Goal: Task Accomplishment & Management: Complete application form

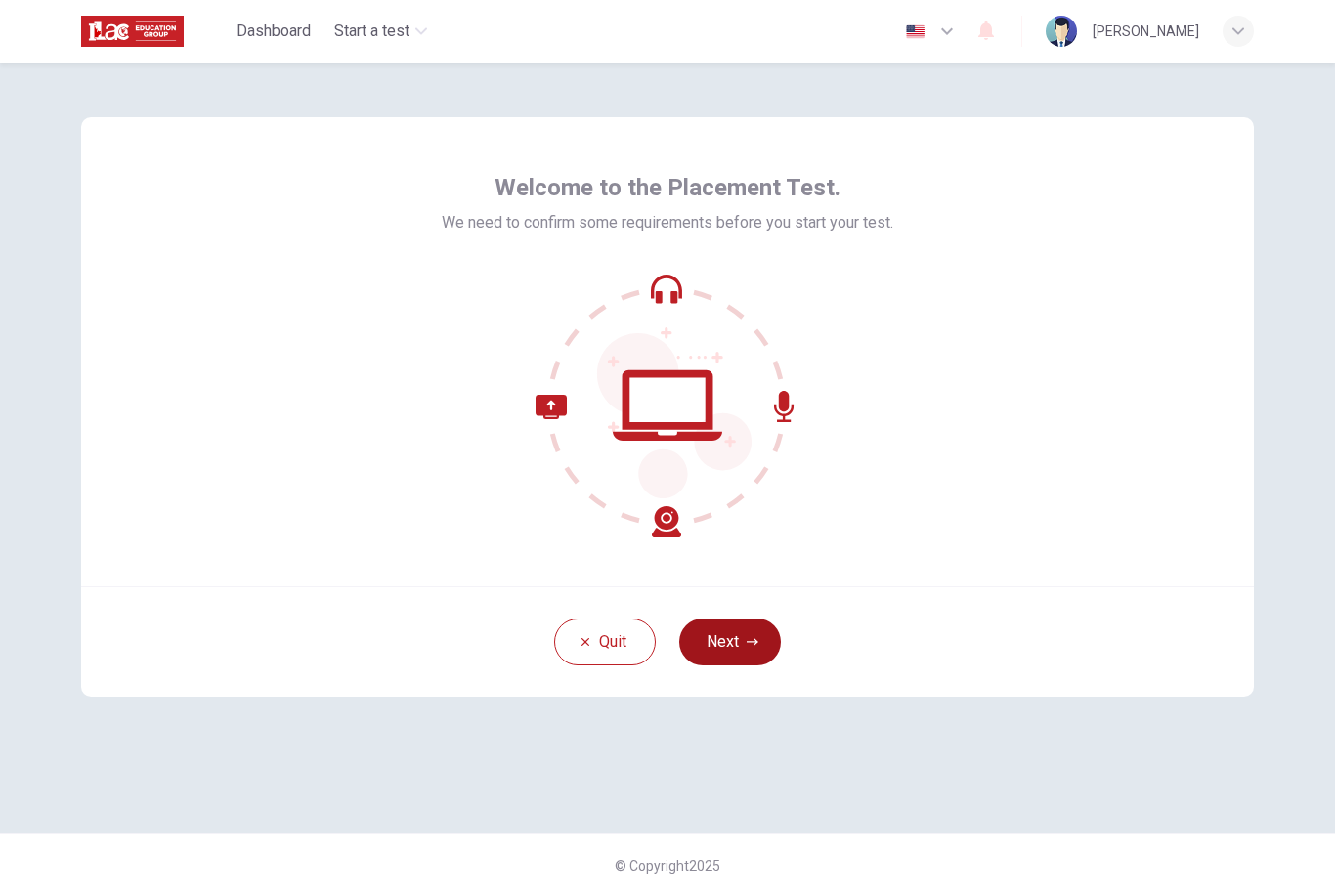
click at [730, 645] on button "Next" at bounding box center [730, 641] width 102 height 47
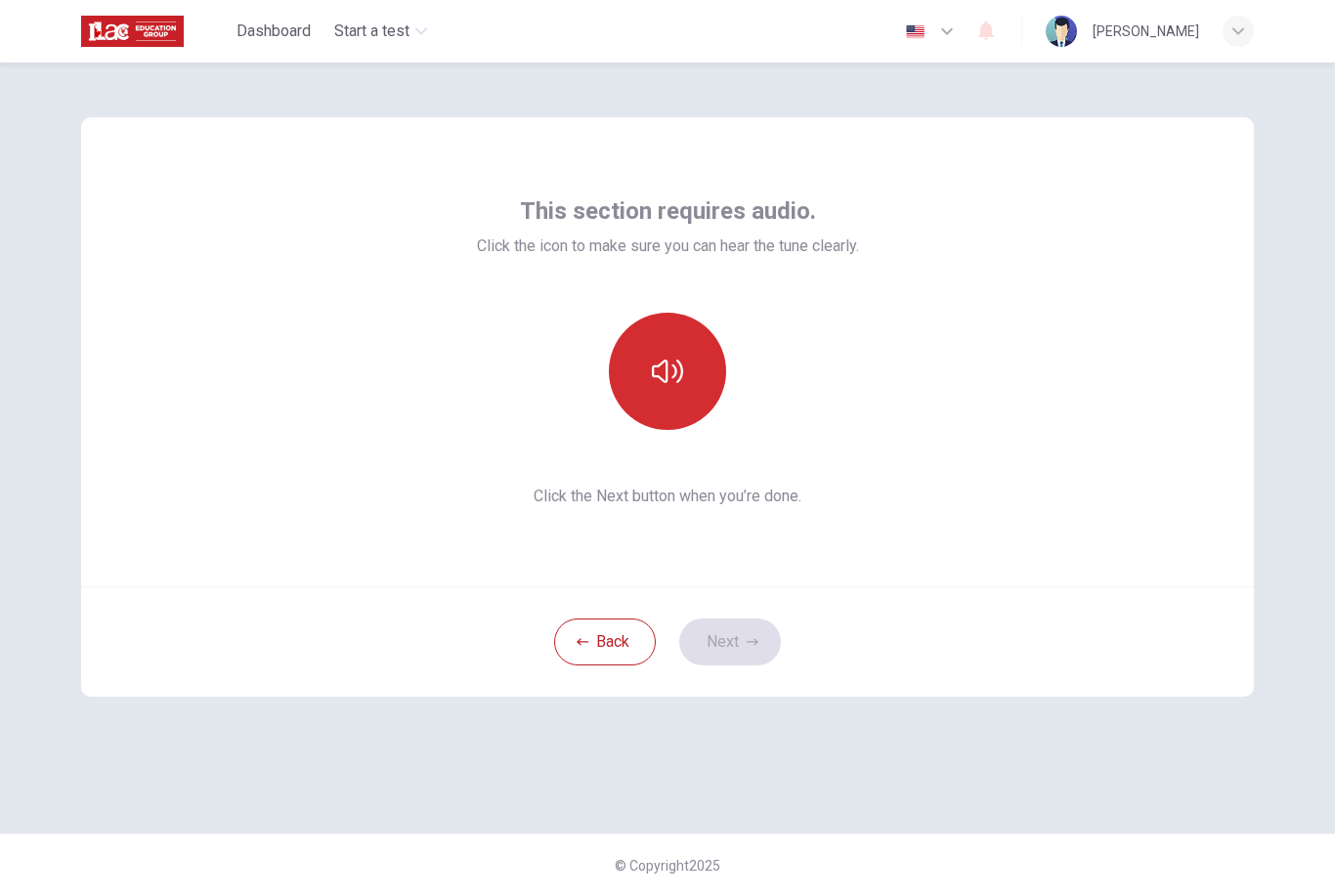
click at [652, 363] on icon "button" at bounding box center [667, 371] width 31 height 31
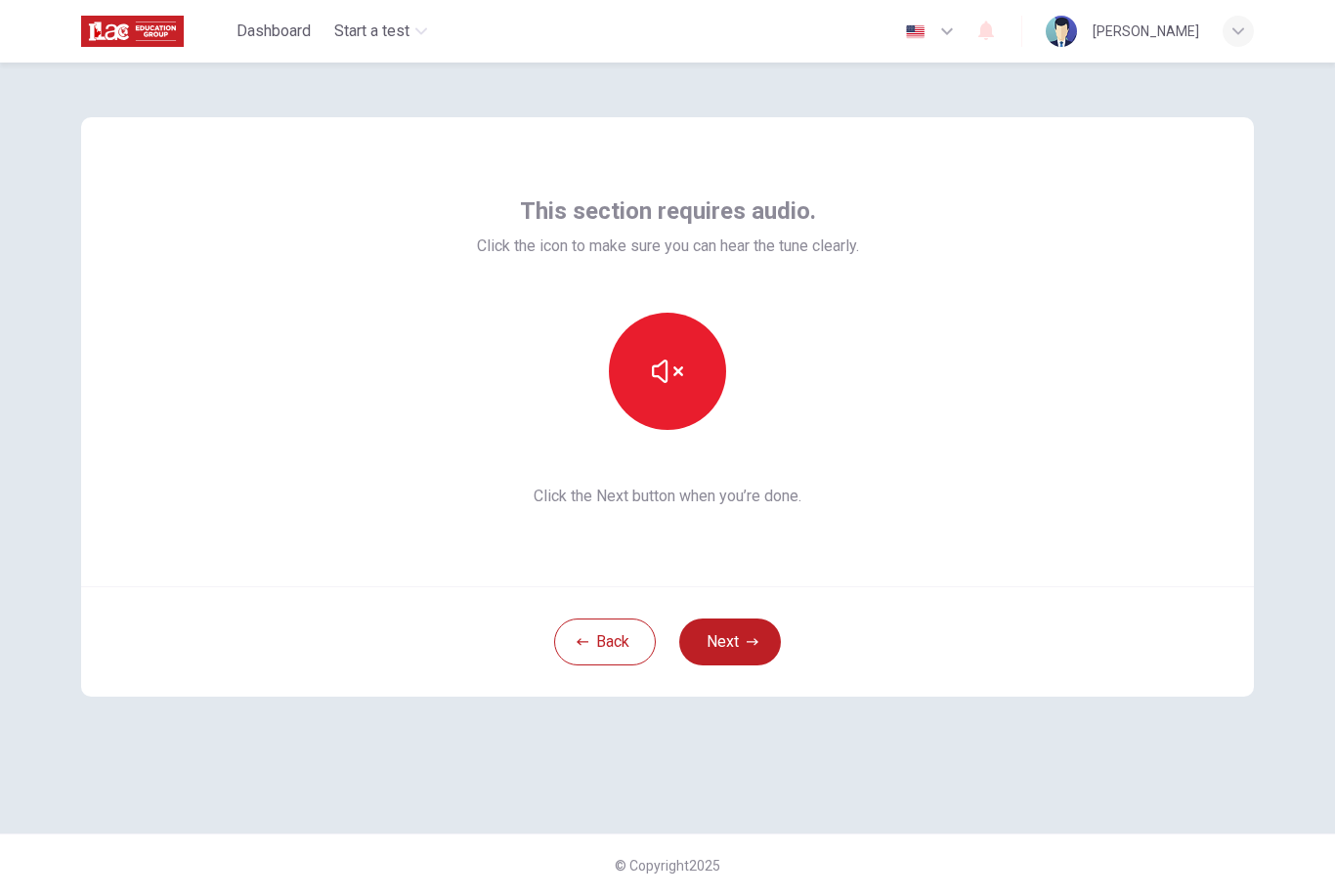
click at [115, 530] on div "This section requires audio. Click the icon to make sure you can hear the tune …" at bounding box center [668, 352] width 1173 height 469
click at [725, 631] on button "Next" at bounding box center [730, 641] width 102 height 47
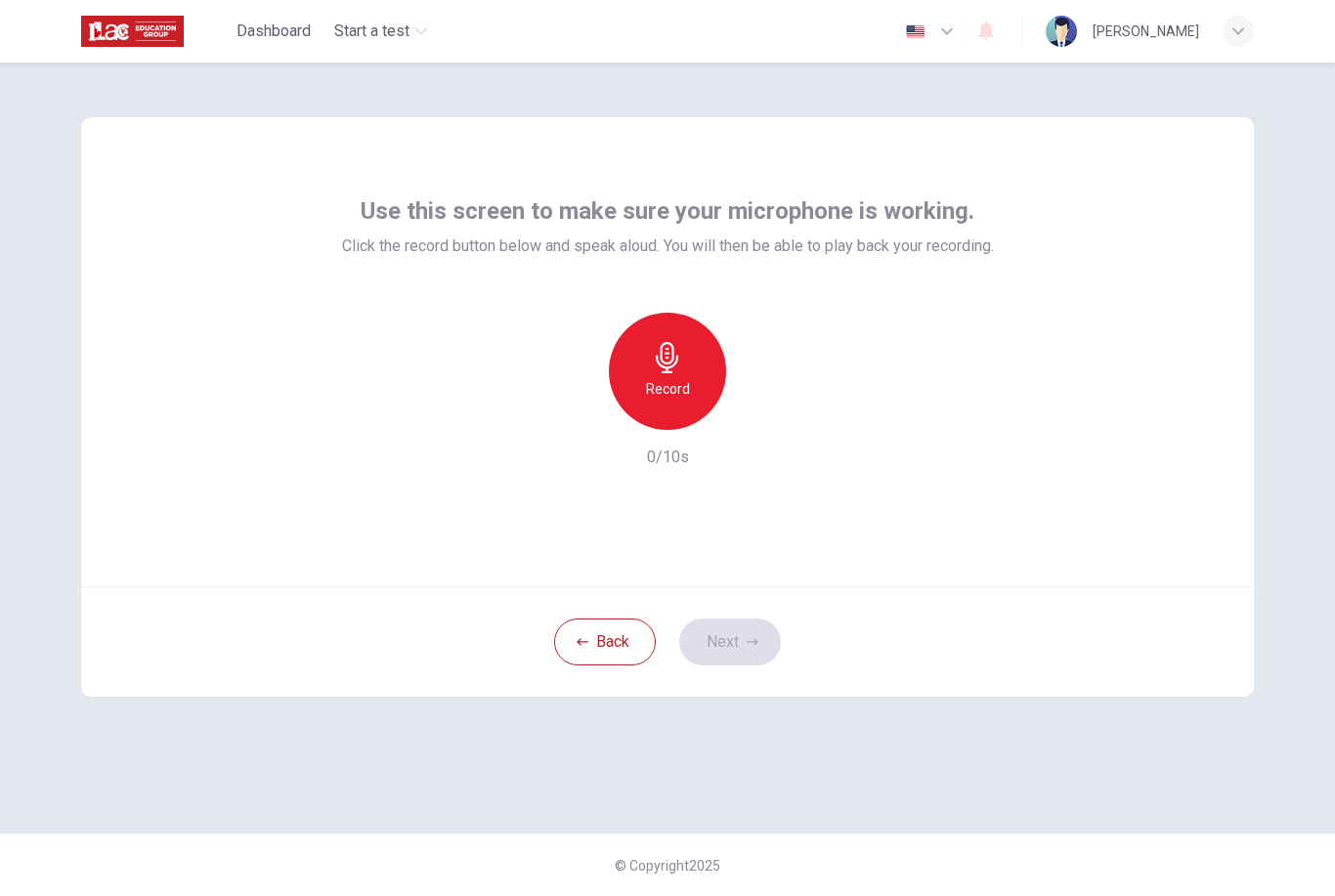
click at [671, 422] on div "Record" at bounding box center [667, 371] width 117 height 117
click at [726, 658] on button "Next" at bounding box center [730, 641] width 102 height 47
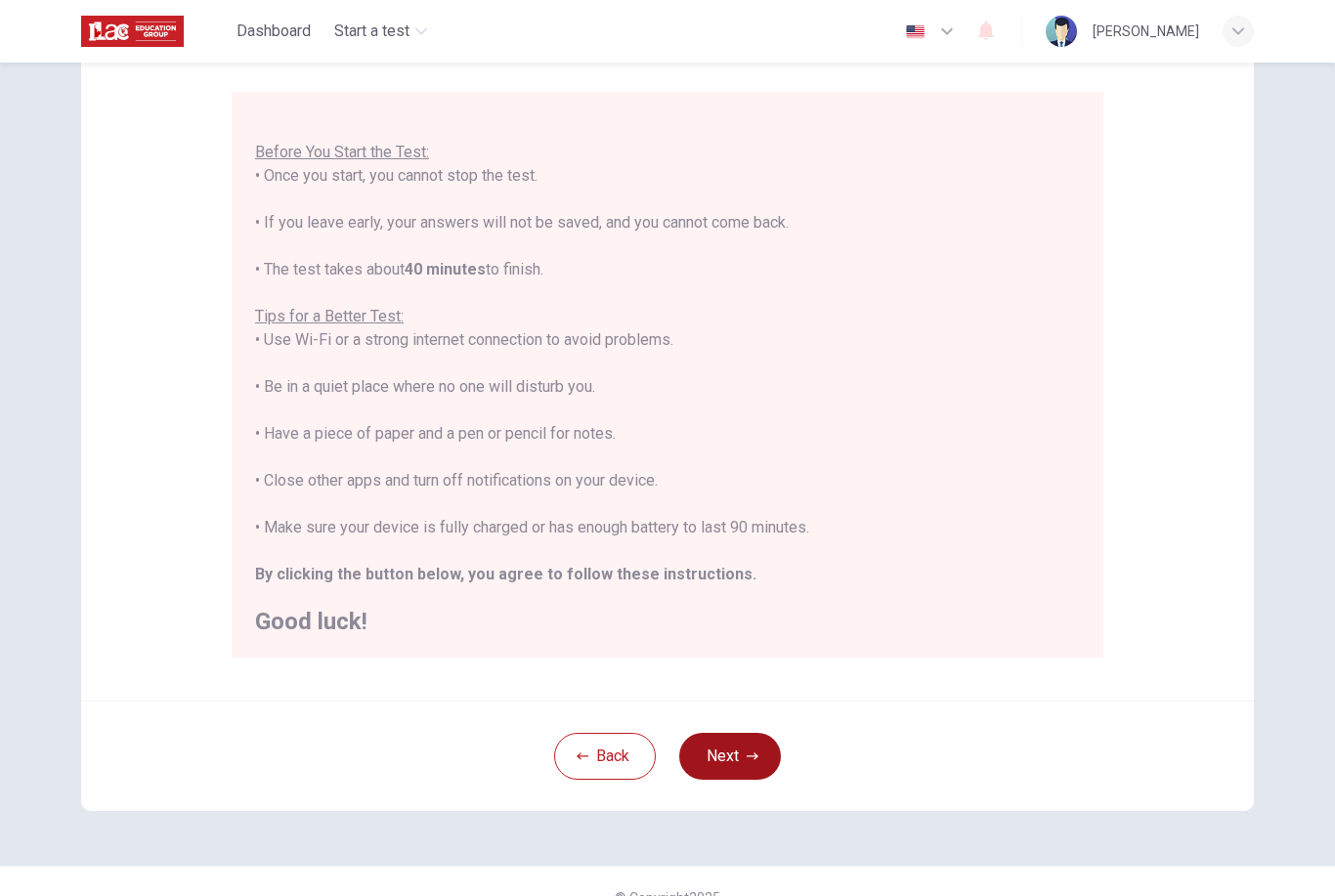
scroll to position [21, 0]
click at [721, 761] on button "Next" at bounding box center [730, 756] width 102 height 47
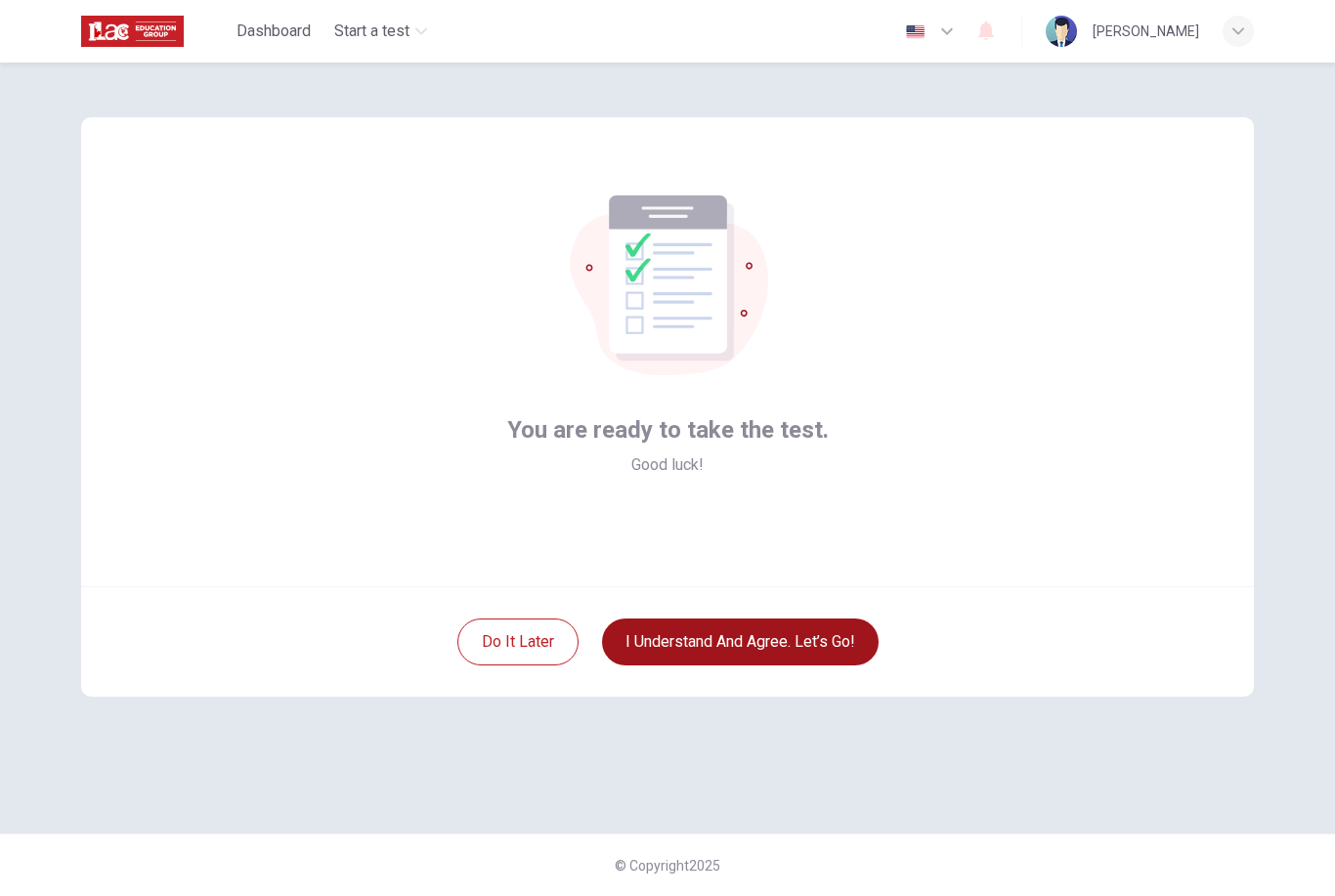
click at [774, 647] on button "I understand and agree. Let’s go!" at bounding box center [740, 641] width 277 height 47
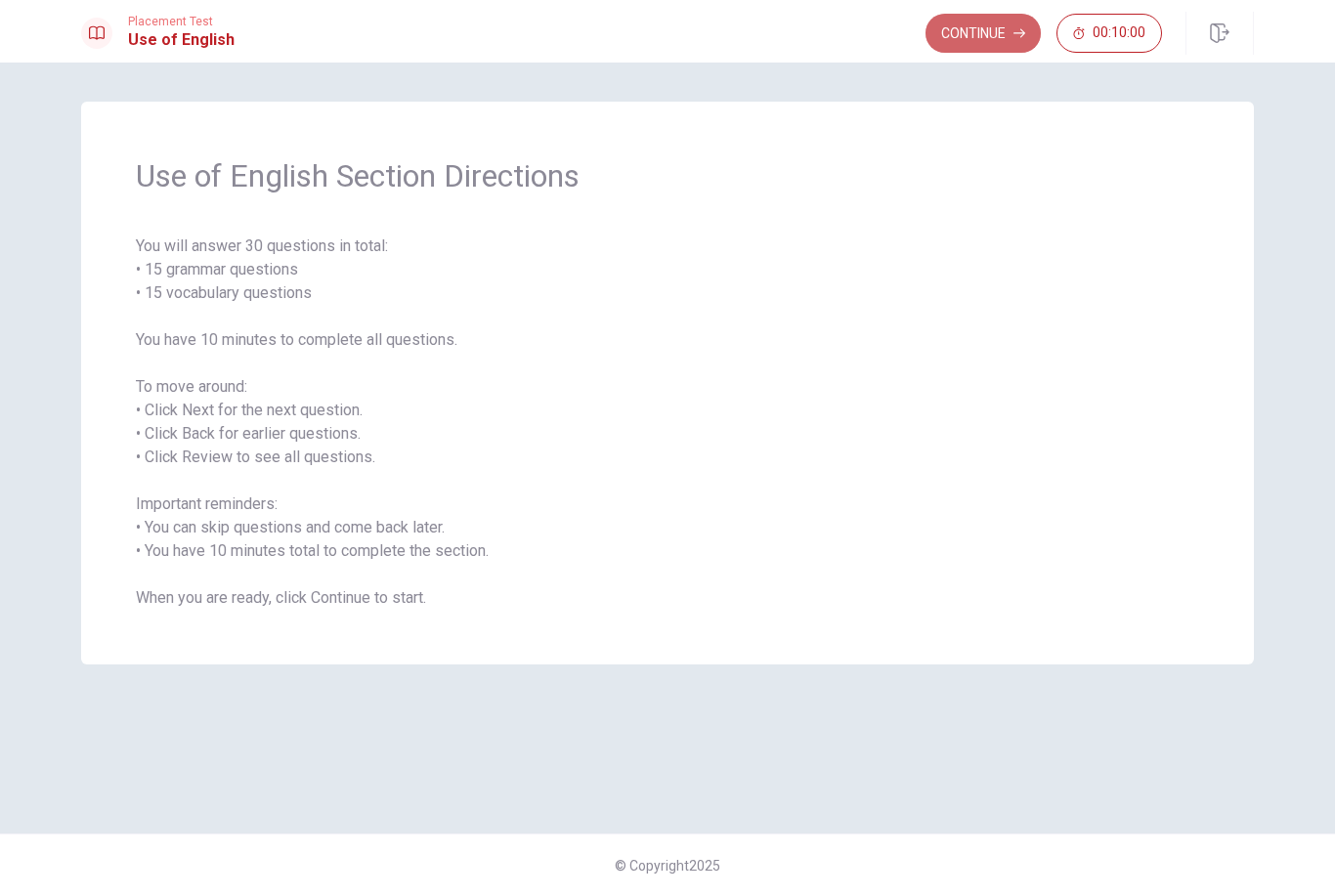
click at [1021, 41] on button "Continue" at bounding box center [982, 33] width 115 height 39
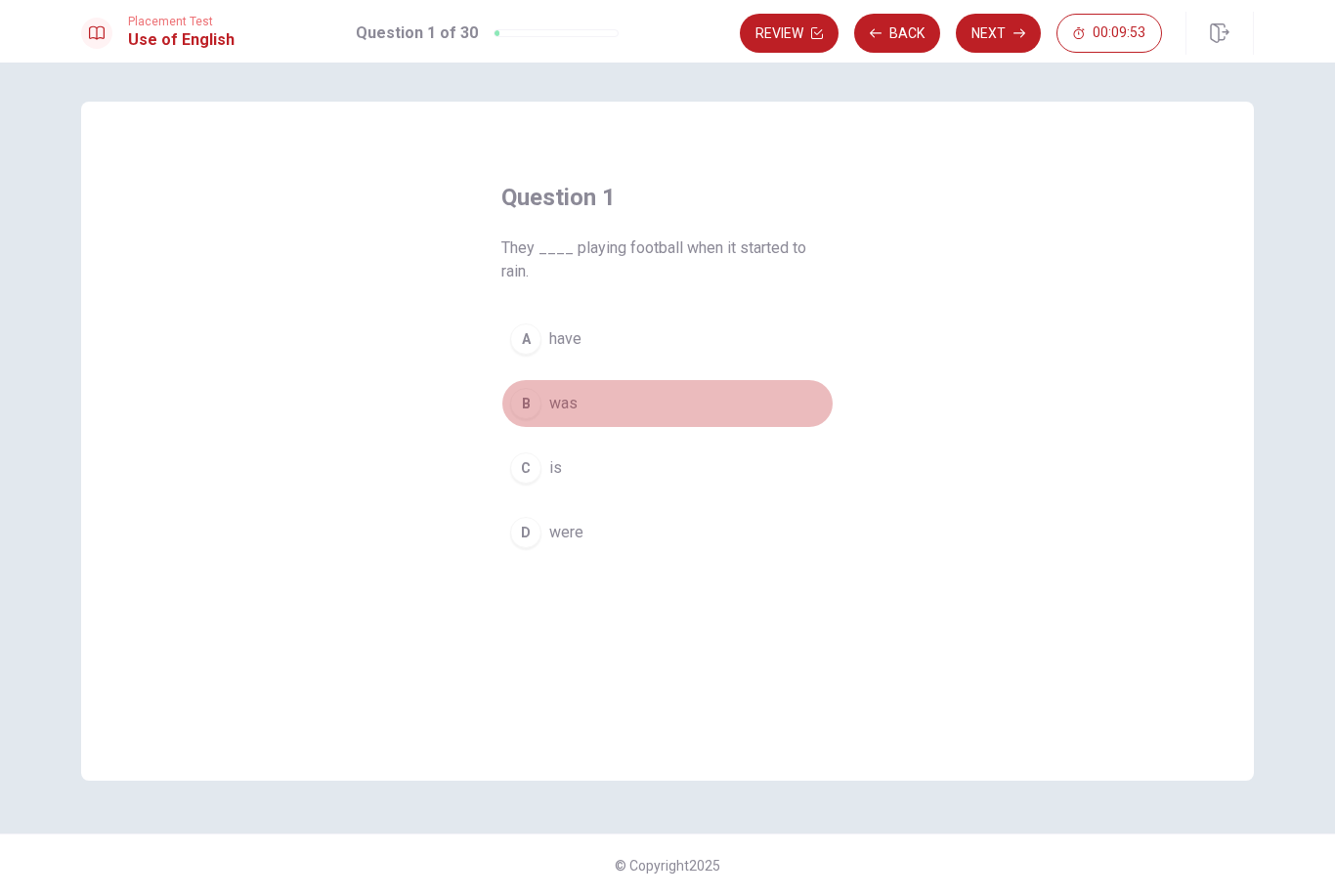
click at [520, 394] on div "B" at bounding box center [526, 403] width 31 height 31
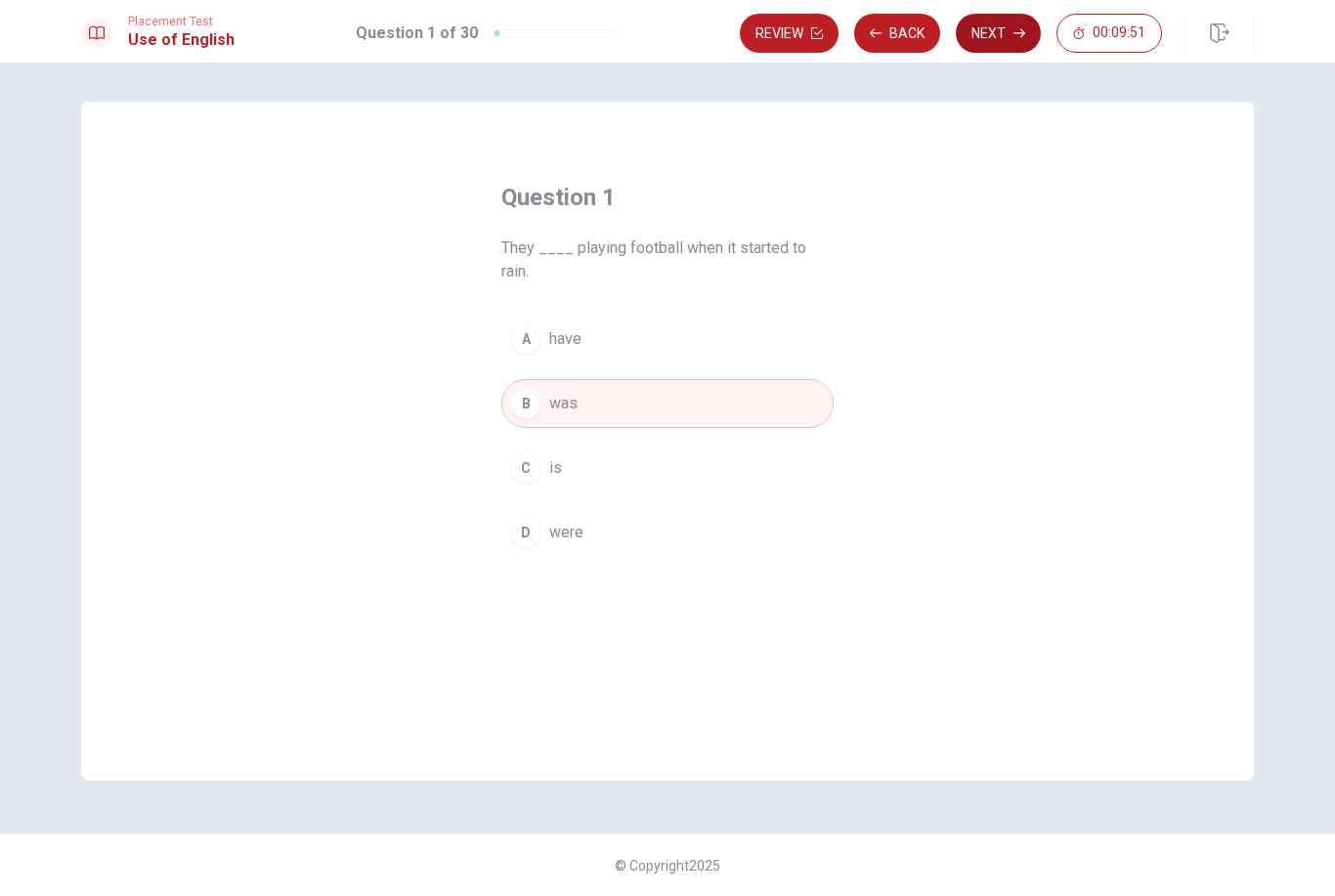
click at [1016, 33] on icon "button" at bounding box center [1019, 33] width 12 height 9
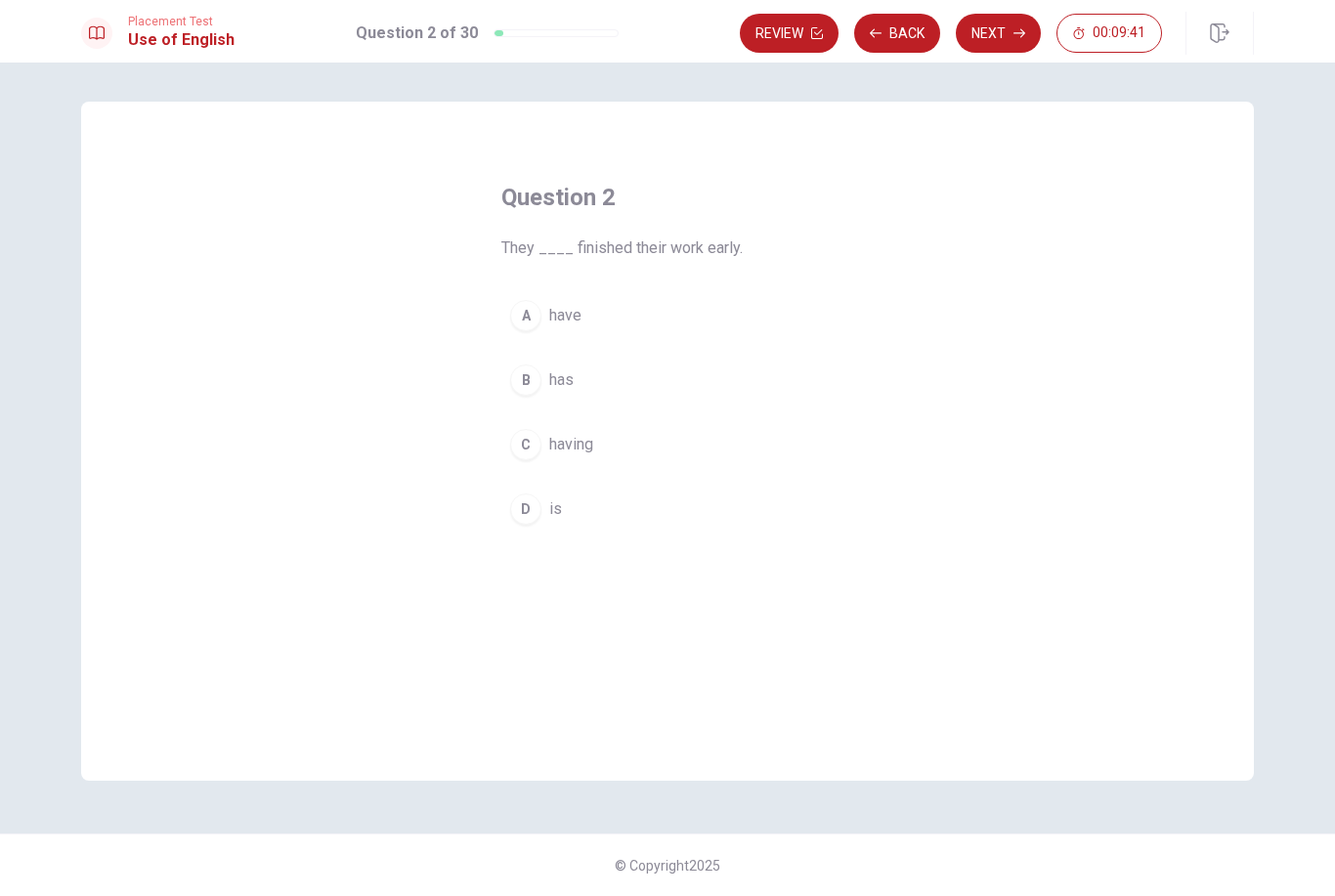
click at [522, 381] on div "B" at bounding box center [526, 380] width 31 height 31
click at [987, 54] on div "Review Back Next 00:09:37" at bounding box center [996, 33] width 515 height 43
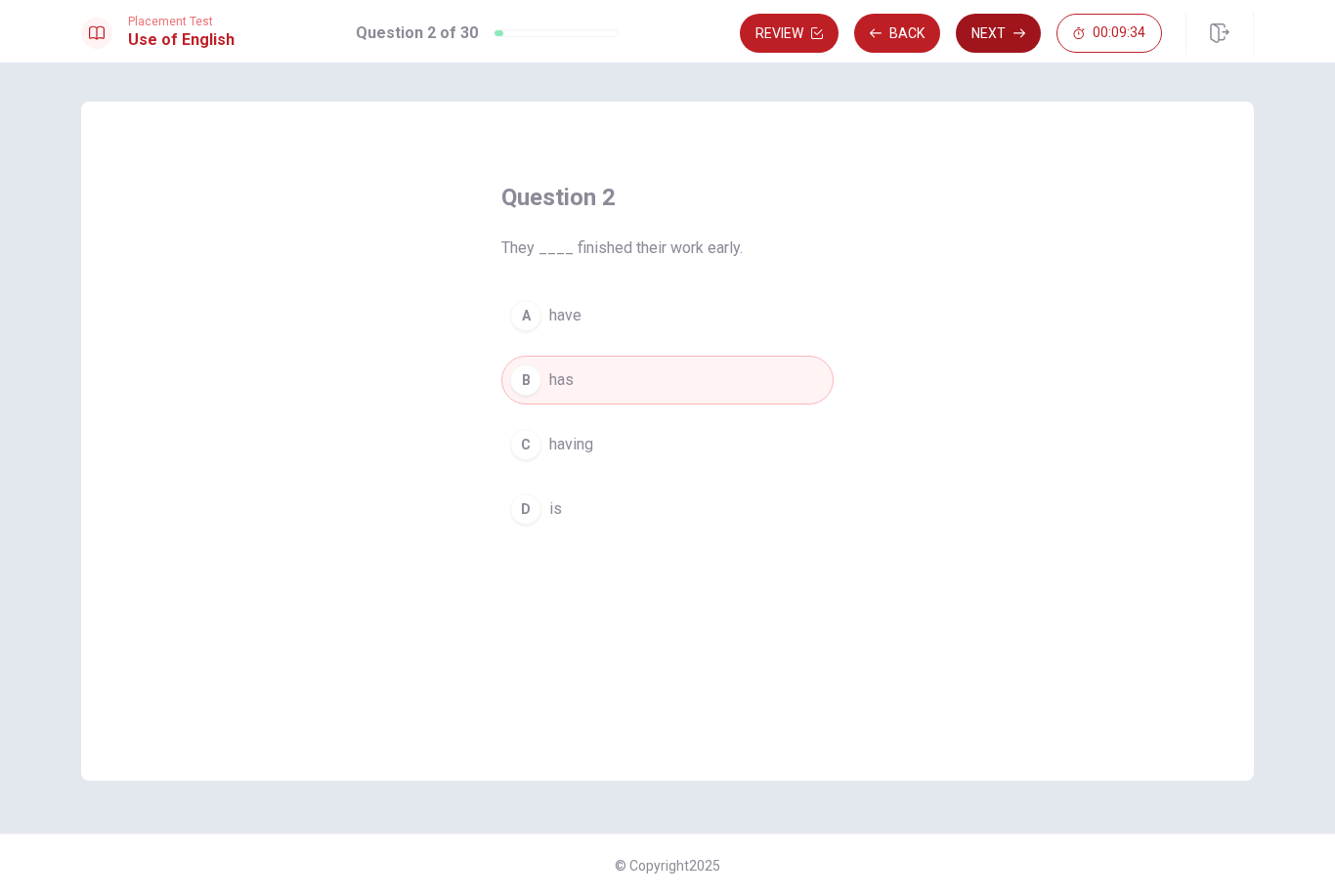
click at [990, 34] on button "Next" at bounding box center [998, 33] width 85 height 39
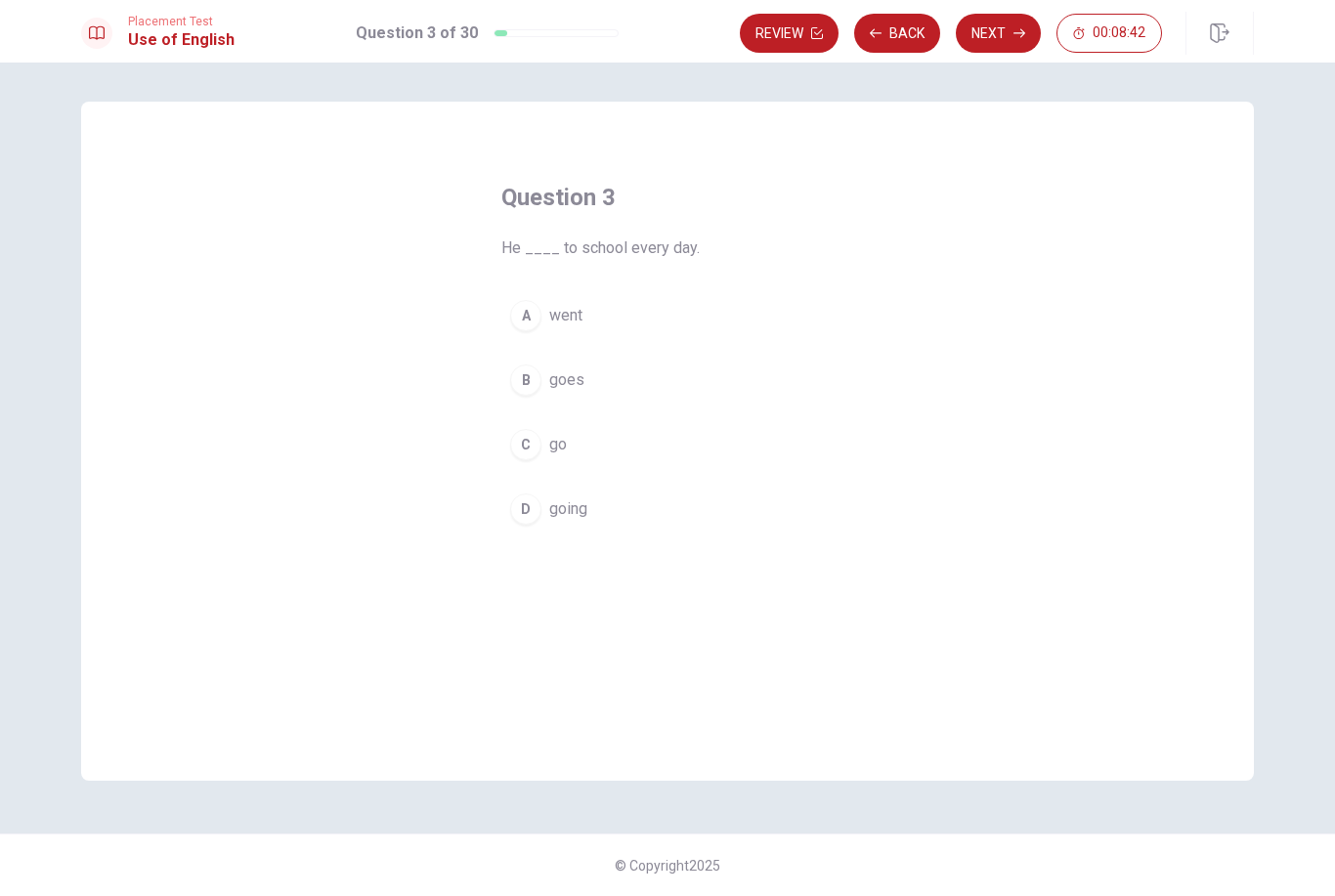
click at [520, 380] on div "B" at bounding box center [526, 380] width 31 height 31
click at [1010, 49] on button "Next" at bounding box center [998, 33] width 85 height 39
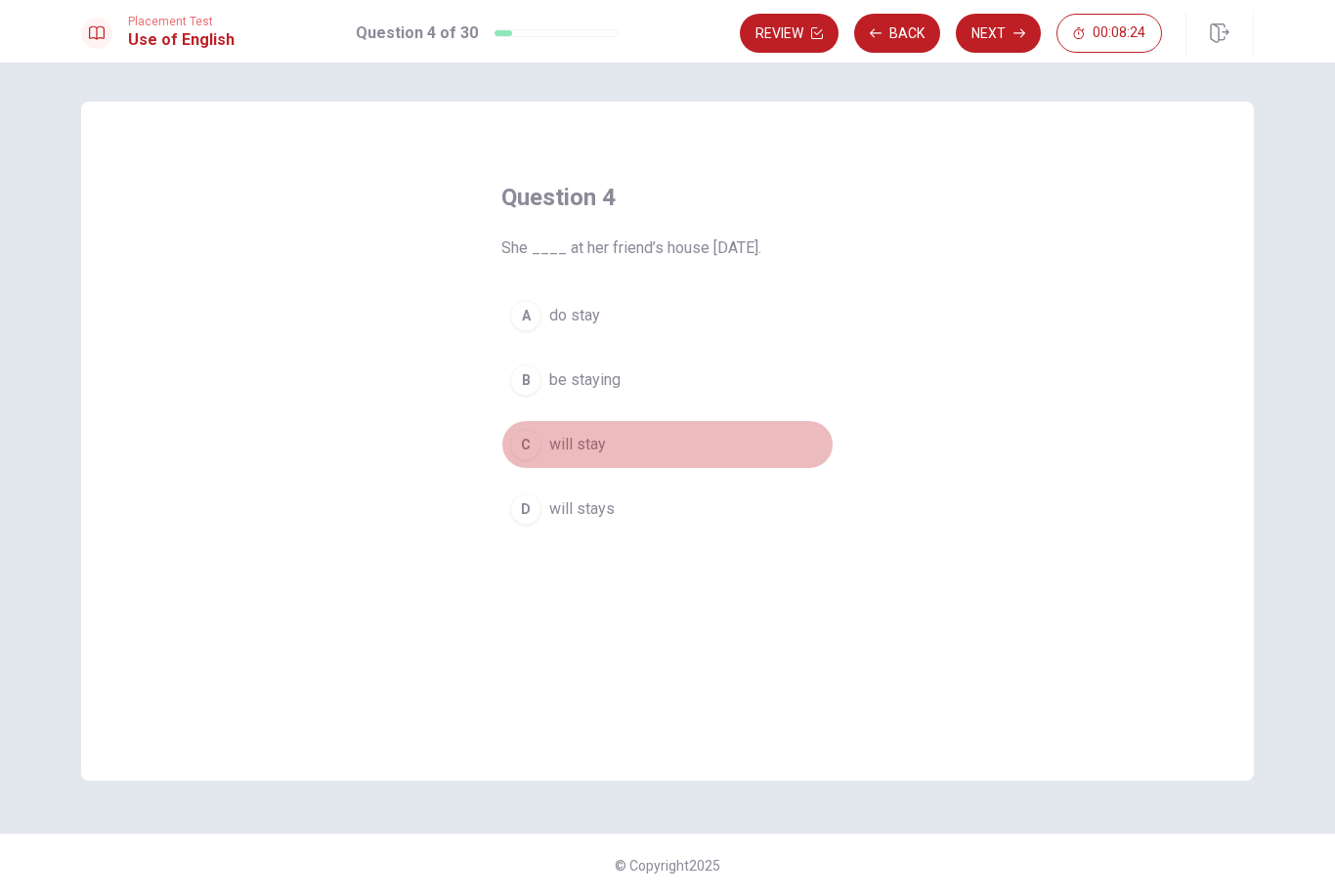
click at [525, 444] on div "C" at bounding box center [526, 444] width 31 height 31
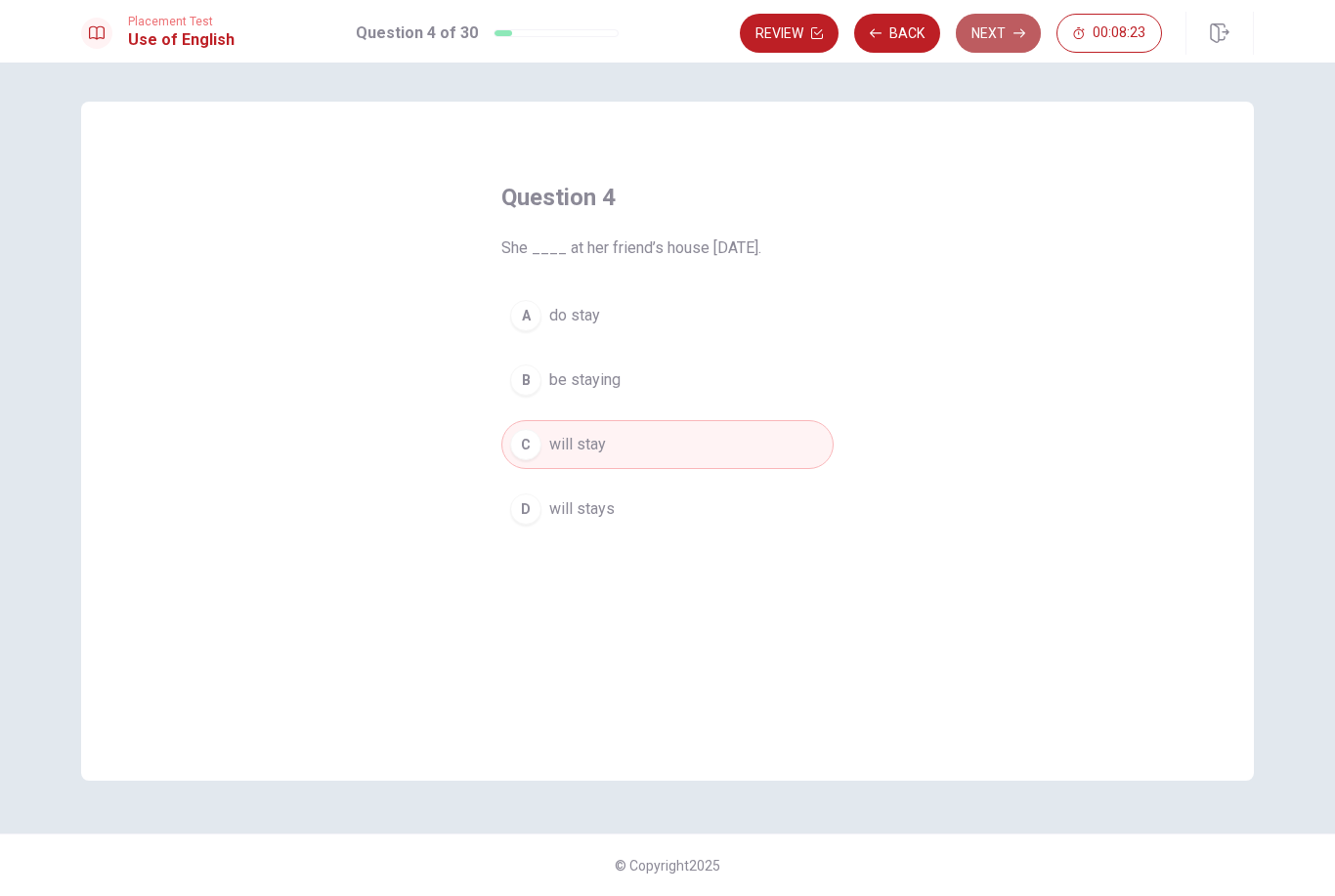
click at [1001, 36] on button "Next" at bounding box center [998, 33] width 85 height 39
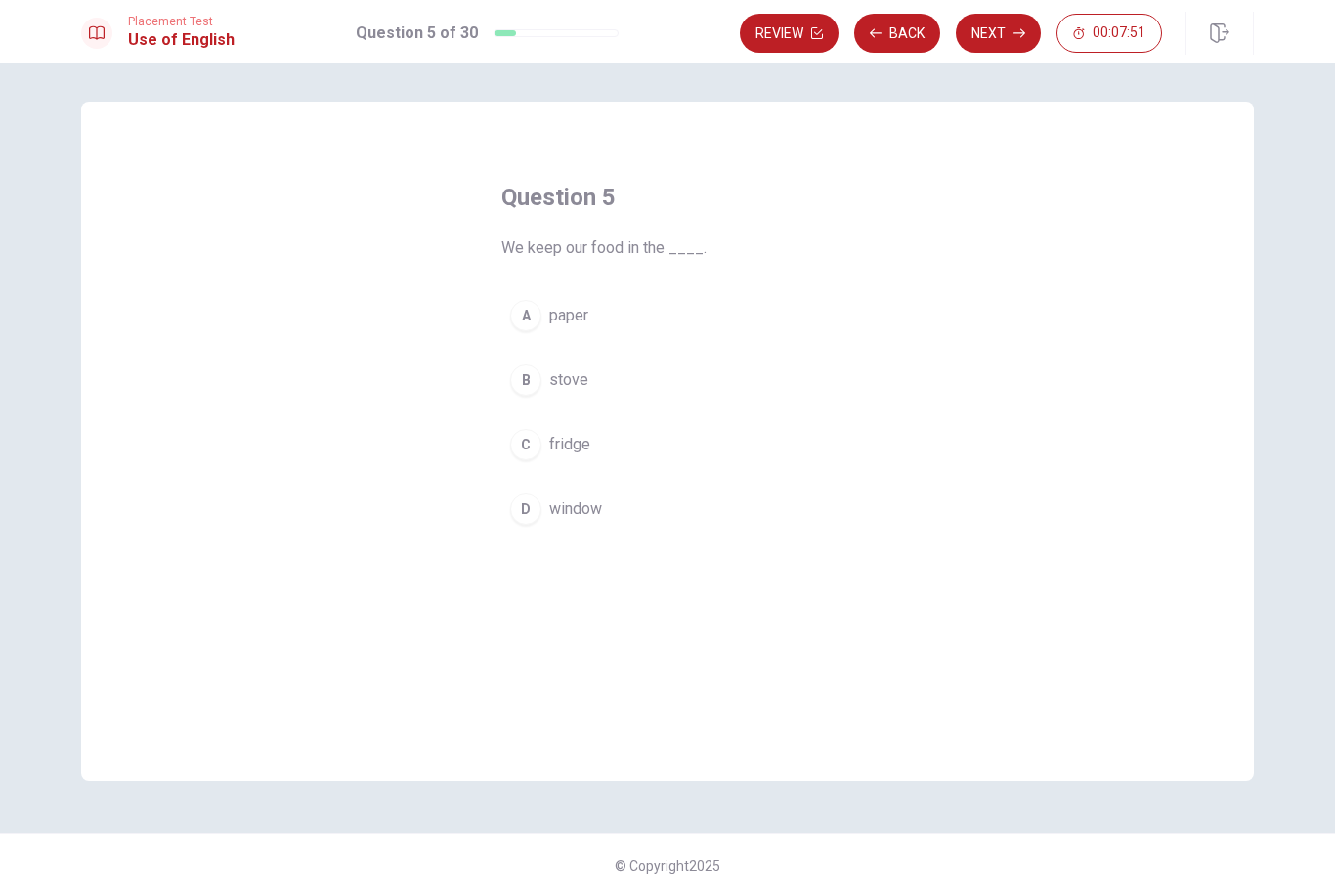
click at [524, 448] on div "C" at bounding box center [526, 444] width 31 height 31
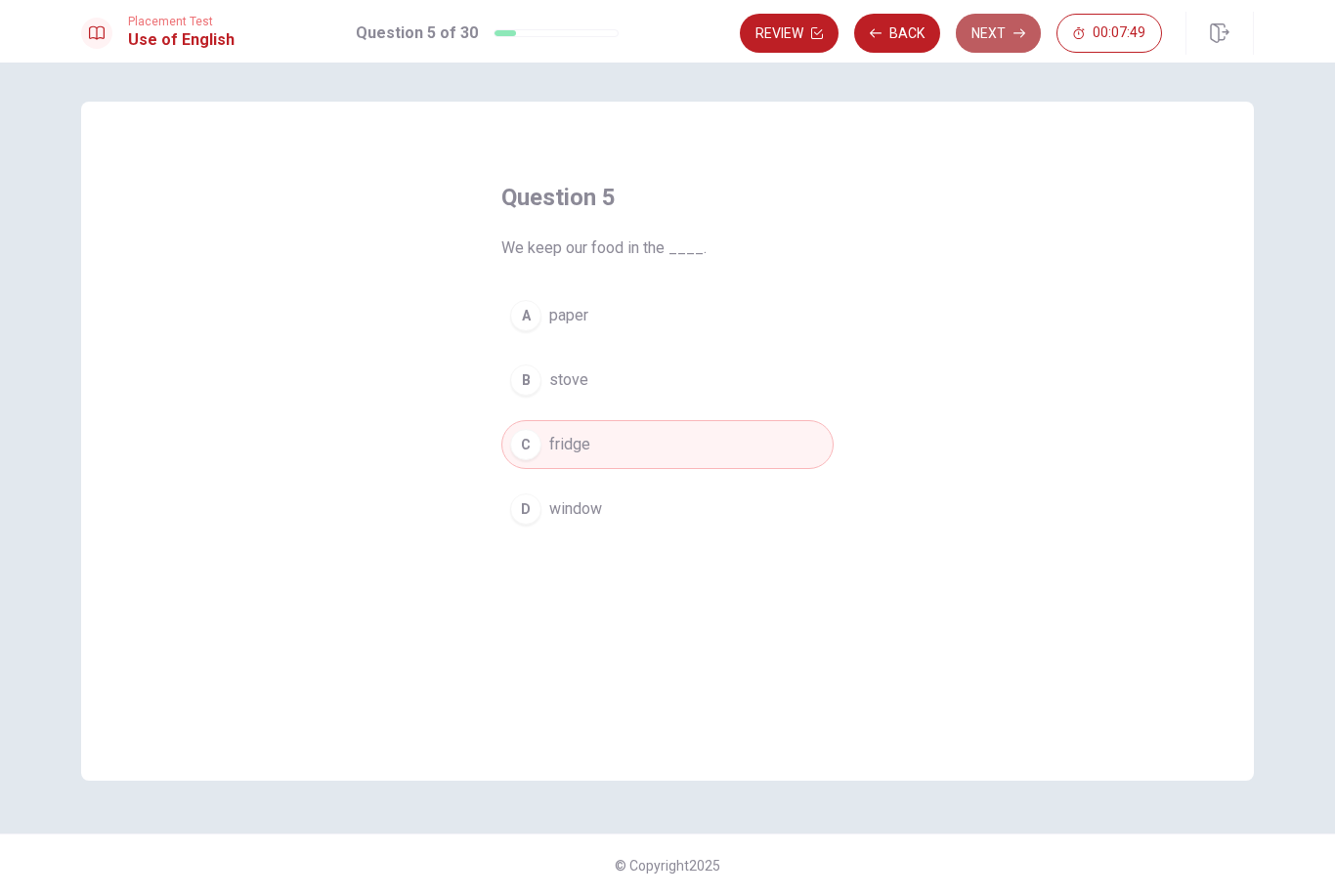
click at [1009, 29] on button "Next" at bounding box center [998, 33] width 85 height 39
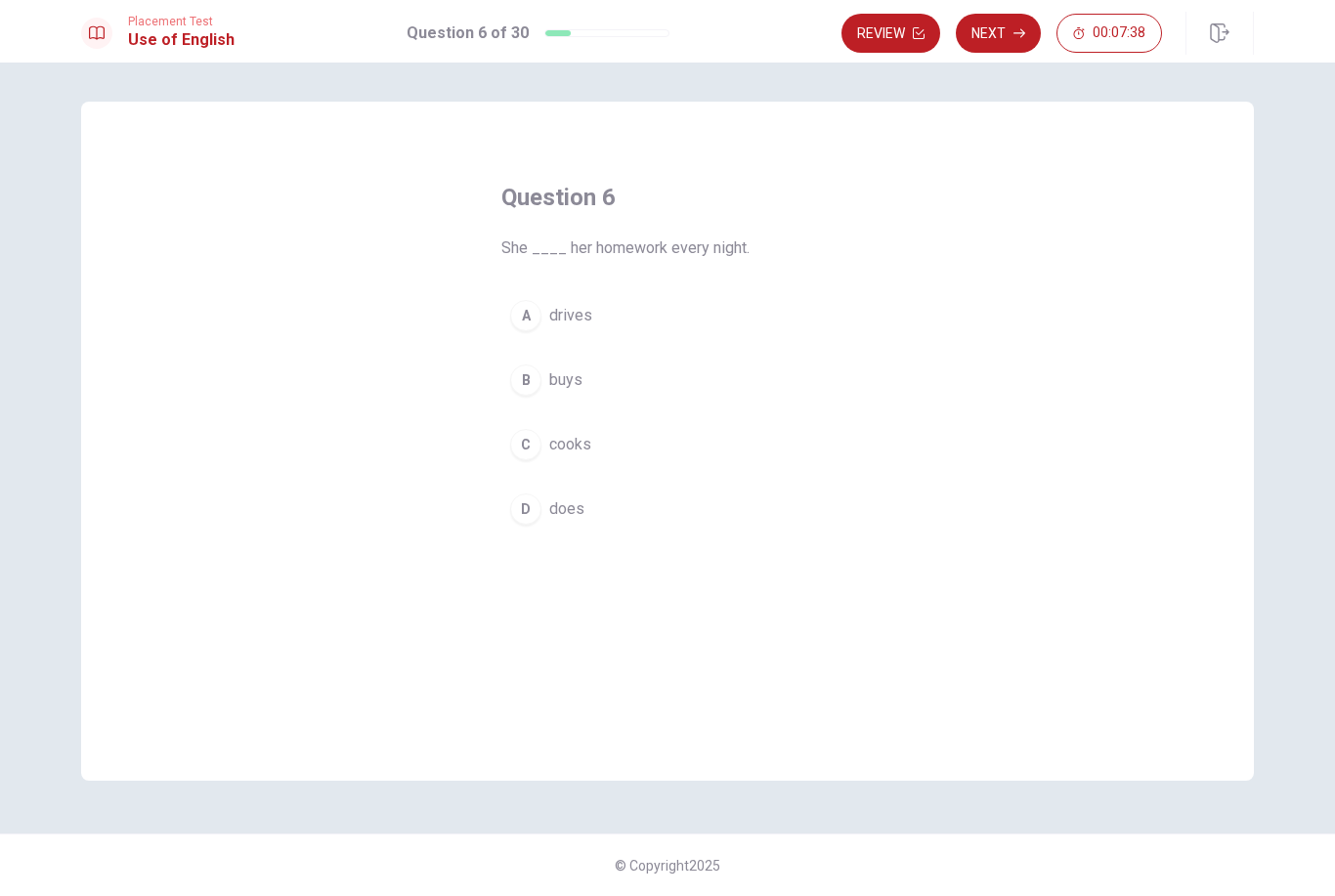
click at [528, 518] on div "D" at bounding box center [526, 508] width 31 height 31
click at [1018, 30] on icon "button" at bounding box center [1019, 33] width 12 height 12
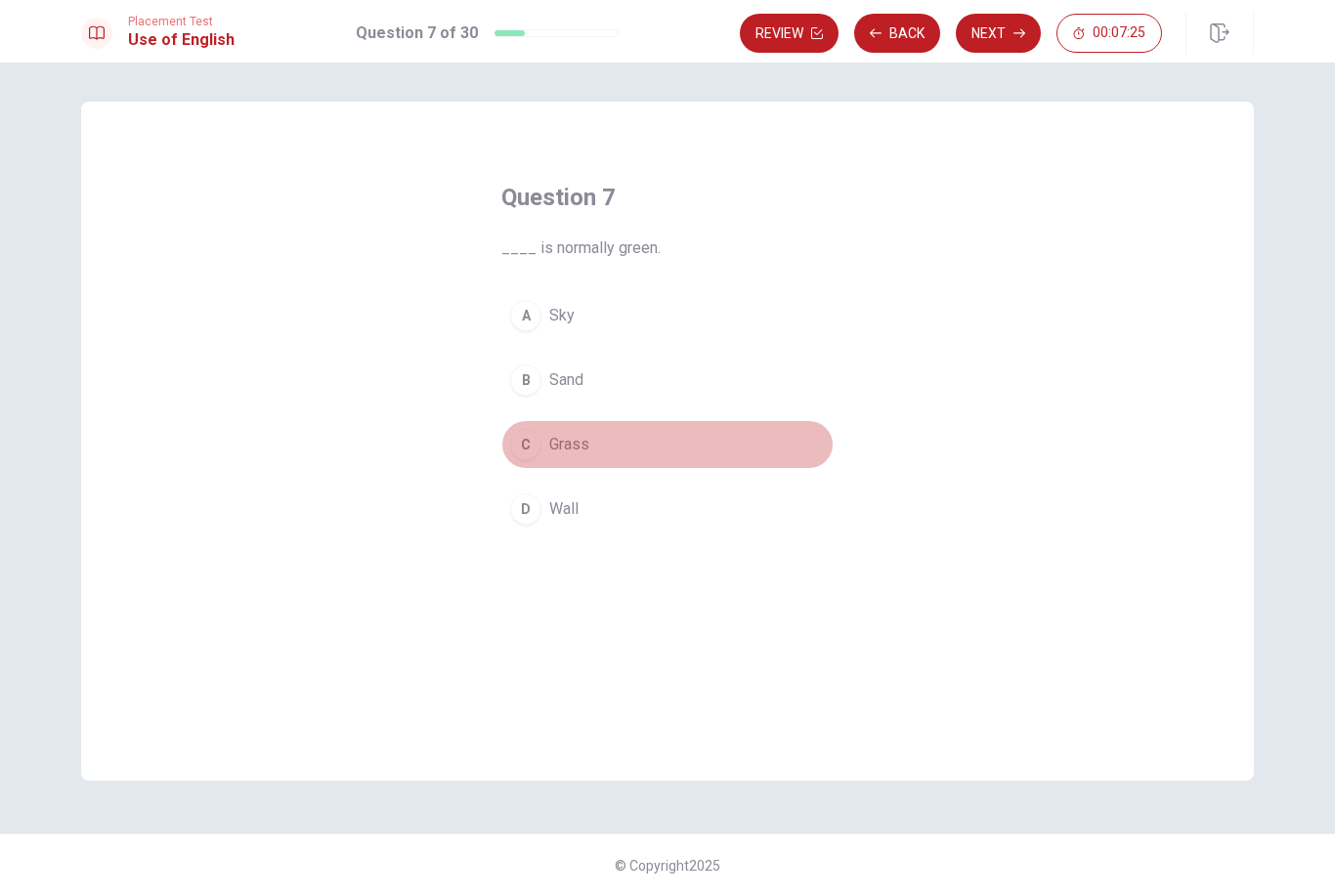
click at [523, 448] on div "C" at bounding box center [526, 444] width 31 height 31
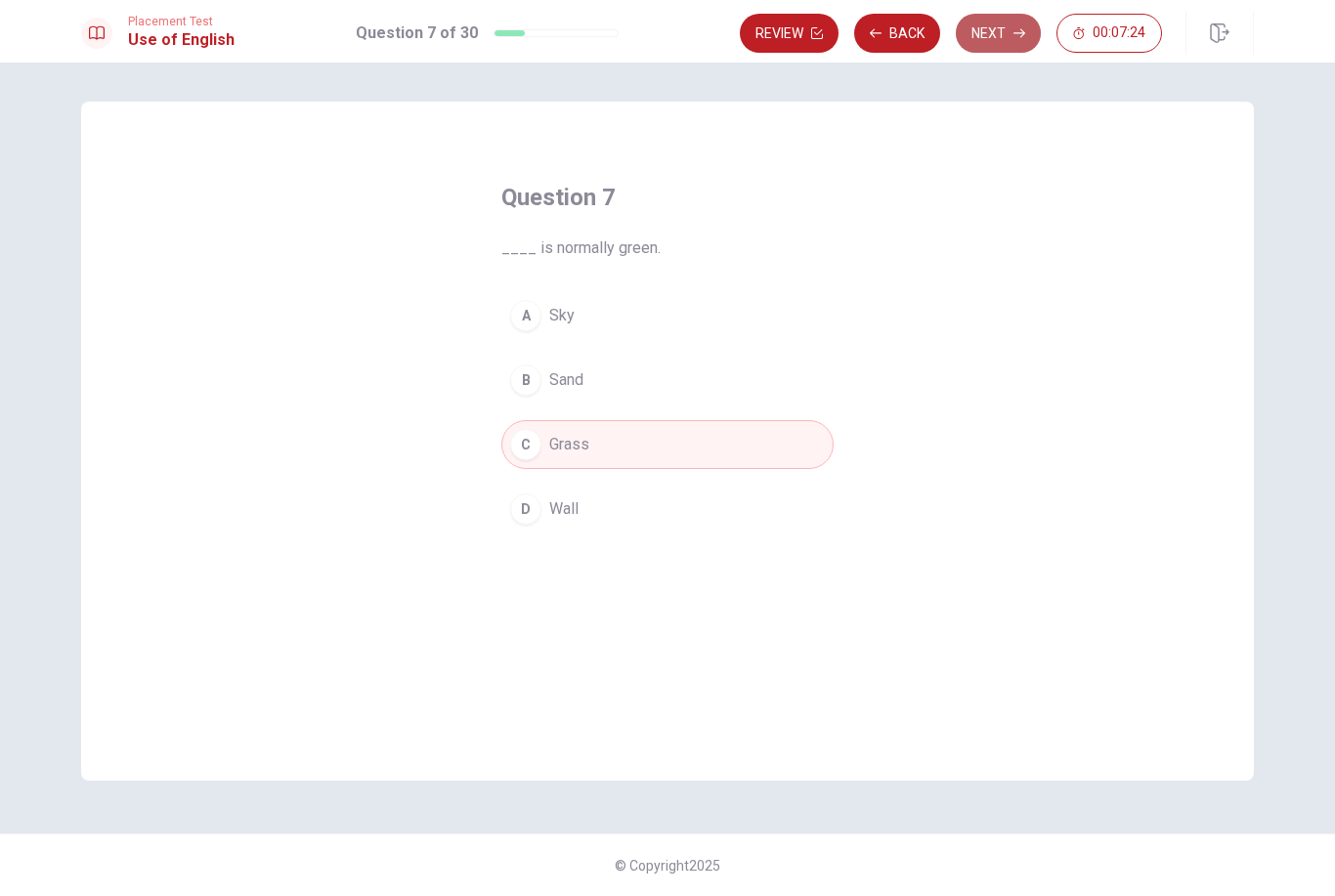
click at [988, 49] on button "Next" at bounding box center [998, 33] width 85 height 39
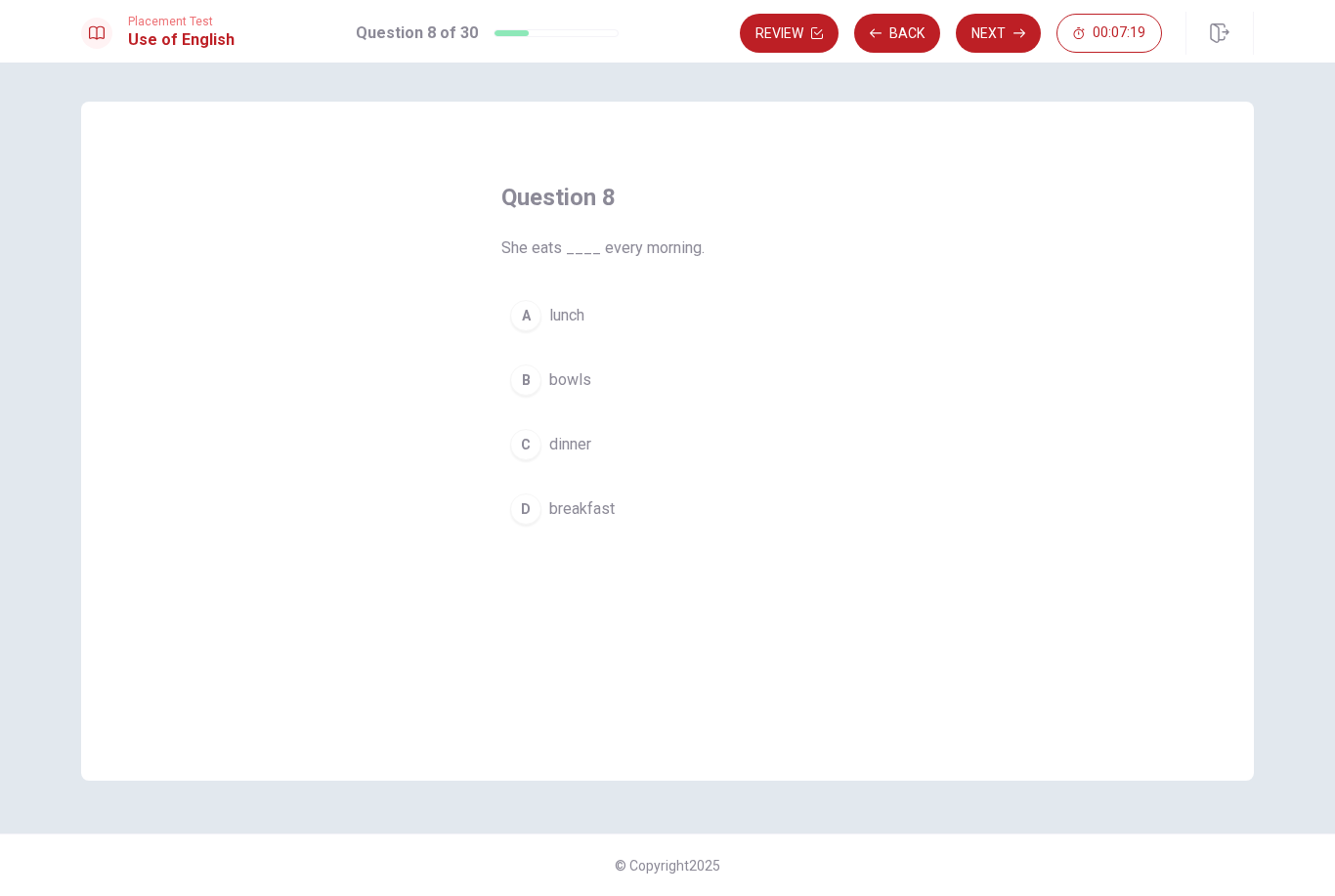
click at [522, 505] on div "D" at bounding box center [526, 508] width 31 height 31
click at [1002, 26] on button "Next" at bounding box center [998, 33] width 85 height 39
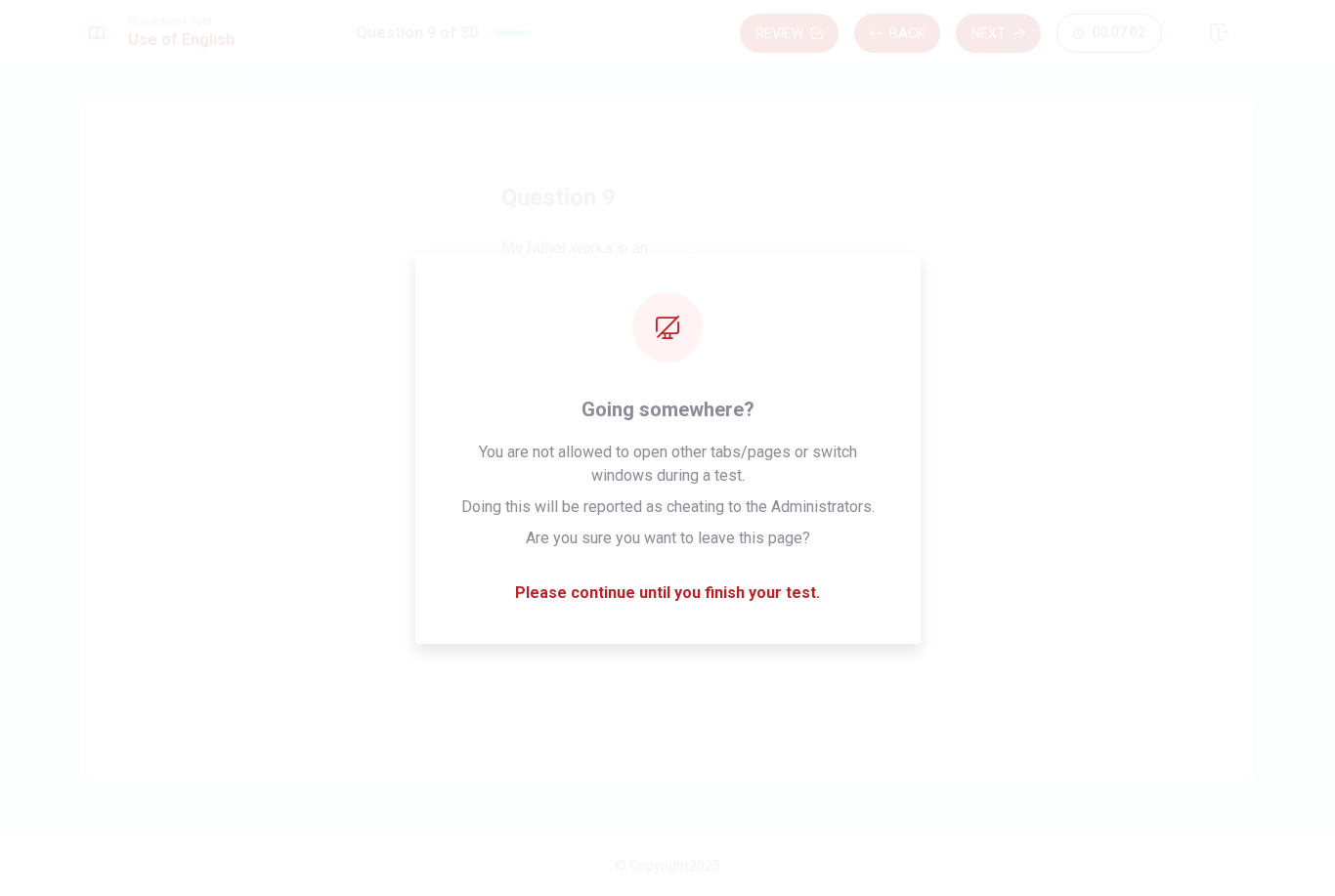
click at [246, 428] on div "Question 9 My father works in an ____. A engineer B architect C apple D office" at bounding box center [668, 442] width 1173 height 679
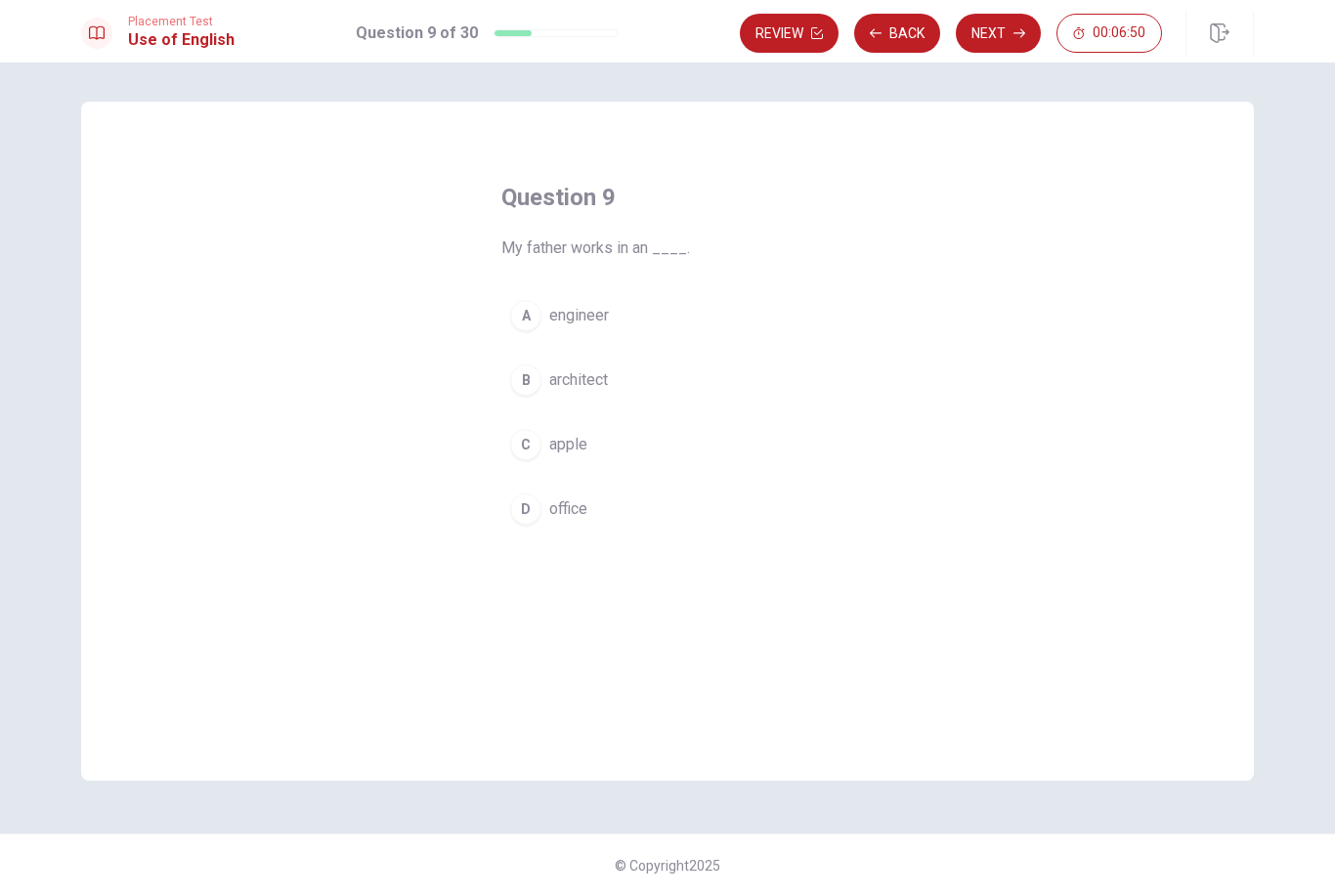
click at [526, 513] on div "D" at bounding box center [526, 508] width 31 height 31
click at [991, 36] on button "Next" at bounding box center [998, 33] width 85 height 39
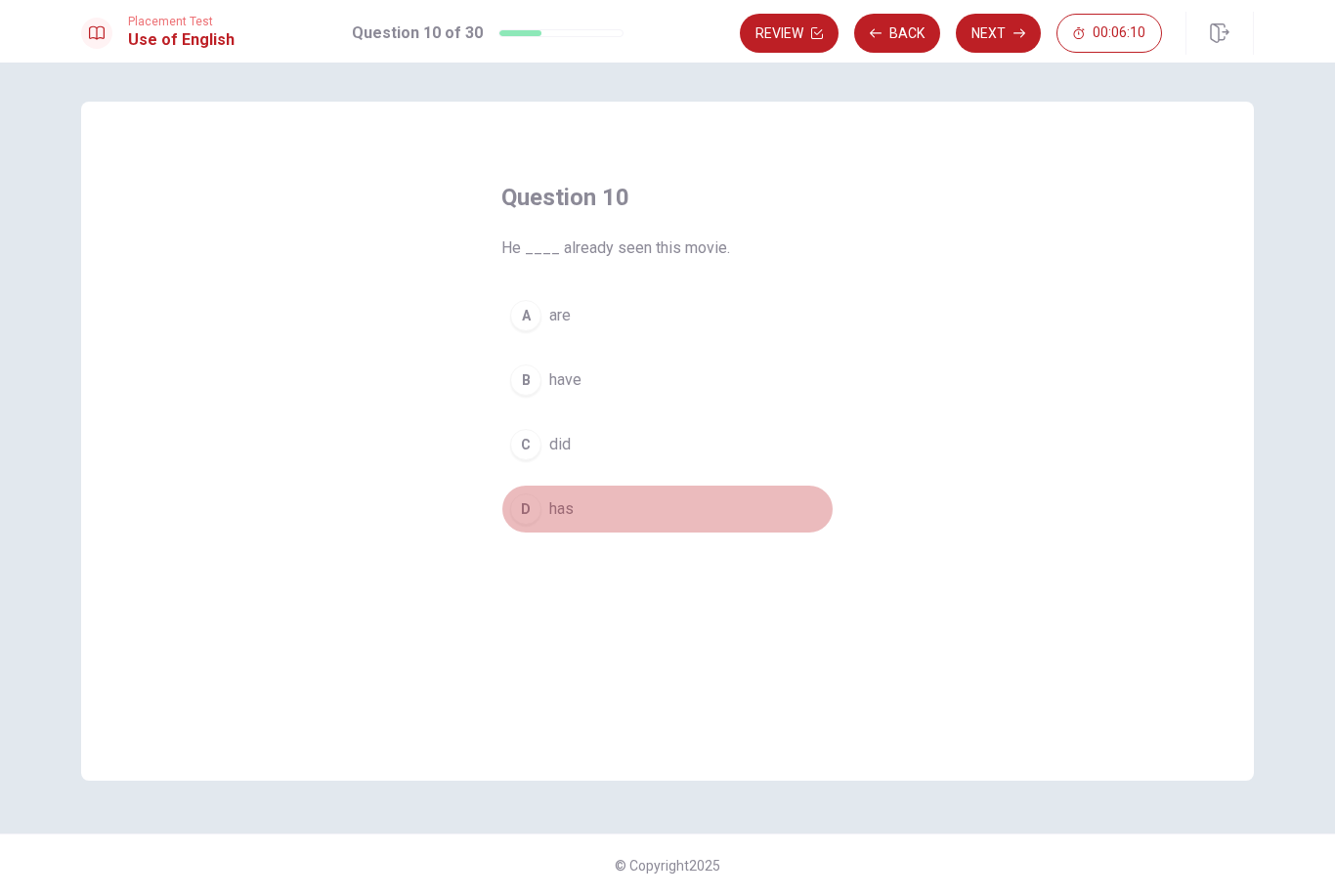
click at [520, 506] on div "D" at bounding box center [526, 508] width 31 height 31
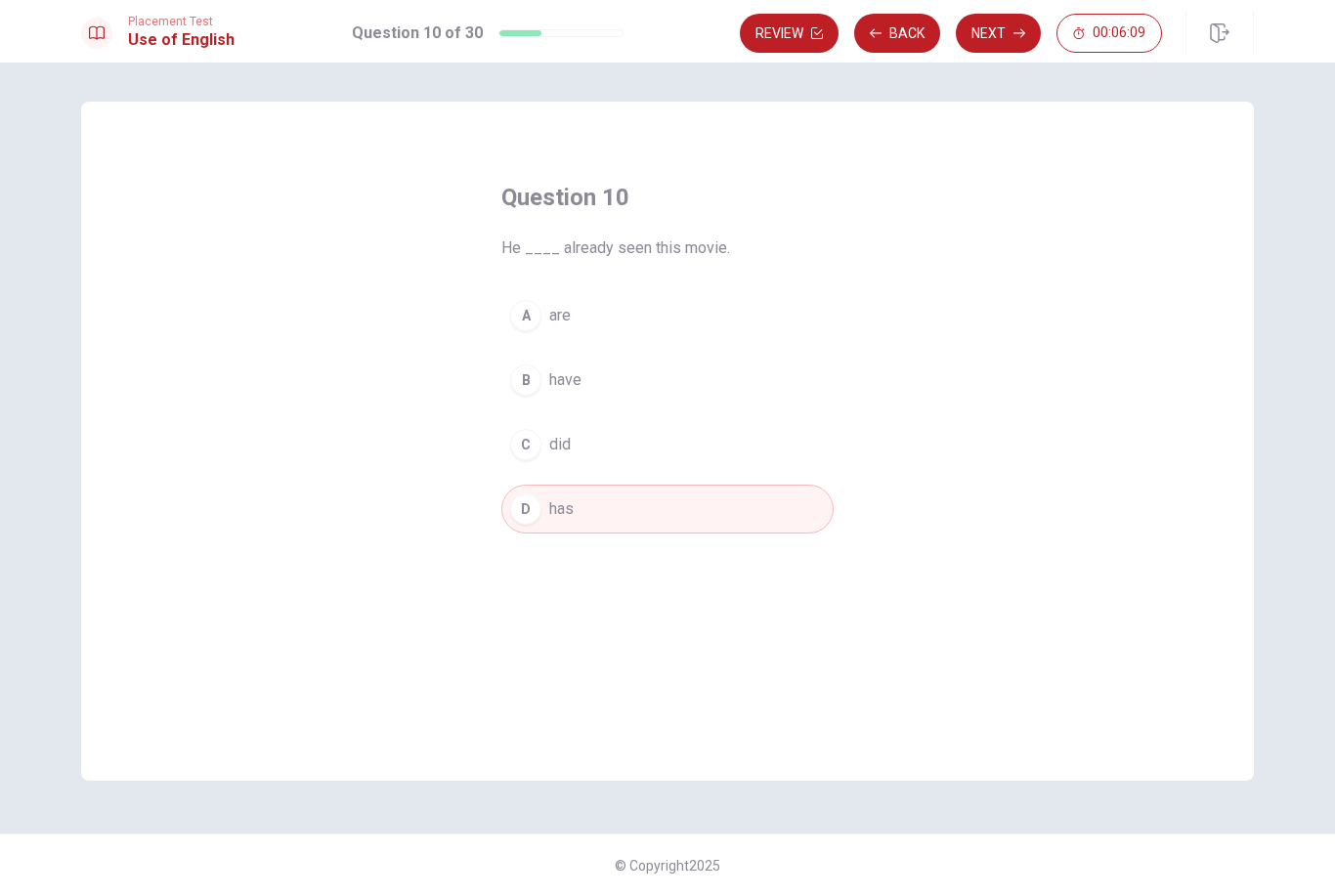
click at [981, 32] on button "Next" at bounding box center [998, 33] width 85 height 39
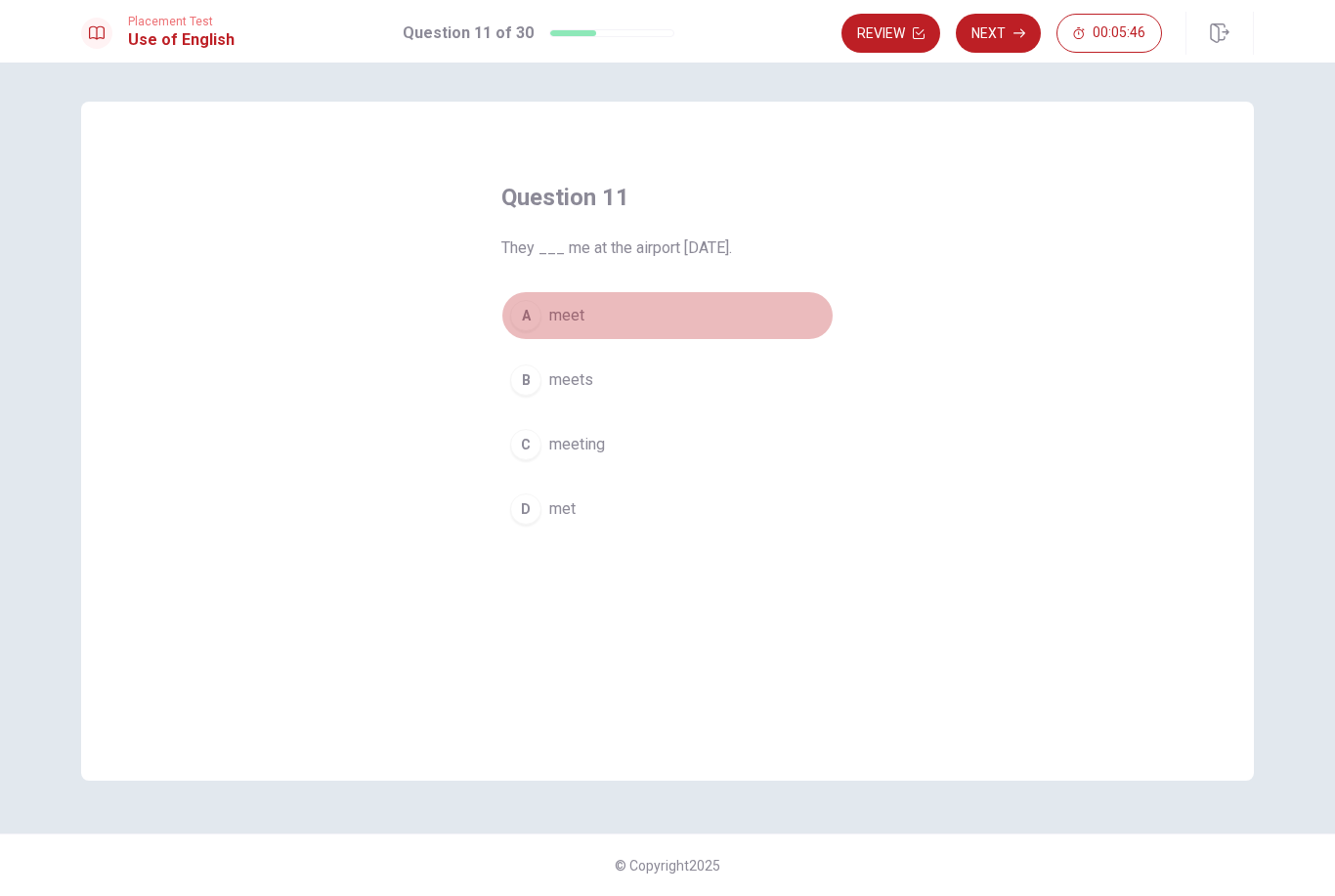
click at [527, 321] on div "A" at bounding box center [526, 315] width 31 height 31
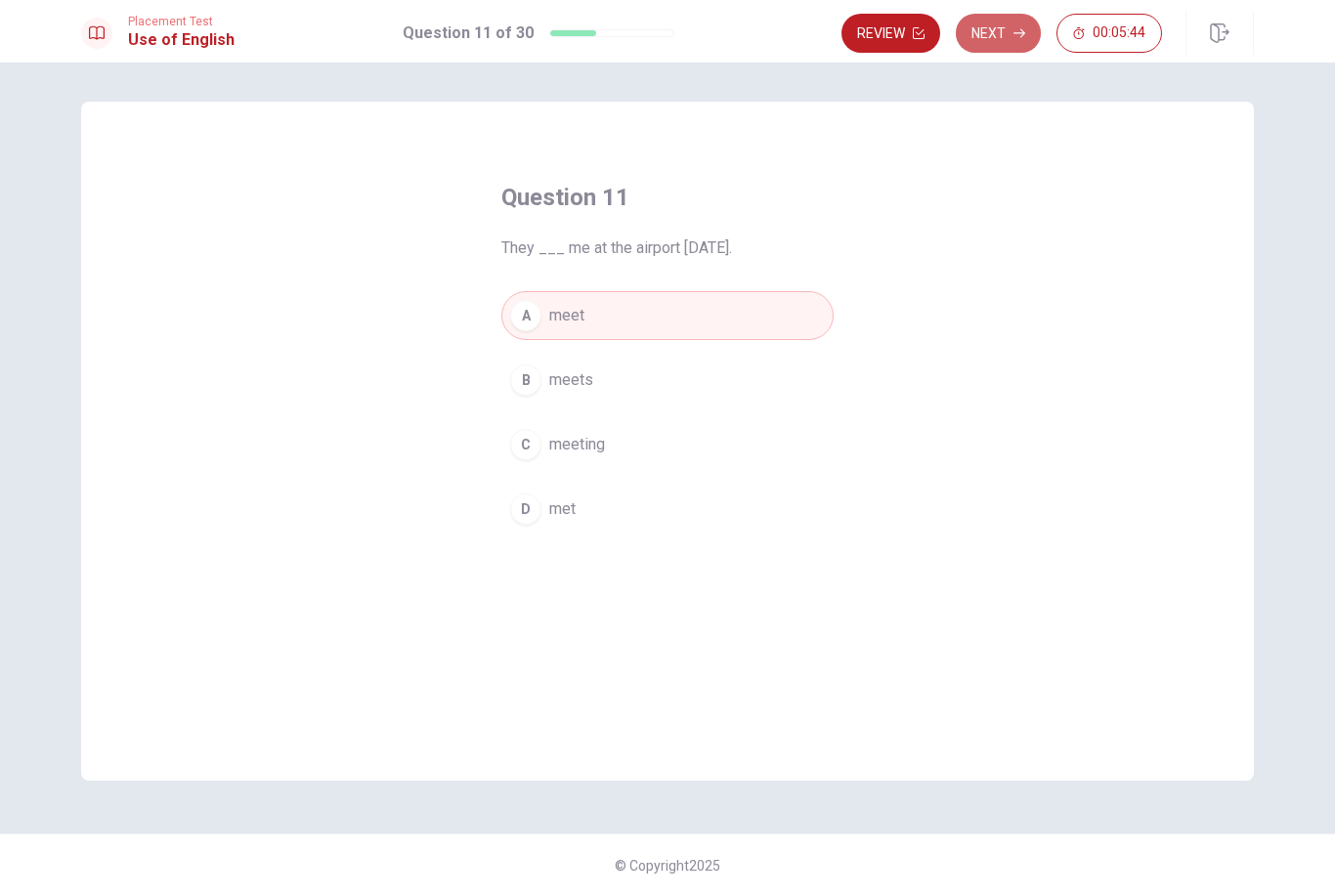
click at [985, 37] on button "Next" at bounding box center [998, 33] width 85 height 39
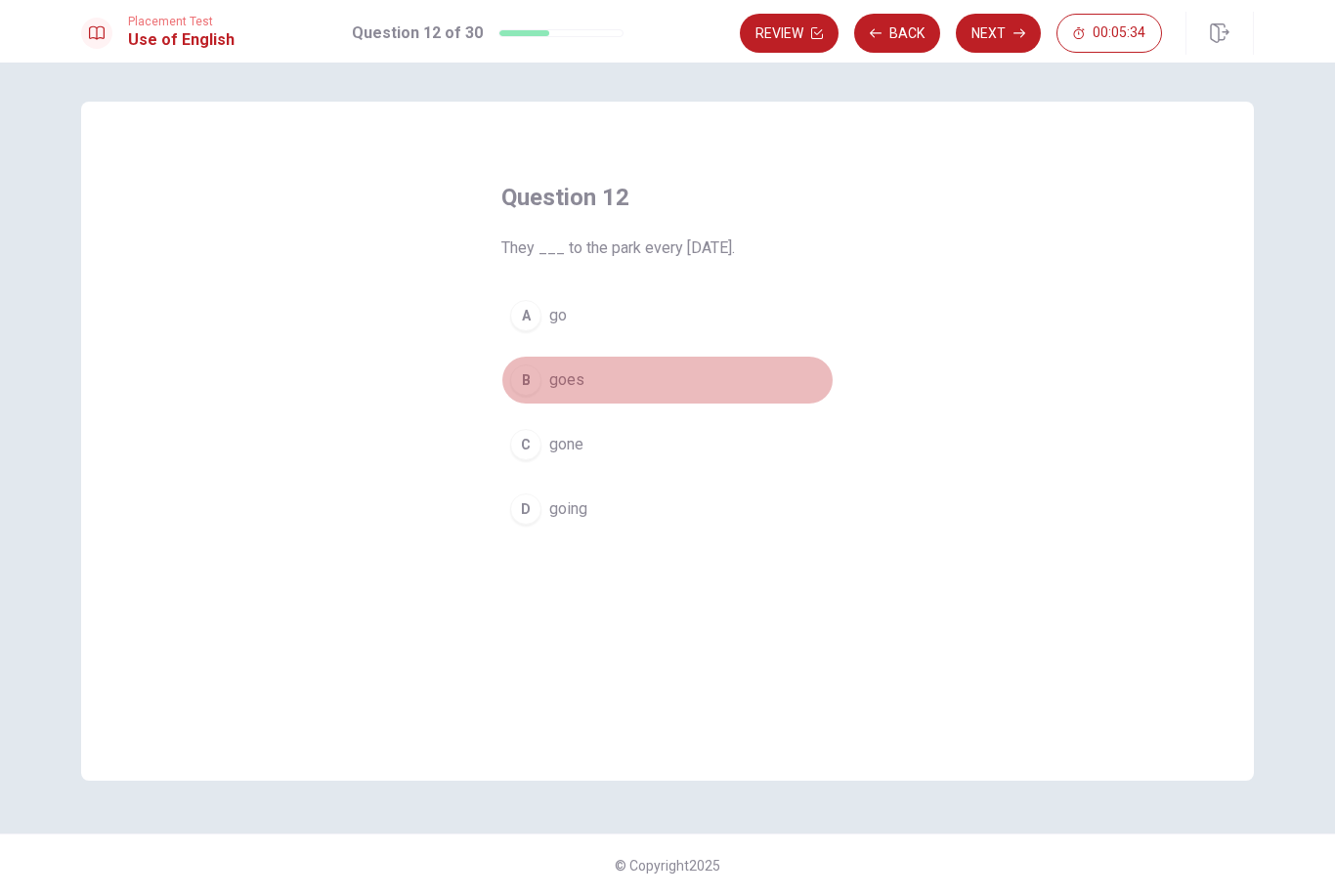
click at [522, 384] on div "B" at bounding box center [526, 380] width 31 height 31
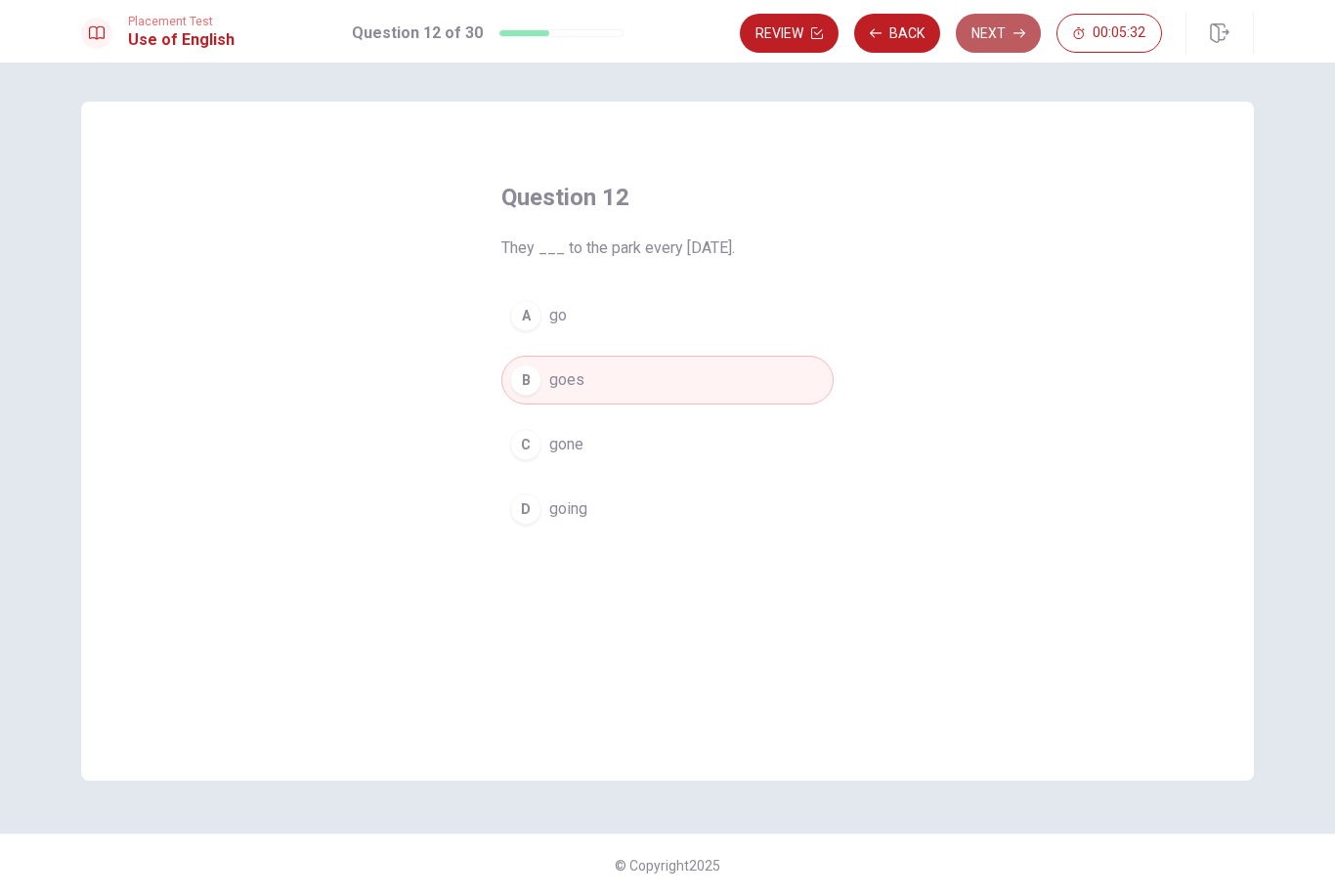
click at [965, 42] on button "Next" at bounding box center [998, 33] width 85 height 39
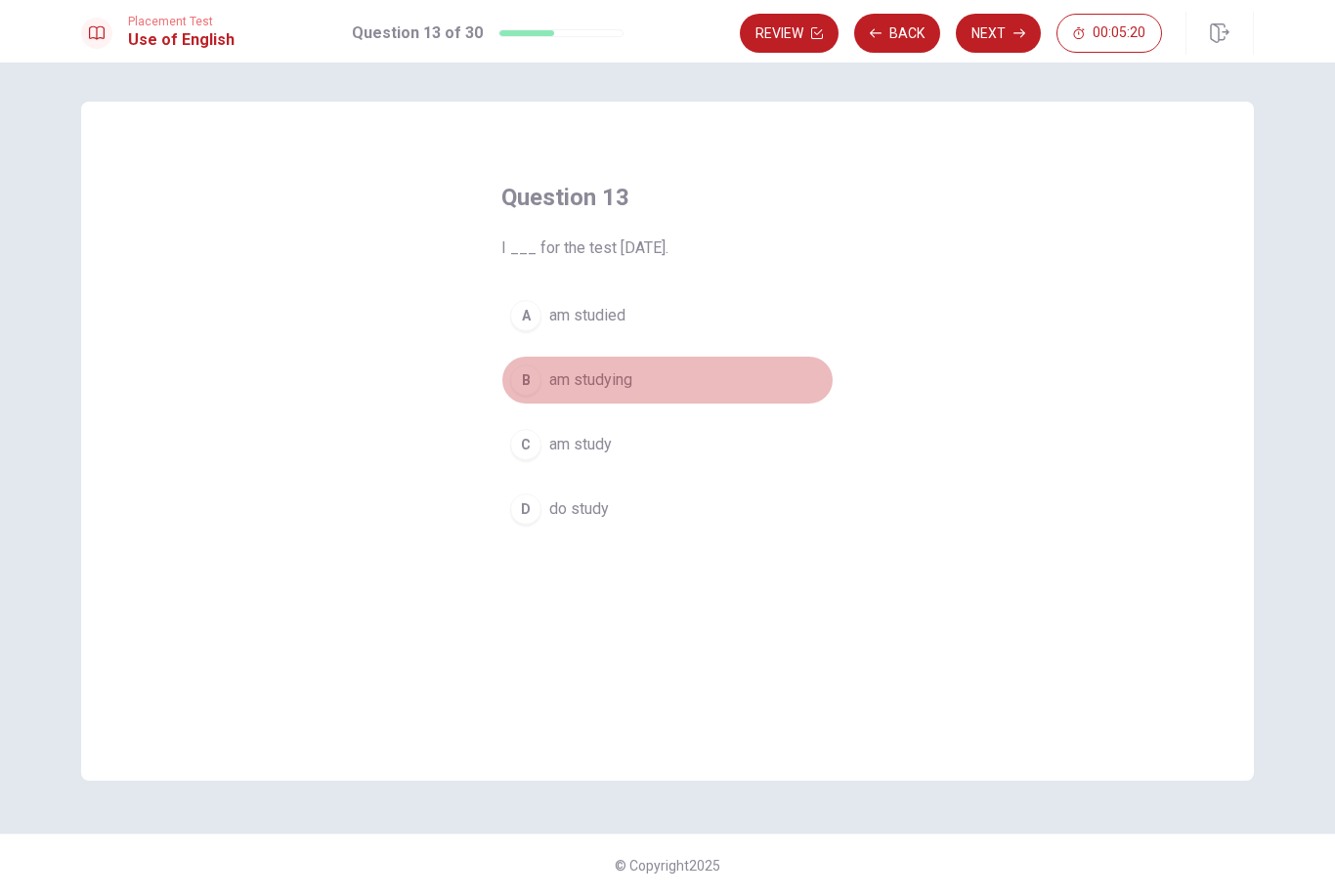
click at [531, 385] on div "B" at bounding box center [526, 380] width 31 height 31
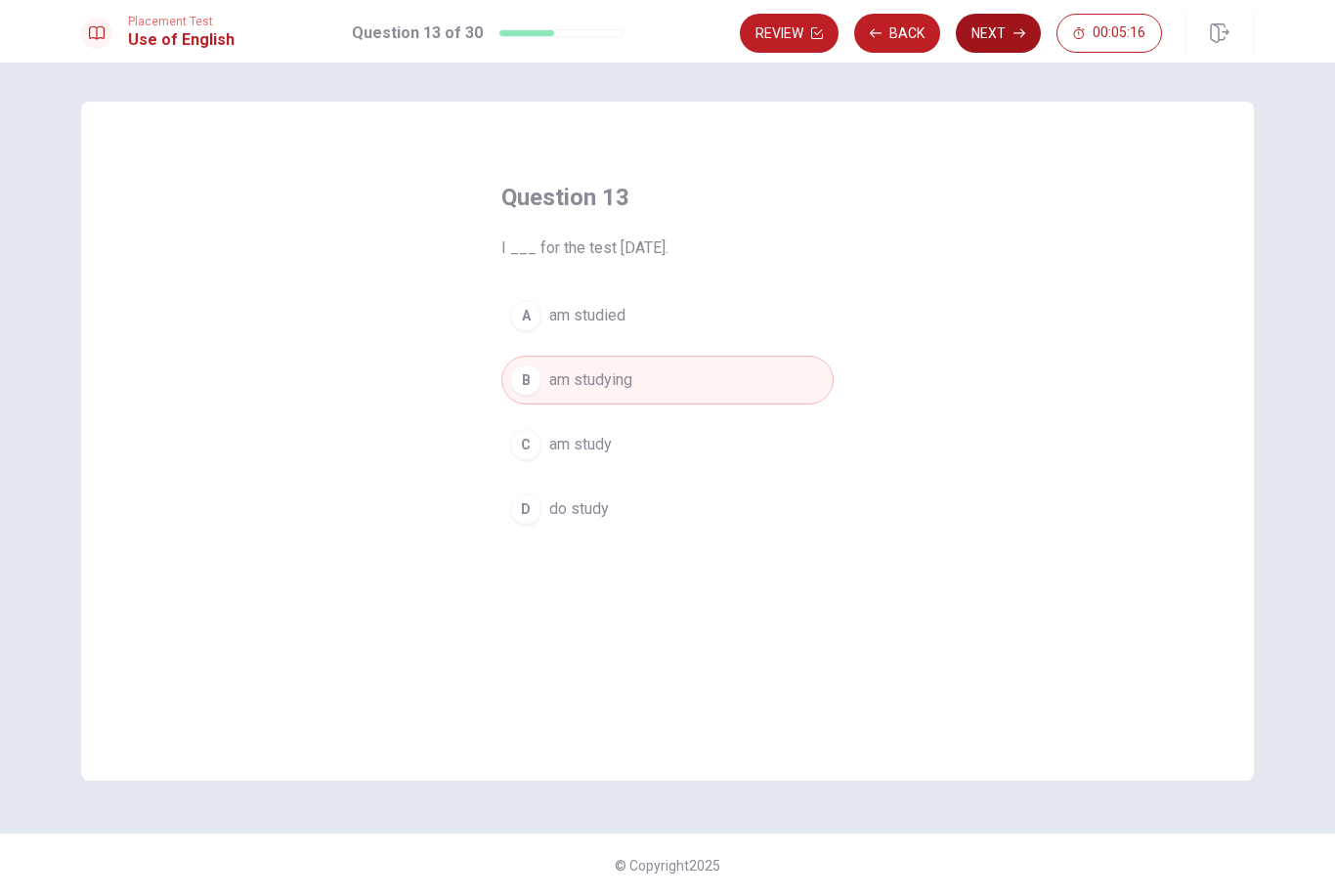
click at [1006, 42] on button "Next" at bounding box center [998, 33] width 85 height 39
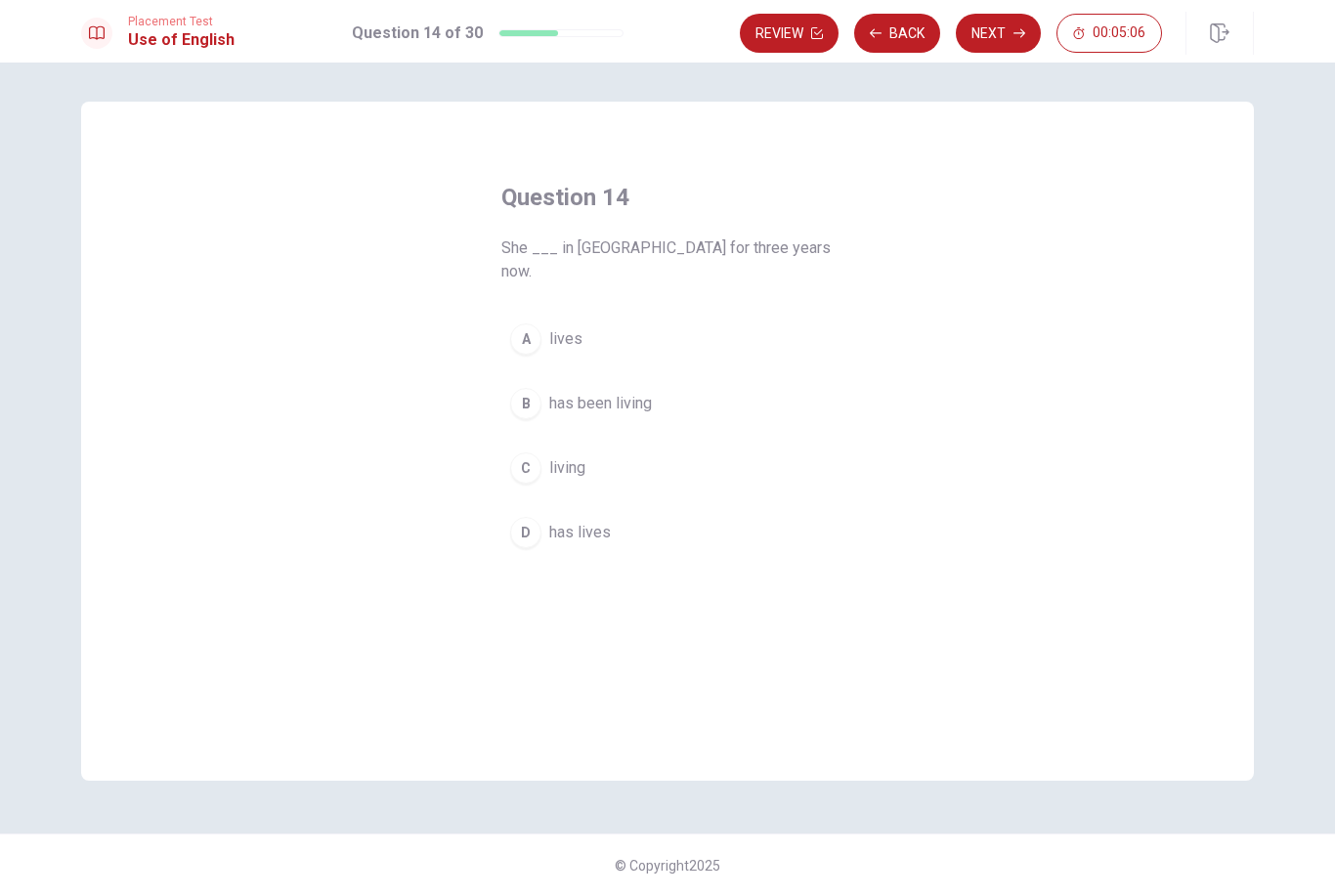
click at [529, 324] on div "A" at bounding box center [526, 339] width 31 height 31
click at [997, 48] on button "Next" at bounding box center [998, 33] width 85 height 39
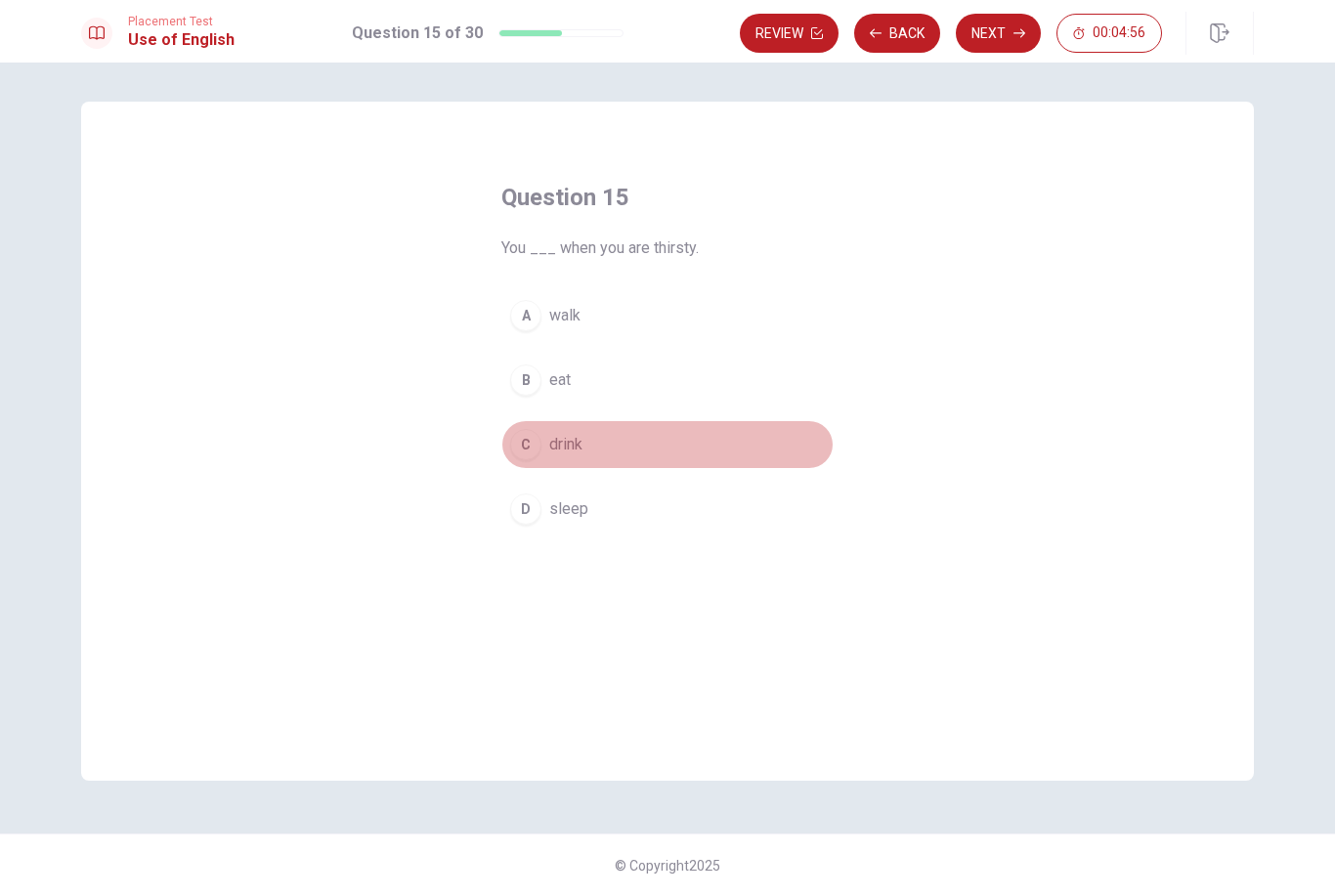
click at [528, 447] on div "C" at bounding box center [526, 444] width 31 height 31
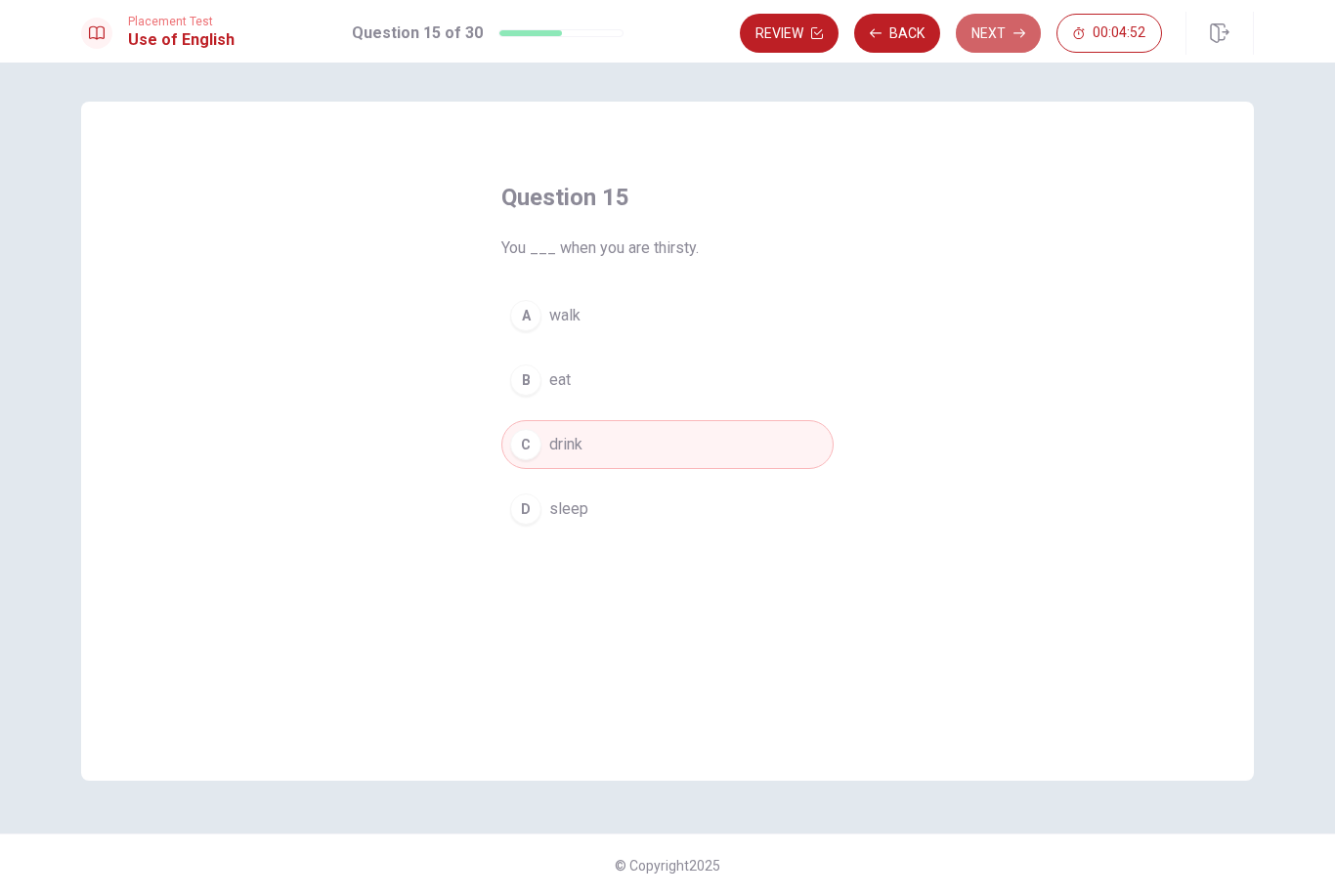
click at [1011, 43] on button "Next" at bounding box center [998, 33] width 85 height 39
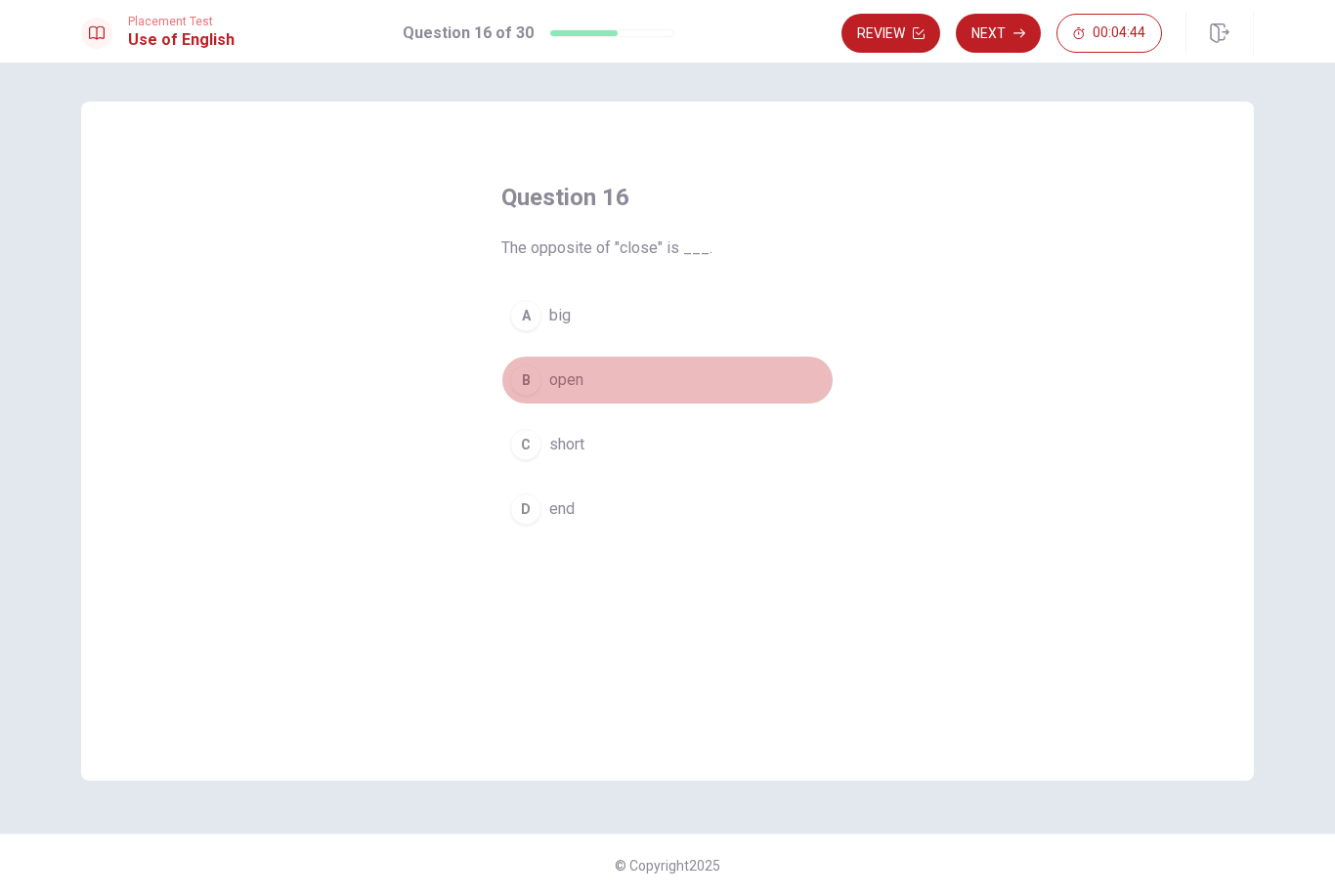
click at [526, 381] on div "B" at bounding box center [526, 380] width 31 height 31
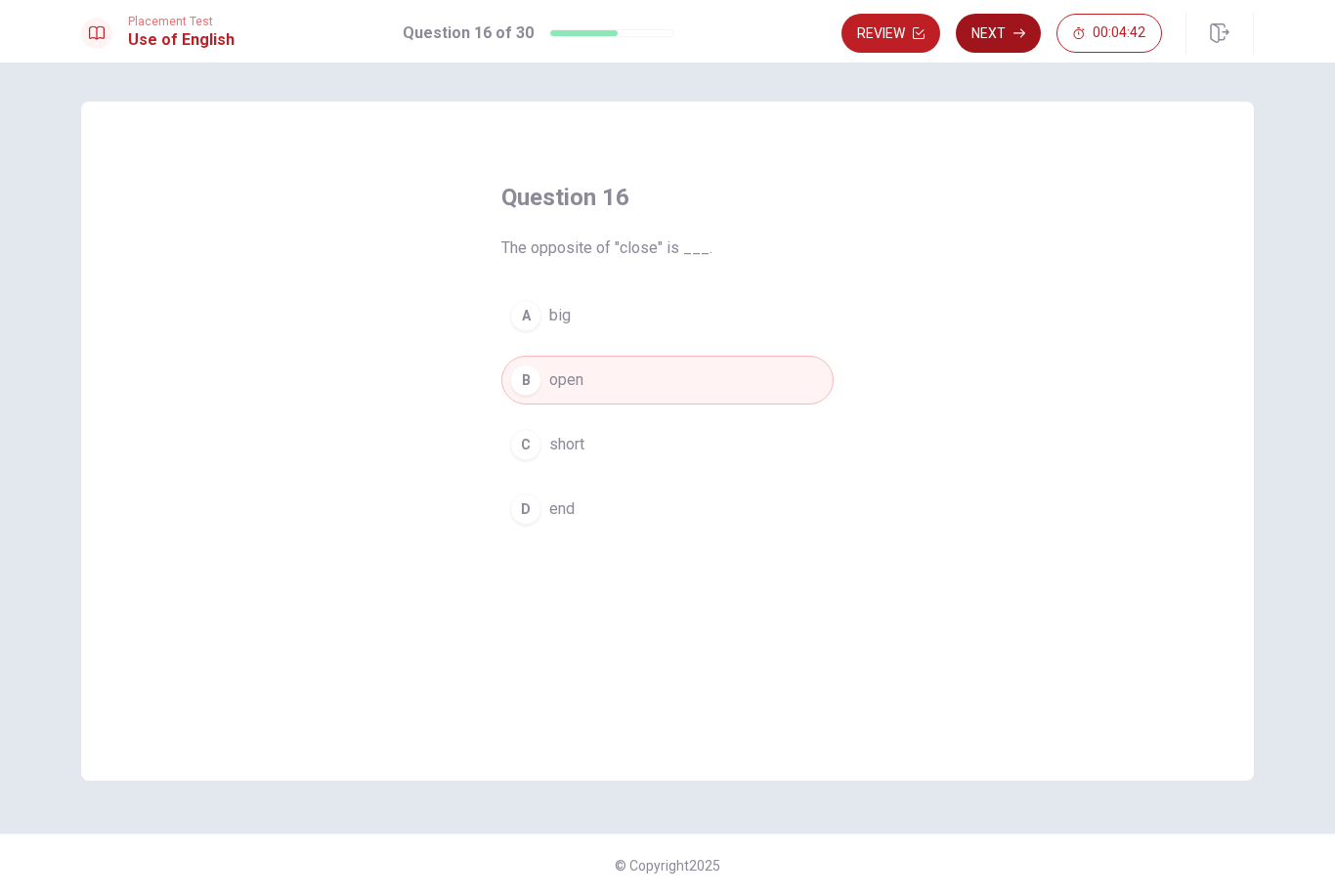
click at [976, 37] on button "Next" at bounding box center [998, 33] width 85 height 39
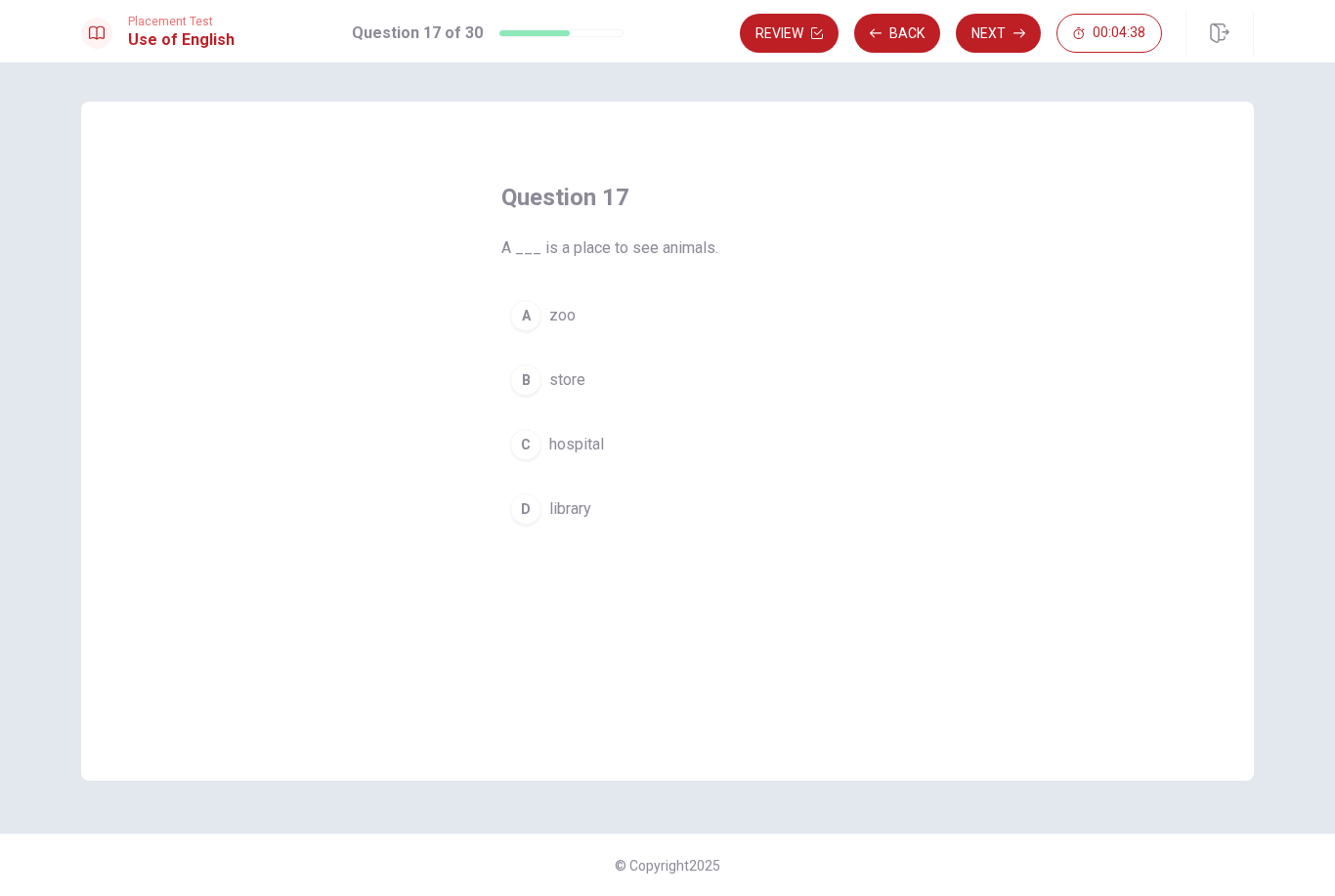
click at [532, 319] on div "A" at bounding box center [526, 315] width 31 height 31
click at [1002, 46] on button "Next" at bounding box center [998, 33] width 85 height 39
click at [531, 324] on div "A" at bounding box center [526, 315] width 31 height 31
click at [1023, 46] on button "Next" at bounding box center [998, 33] width 85 height 39
click at [516, 379] on div "B" at bounding box center [526, 380] width 31 height 31
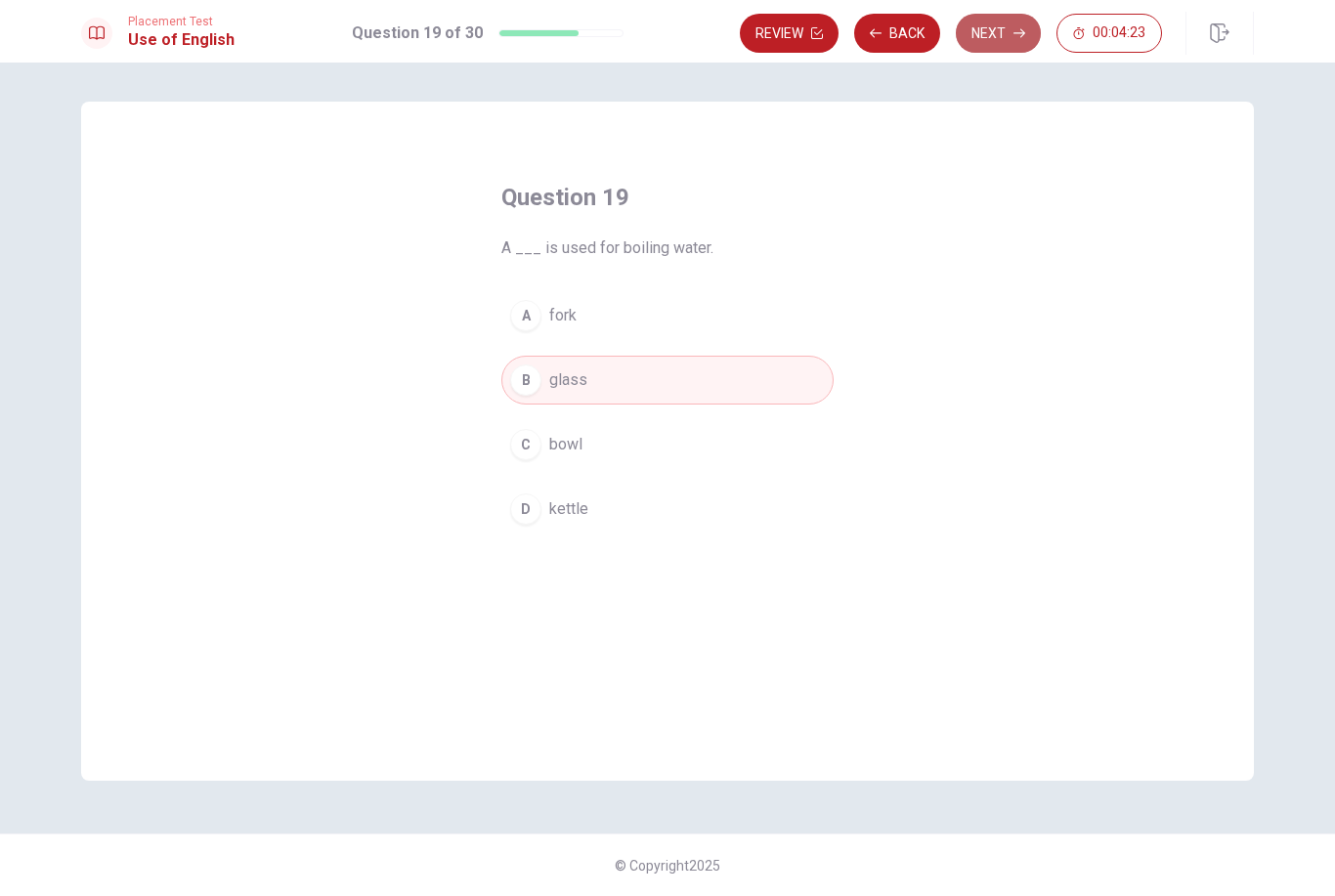
click at [985, 24] on button "Next" at bounding box center [998, 33] width 85 height 39
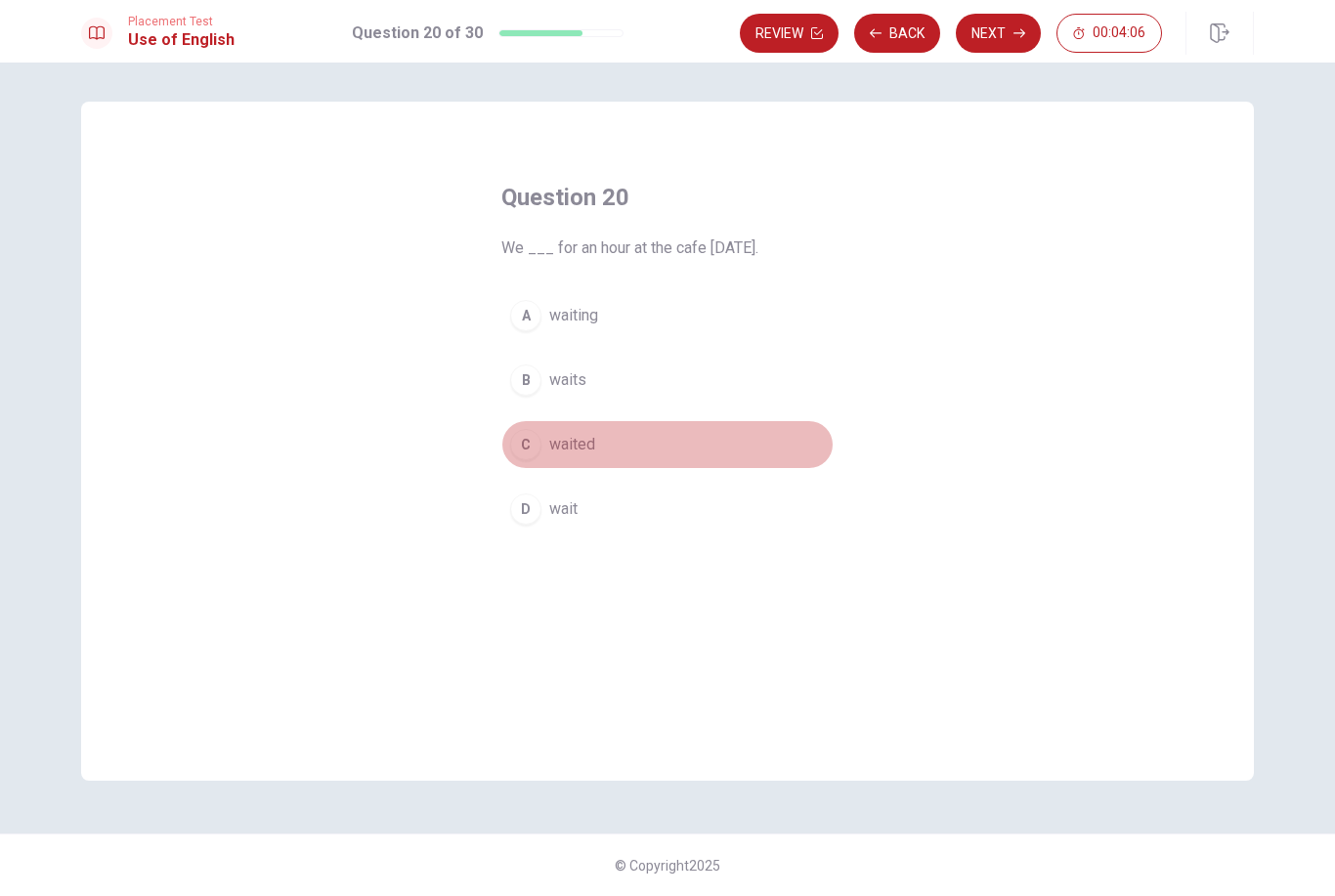
click at [524, 447] on div "C" at bounding box center [526, 444] width 31 height 31
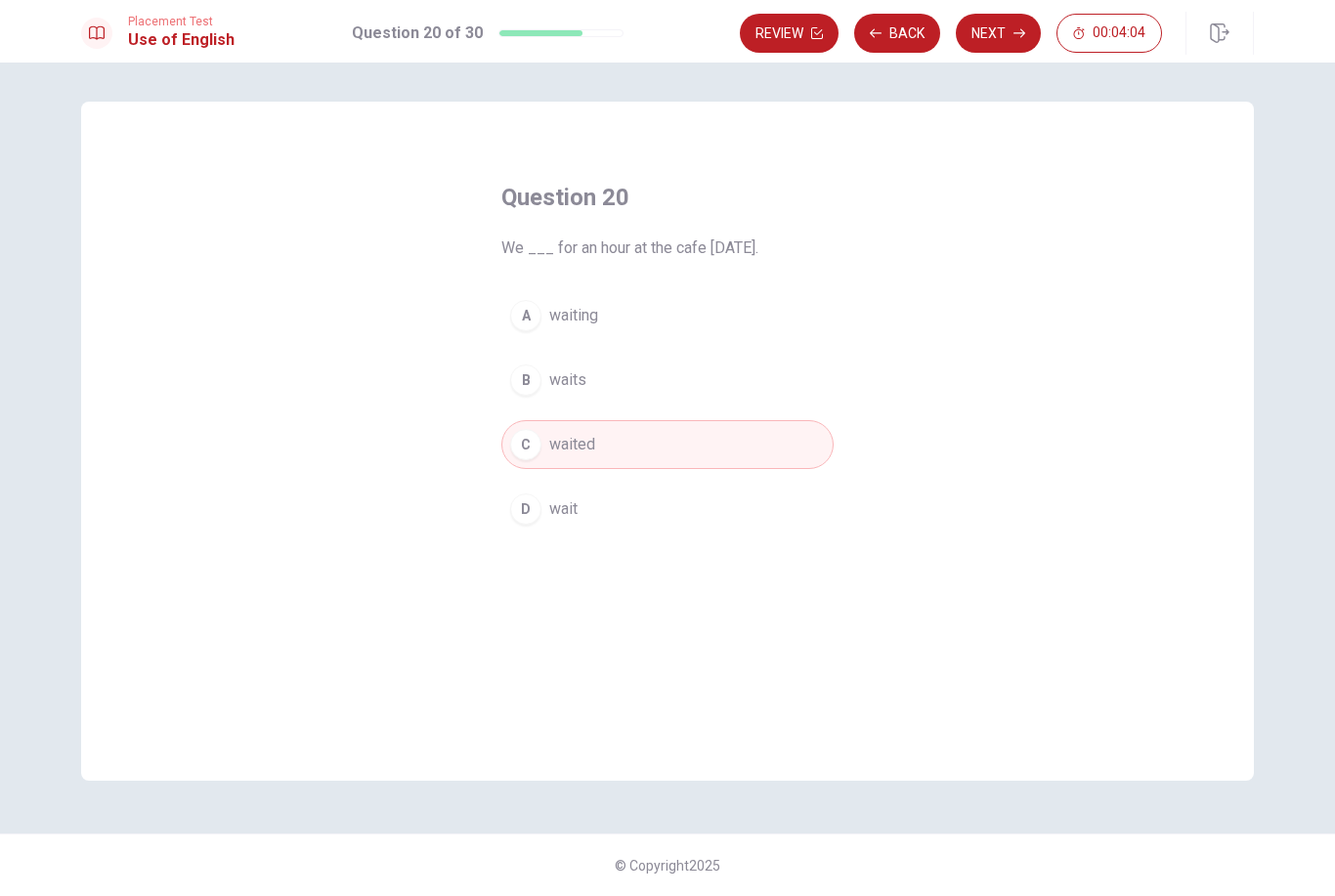
click at [1001, 36] on button "Next" at bounding box center [998, 33] width 85 height 39
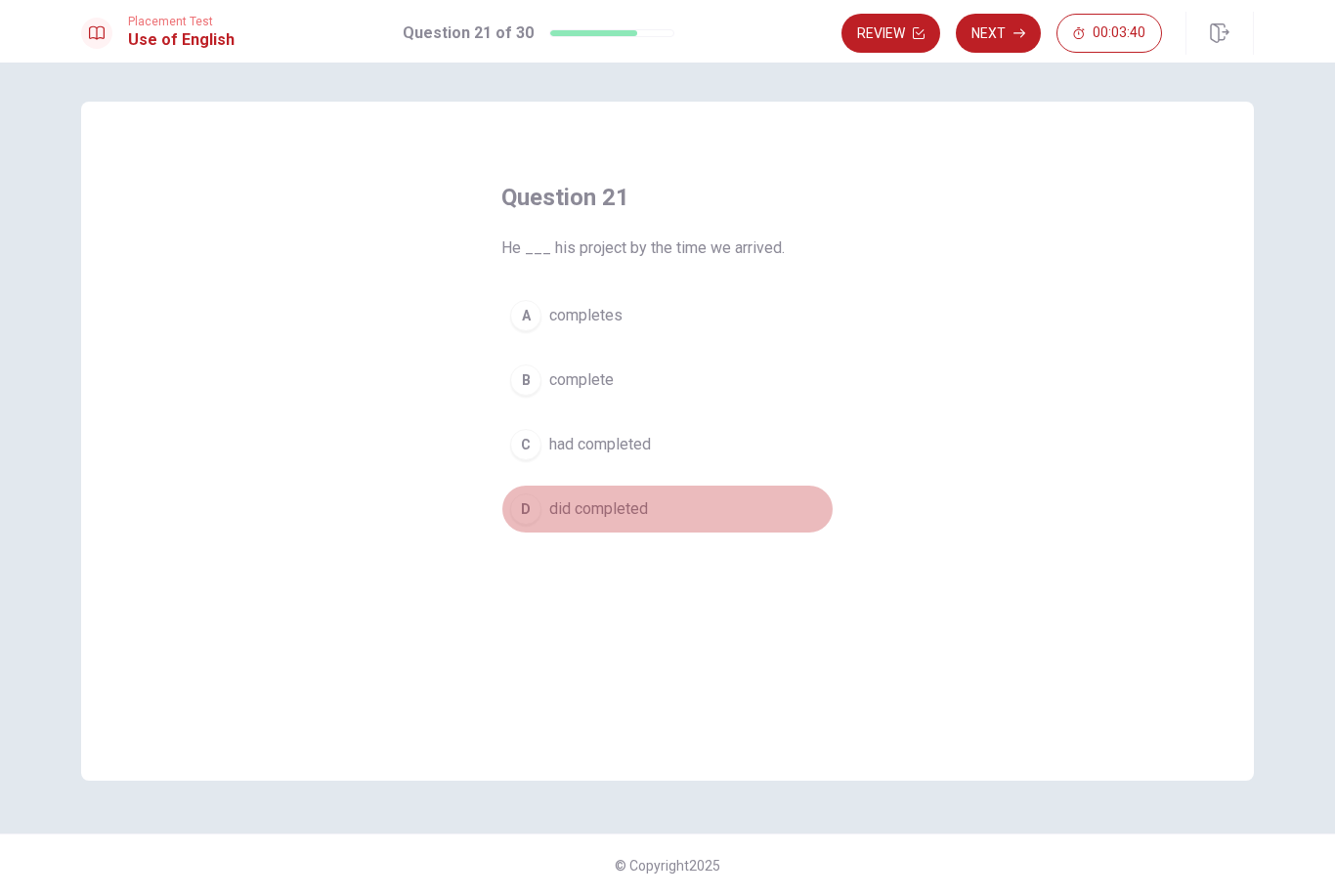
click at [532, 511] on div "D" at bounding box center [526, 508] width 31 height 31
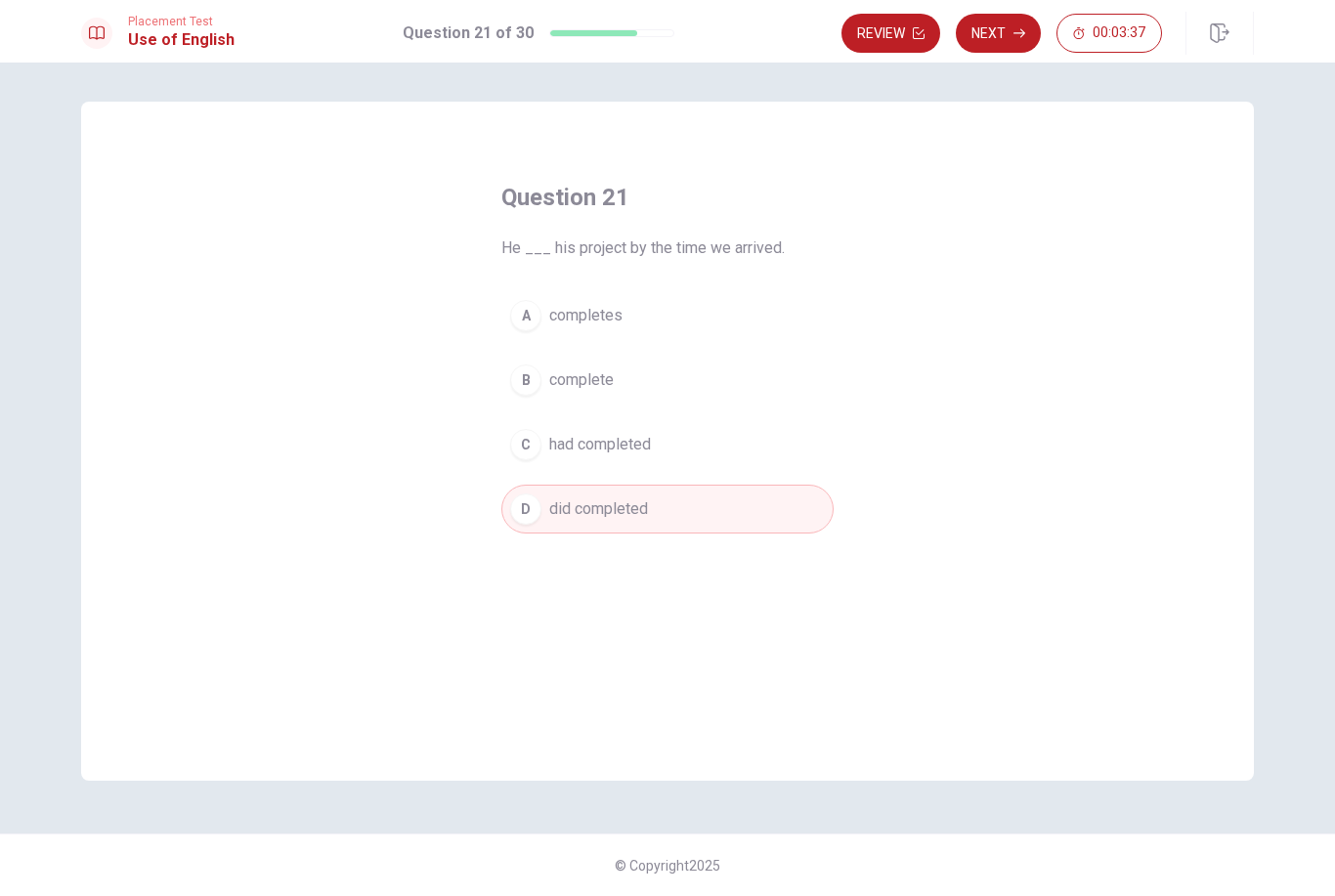
click at [1002, 38] on button "Next" at bounding box center [998, 33] width 85 height 39
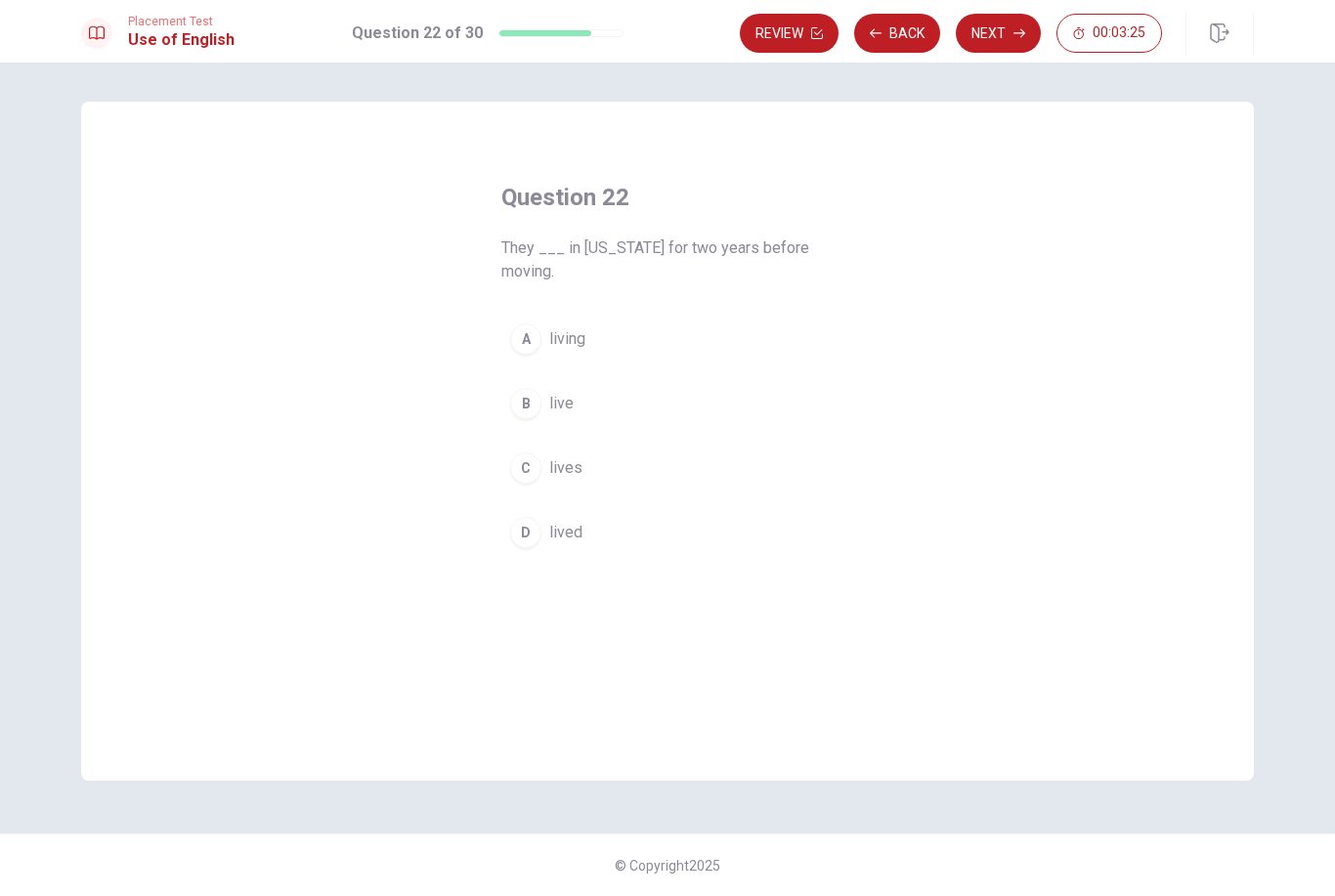
click at [528, 530] on div "D" at bounding box center [526, 531] width 31 height 31
click at [995, 47] on button "Next" at bounding box center [998, 33] width 85 height 39
click at [574, 317] on span "rain" at bounding box center [562, 315] width 24 height 23
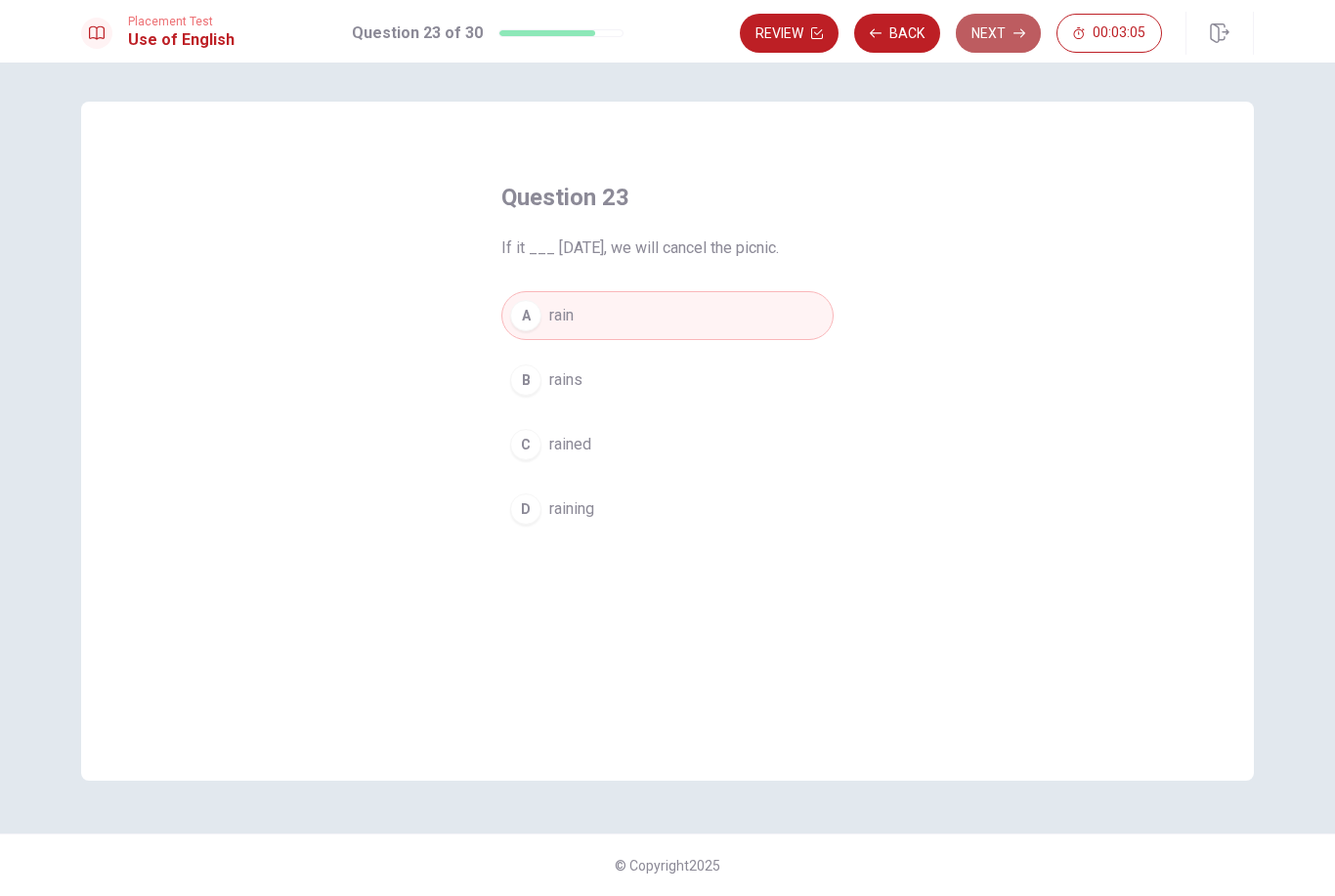
click at [1010, 32] on button "Next" at bounding box center [998, 33] width 85 height 39
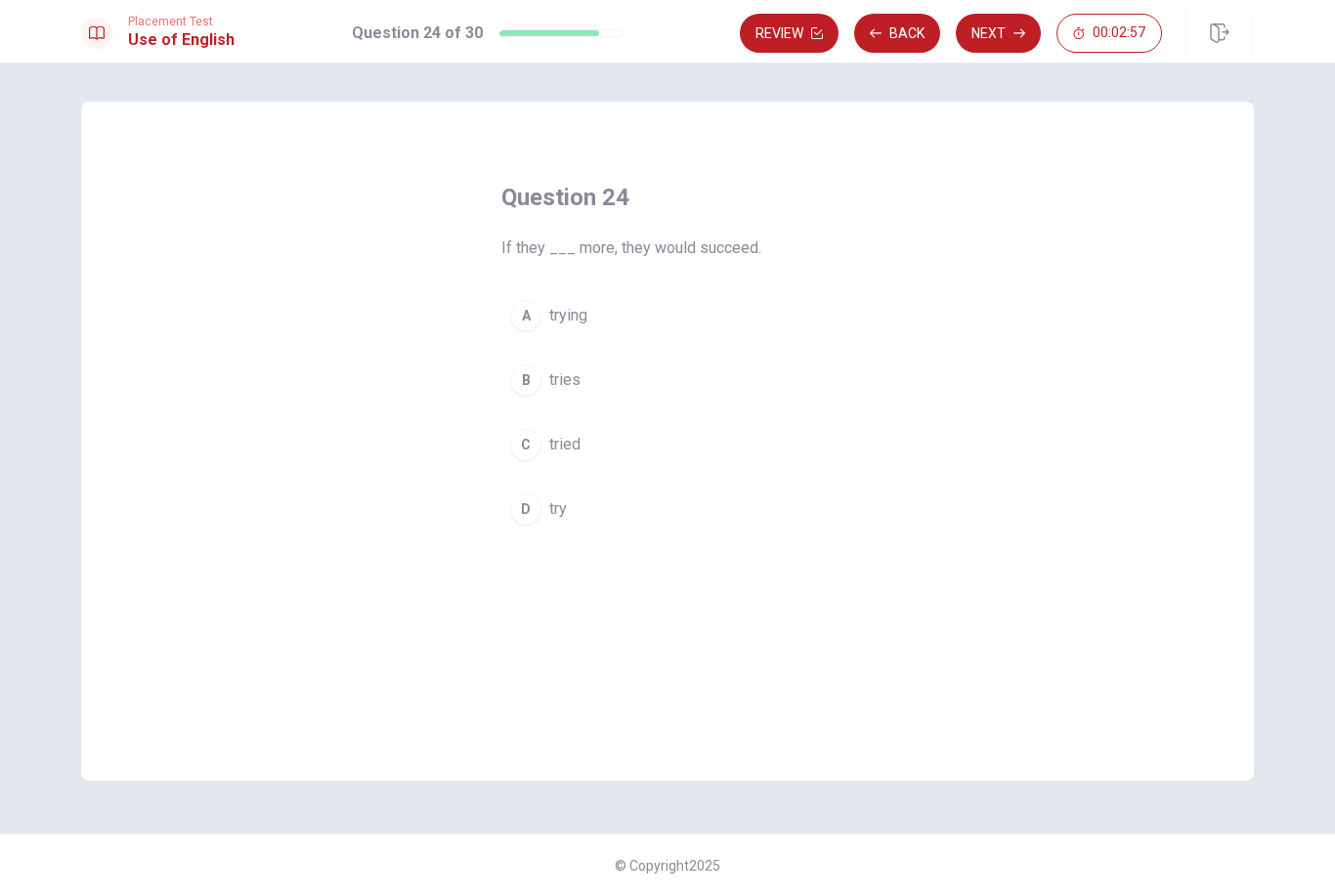
click at [528, 510] on div "D" at bounding box center [526, 508] width 31 height 31
click at [1018, 22] on button "Next" at bounding box center [998, 33] width 85 height 39
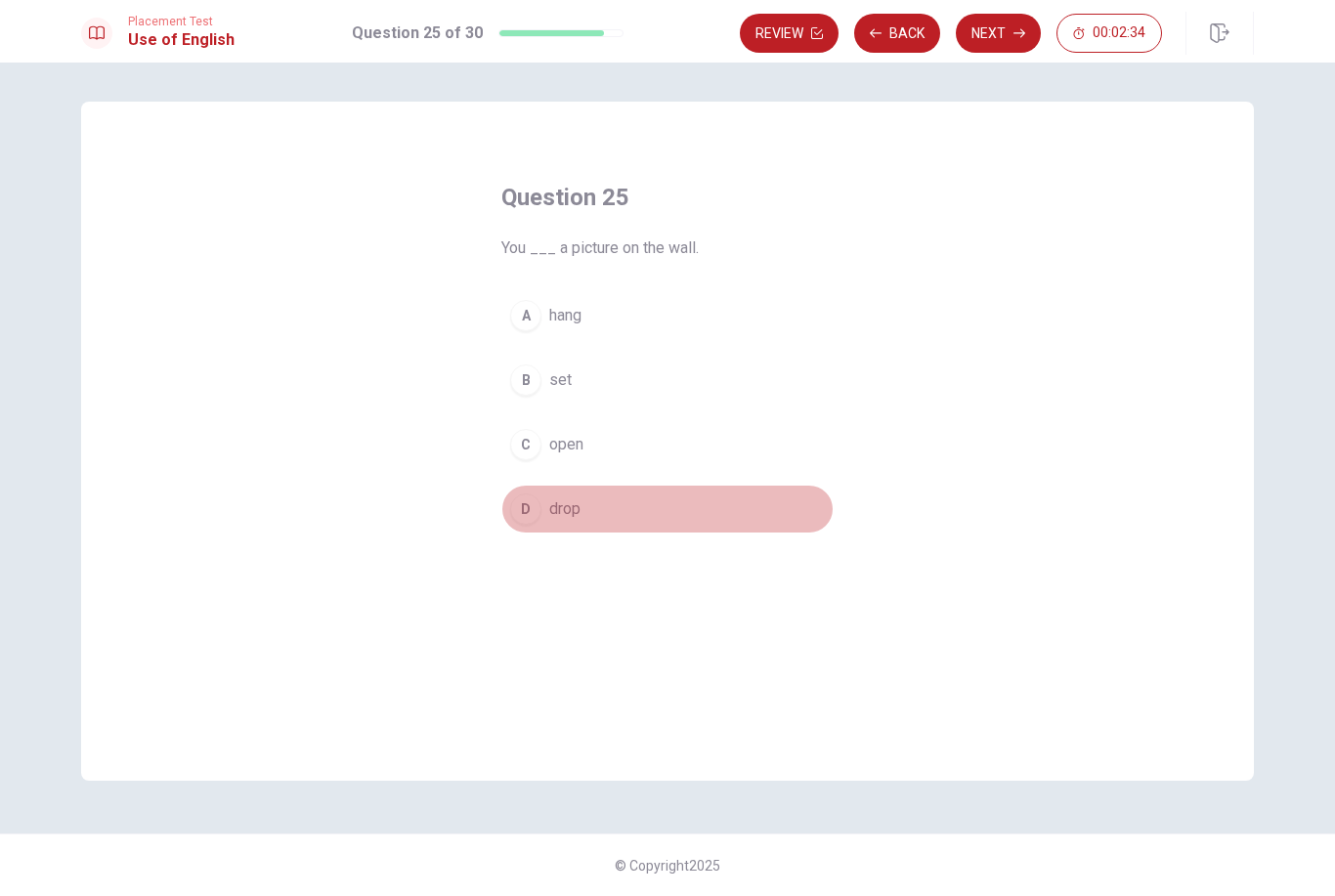
click at [576, 518] on span "drop" at bounding box center [565, 508] width 31 height 23
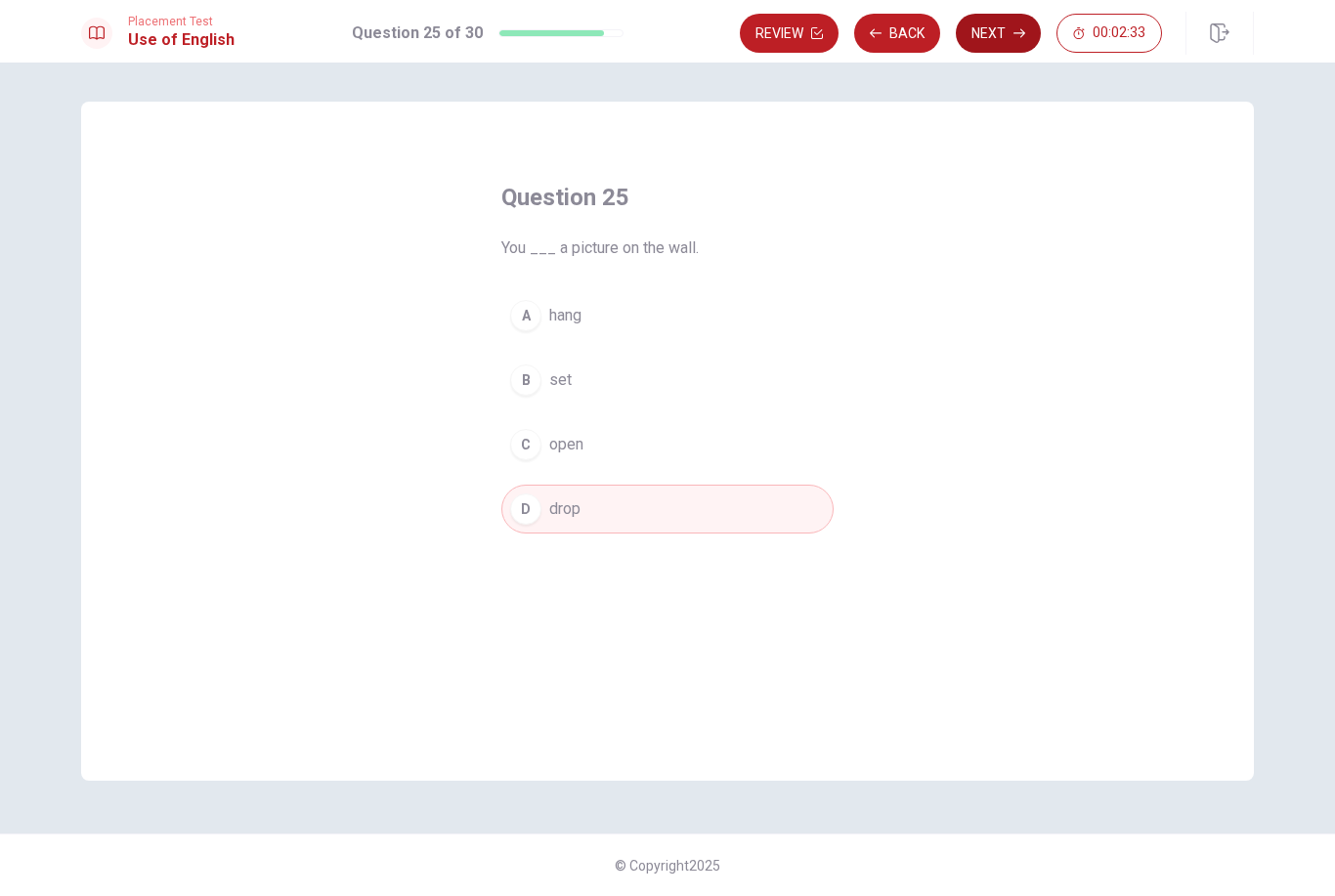
click at [1011, 25] on button "Next" at bounding box center [998, 33] width 85 height 39
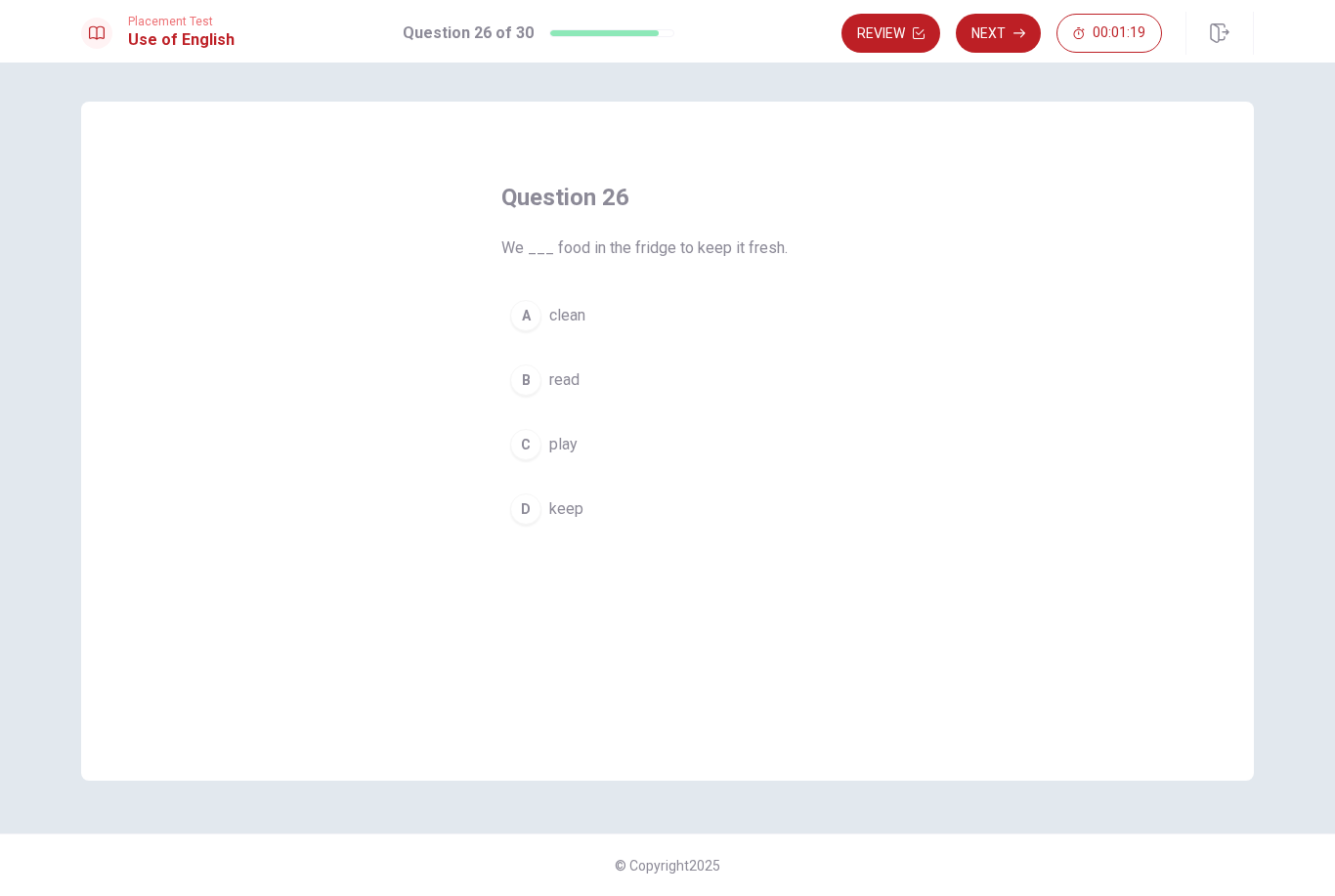
click at [529, 516] on div "D" at bounding box center [526, 508] width 31 height 31
click at [999, 33] on button "Next" at bounding box center [998, 33] width 85 height 39
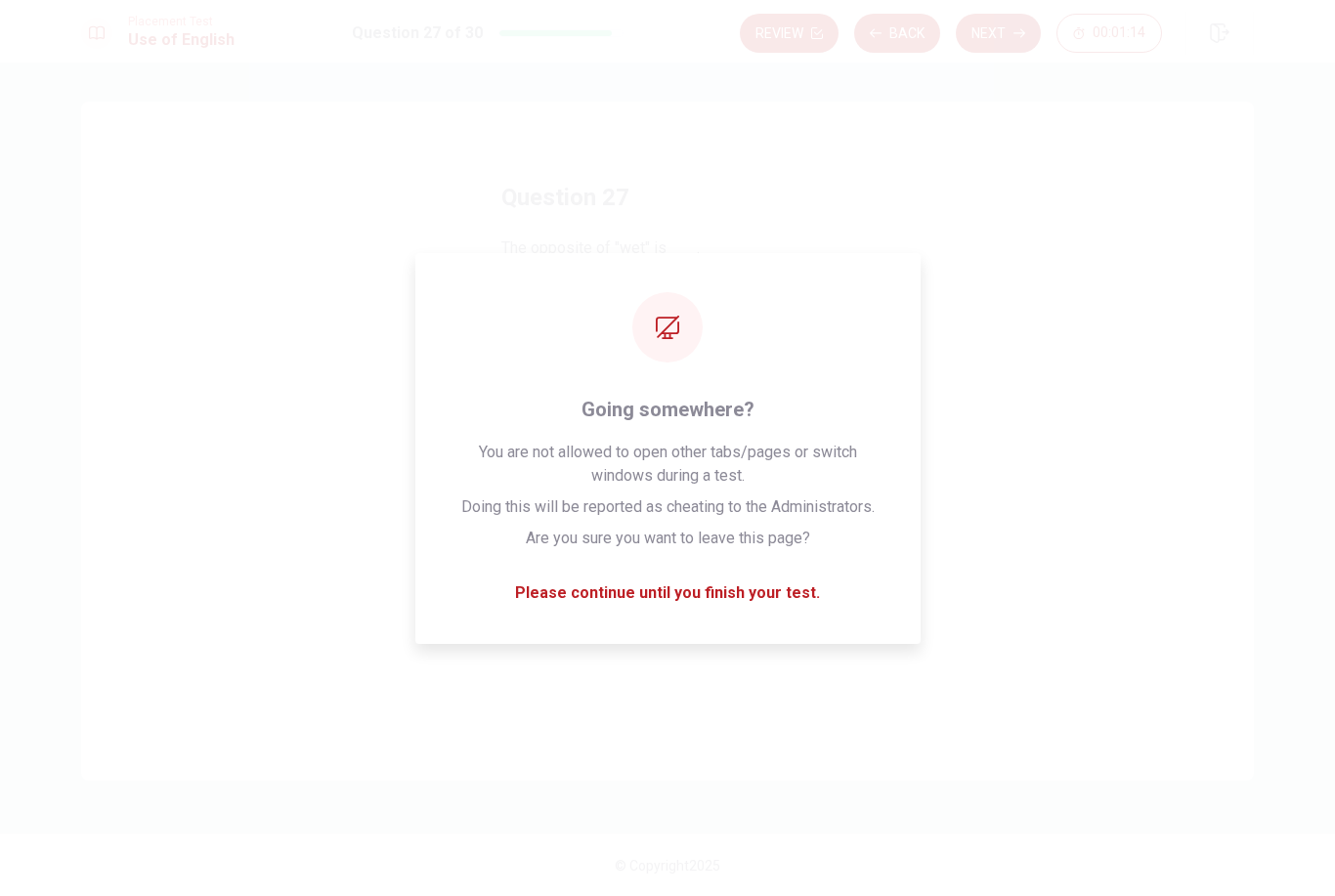
click at [1168, 404] on div "Question 27 The opposite of "wet" is ___. A sand B long C dry D big" at bounding box center [668, 442] width 1173 height 679
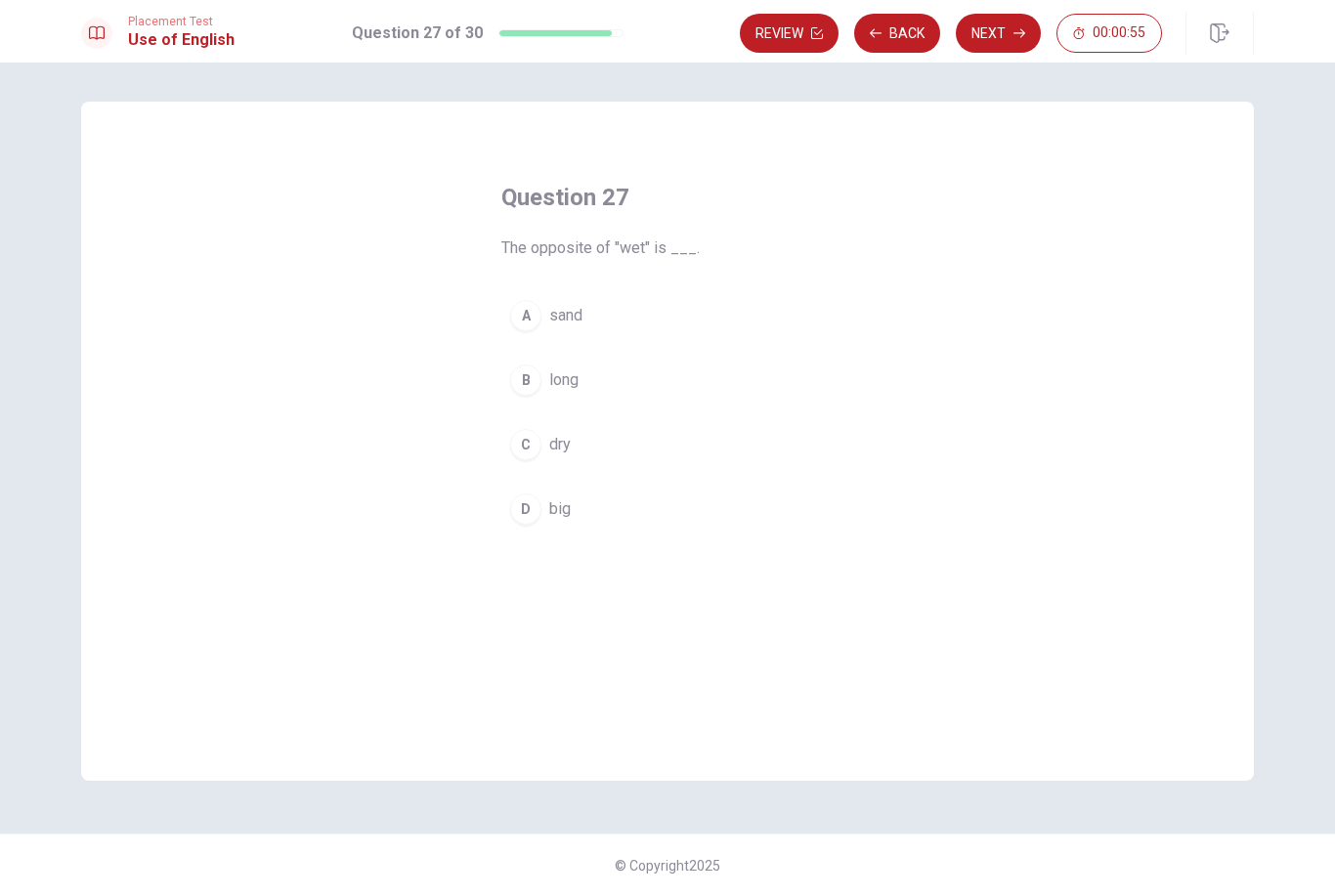
click at [519, 454] on div "C" at bounding box center [526, 444] width 31 height 31
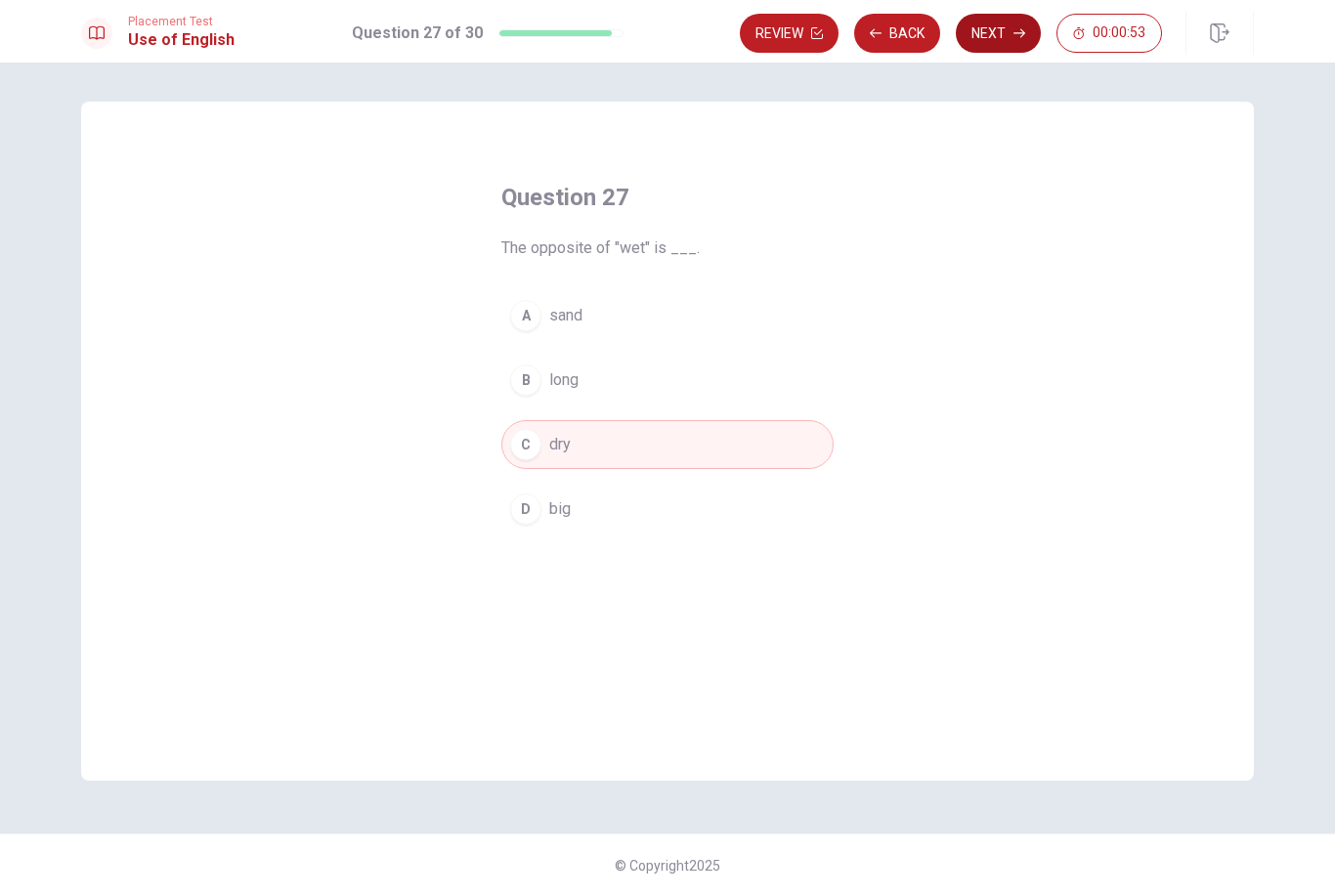
click at [1017, 37] on icon "button" at bounding box center [1019, 33] width 12 height 12
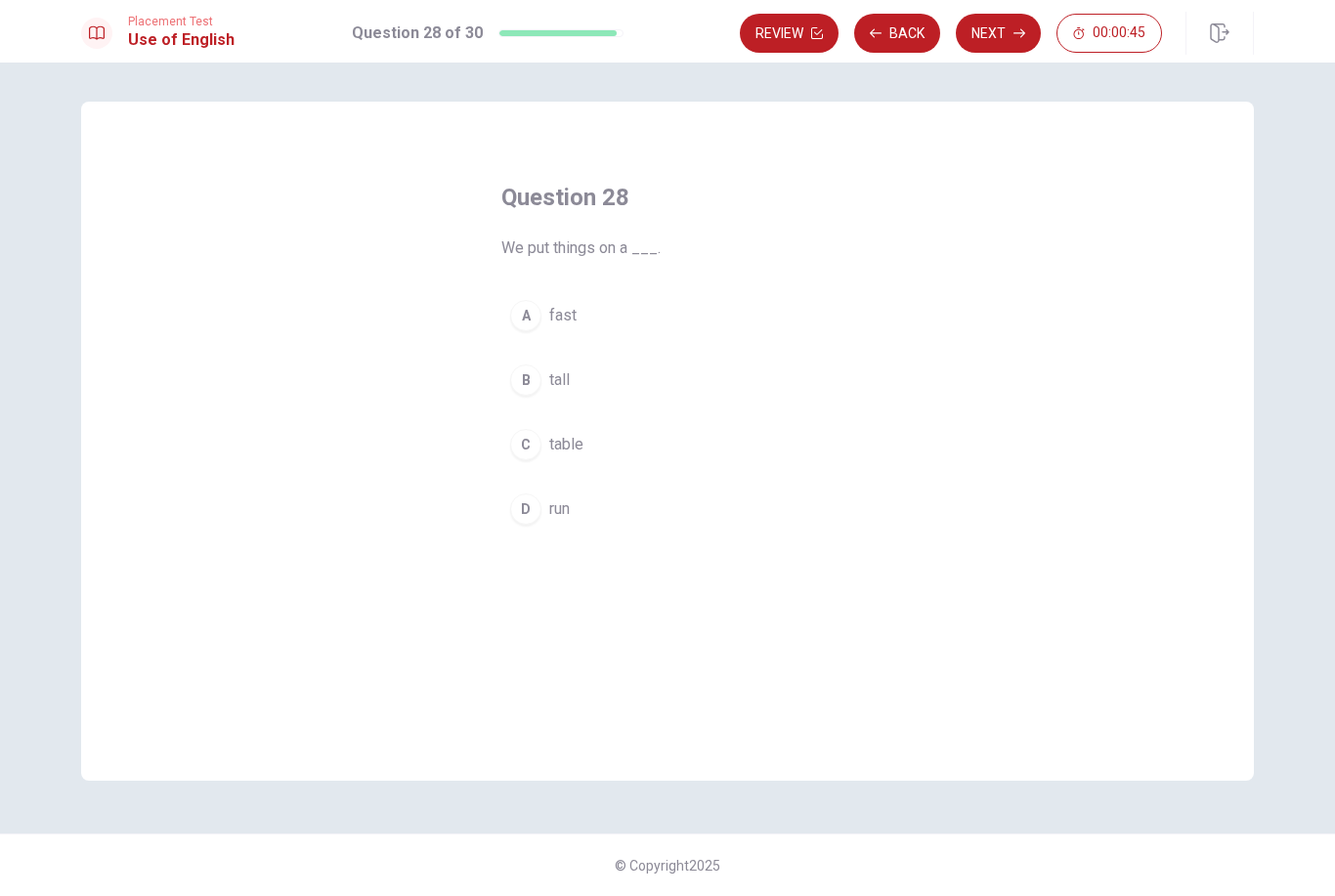
click at [526, 451] on div "C" at bounding box center [526, 444] width 31 height 31
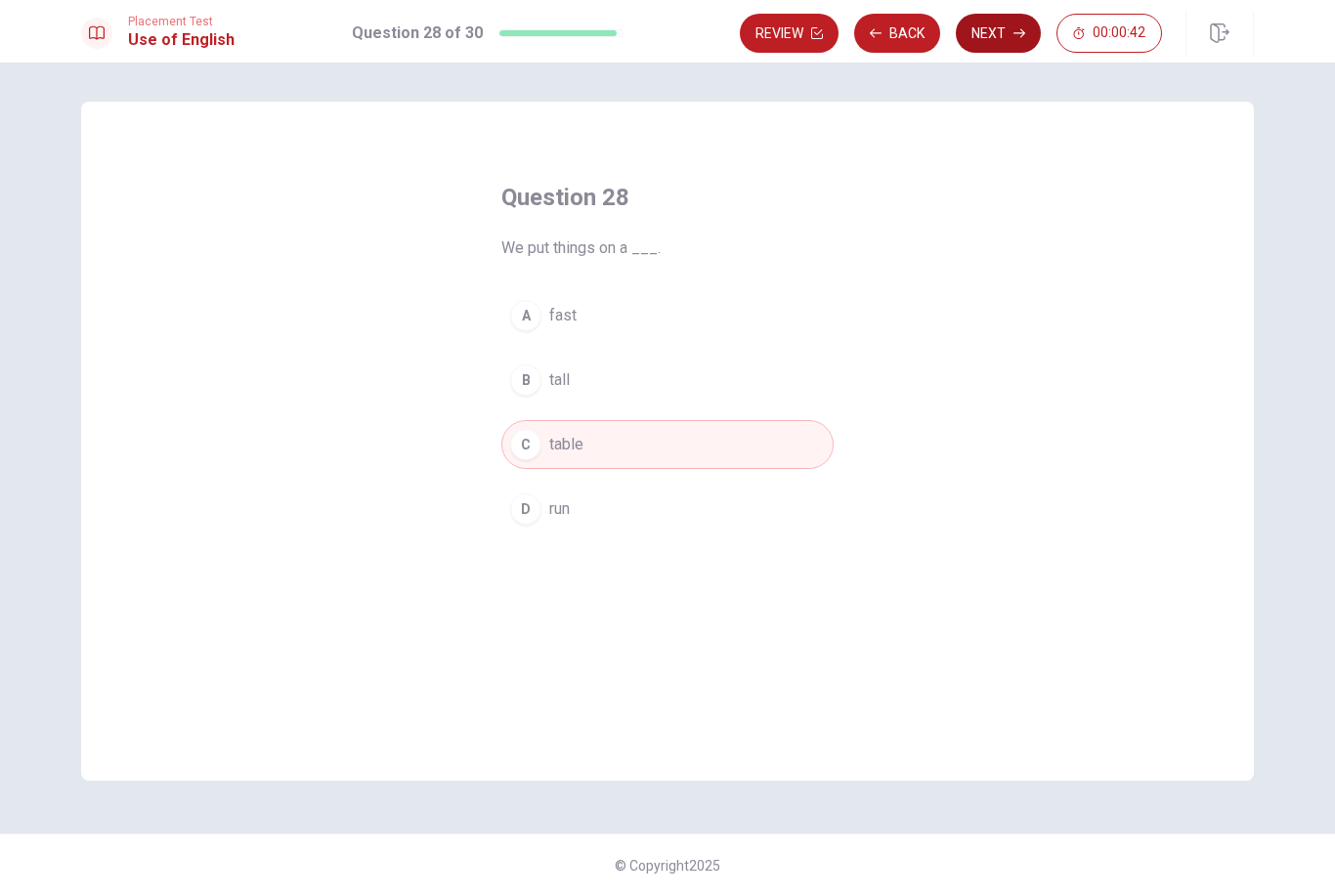
click at [1011, 29] on button "Next" at bounding box center [998, 33] width 85 height 39
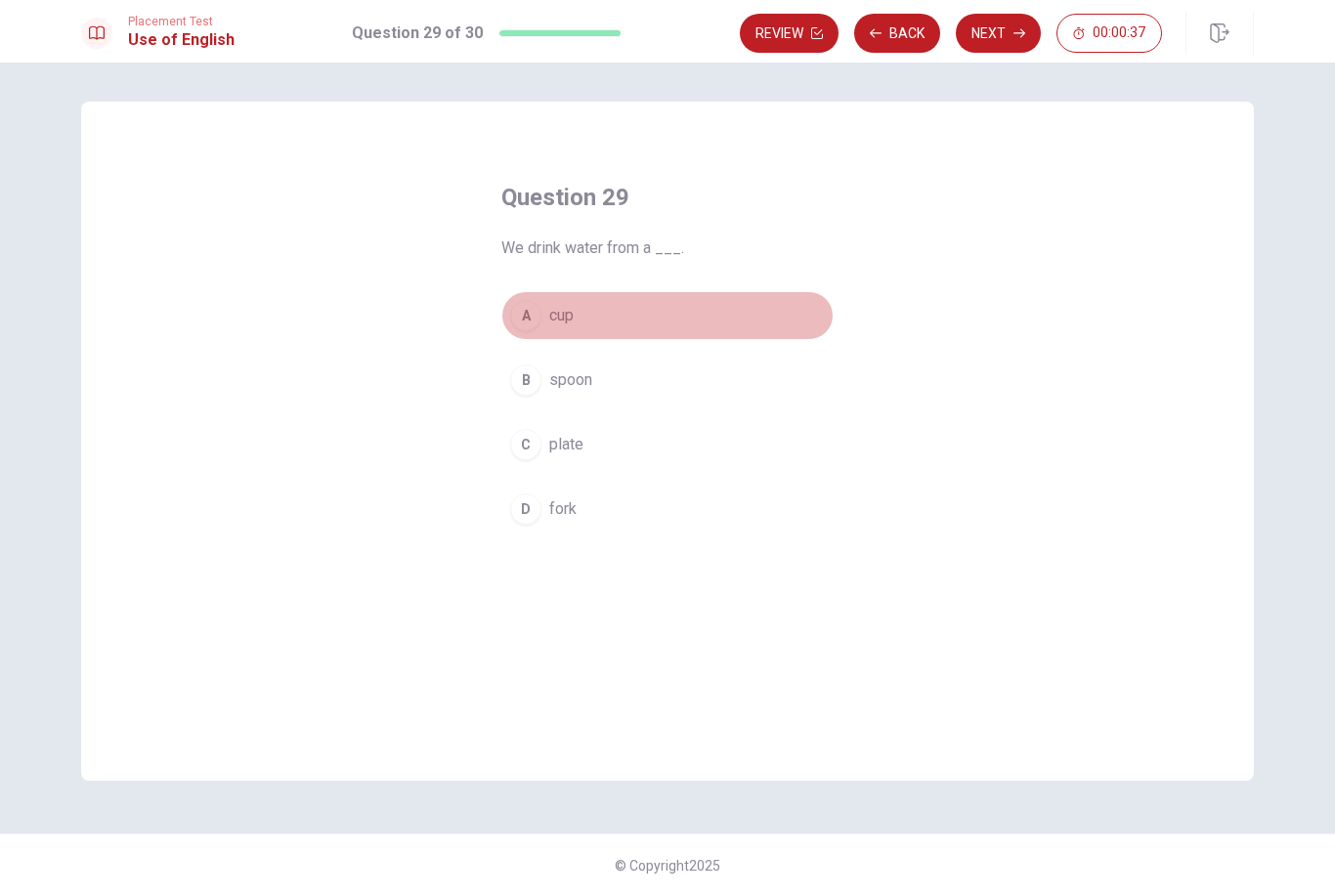
click at [541, 311] on div "A" at bounding box center [526, 315] width 31 height 31
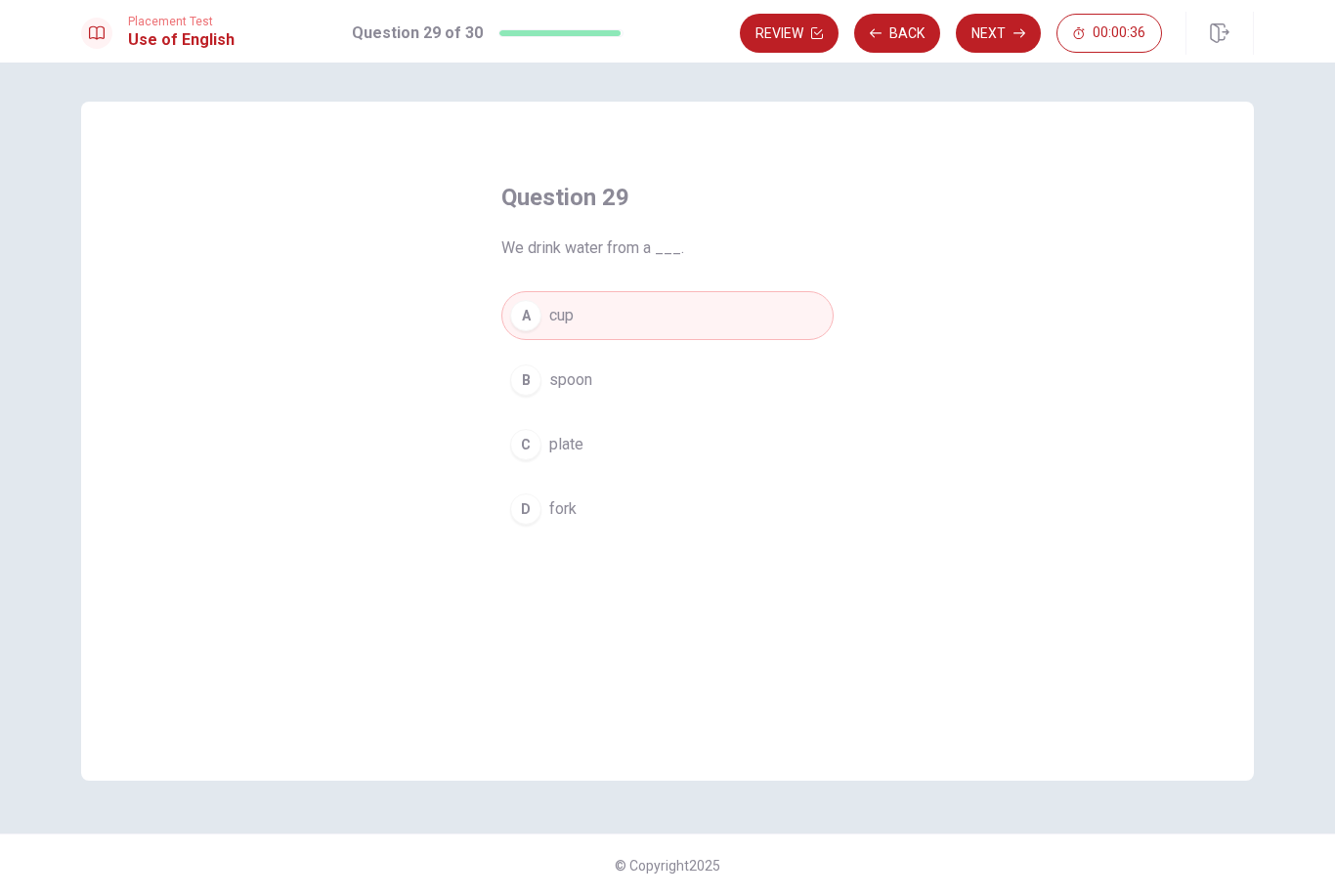
click at [1013, 32] on icon "button" at bounding box center [1019, 33] width 12 height 12
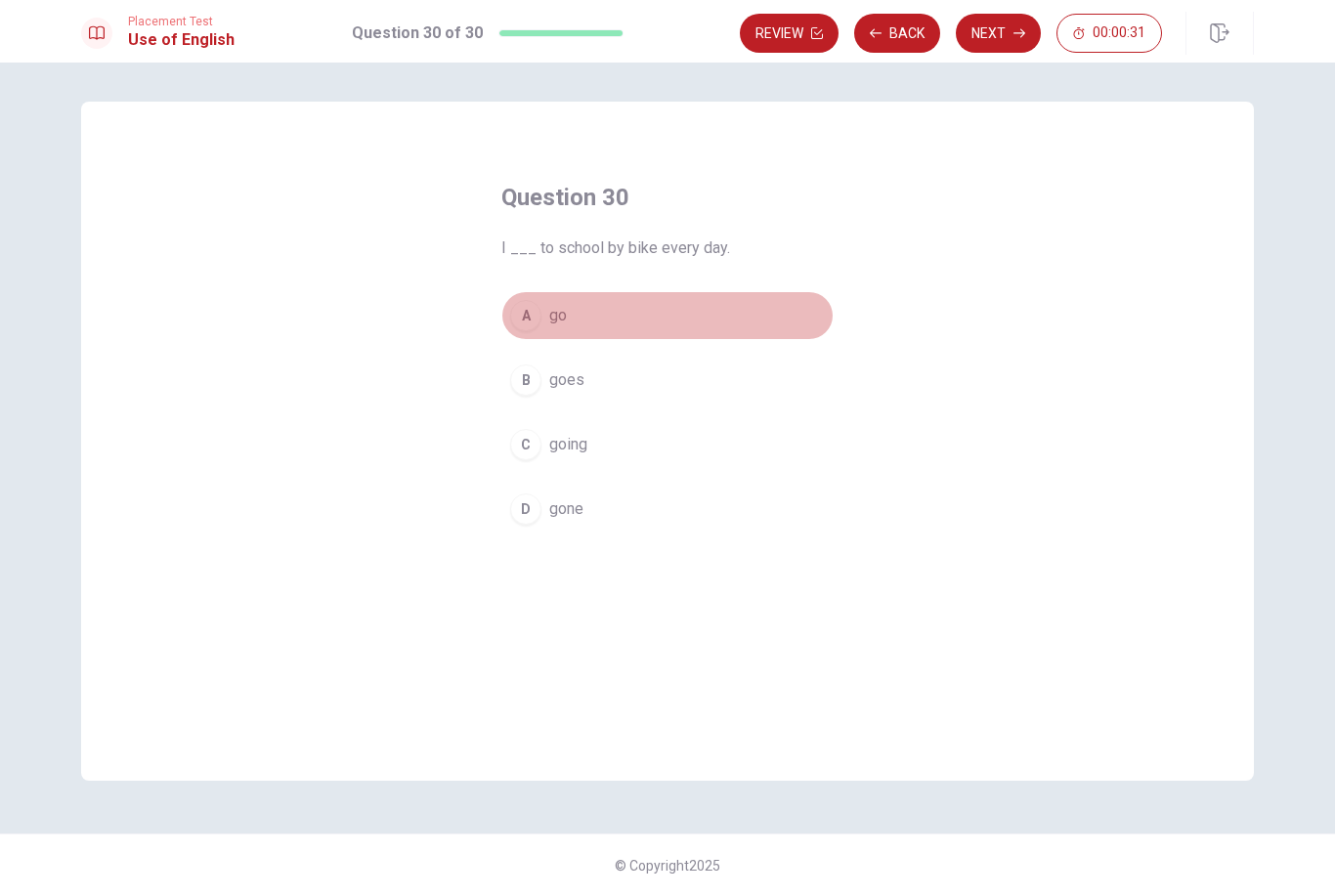
click at [524, 328] on div "A" at bounding box center [526, 315] width 31 height 31
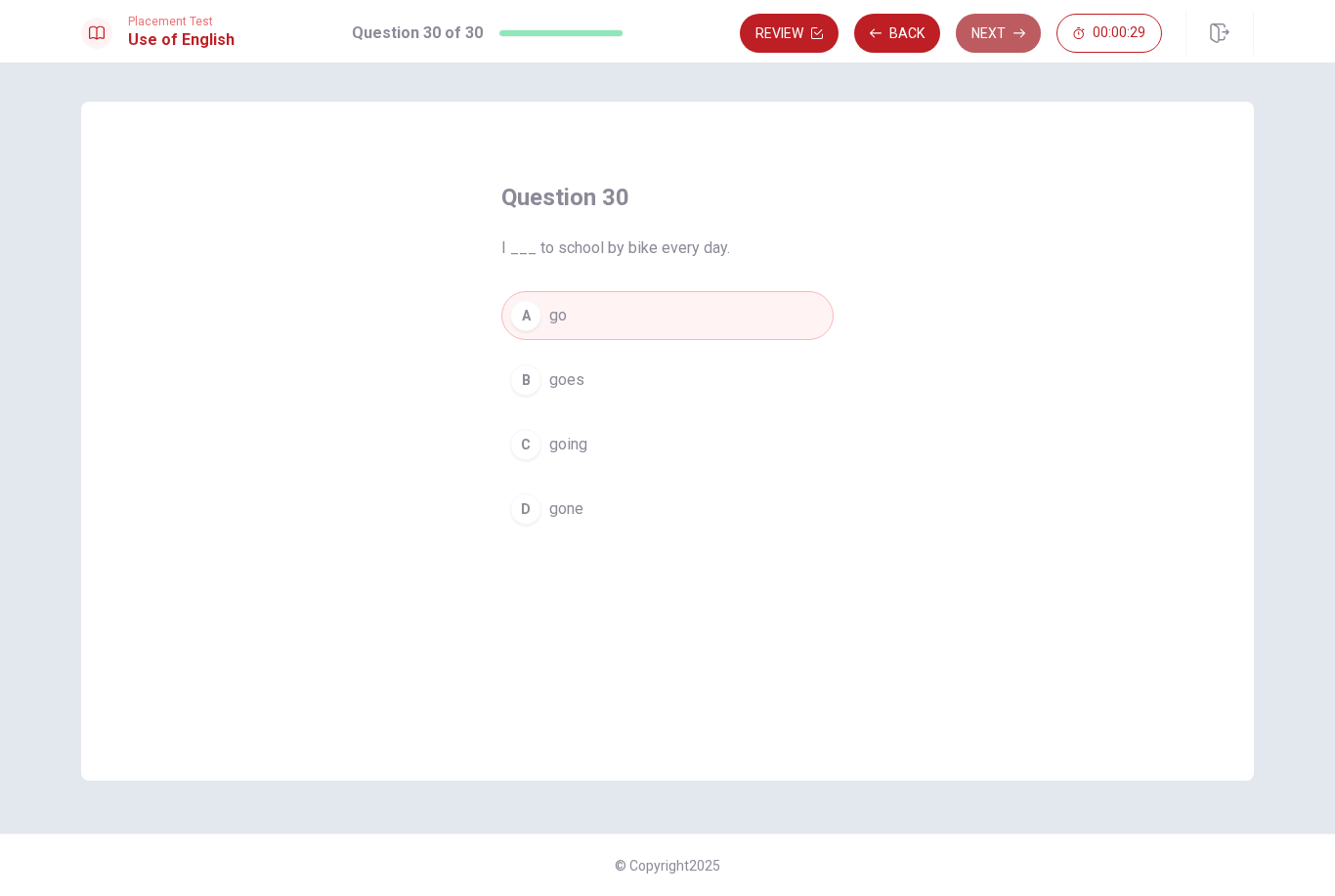
click at [981, 36] on button "Next" at bounding box center [998, 33] width 85 height 39
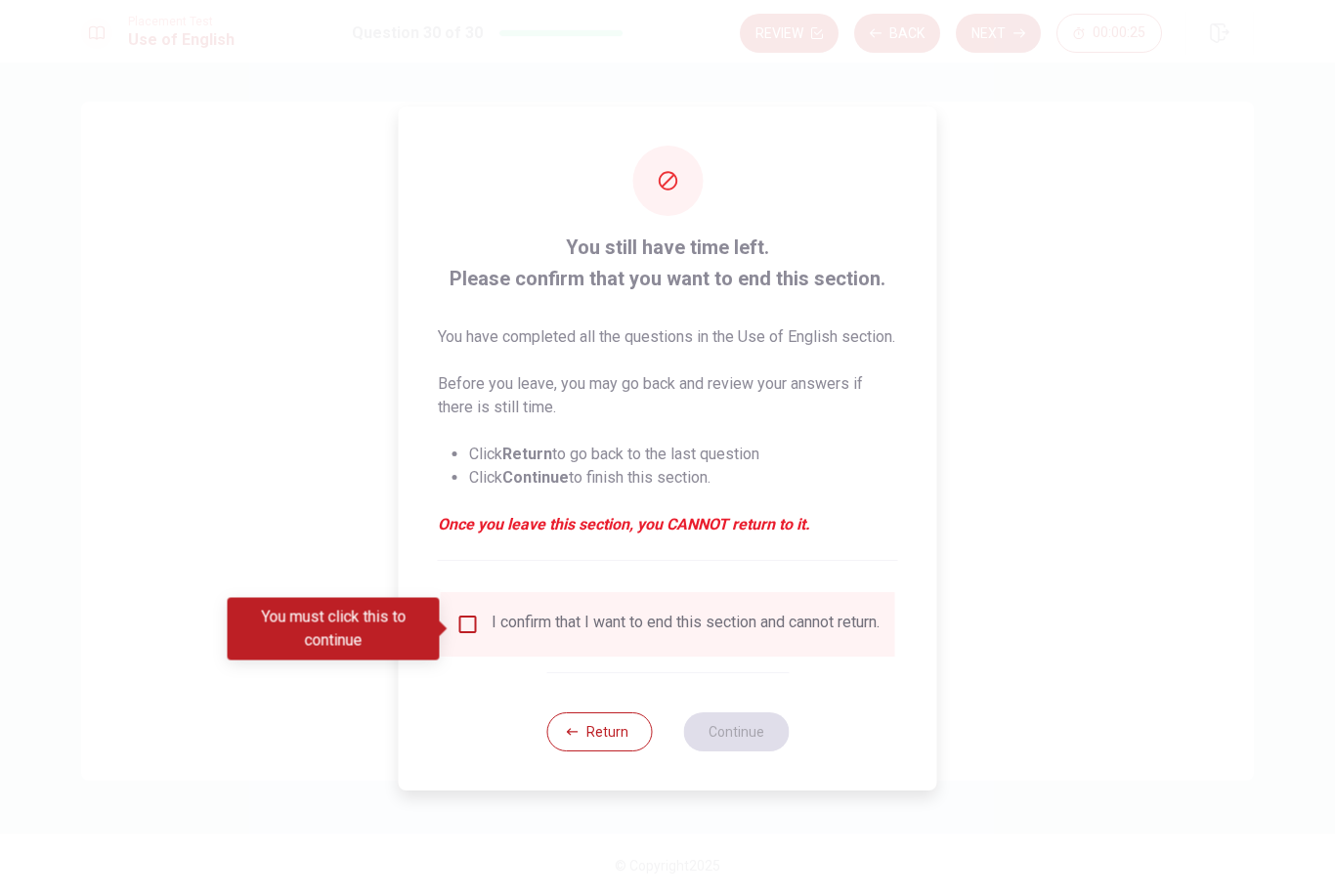
click at [457, 625] on input "You must click this to continue" at bounding box center [468, 623] width 23 height 23
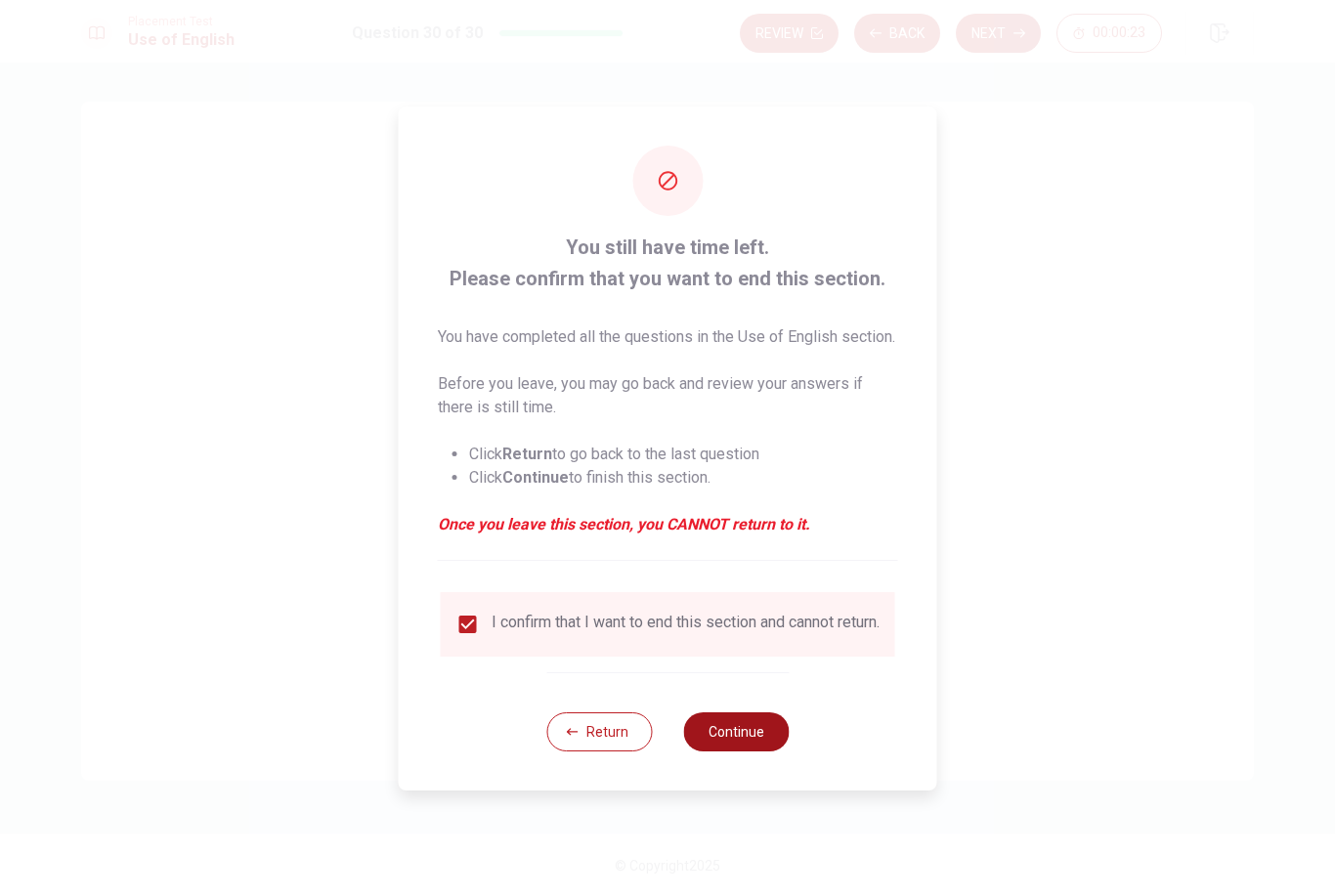
click at [720, 751] on button "Continue" at bounding box center [736, 731] width 106 height 39
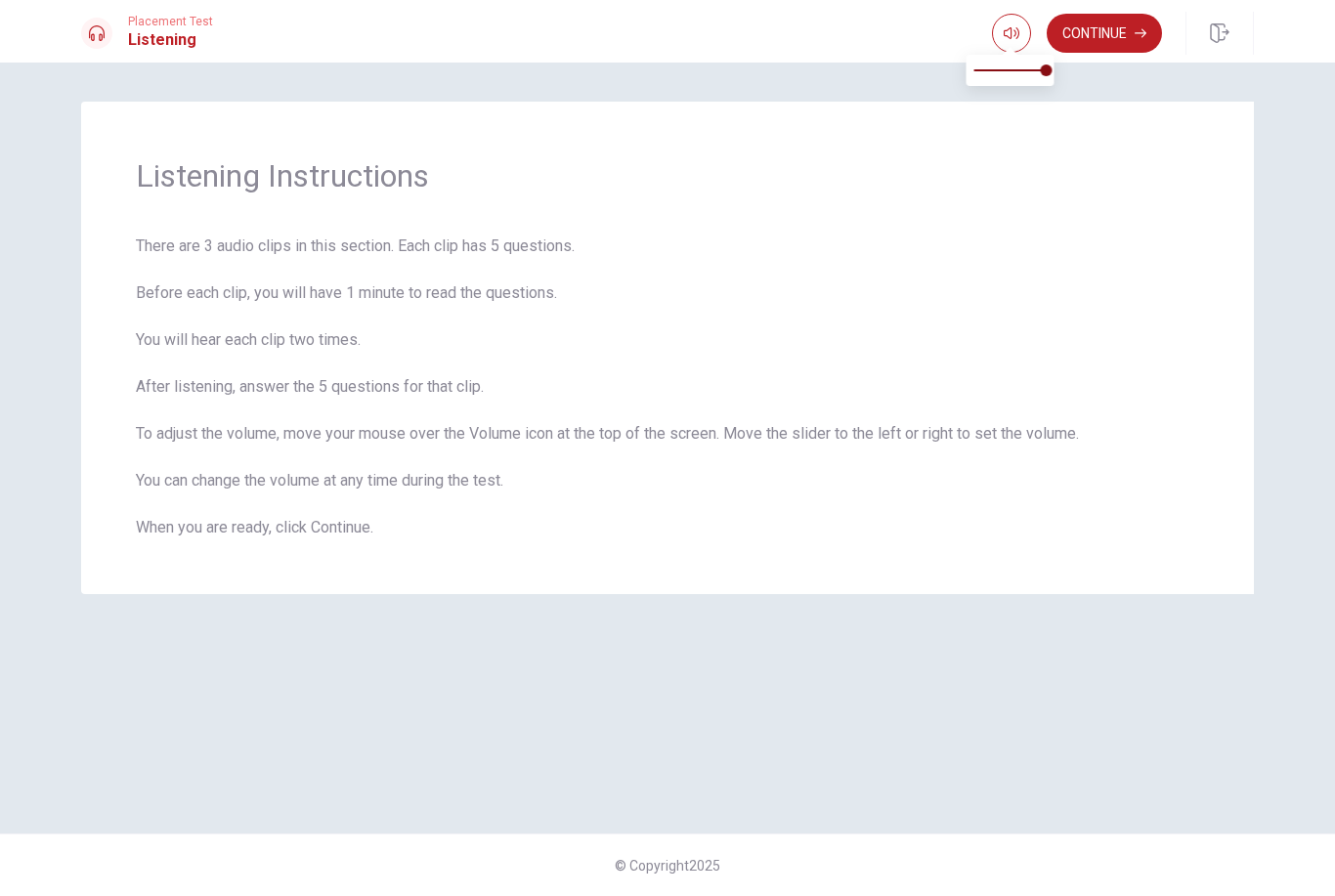
click at [1006, 45] on span at bounding box center [1011, 49] width 16 height 11
click at [1099, 32] on button "Continue" at bounding box center [1104, 33] width 115 height 39
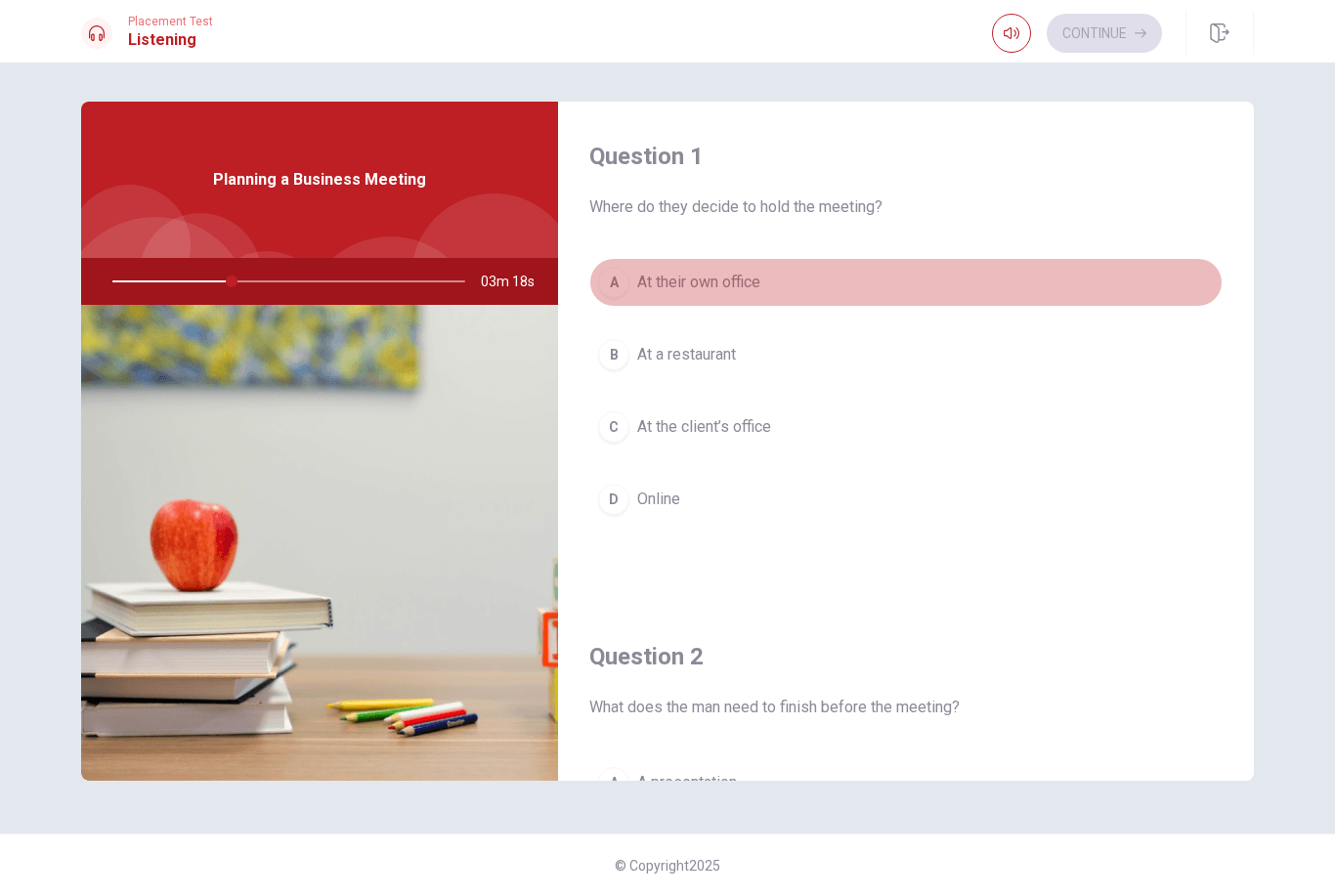
click at [769, 278] on button "A At their own office" at bounding box center [906, 282] width 634 height 49
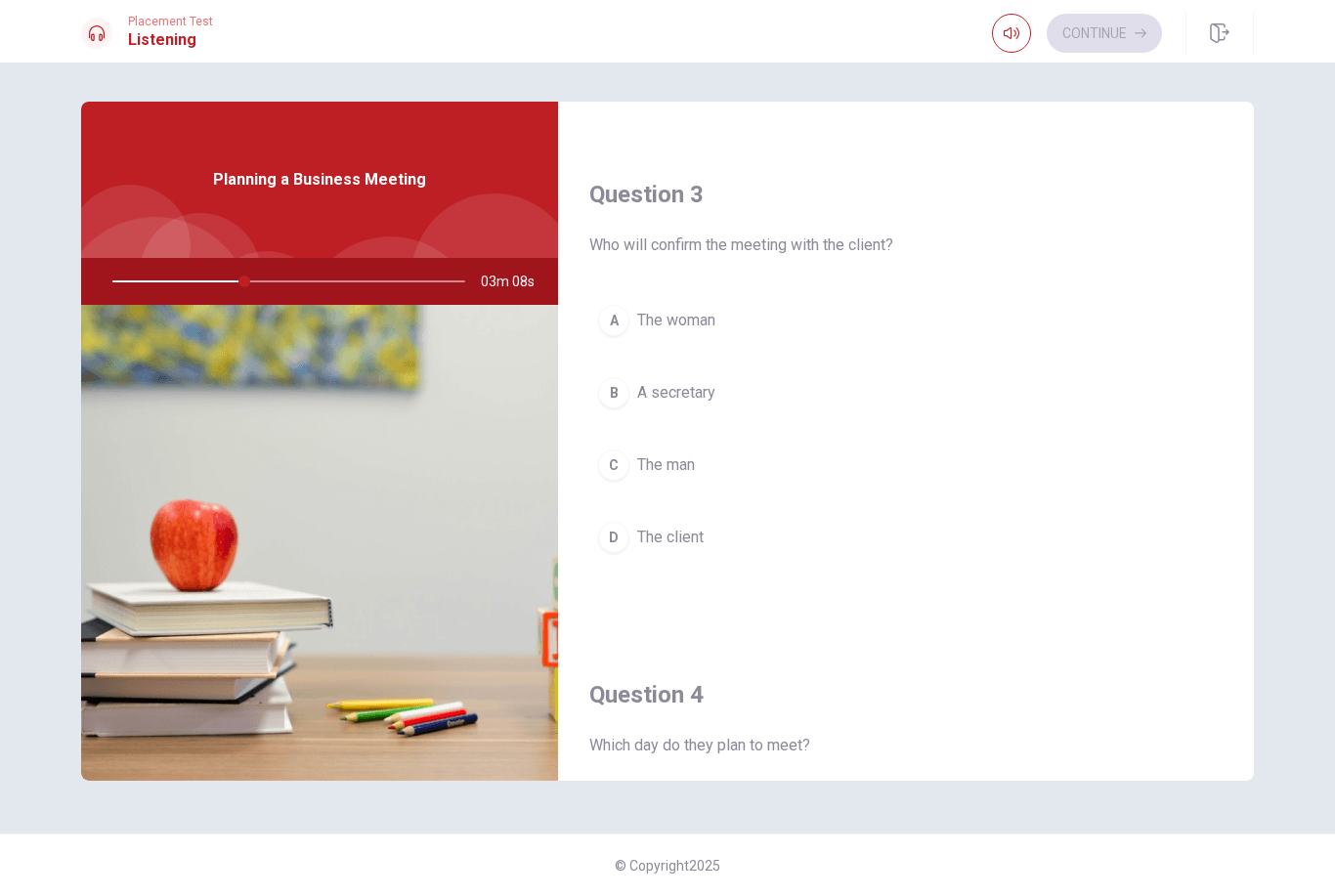
scroll to position [963, 0]
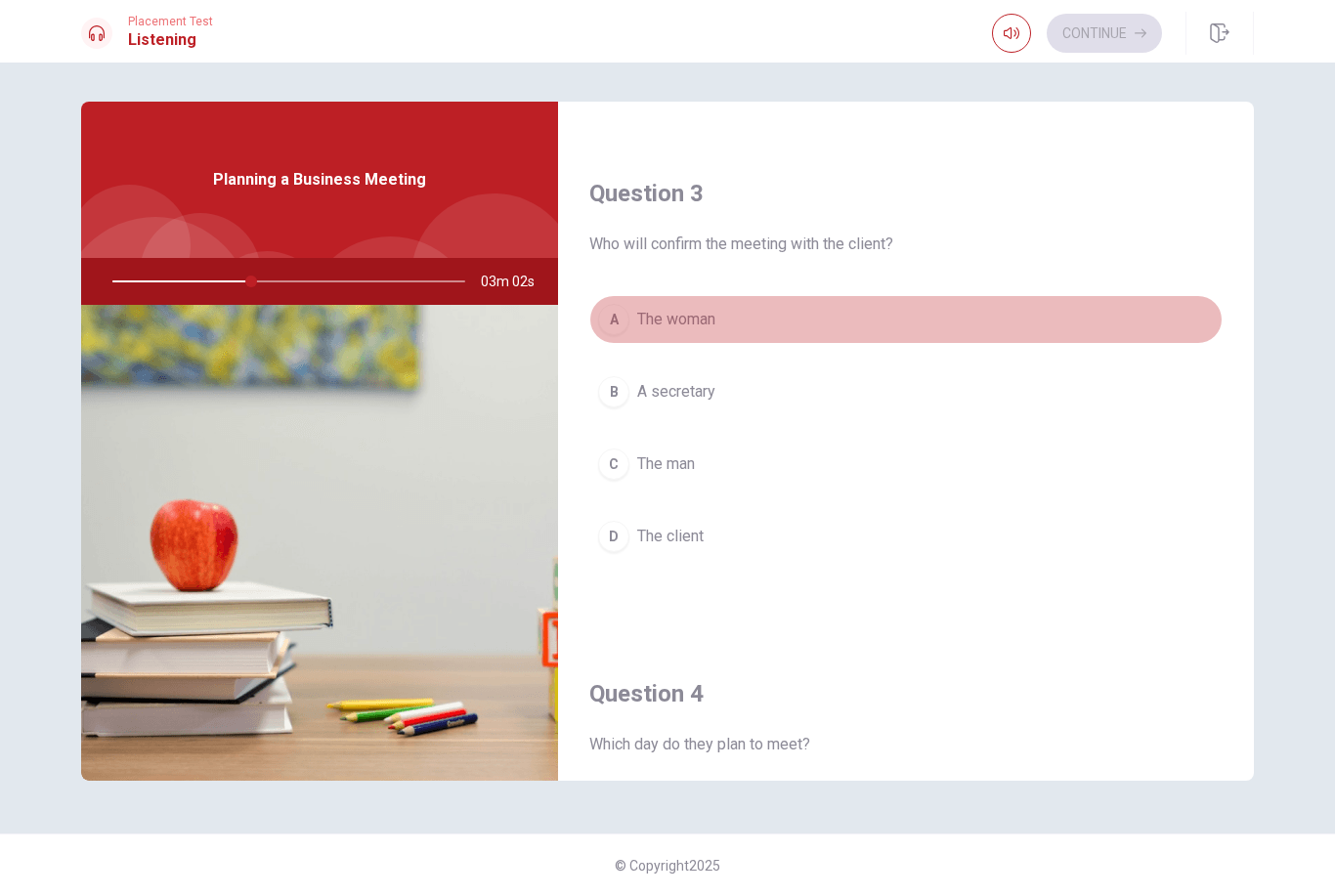
click at [725, 321] on button "A The woman" at bounding box center [906, 319] width 634 height 49
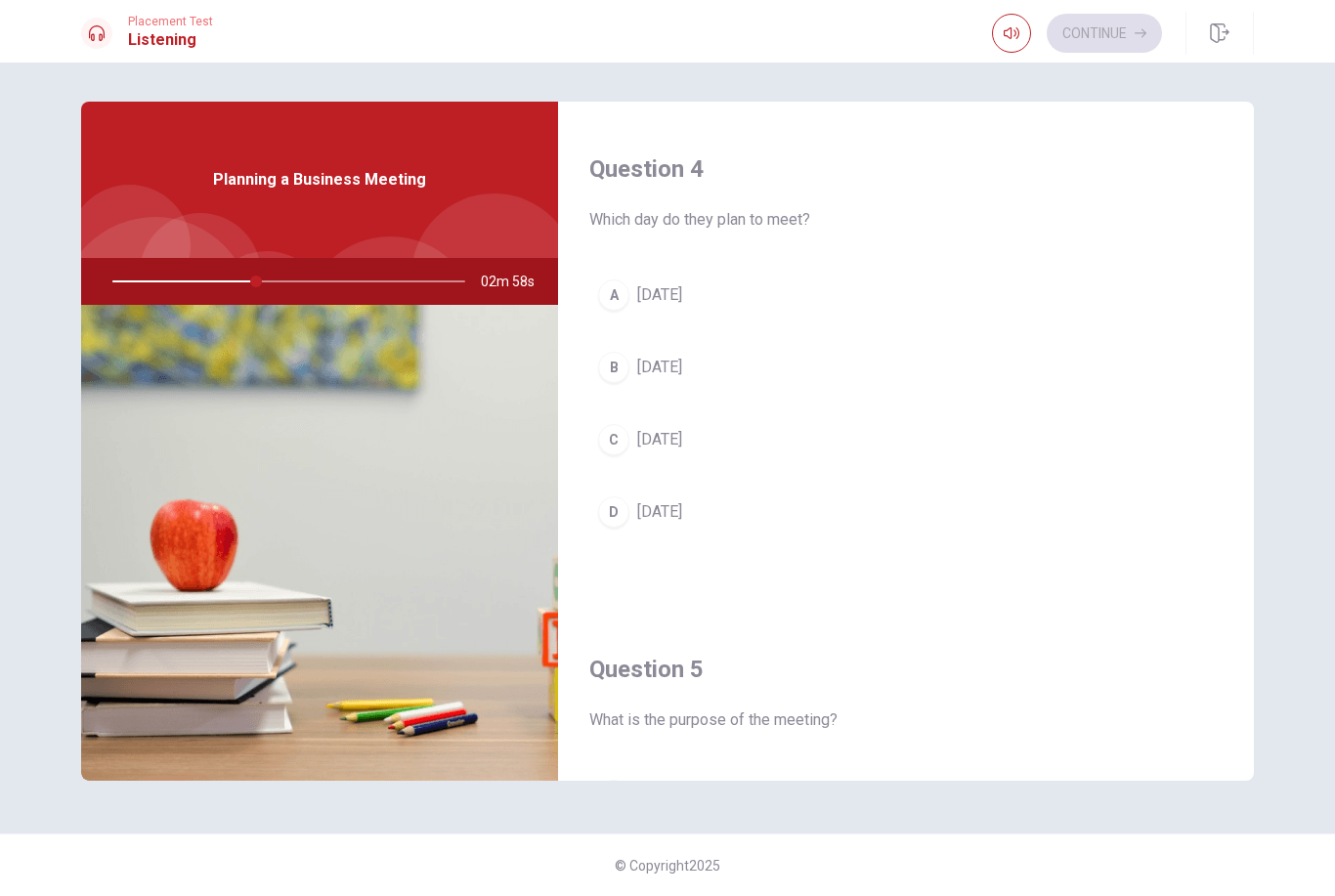
scroll to position [1493, 0]
click at [701, 290] on button "A [DATE]" at bounding box center [906, 290] width 634 height 49
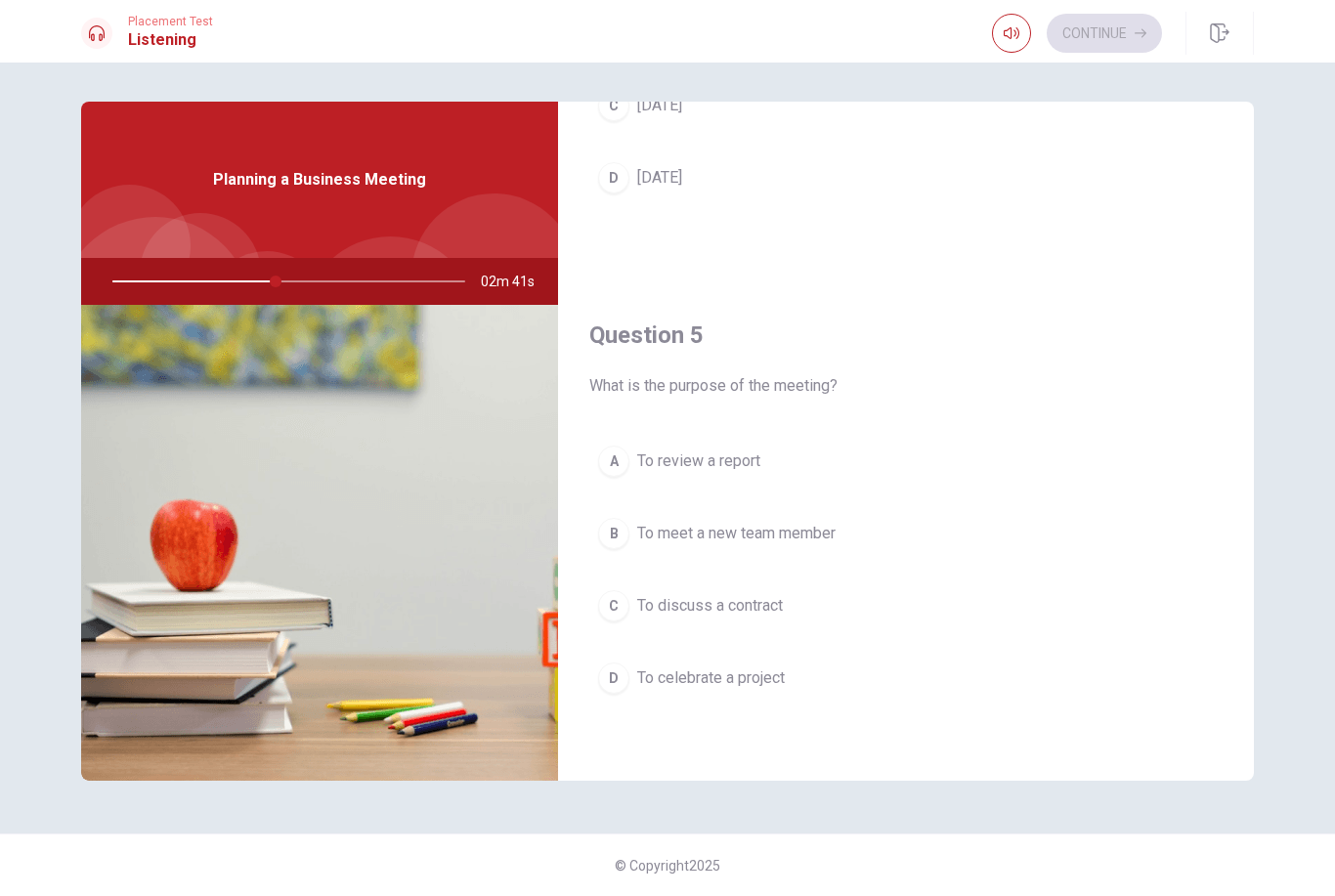
scroll to position [1822, 0]
drag, startPoint x: 280, startPoint y: 282, endPoint x: 238, endPoint y: 289, distance: 42.6
click at [238, 289] on div at bounding box center [285, 281] width 392 height 47
click at [255, 277] on div at bounding box center [285, 281] width 392 height 47
click at [666, 458] on span "To review a report" at bounding box center [698, 460] width 123 height 23
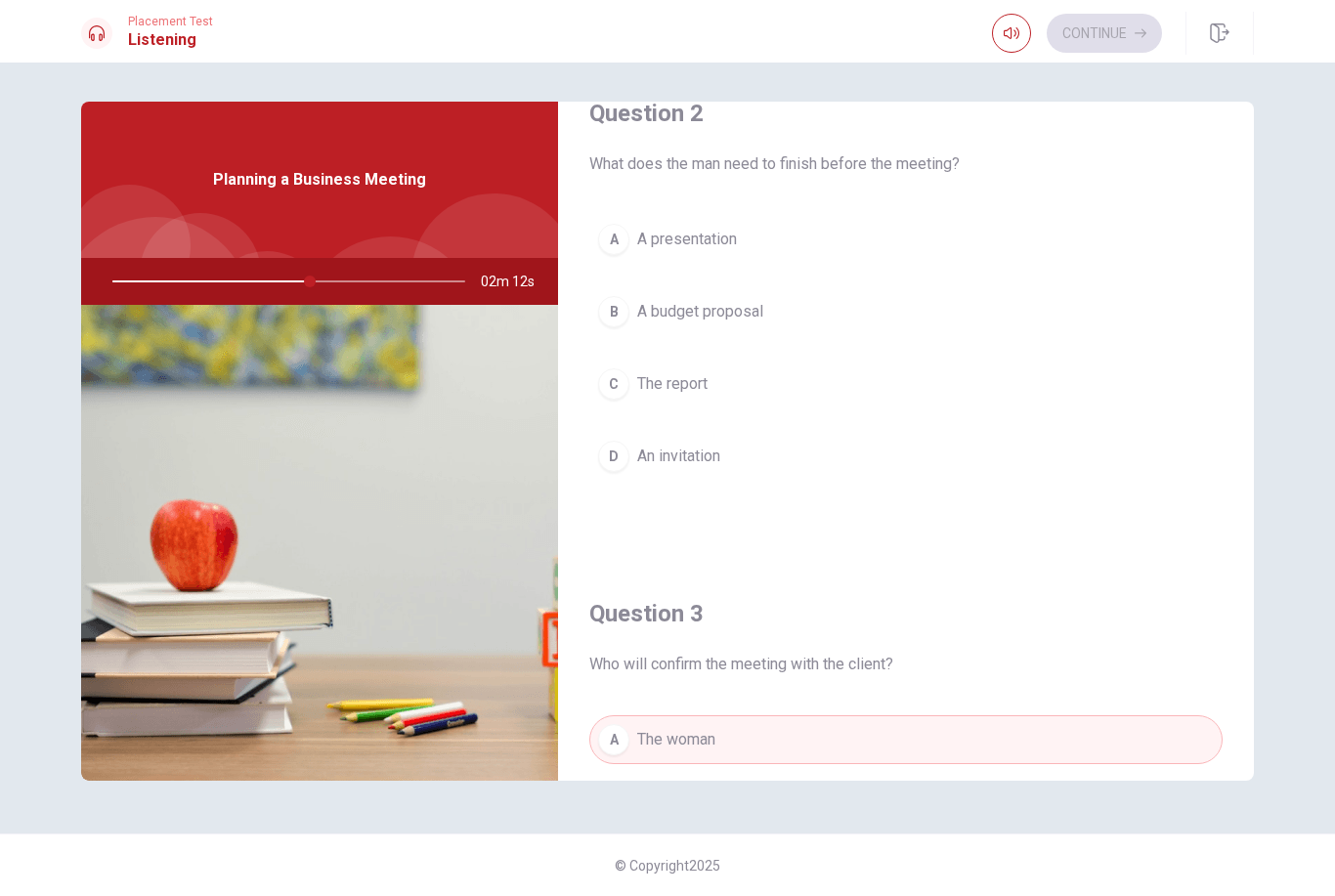
scroll to position [542, 0]
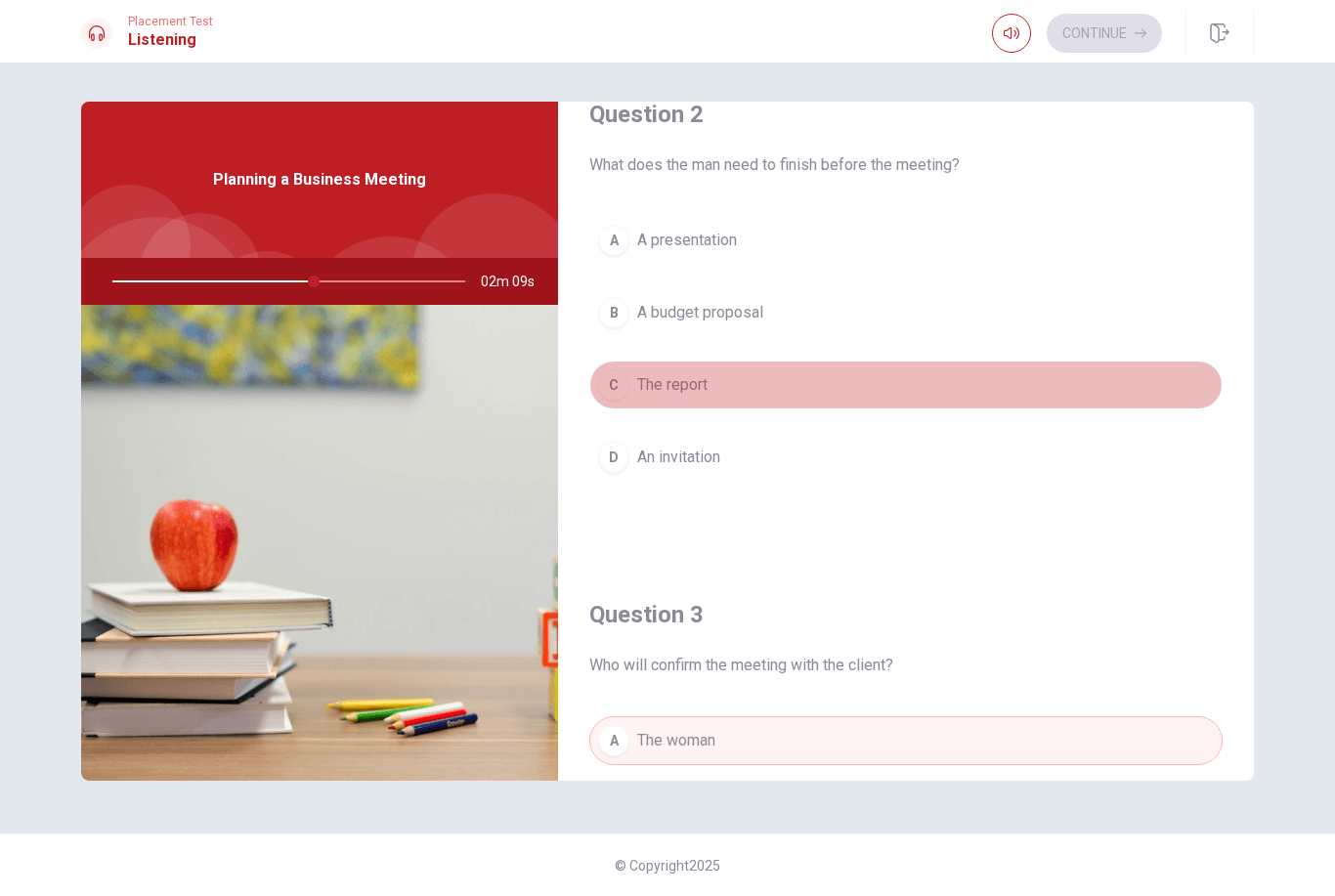
click at [692, 384] on span "The report" at bounding box center [672, 385] width 70 height 23
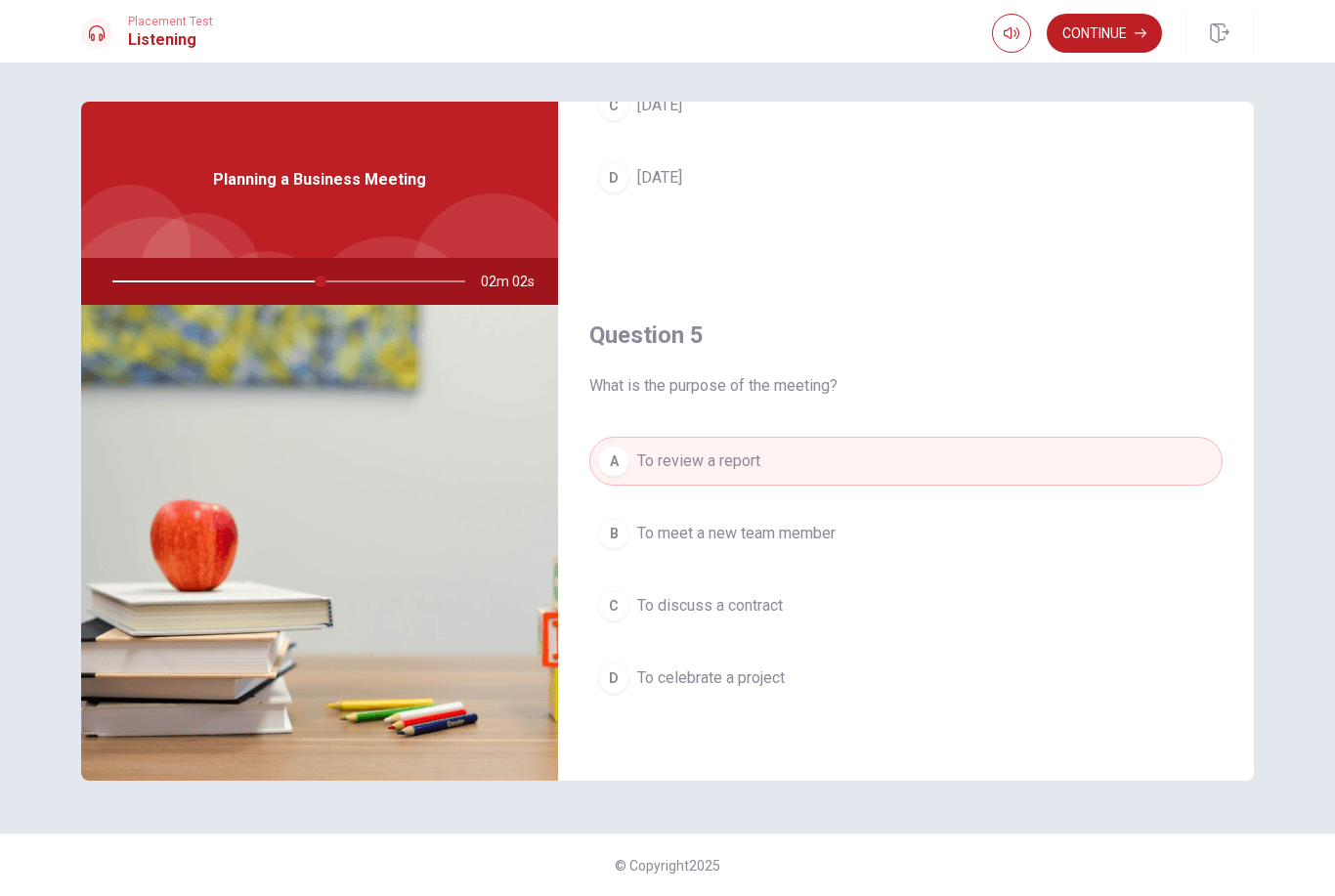
scroll to position [1822, 0]
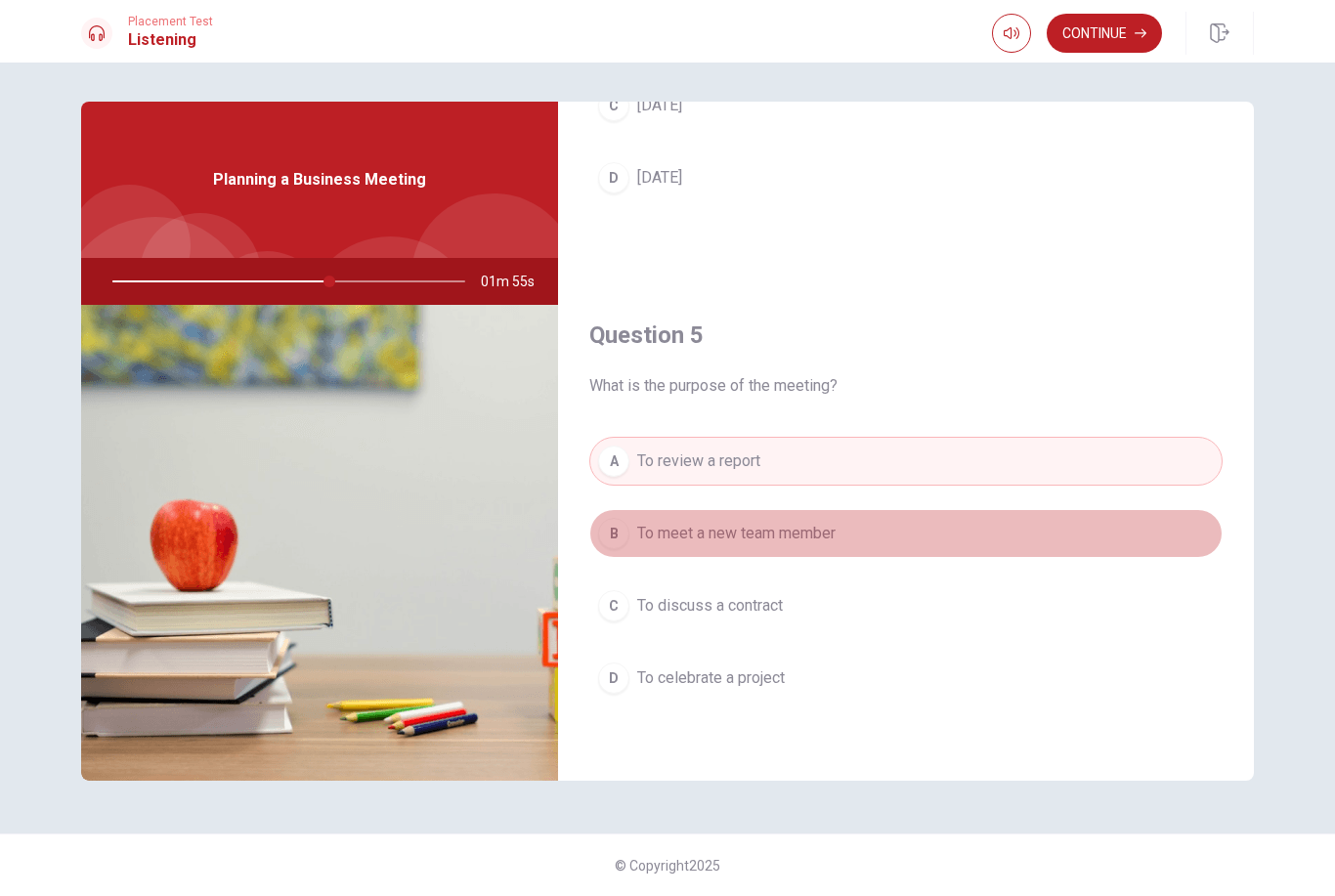
click at [686, 531] on span "To meet a new team member" at bounding box center [736, 532] width 199 height 23
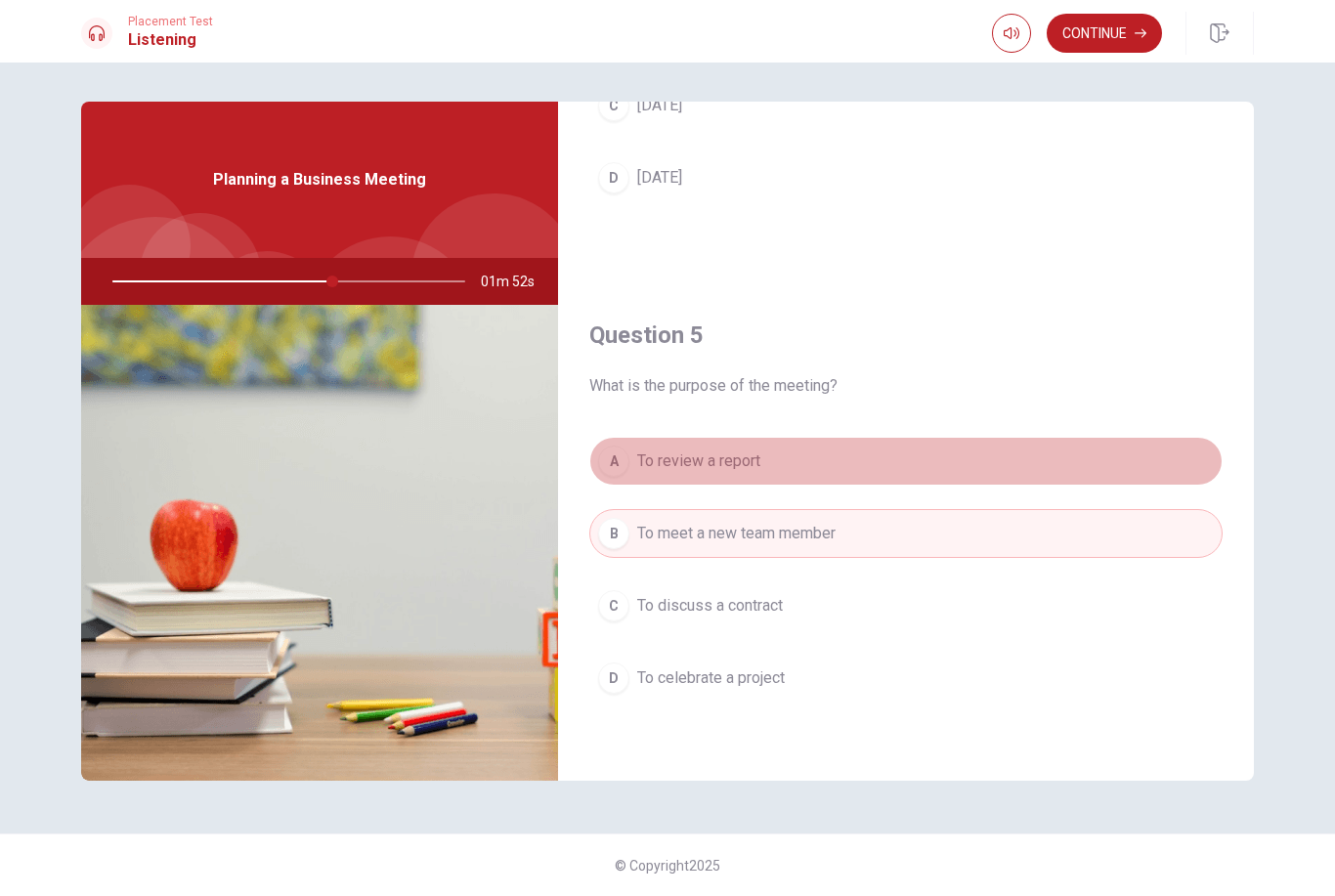
click at [708, 461] on span "To review a report" at bounding box center [698, 460] width 123 height 23
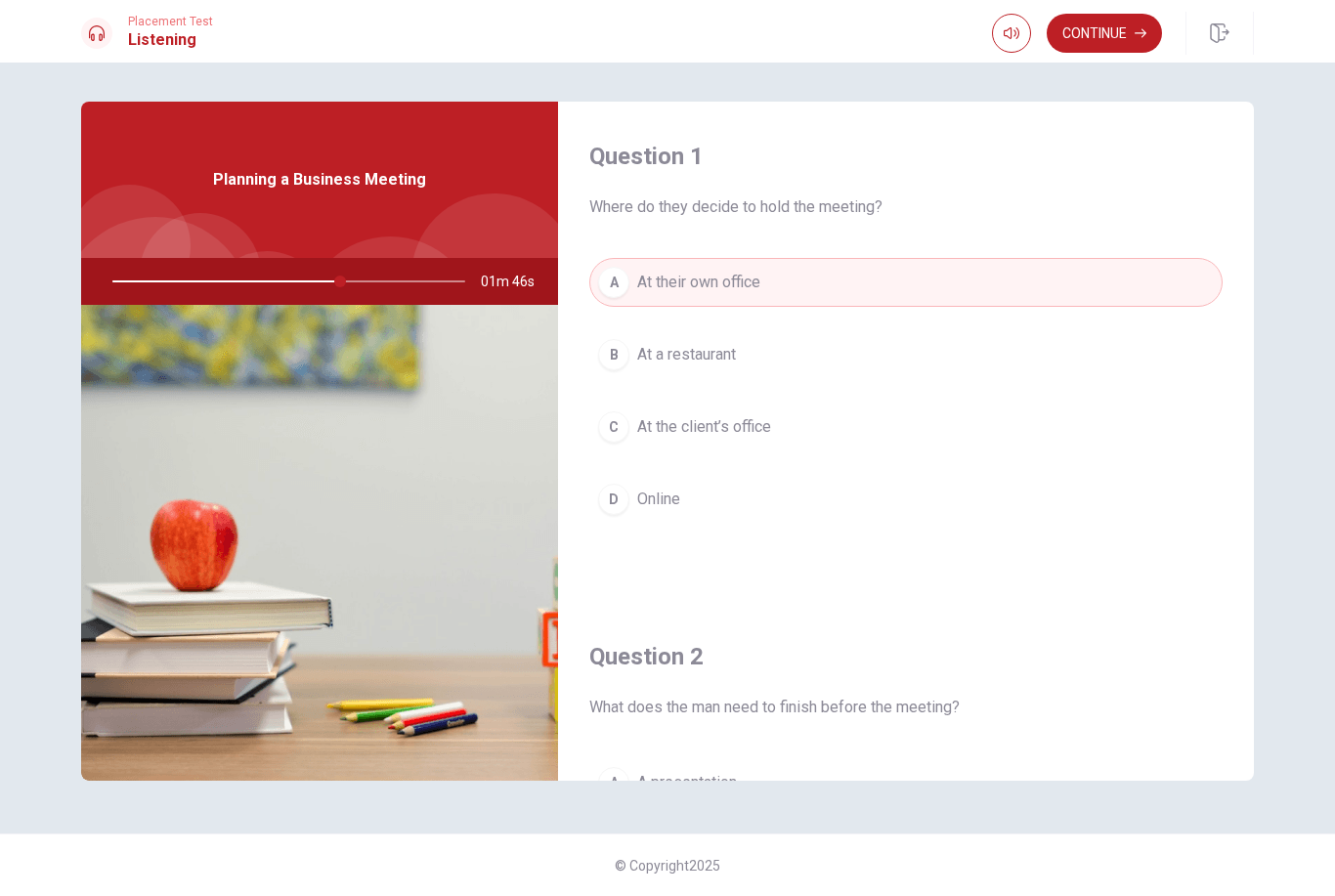
scroll to position [0, 0]
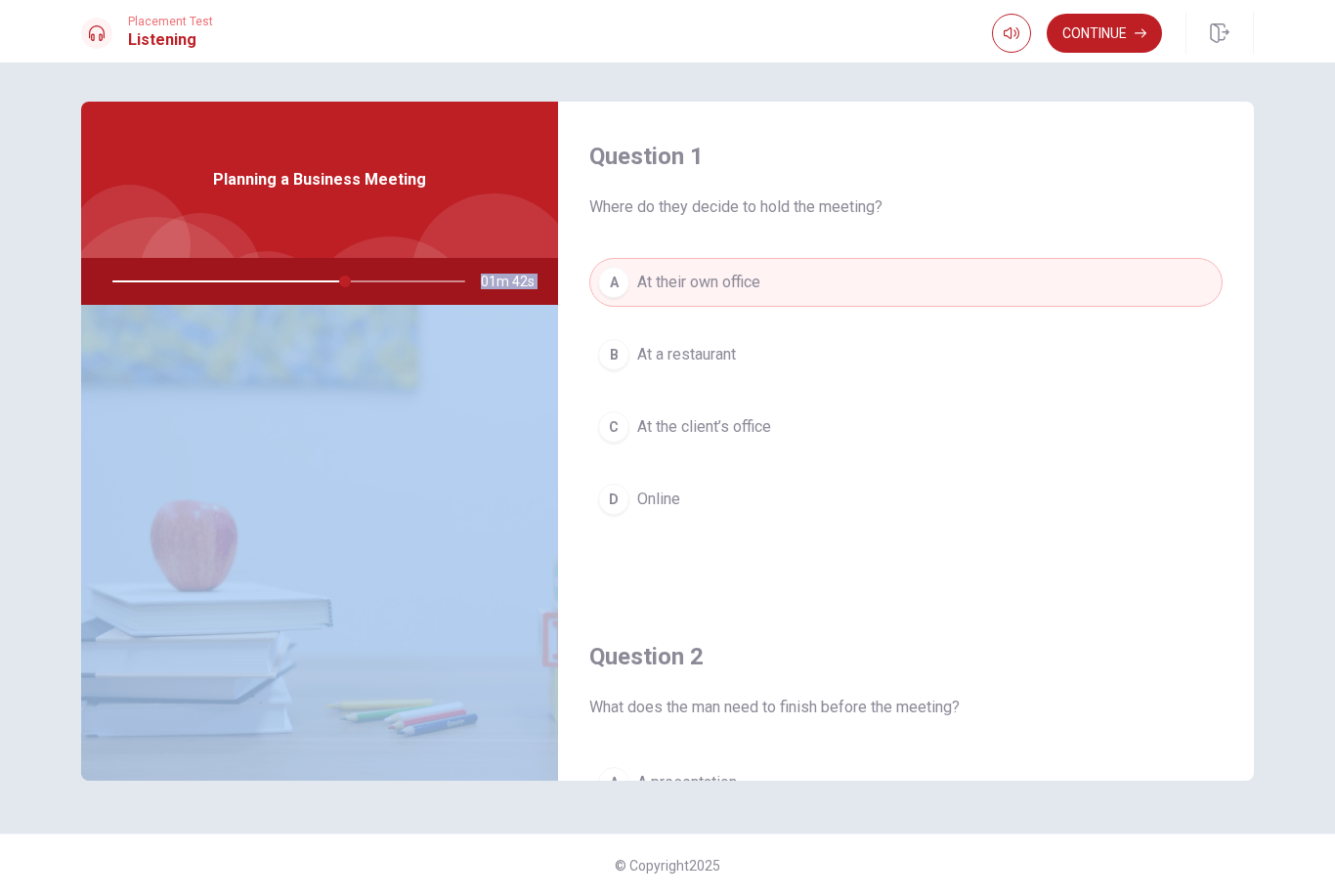
drag, startPoint x: 344, startPoint y: 289, endPoint x: 467, endPoint y: 313, distance: 125.3
click at [467, 313] on div "Planning a Business Meeting 01m 42s" at bounding box center [319, 442] width 477 height 679
click at [946, 146] on h4 "Question 1" at bounding box center [906, 156] width 634 height 31
click at [740, 166] on h4 "Question 1" at bounding box center [906, 156] width 634 height 31
click at [469, 253] on div at bounding box center [494, 276] width 165 height 165
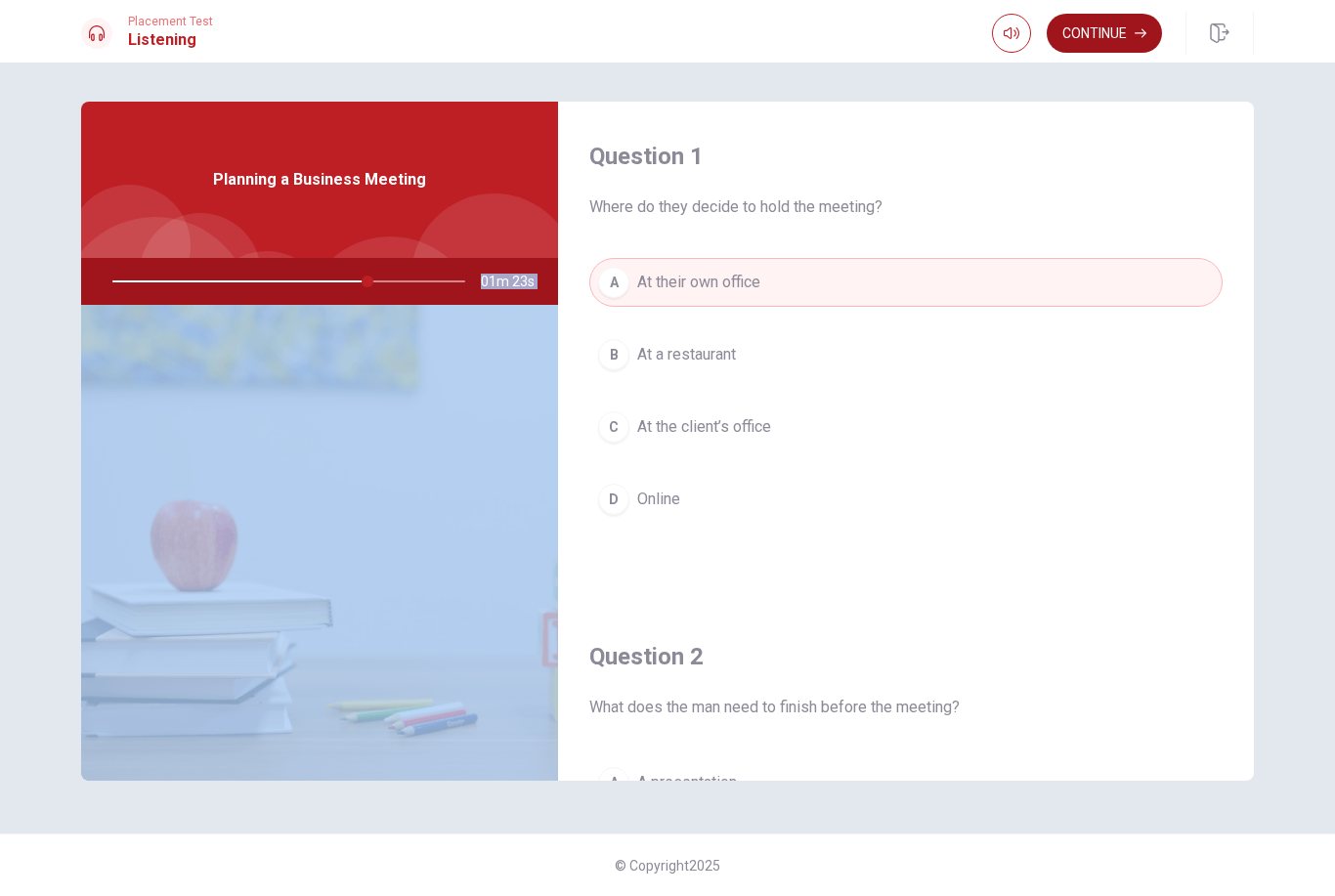
click at [1093, 43] on button "Continue" at bounding box center [1104, 33] width 115 height 39
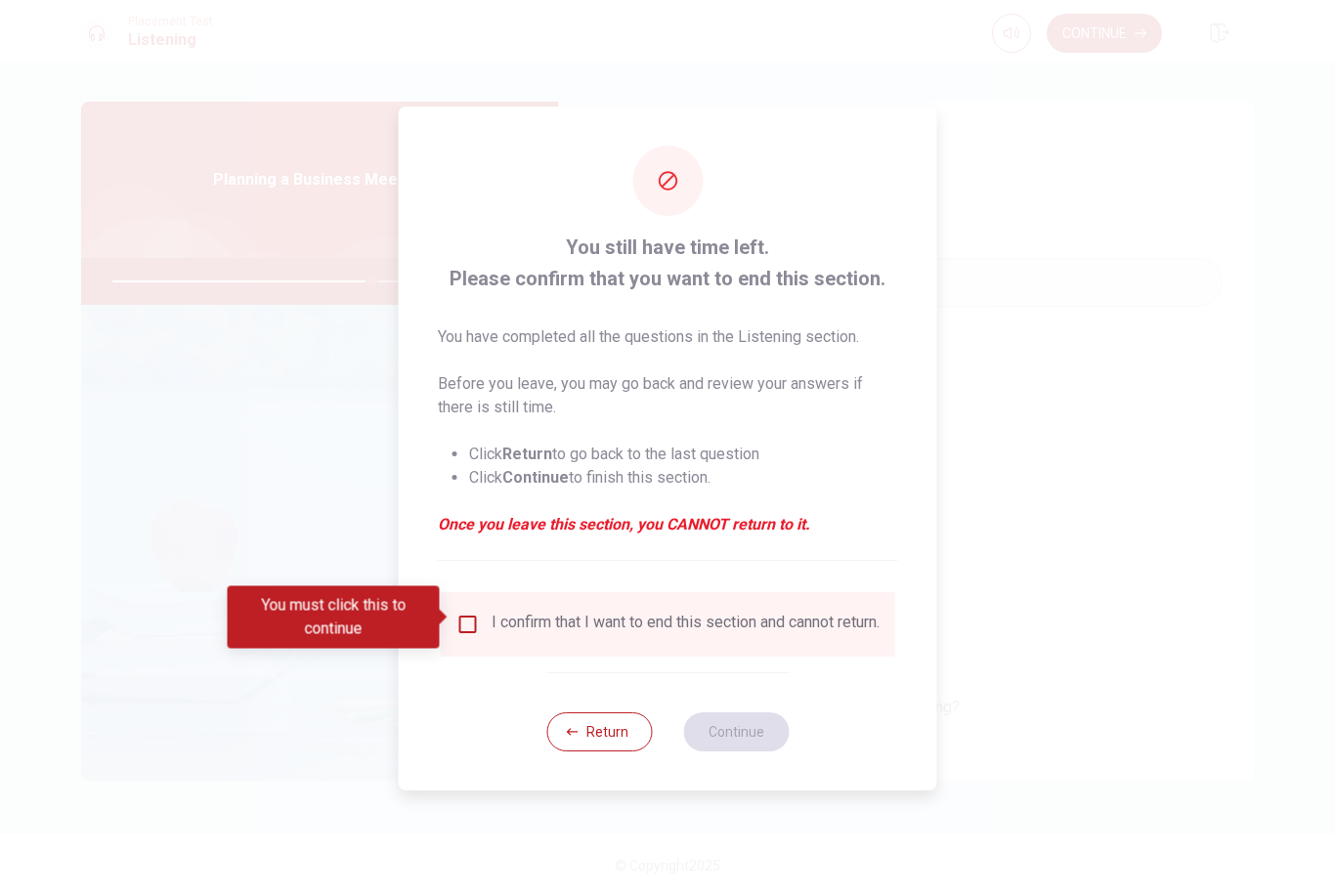
click at [575, 632] on div "I confirm that I want to end this section and cannot return." at bounding box center [685, 623] width 388 height 23
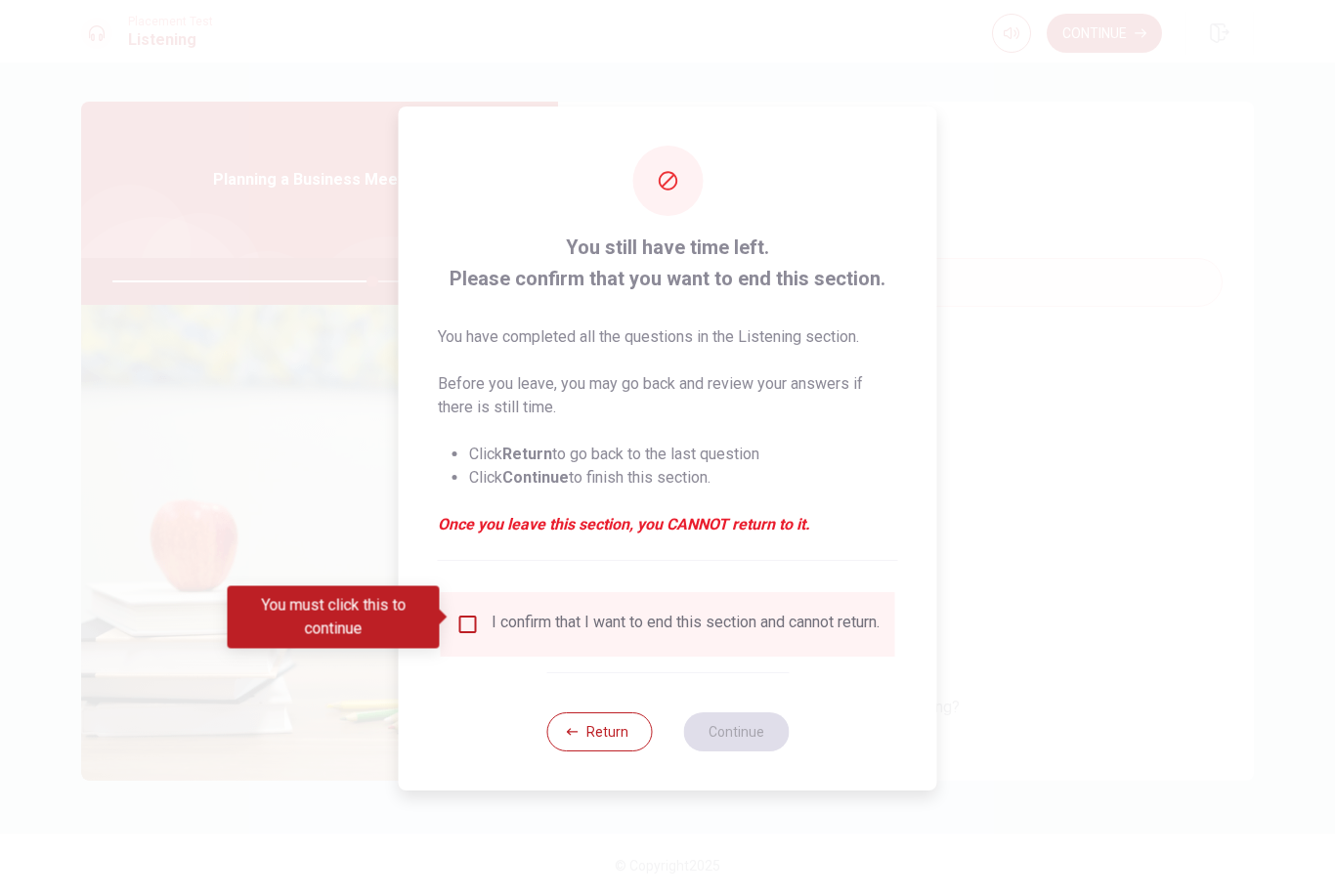
click at [447, 625] on div "You must click this to continue" at bounding box center [341, 617] width 226 height 63
click at [468, 619] on input "You must click this to continue" at bounding box center [468, 623] width 23 height 23
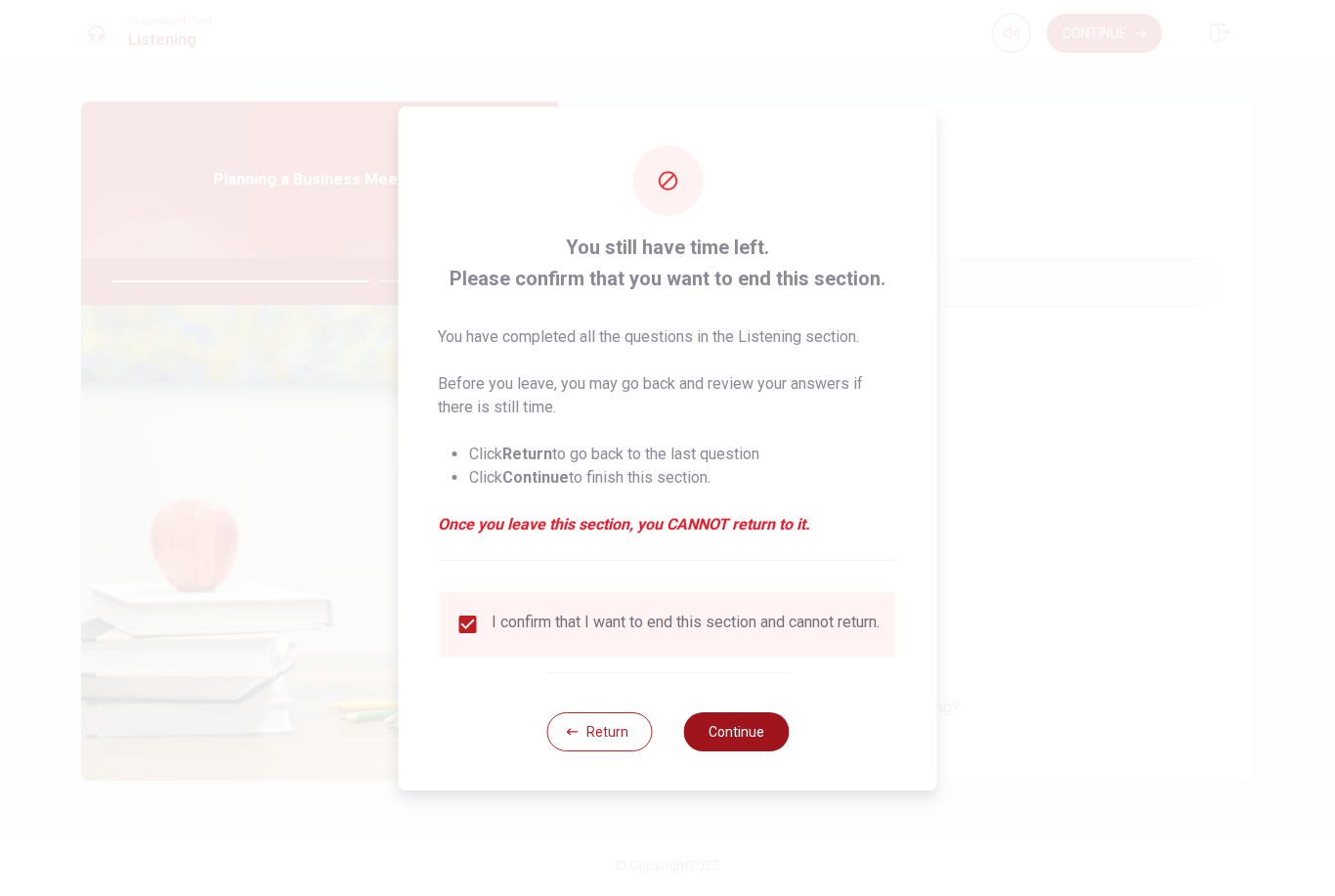
click at [750, 733] on button "Continue" at bounding box center [736, 731] width 106 height 39
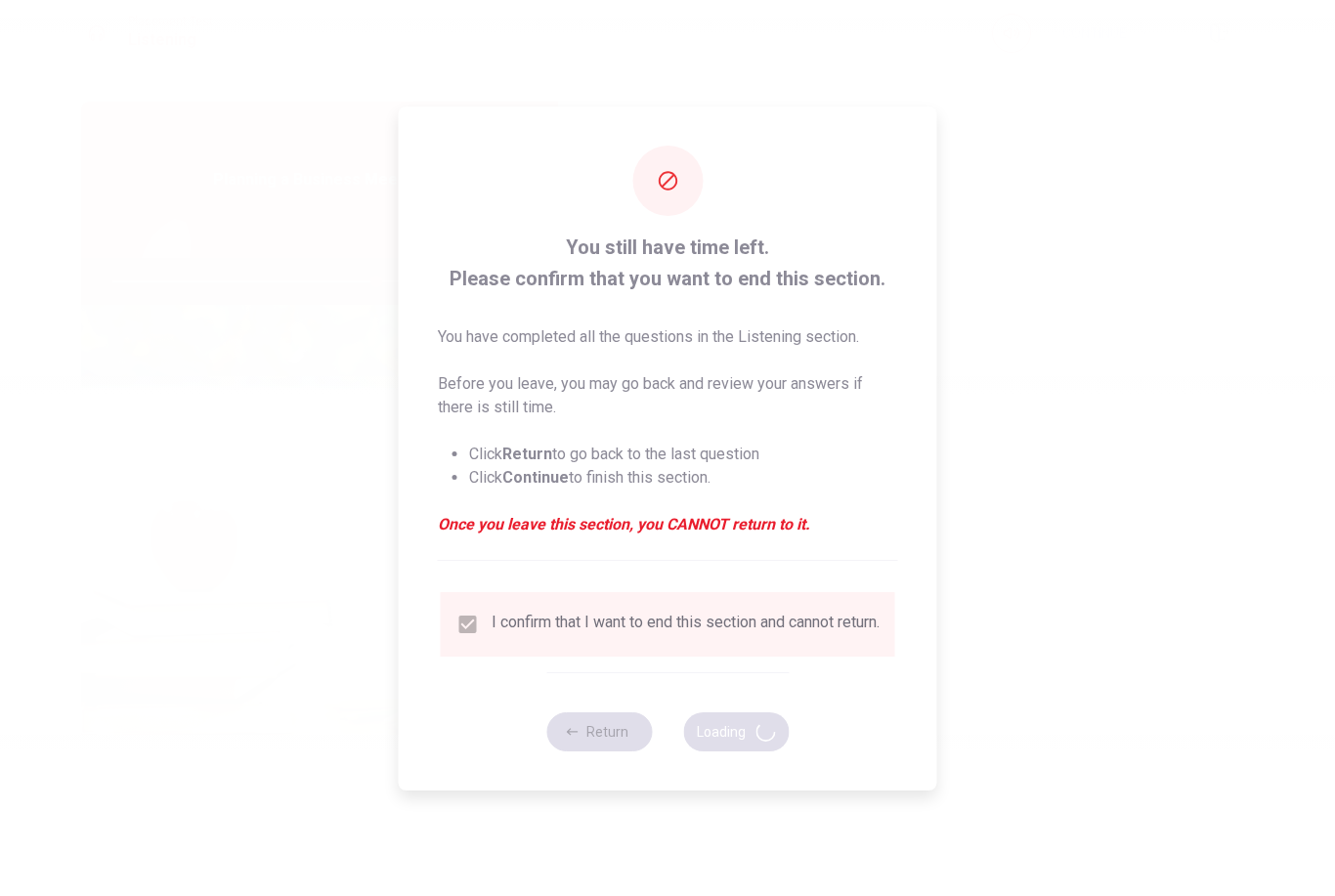
type input "75"
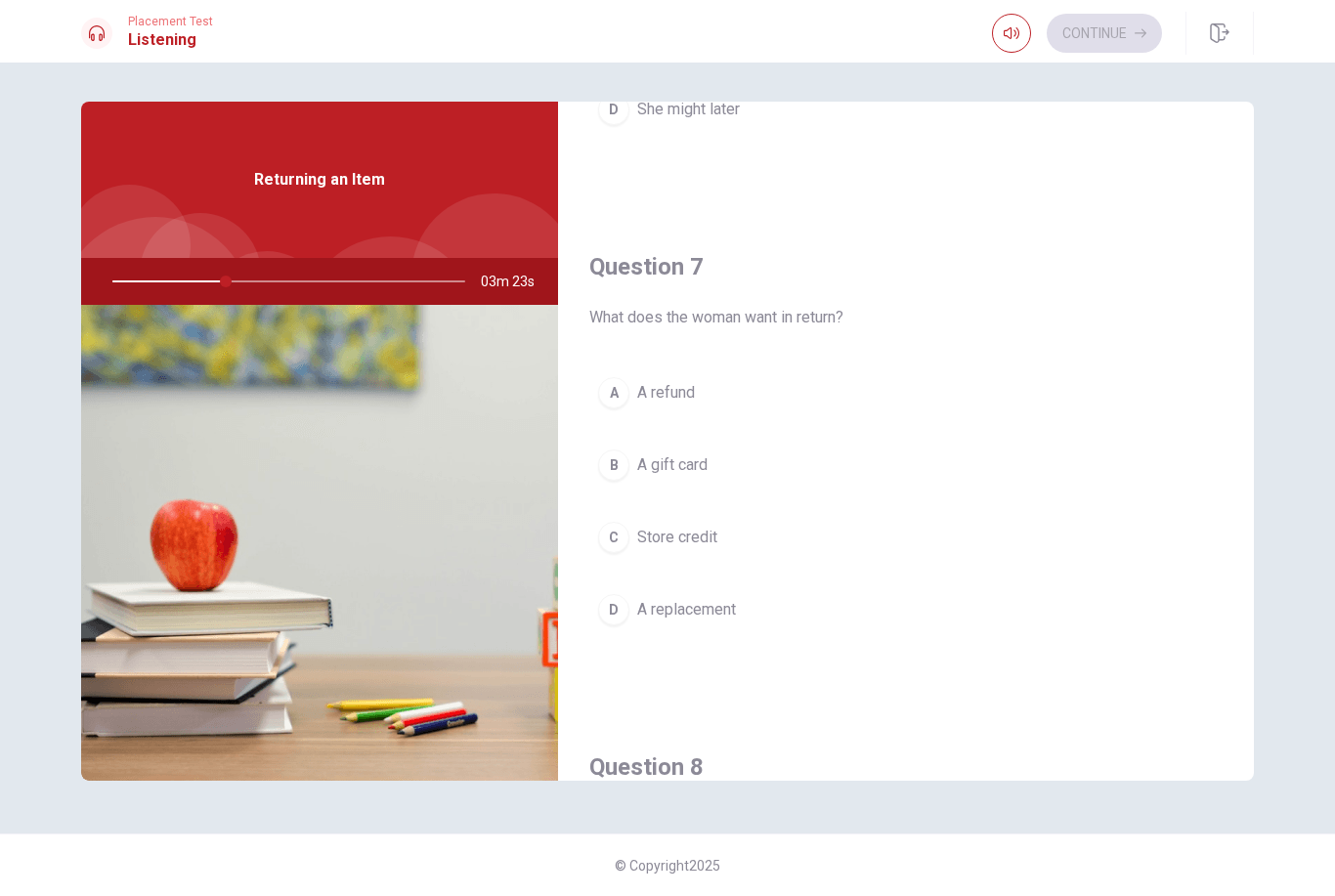
scroll to position [413, 0]
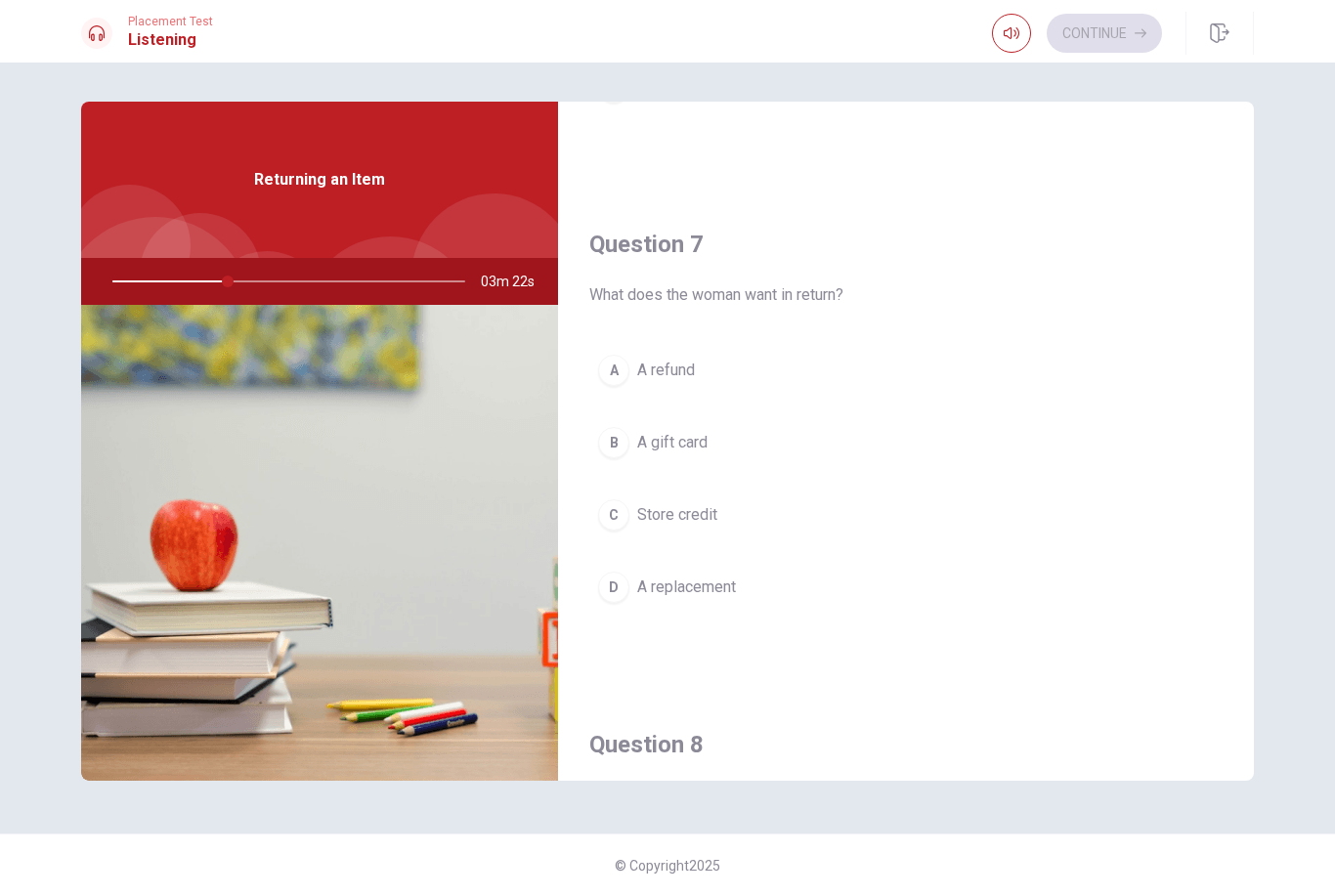
click at [617, 373] on div "A" at bounding box center [614, 370] width 31 height 31
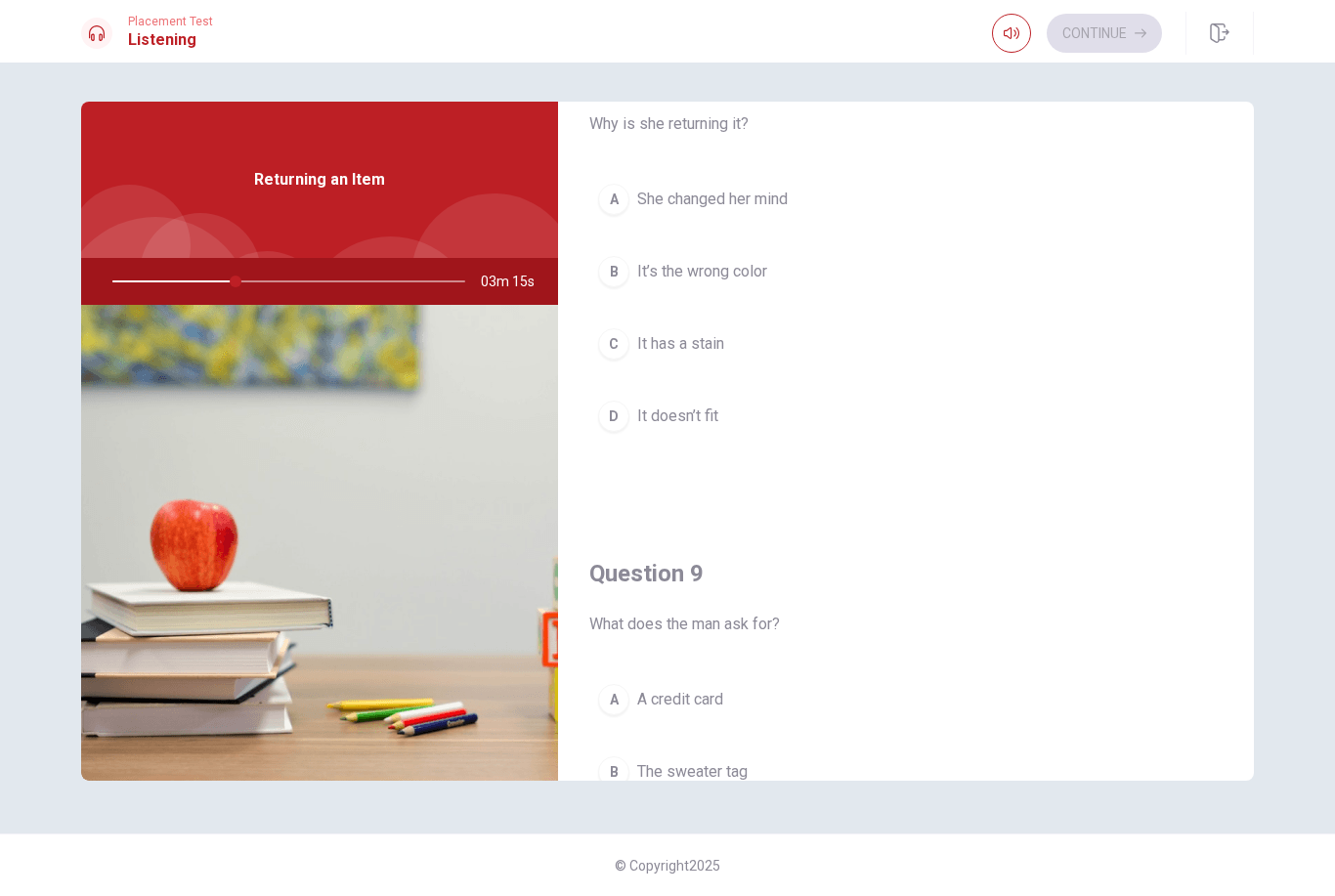
scroll to position [1094, 0]
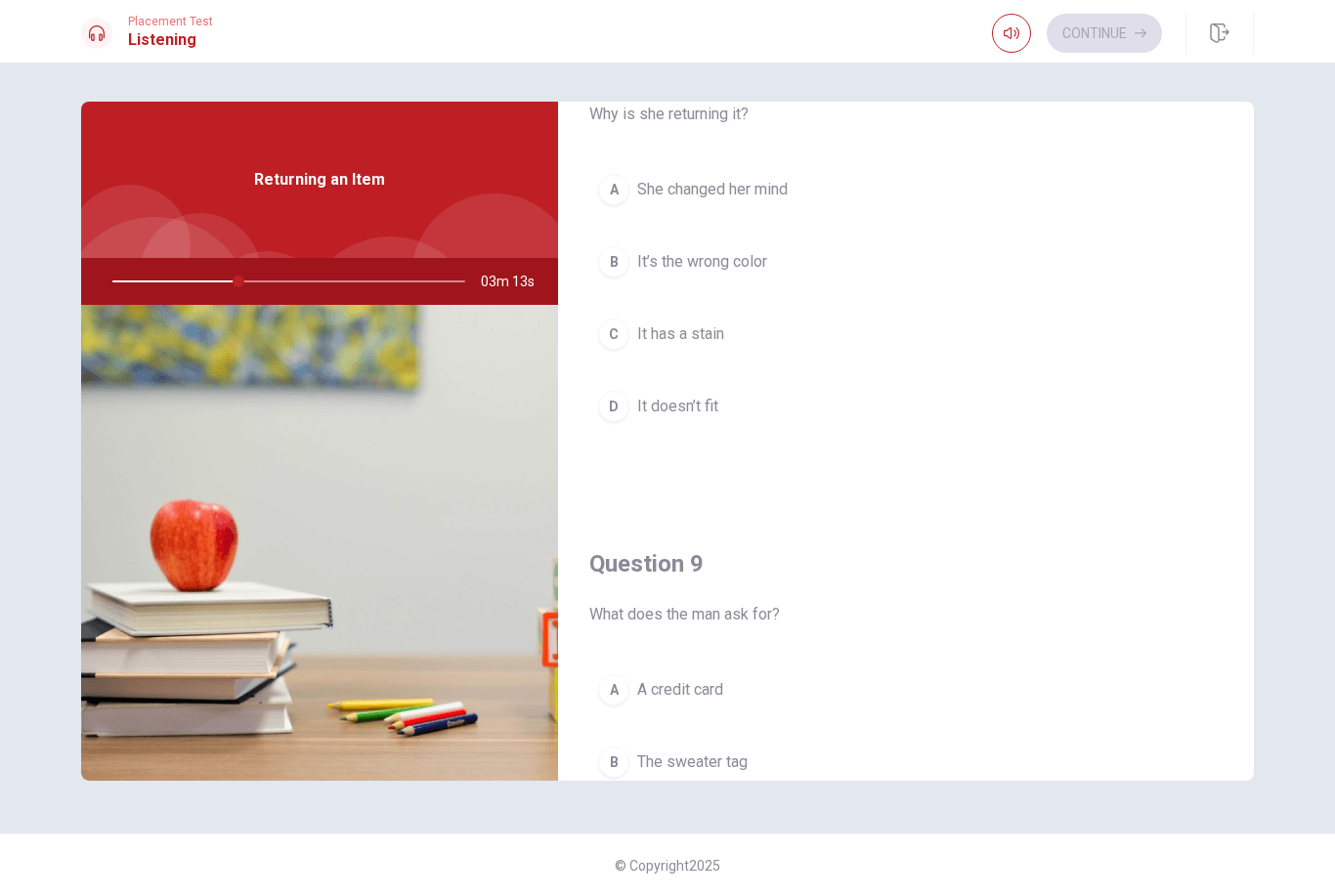
click at [604, 406] on div "D" at bounding box center [614, 406] width 31 height 31
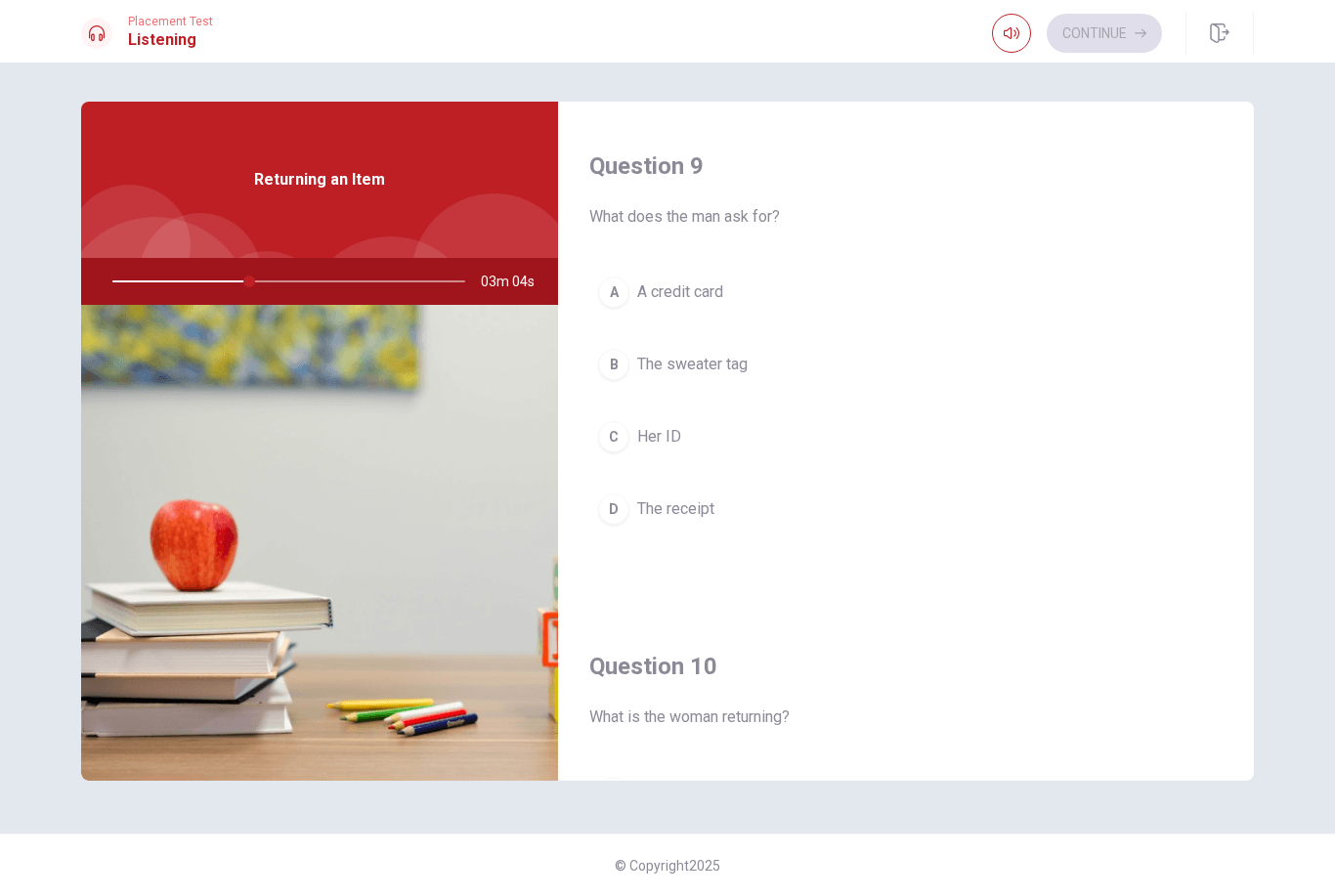
scroll to position [1494, 0]
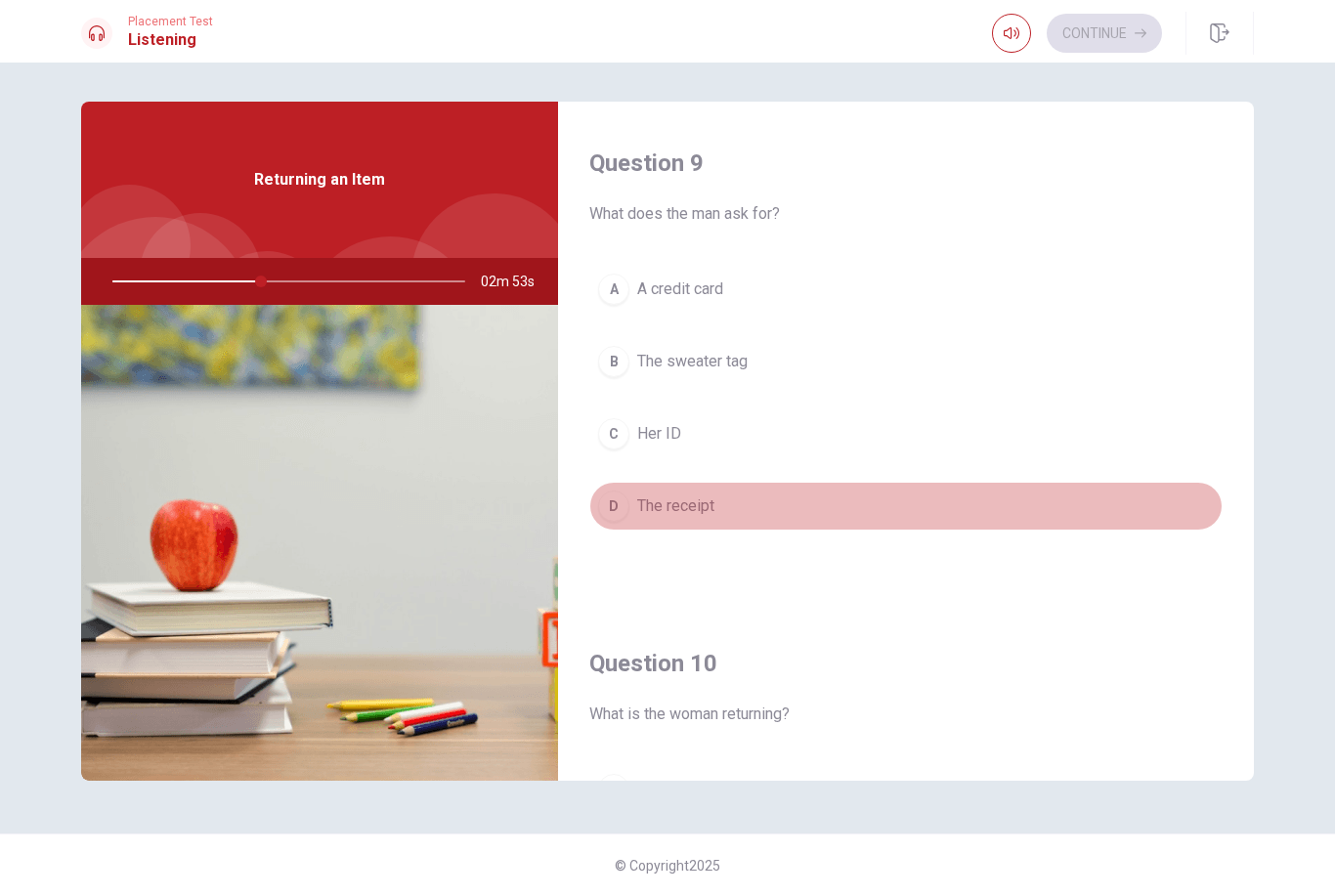
click at [612, 504] on div "D" at bounding box center [614, 505] width 31 height 31
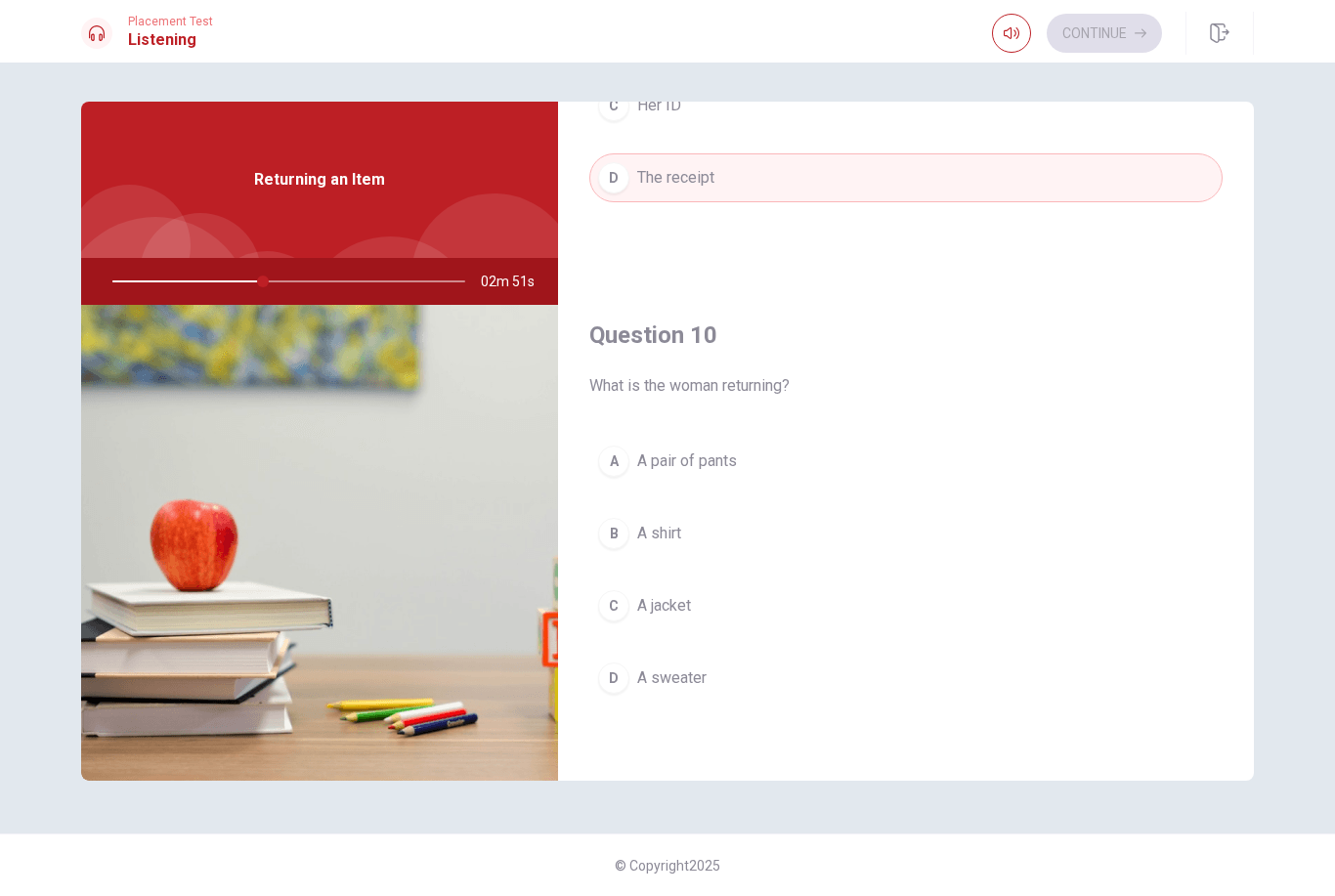
scroll to position [1822, 0]
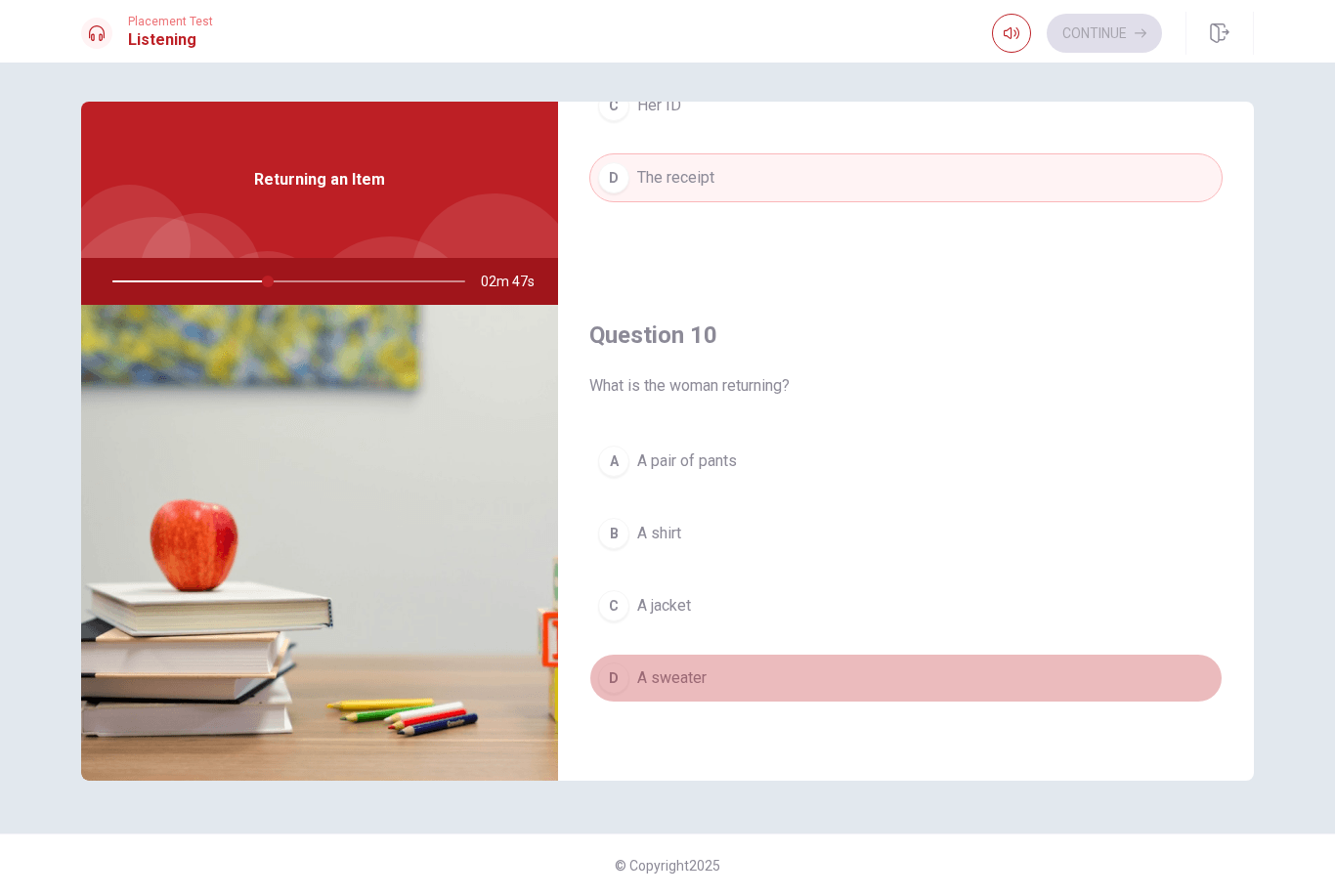
click at [610, 682] on div "D" at bounding box center [614, 677] width 31 height 31
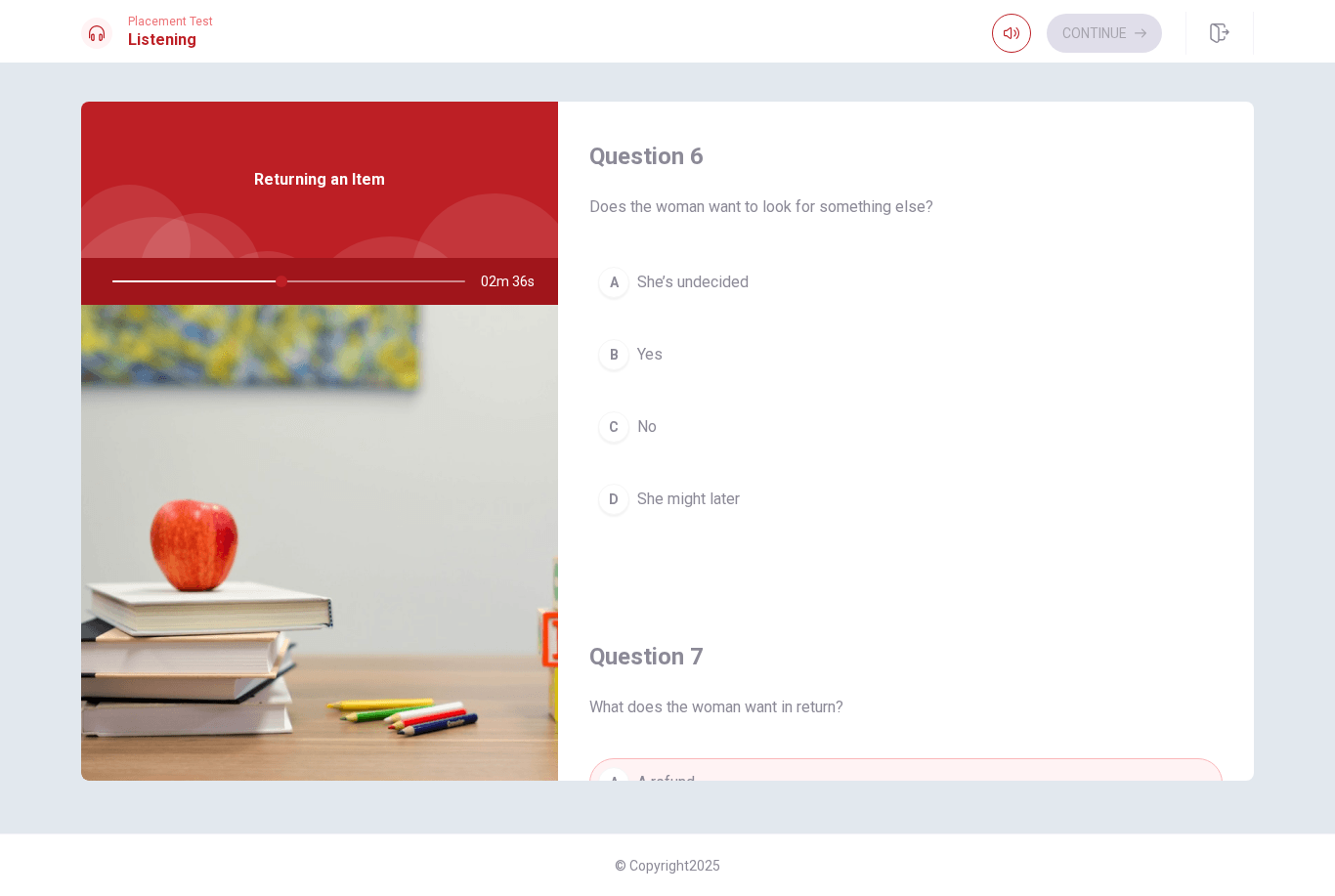
scroll to position [0, 0]
click at [669, 365] on button "B Yes" at bounding box center [906, 355] width 634 height 49
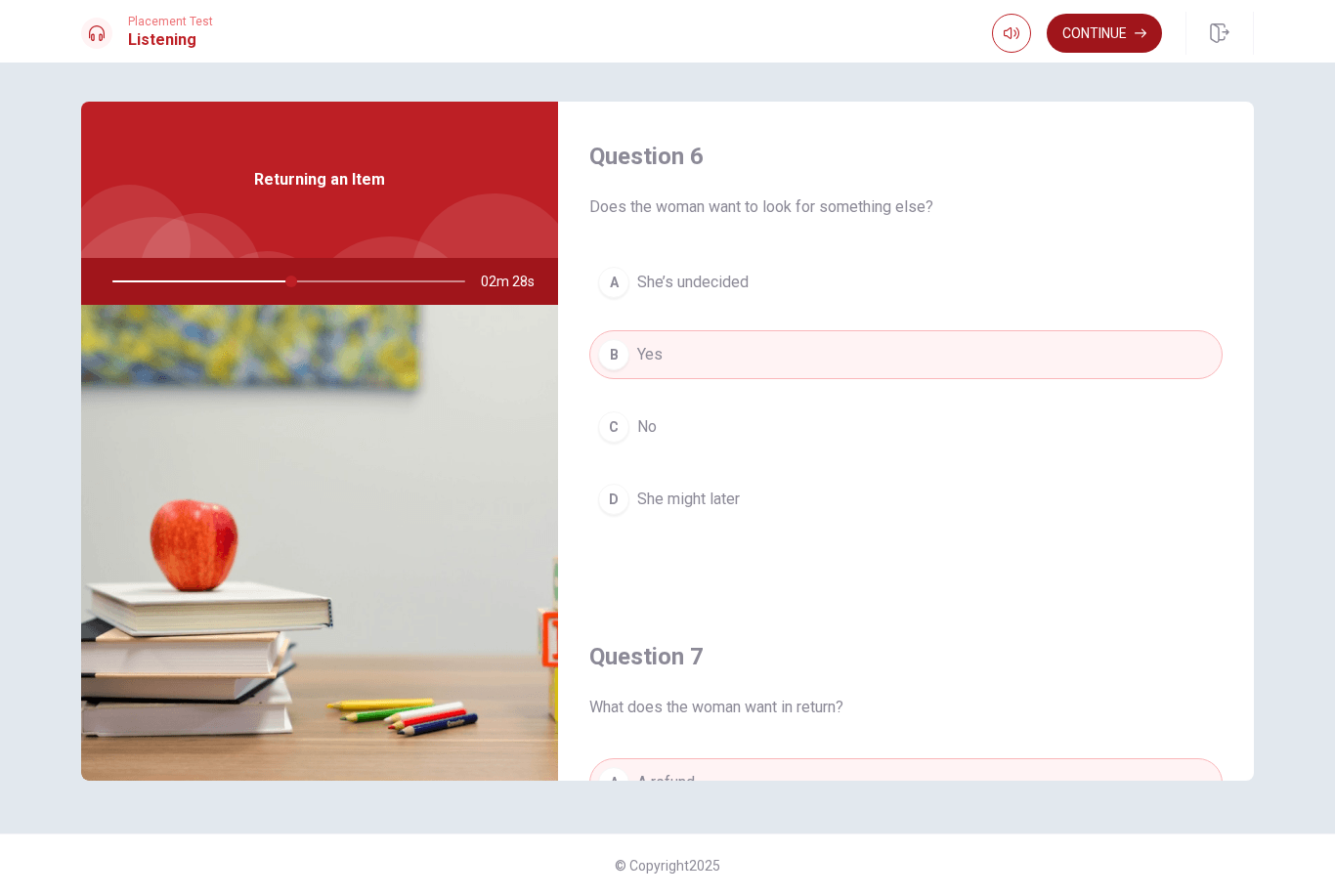
click at [1133, 42] on button "Continue" at bounding box center [1104, 33] width 115 height 39
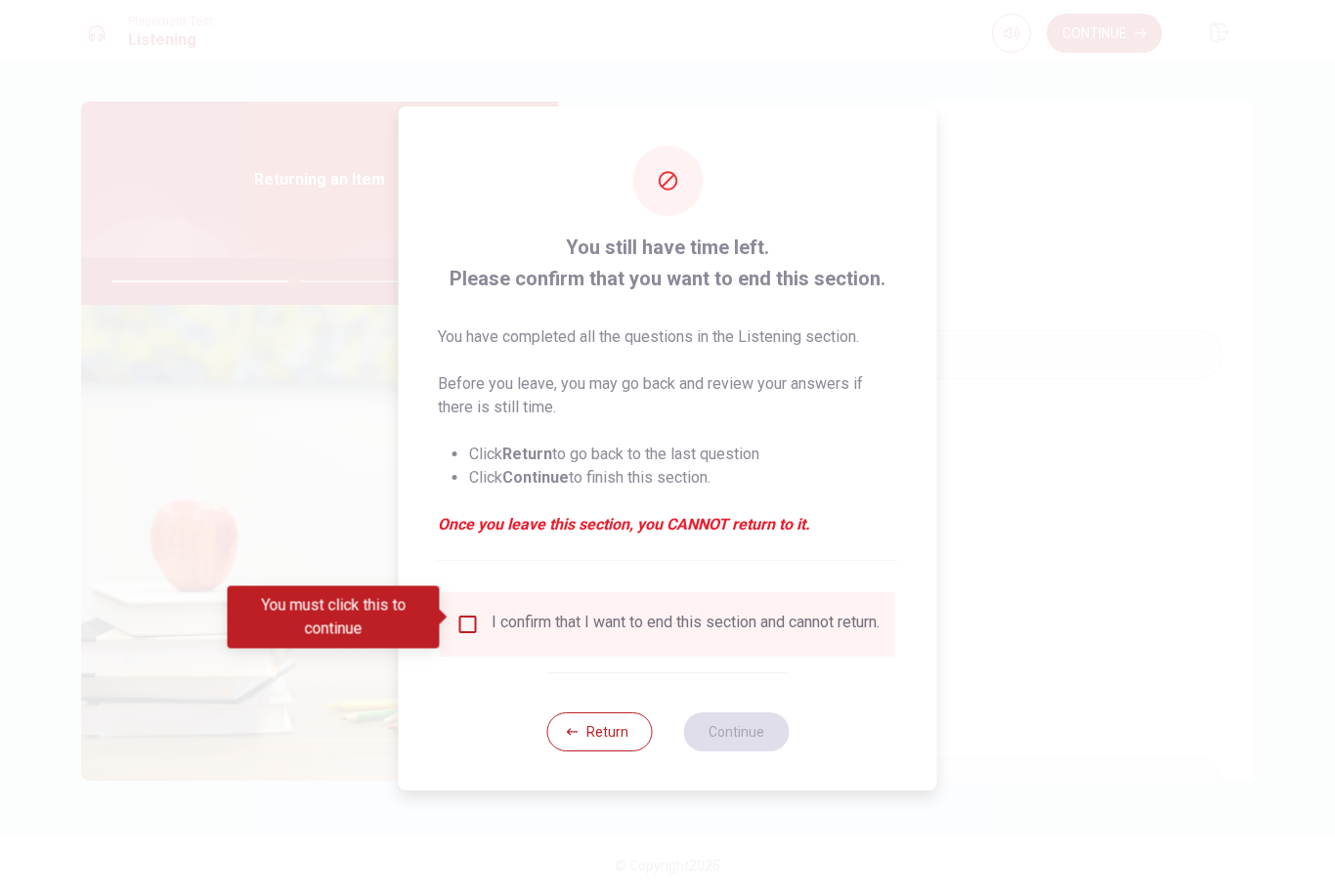
click at [465, 623] on input "You must click this to continue" at bounding box center [468, 623] width 23 height 23
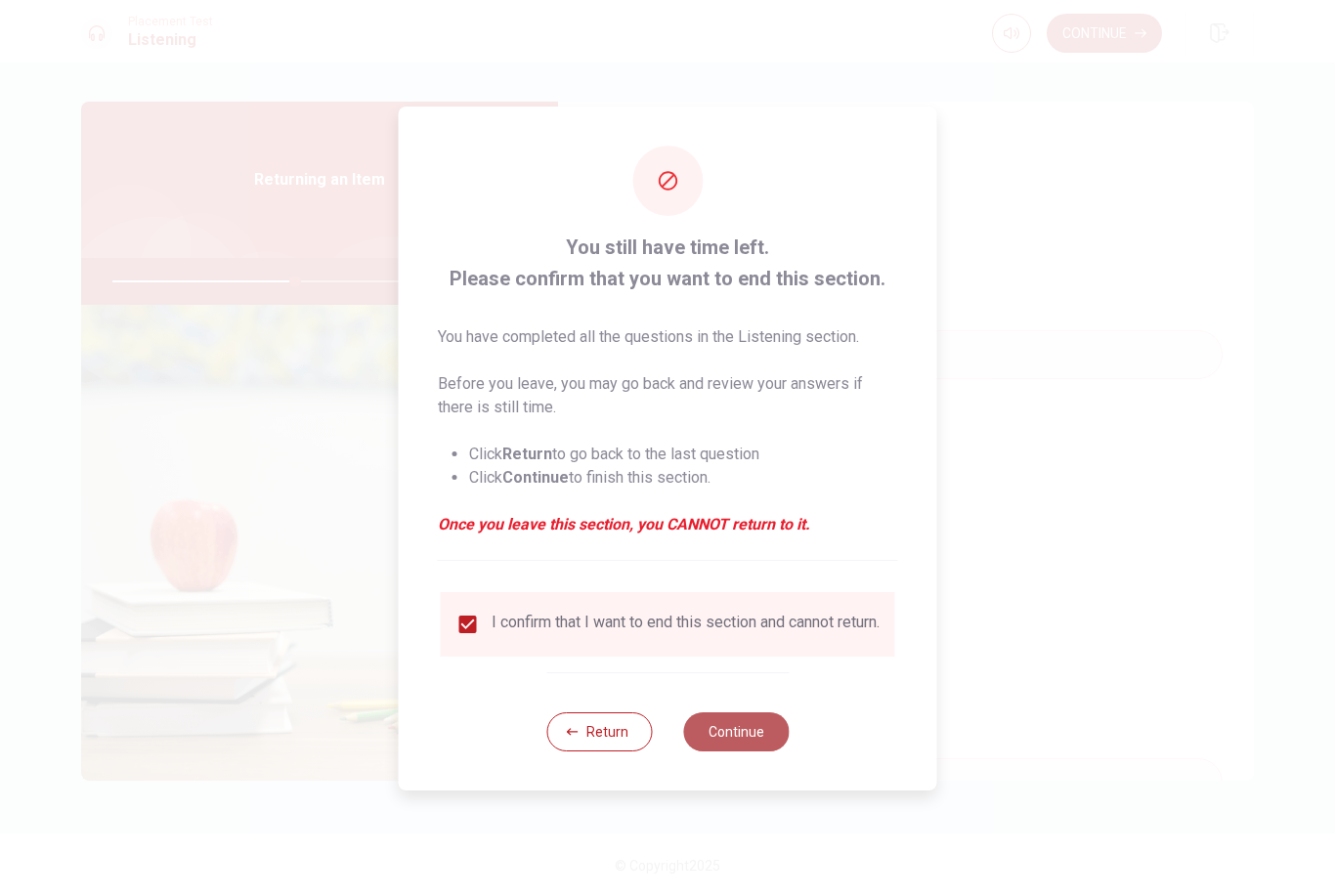
click at [759, 744] on button "Continue" at bounding box center [736, 731] width 106 height 39
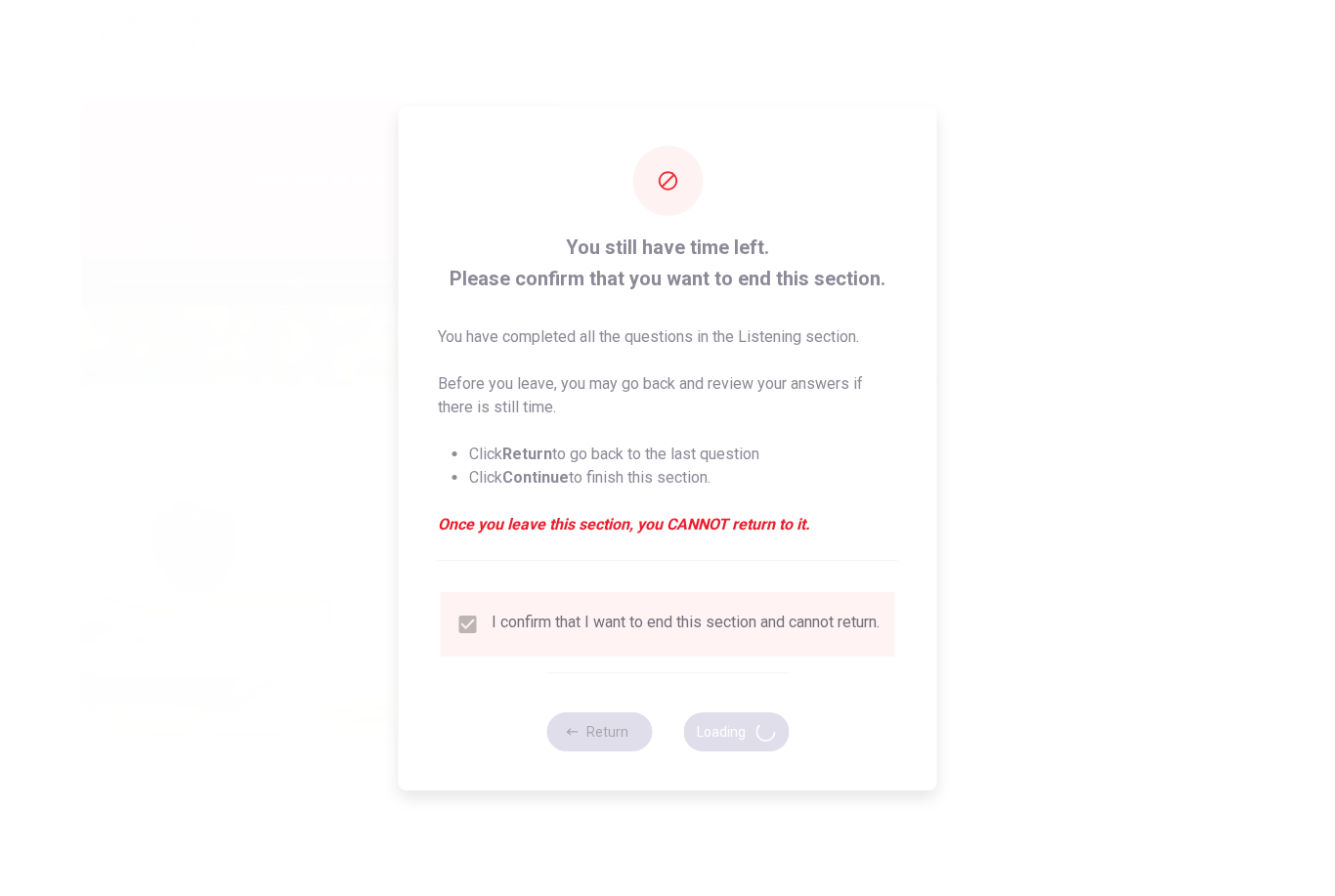
type input "53"
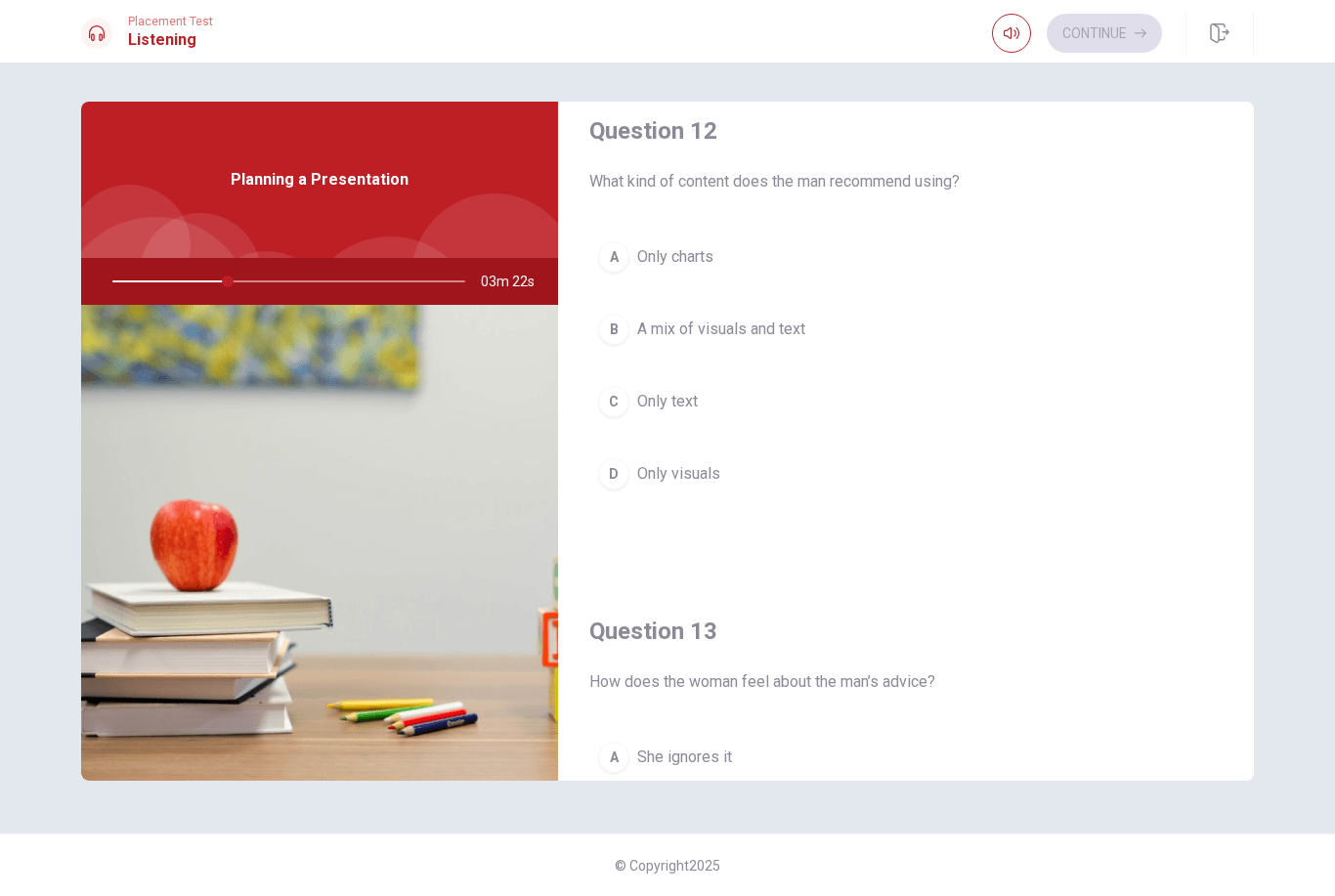
scroll to position [526, 0]
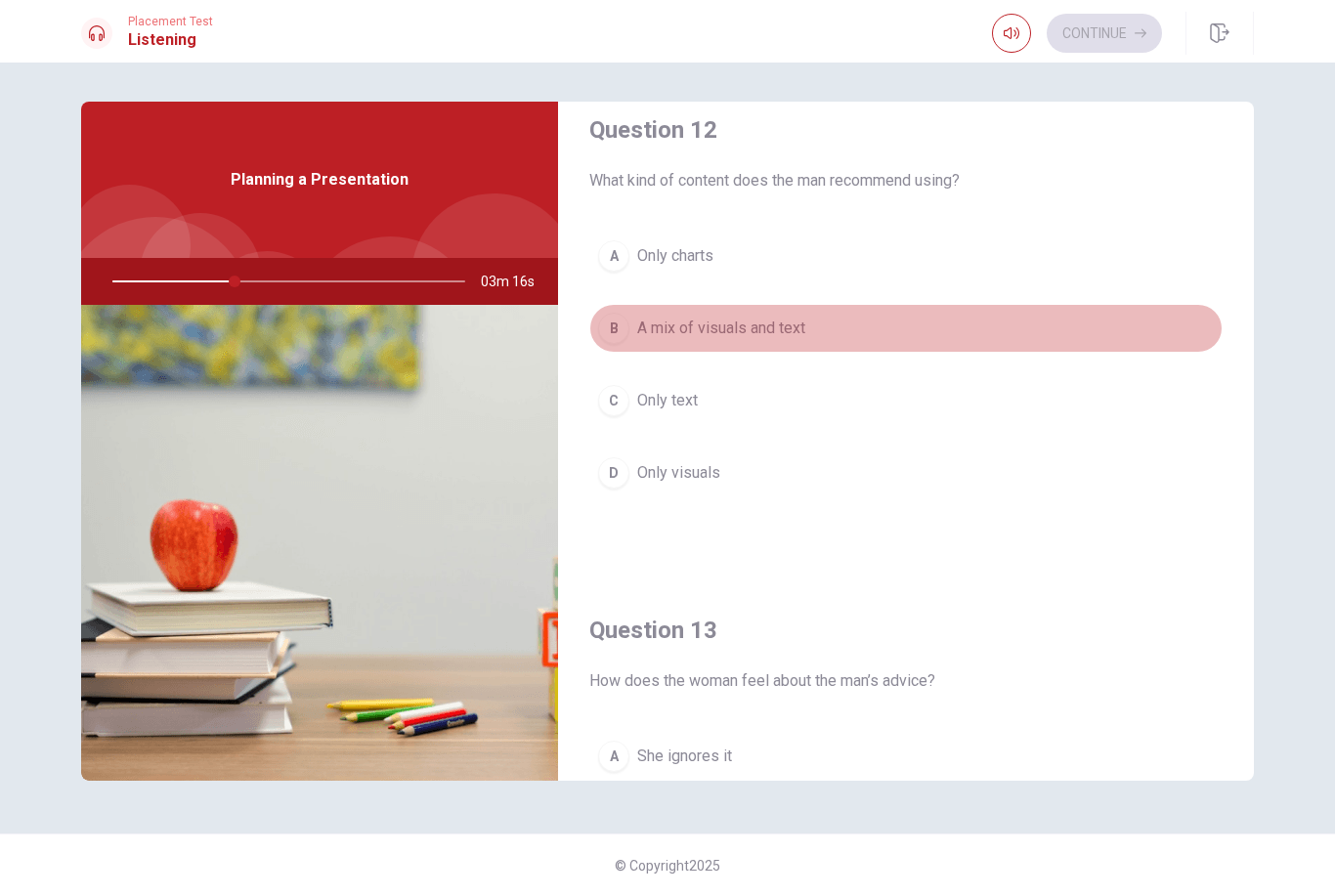
click at [619, 326] on div "B" at bounding box center [614, 328] width 31 height 31
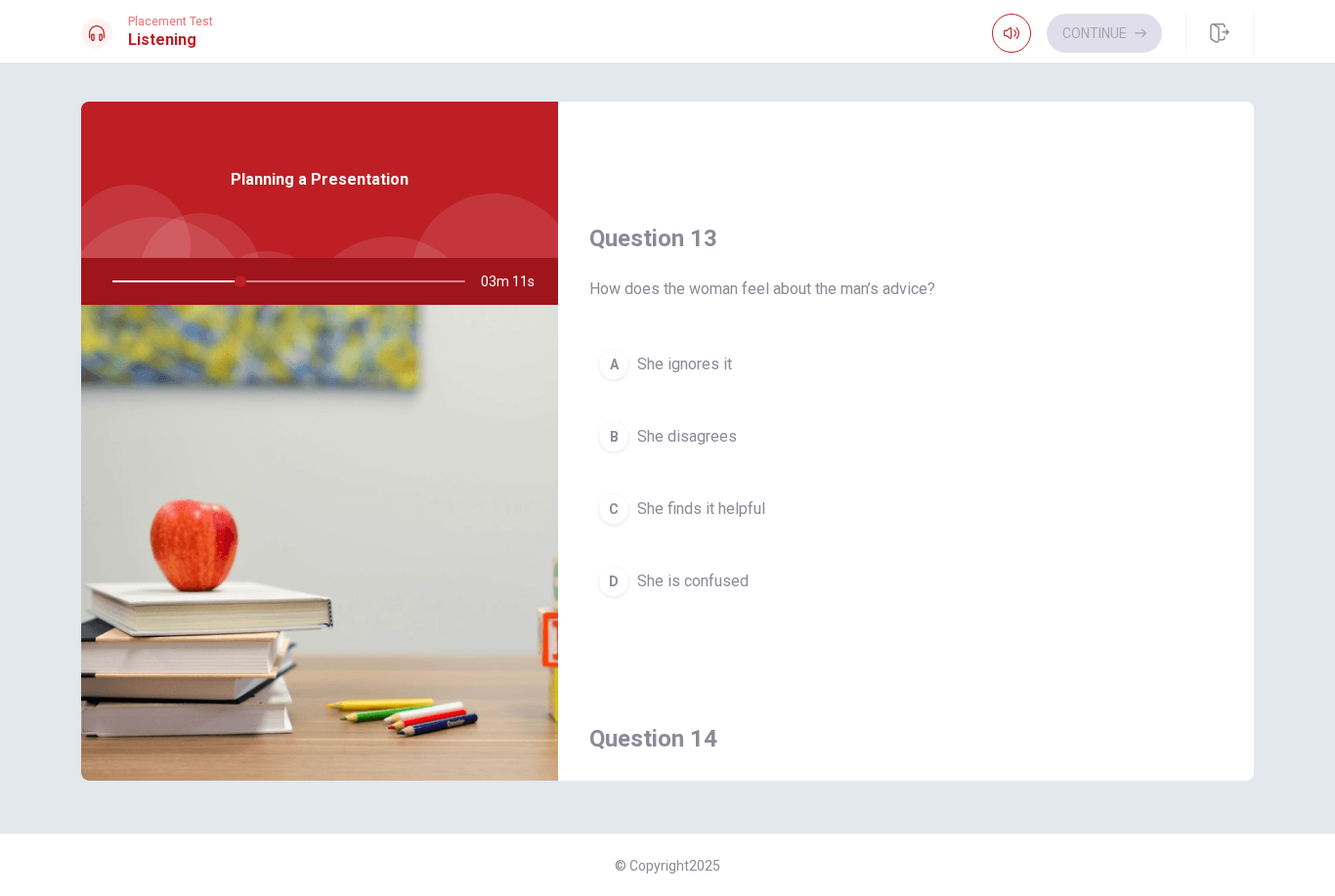
scroll to position [928, 0]
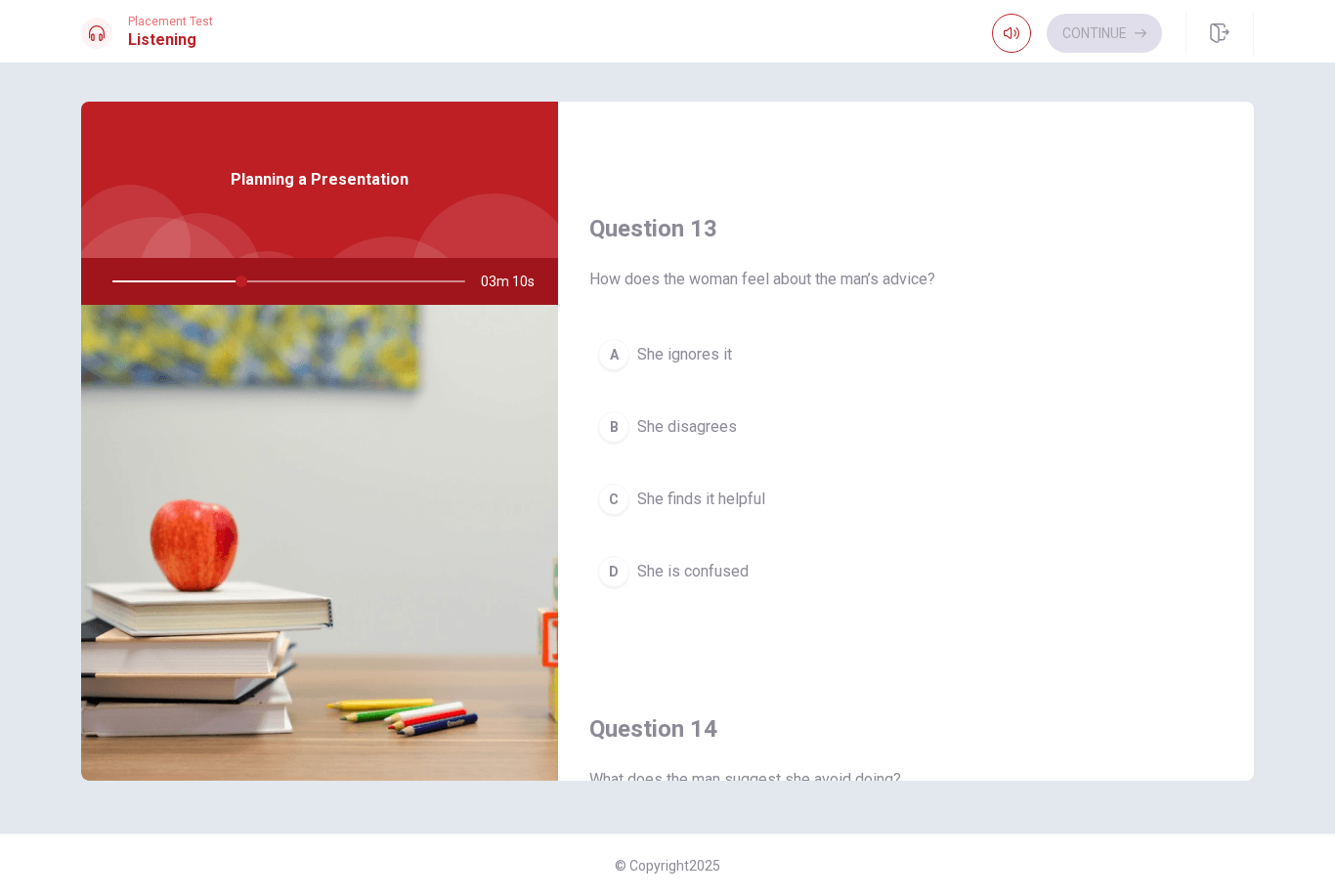
click at [633, 498] on button "C She finds it helpful" at bounding box center [906, 498] width 634 height 49
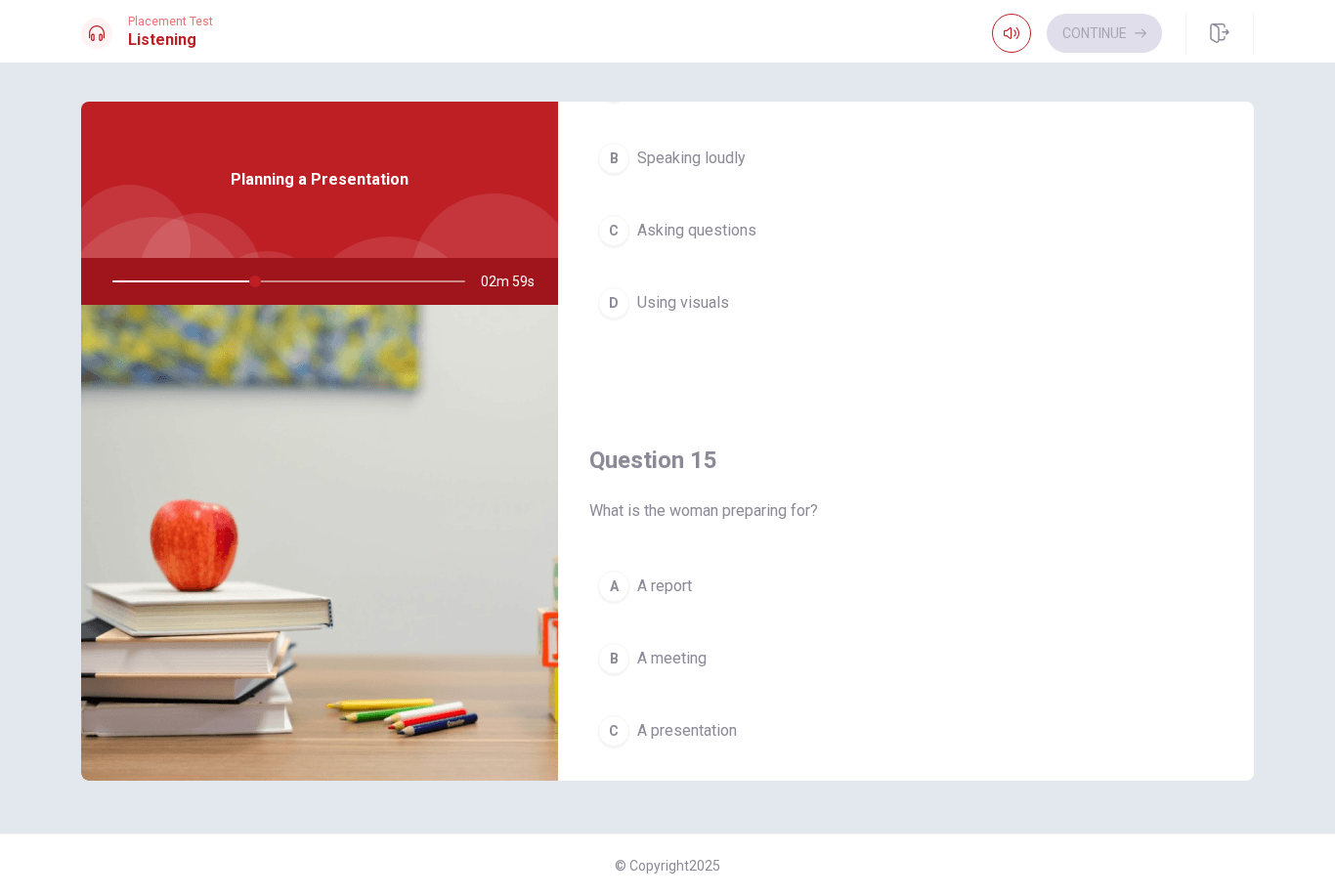
scroll to position [1699, 0]
click at [631, 722] on button "C A presentation" at bounding box center [906, 728] width 634 height 49
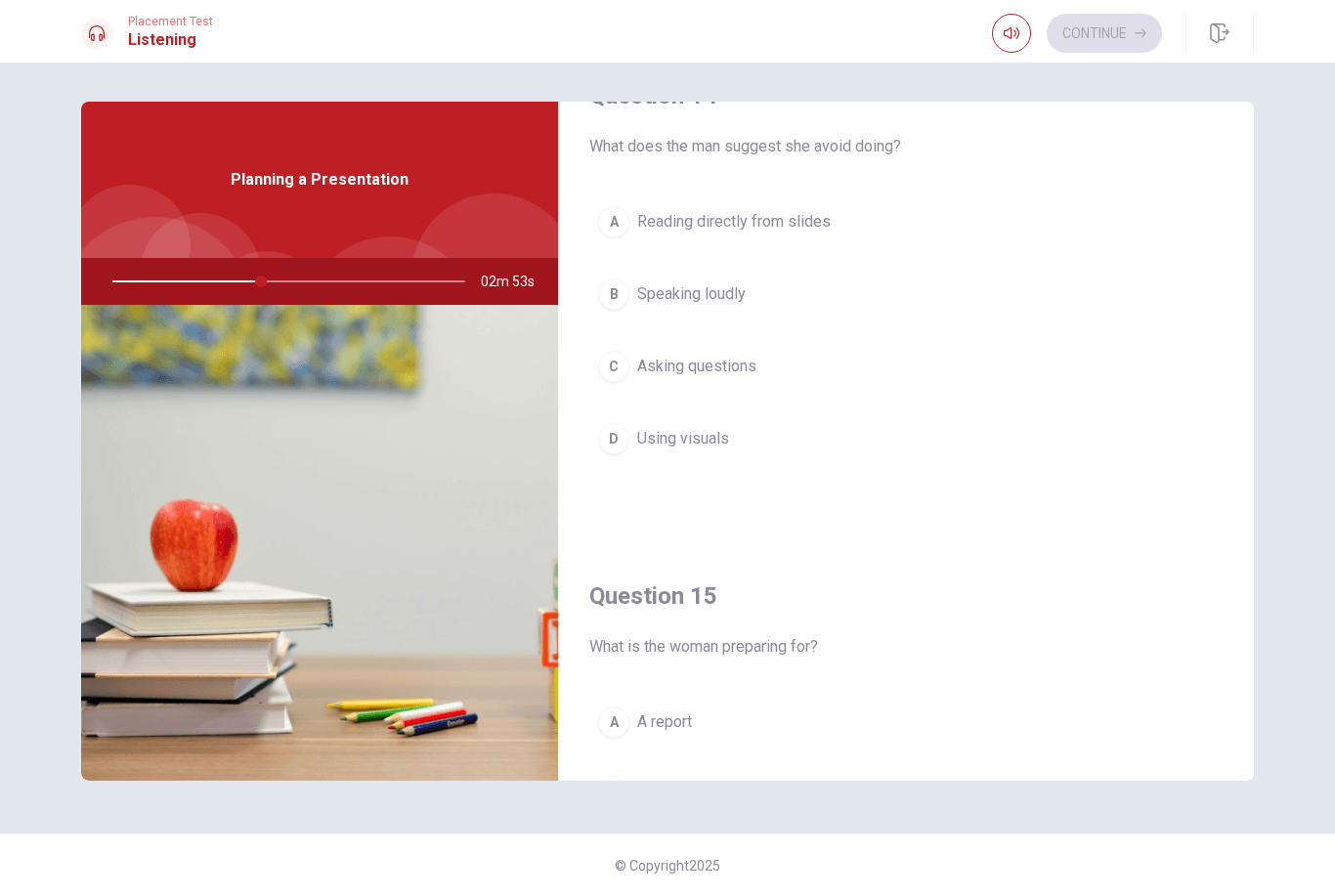
scroll to position [1560, 0]
click at [828, 213] on span "Reading directly from slides" at bounding box center [734, 222] width 194 height 23
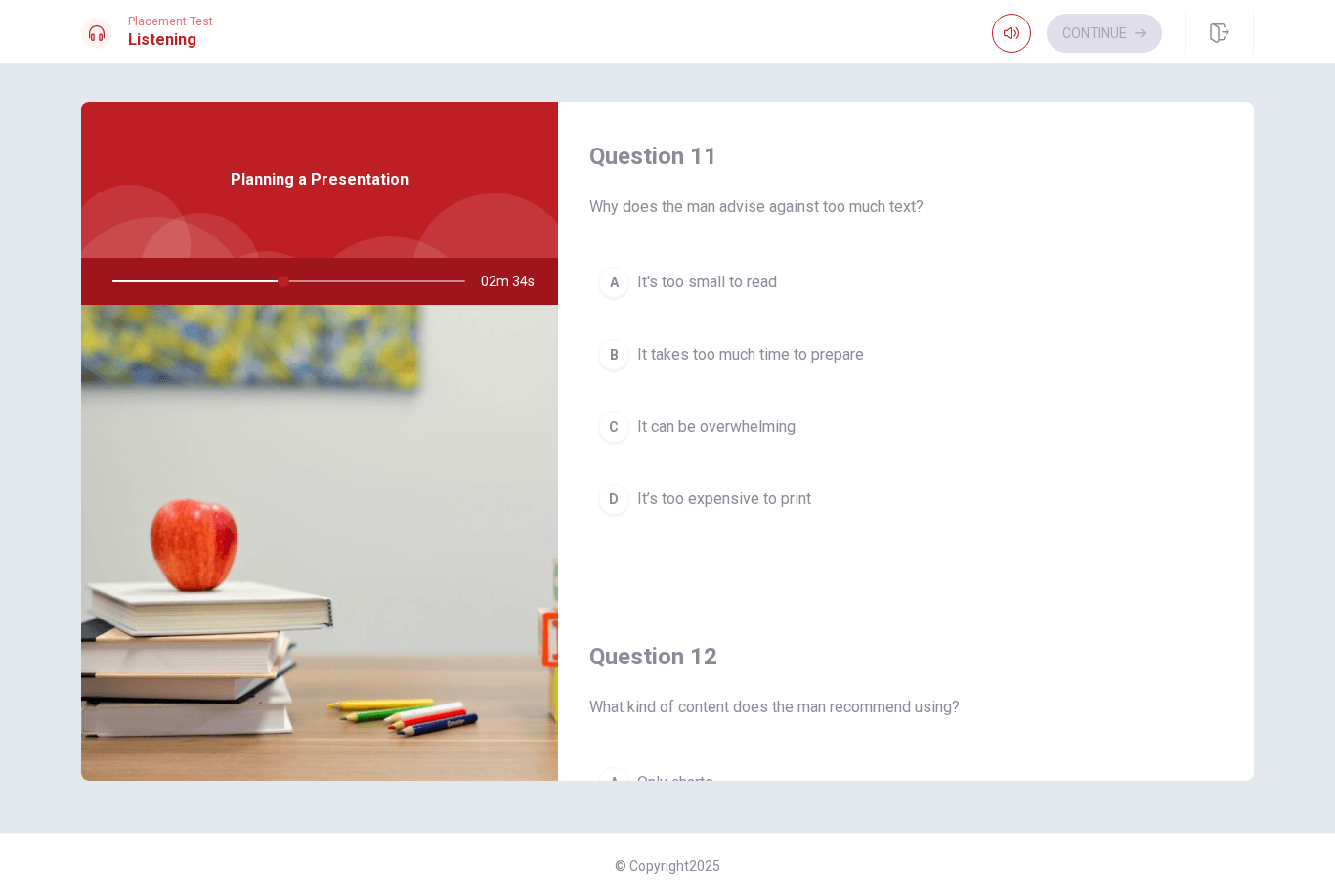
scroll to position [0, 0]
click at [710, 286] on span "It's too small to read" at bounding box center [707, 282] width 140 height 23
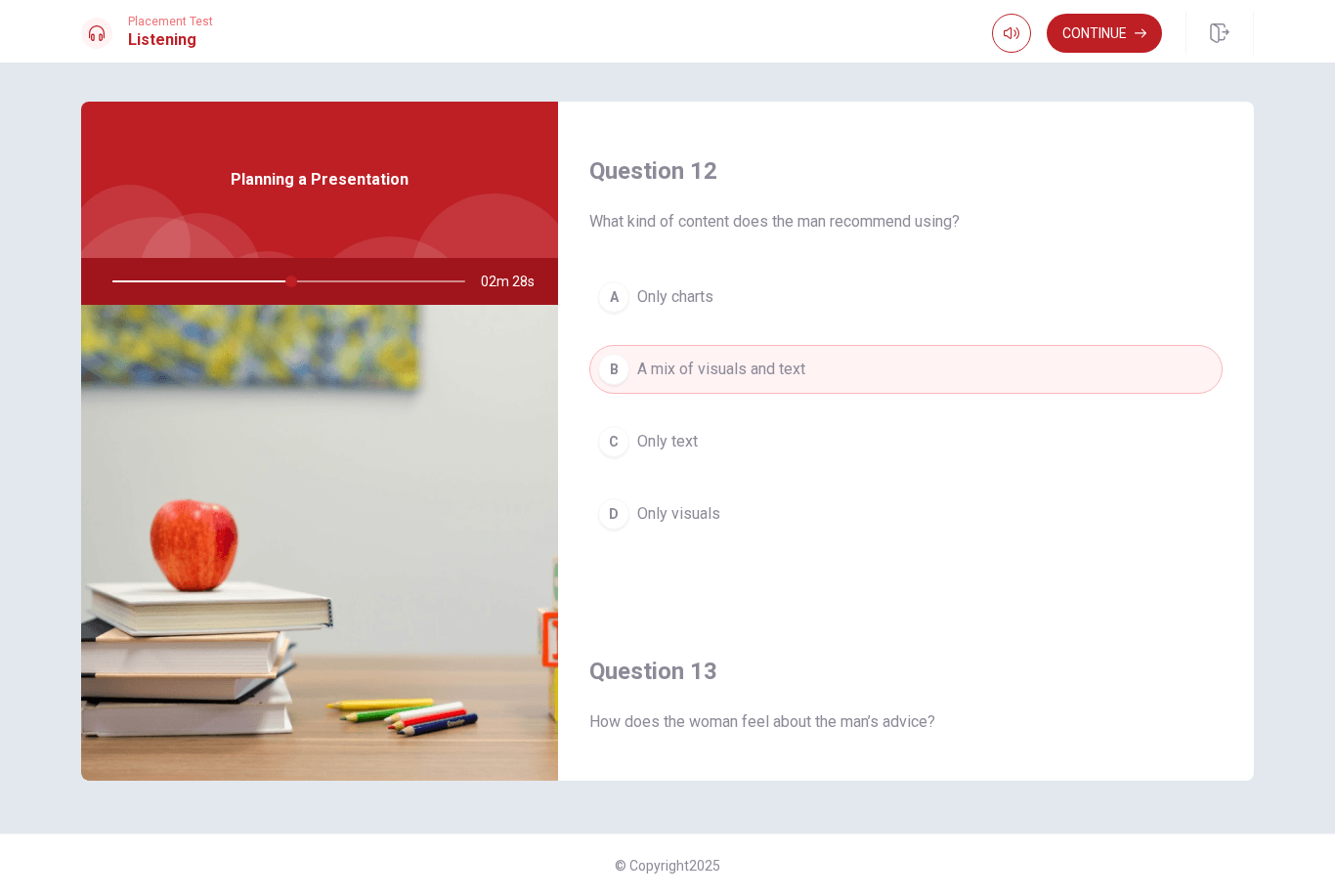
scroll to position [740, 0]
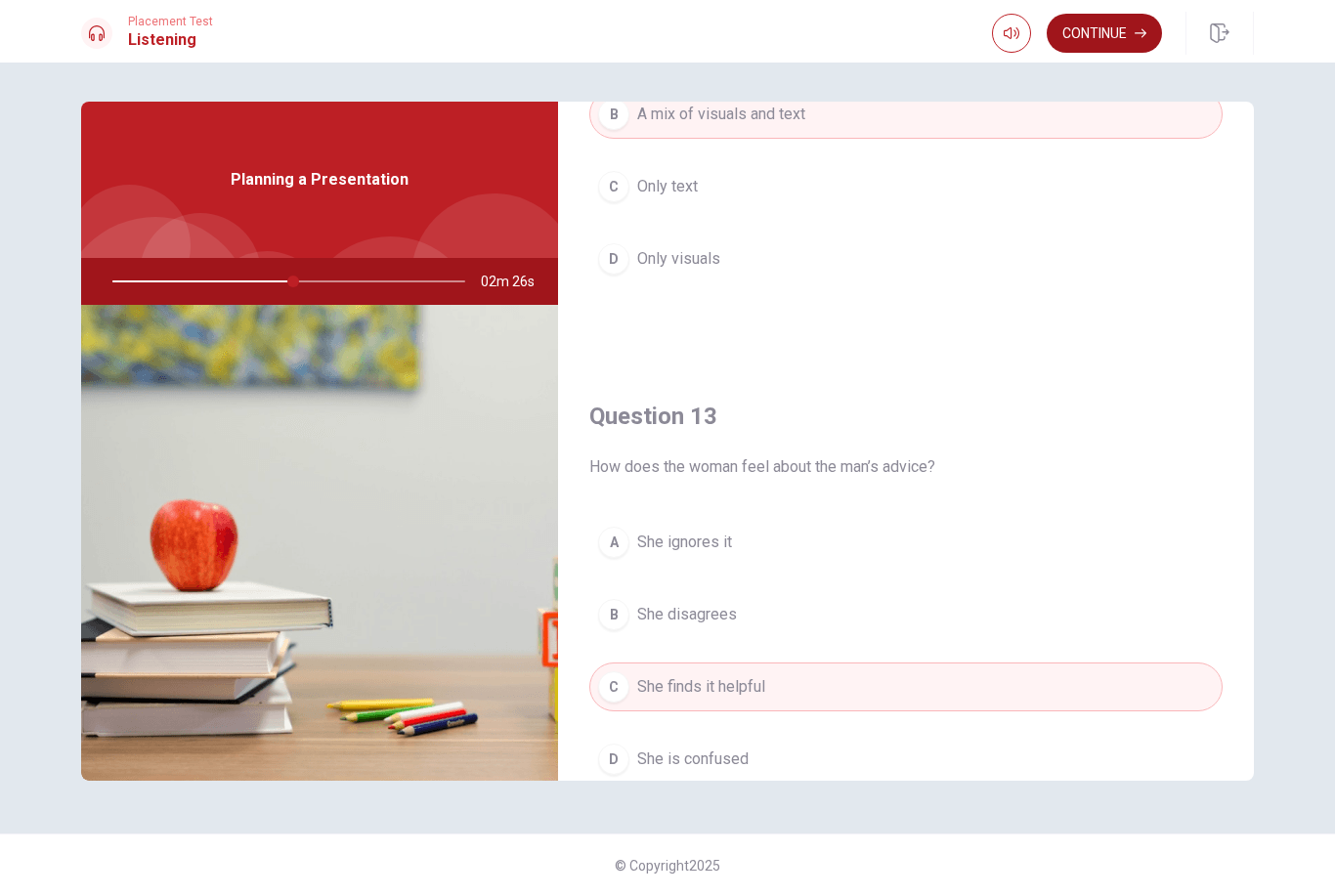
click at [1110, 35] on button "Continue" at bounding box center [1104, 33] width 115 height 39
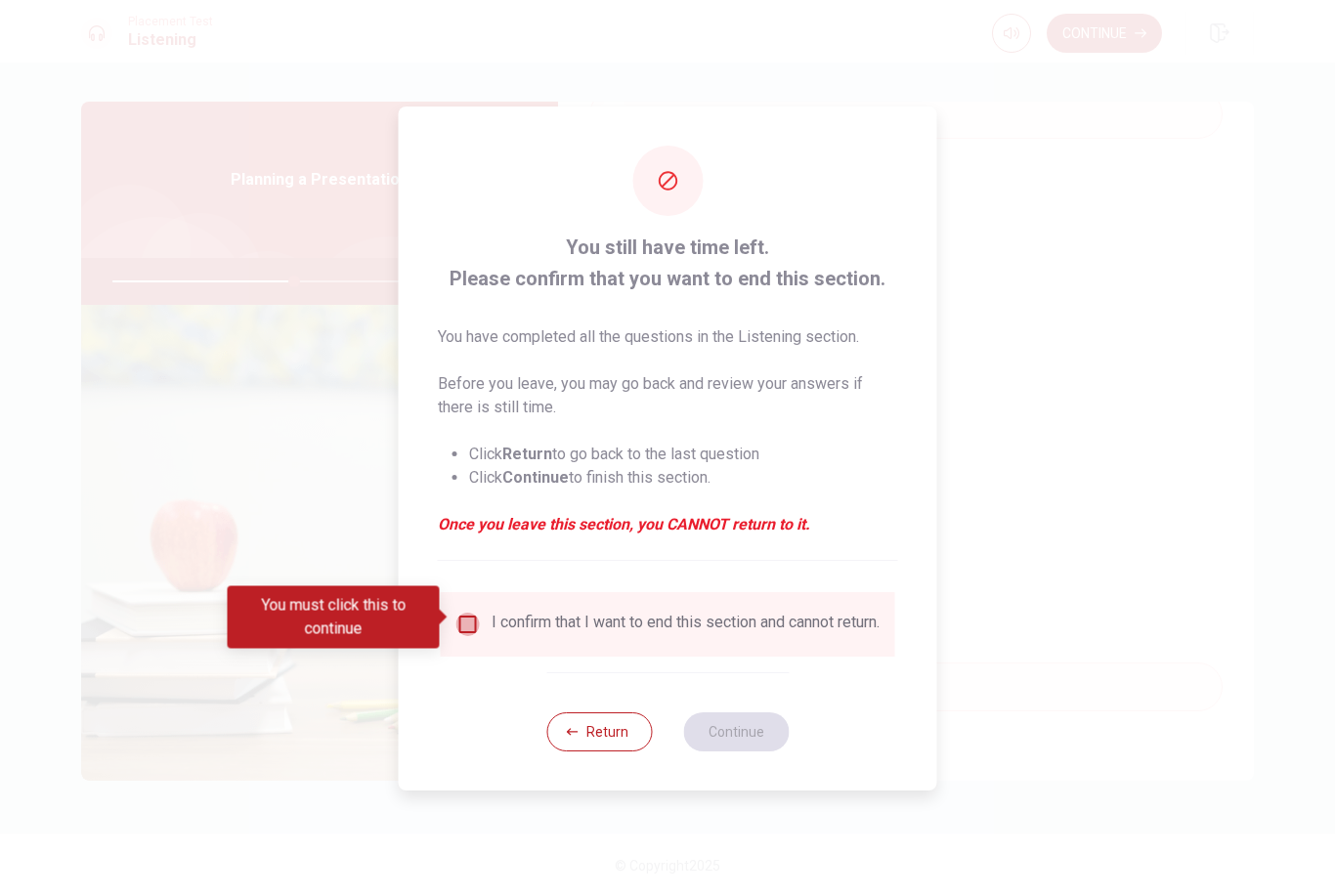
click at [466, 618] on input "You must click this to continue" at bounding box center [468, 623] width 23 height 23
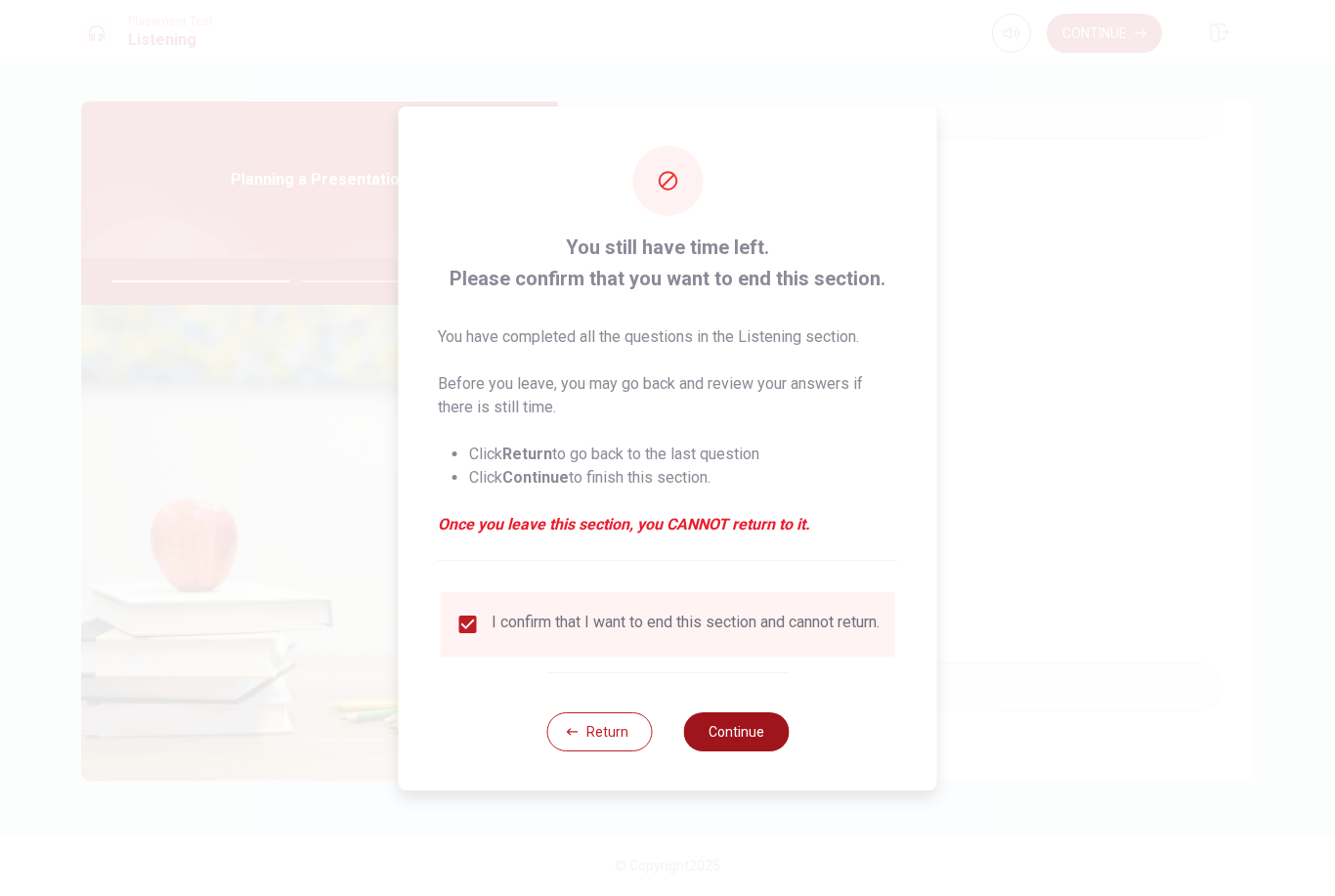
click at [738, 745] on button "Continue" at bounding box center [736, 731] width 106 height 39
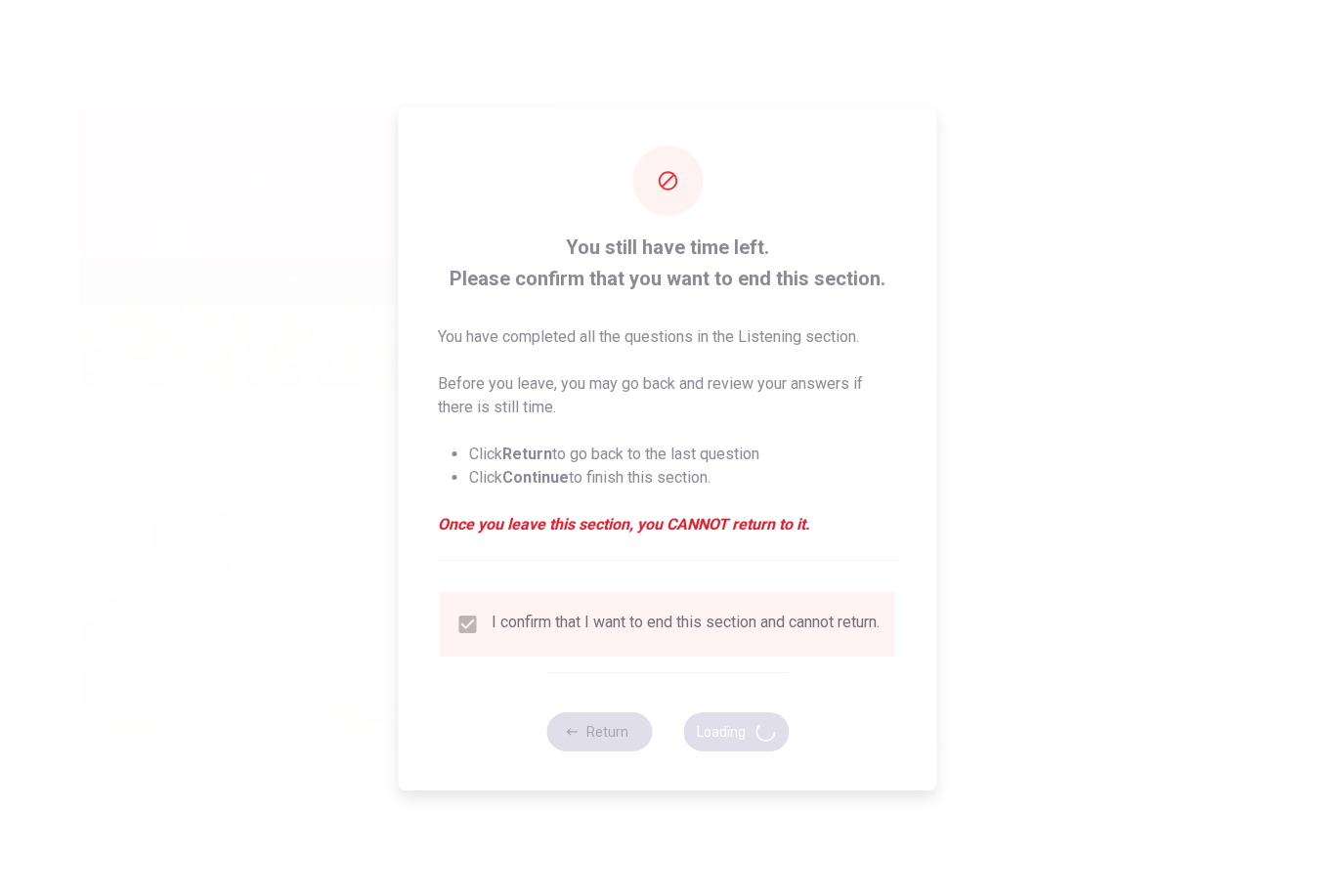
type input "53"
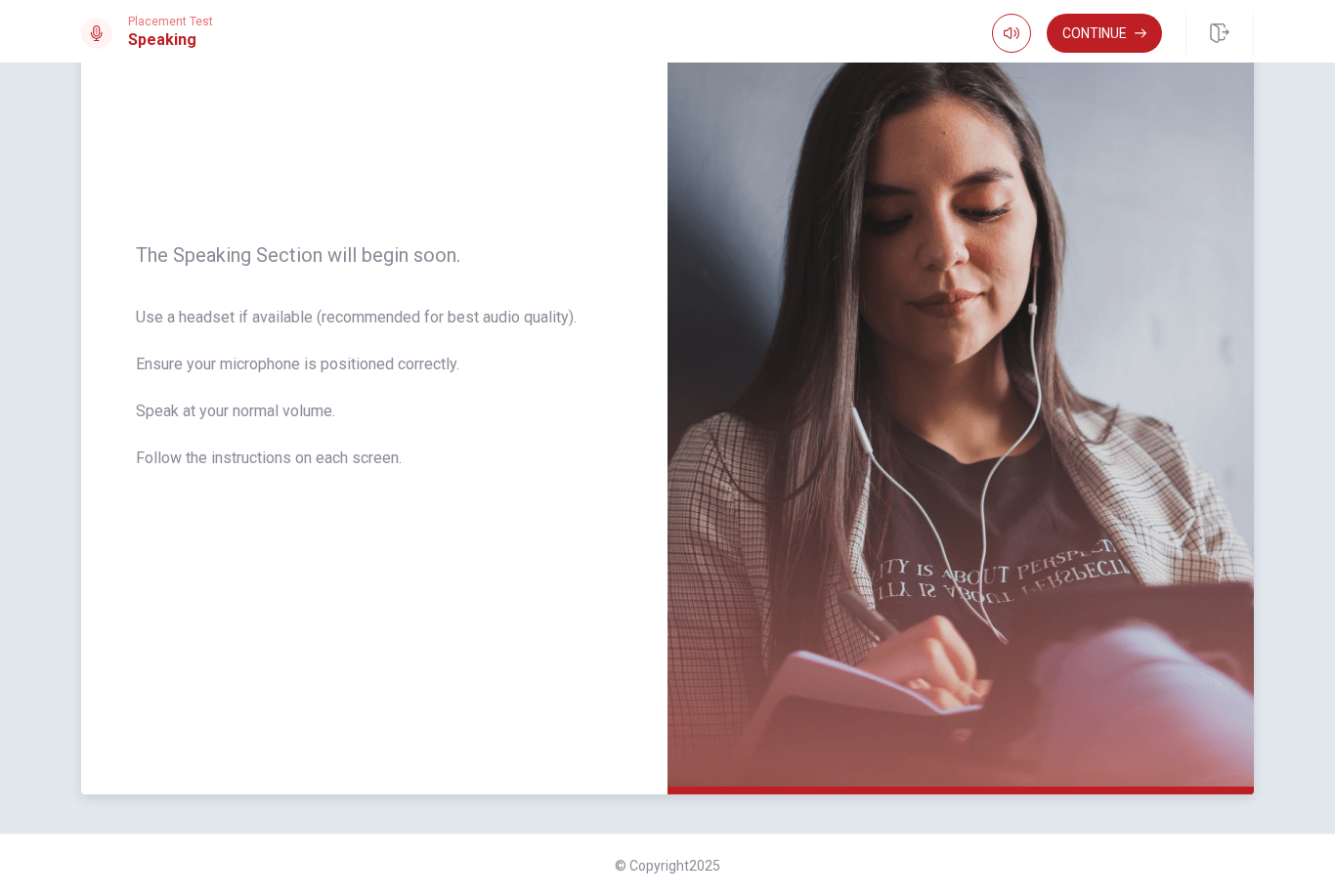
scroll to position [159, 0]
click at [1125, 26] on button "Continue" at bounding box center [1104, 33] width 115 height 39
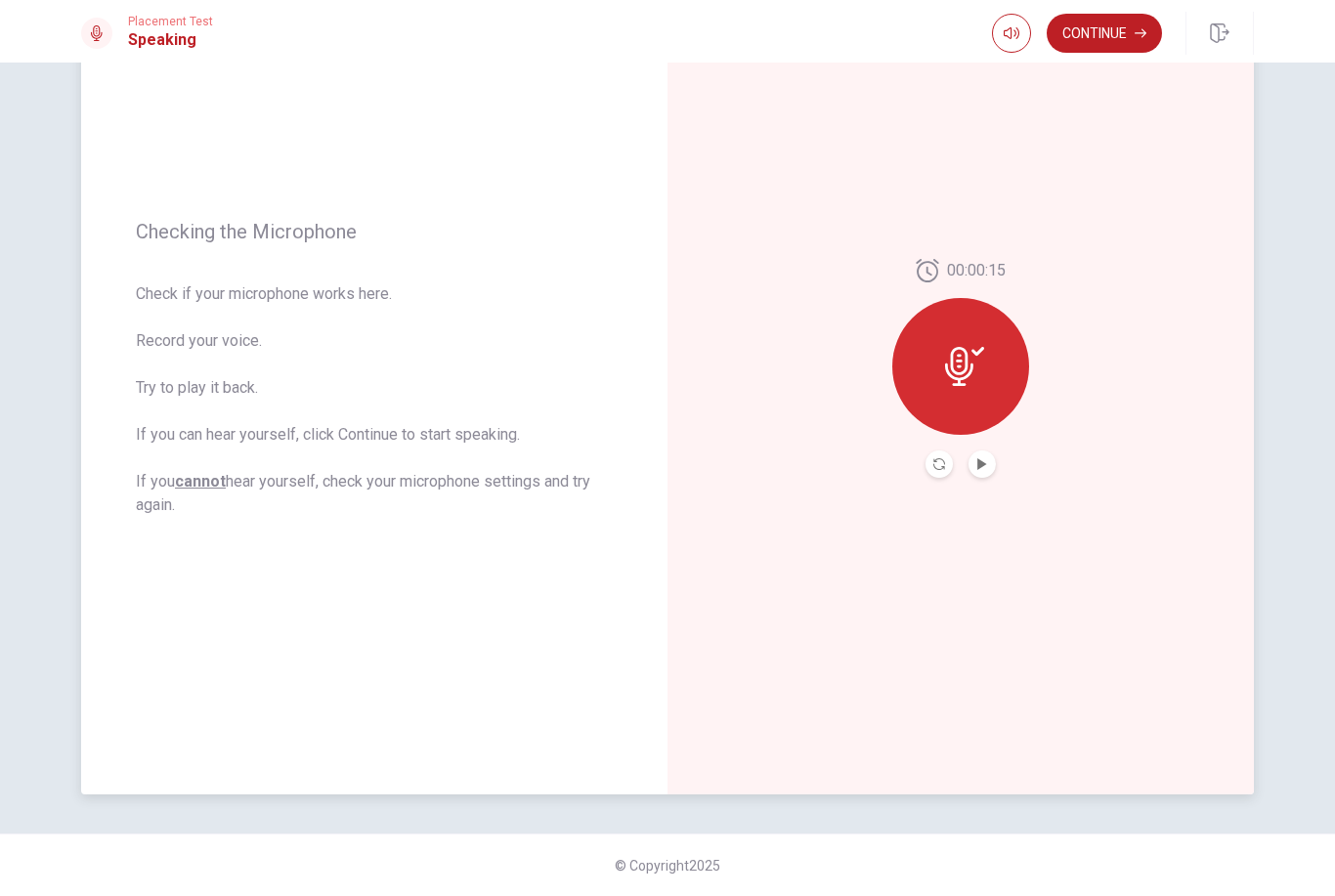
click at [978, 341] on div at bounding box center [960, 366] width 137 height 137
click at [991, 466] on button "Play Audio" at bounding box center [981, 463] width 27 height 27
click at [975, 452] on button "Pause Audio" at bounding box center [981, 463] width 27 height 27
click at [977, 402] on div at bounding box center [960, 366] width 137 height 137
click at [1105, 44] on button "Continue" at bounding box center [1104, 33] width 115 height 39
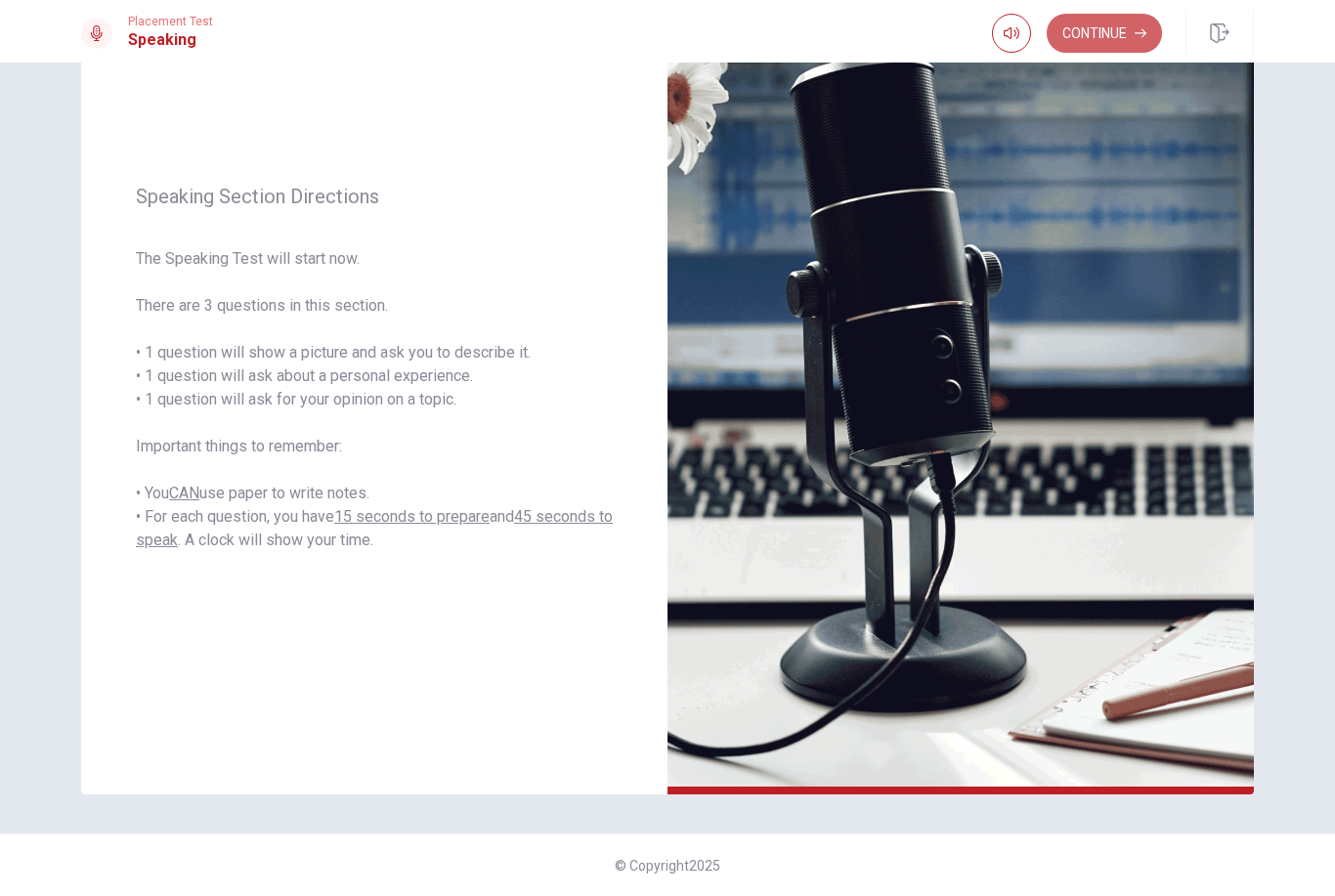
click at [1119, 49] on button "Continue" at bounding box center [1104, 33] width 115 height 39
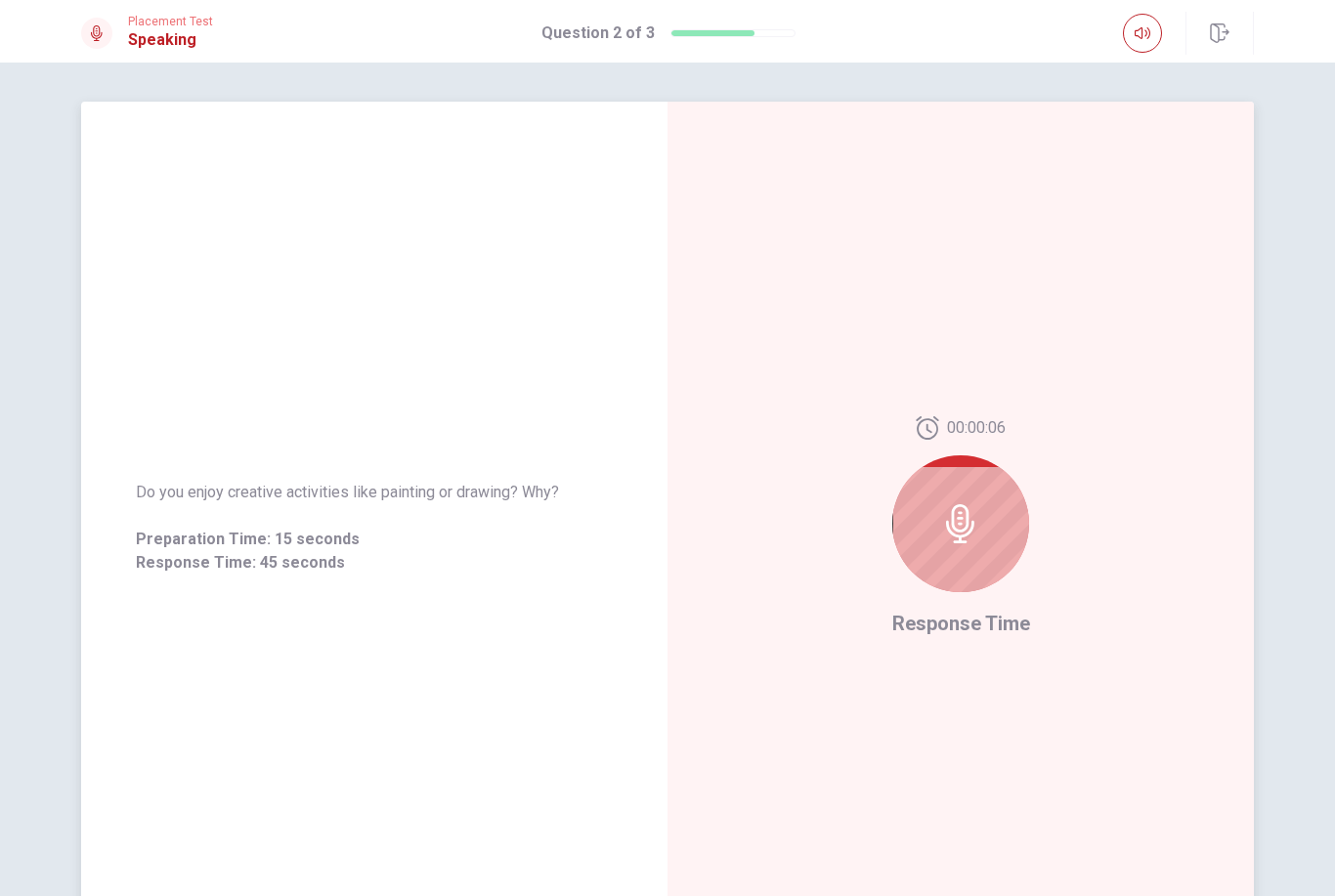
click at [945, 532] on icon at bounding box center [960, 523] width 39 height 39
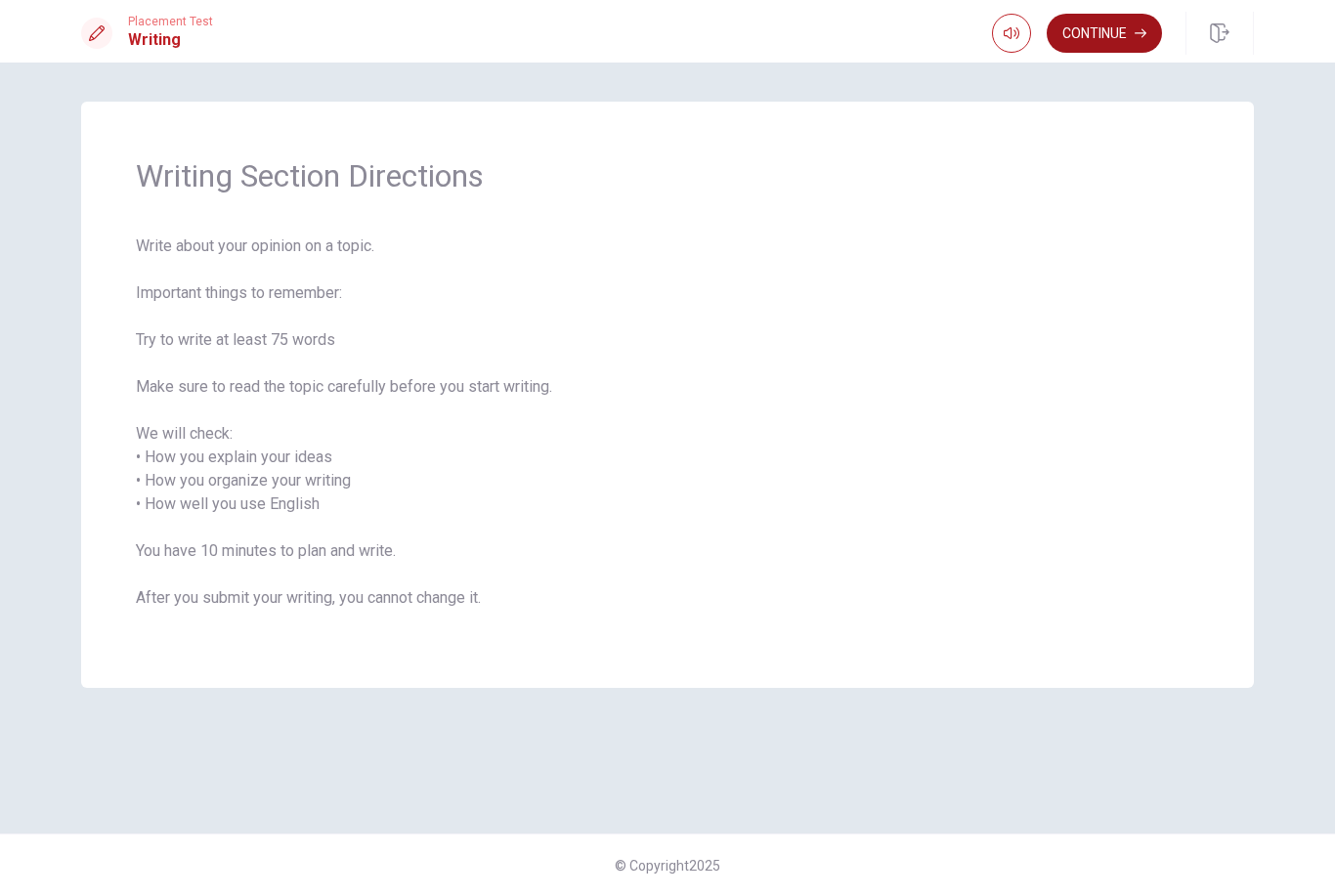
click at [1089, 44] on button "Continue" at bounding box center [1104, 33] width 115 height 39
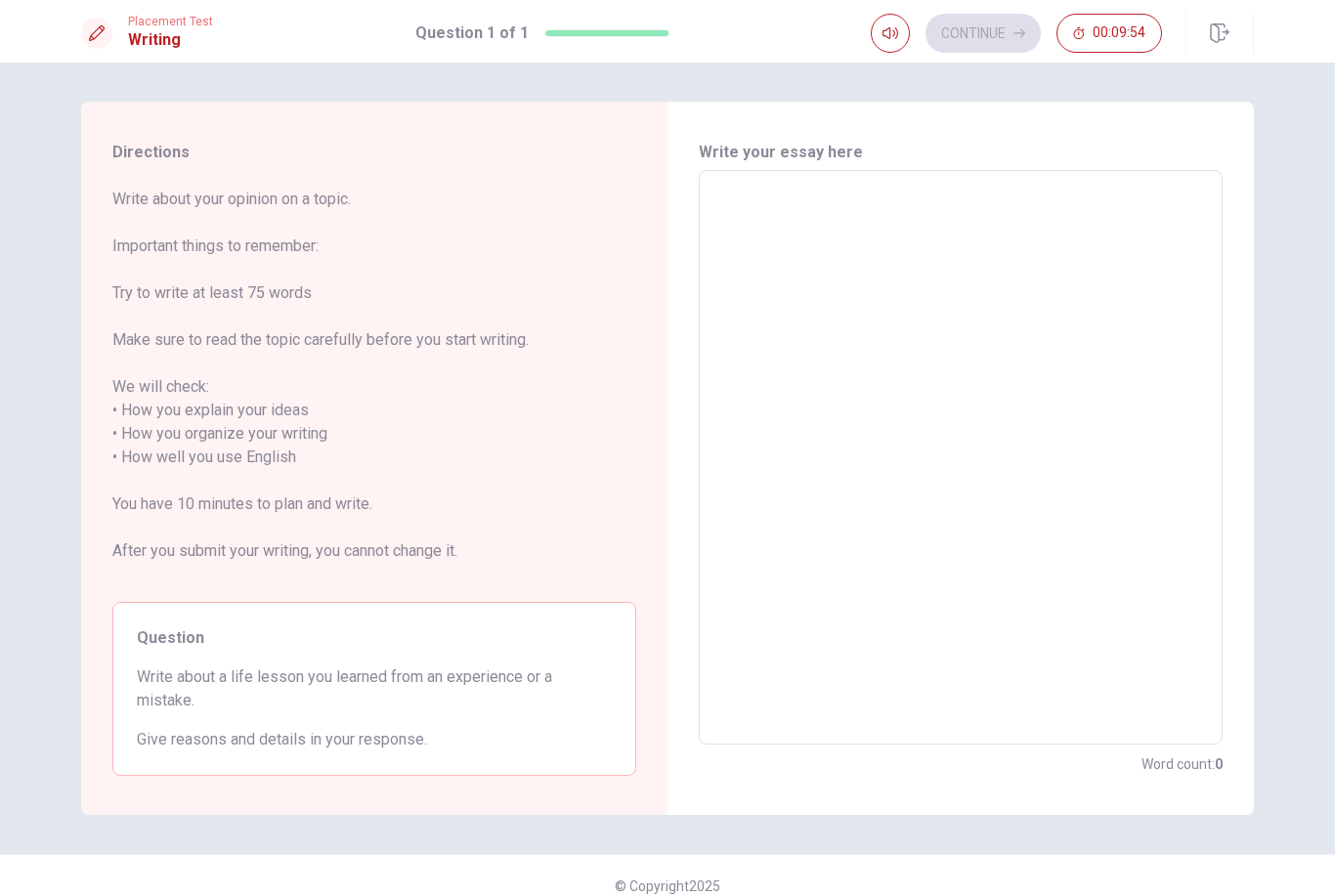
click at [816, 237] on textarea at bounding box center [960, 457] width 497 height 542
type textarea "I"
type textarea "x"
type textarea "I"
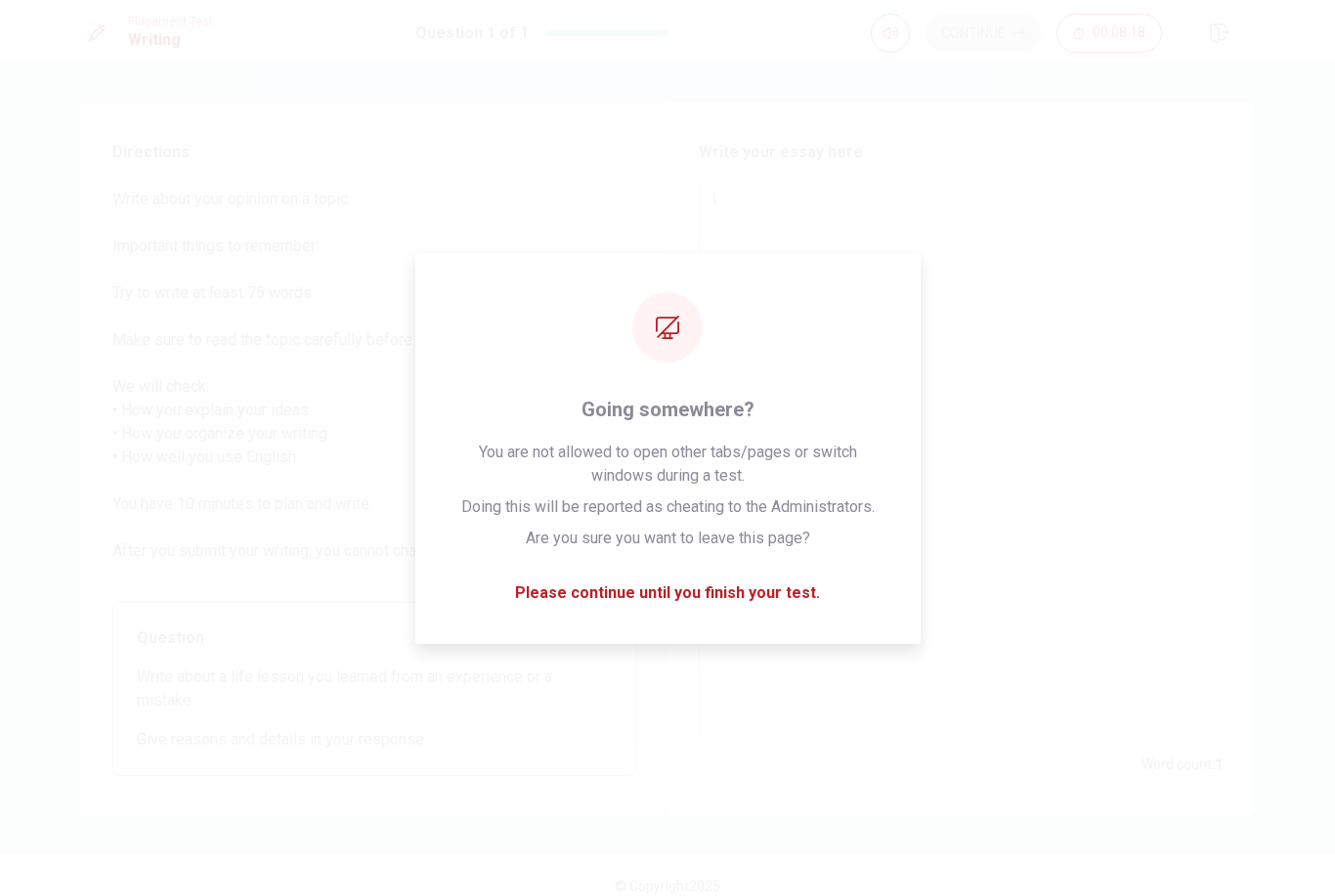
type textarea "x"
type textarea "I w"
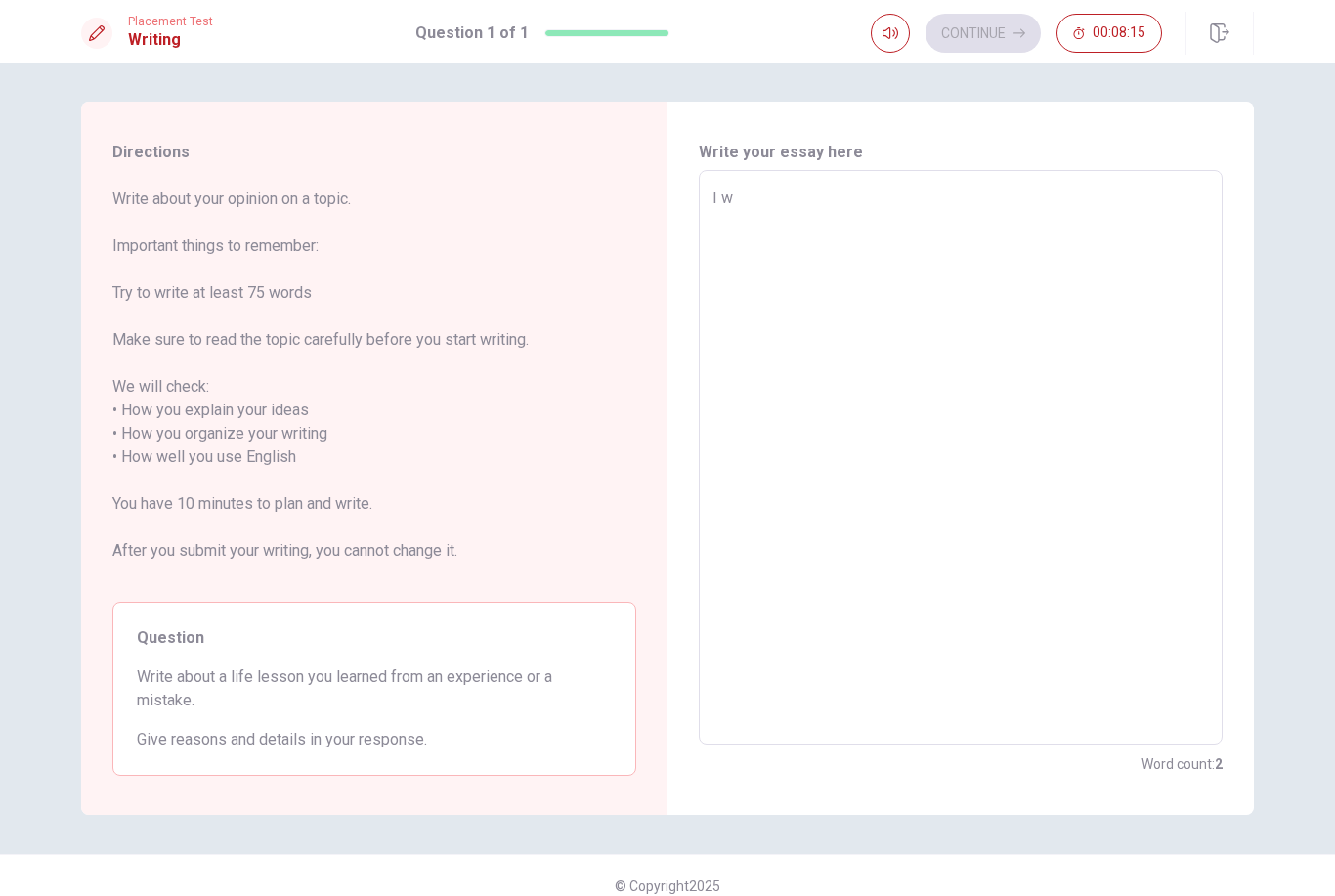
type textarea "x"
type textarea "I wi"
type textarea "x"
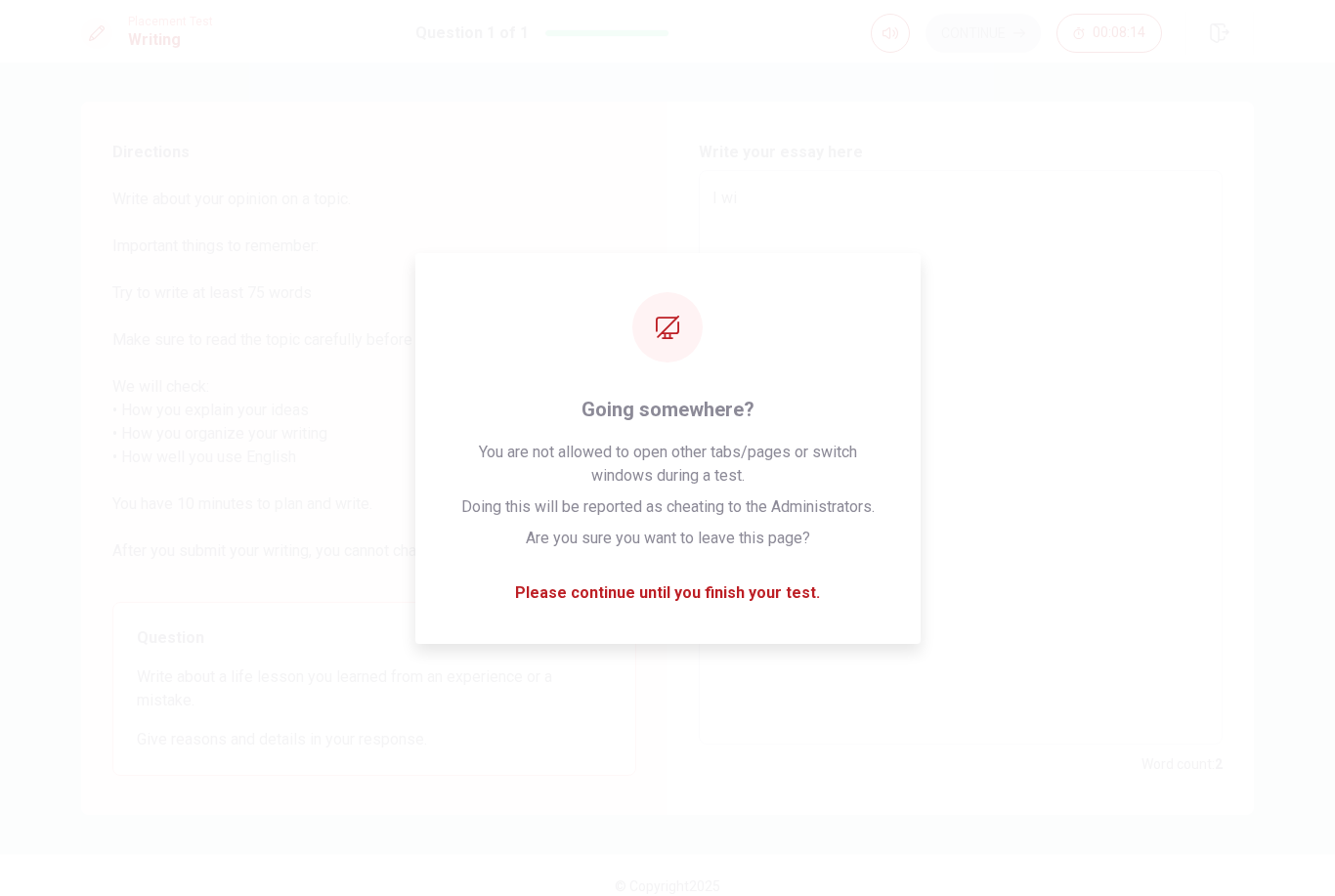
type textarea "I wil"
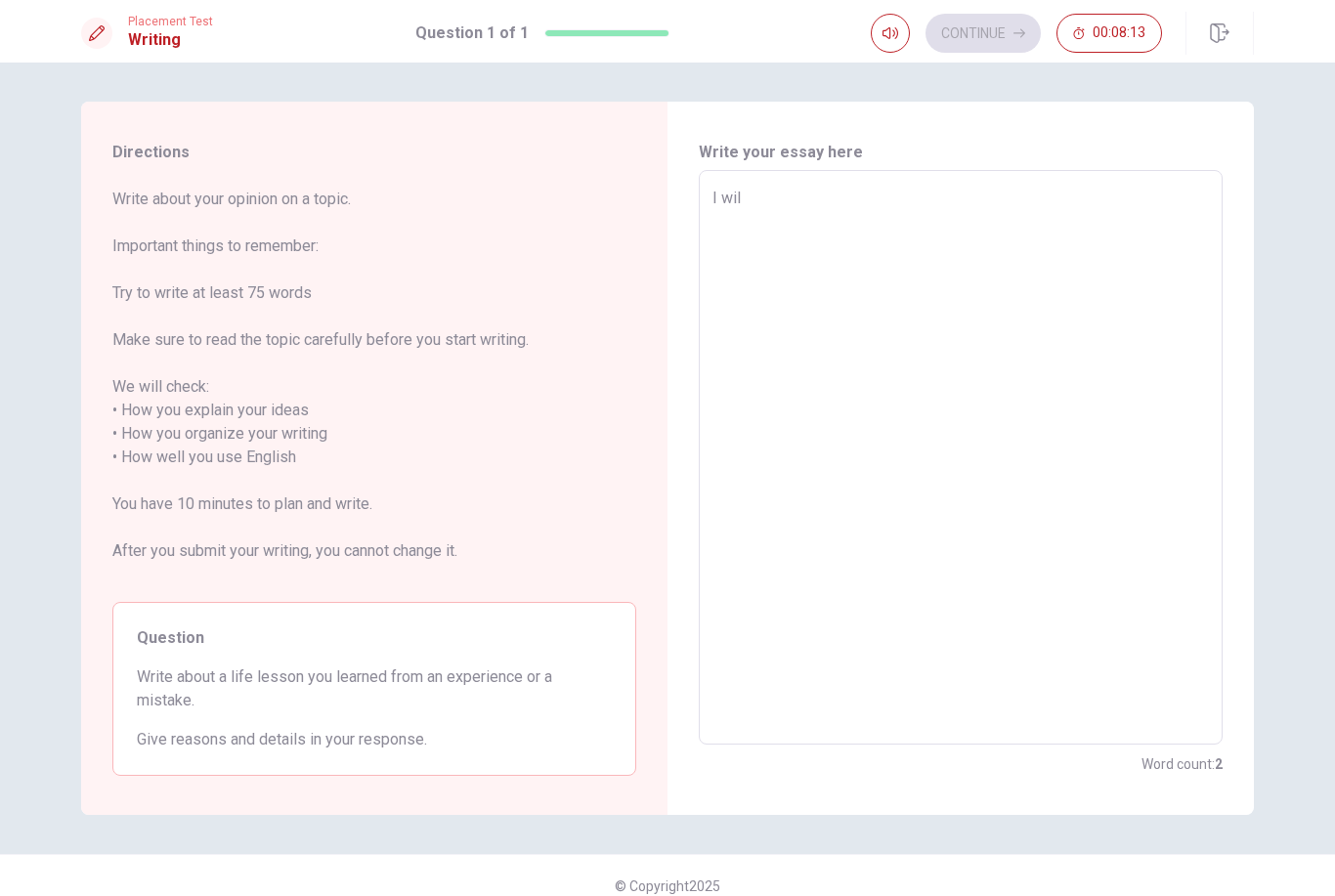
type textarea "x"
type textarea "I will"
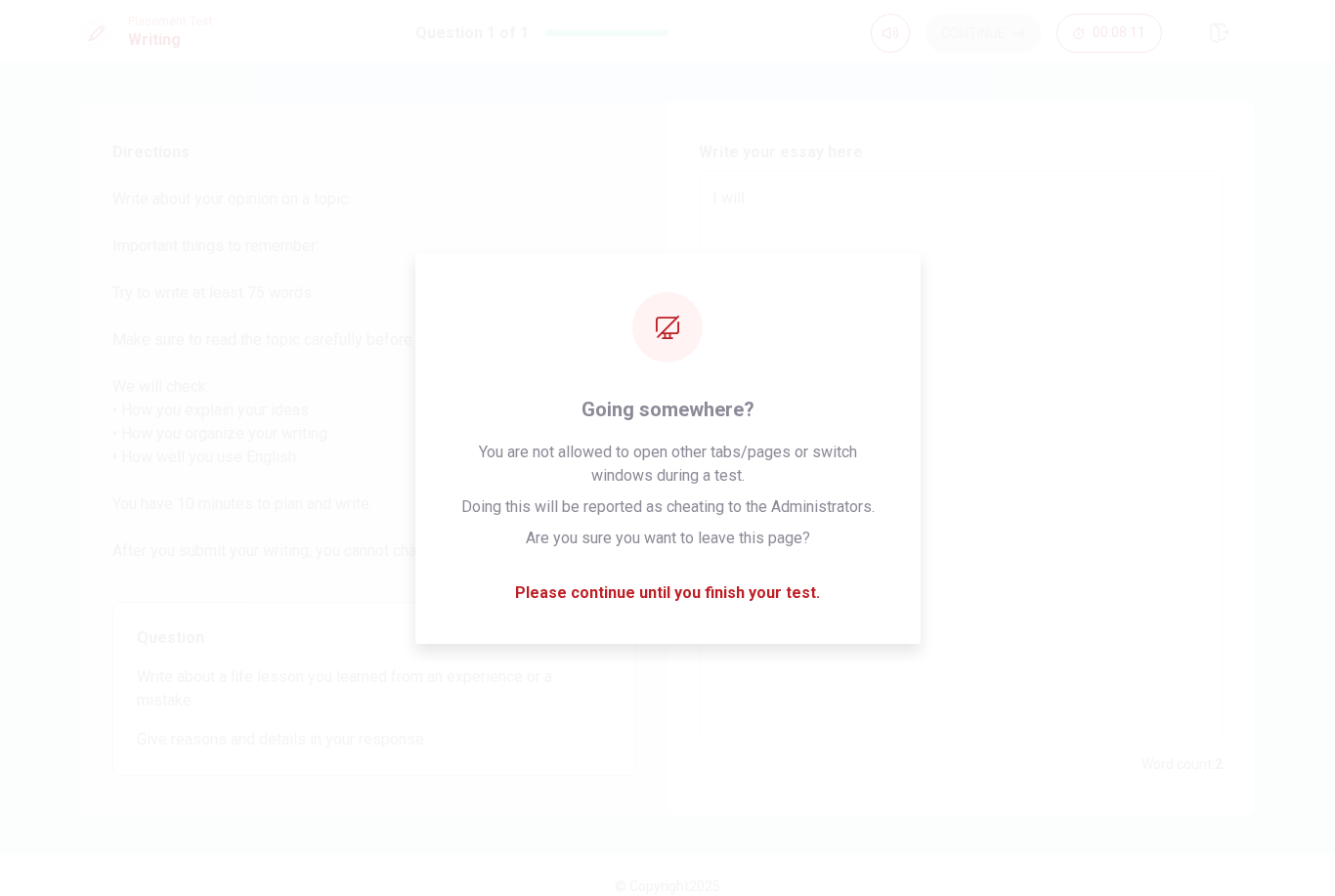
type textarea "x"
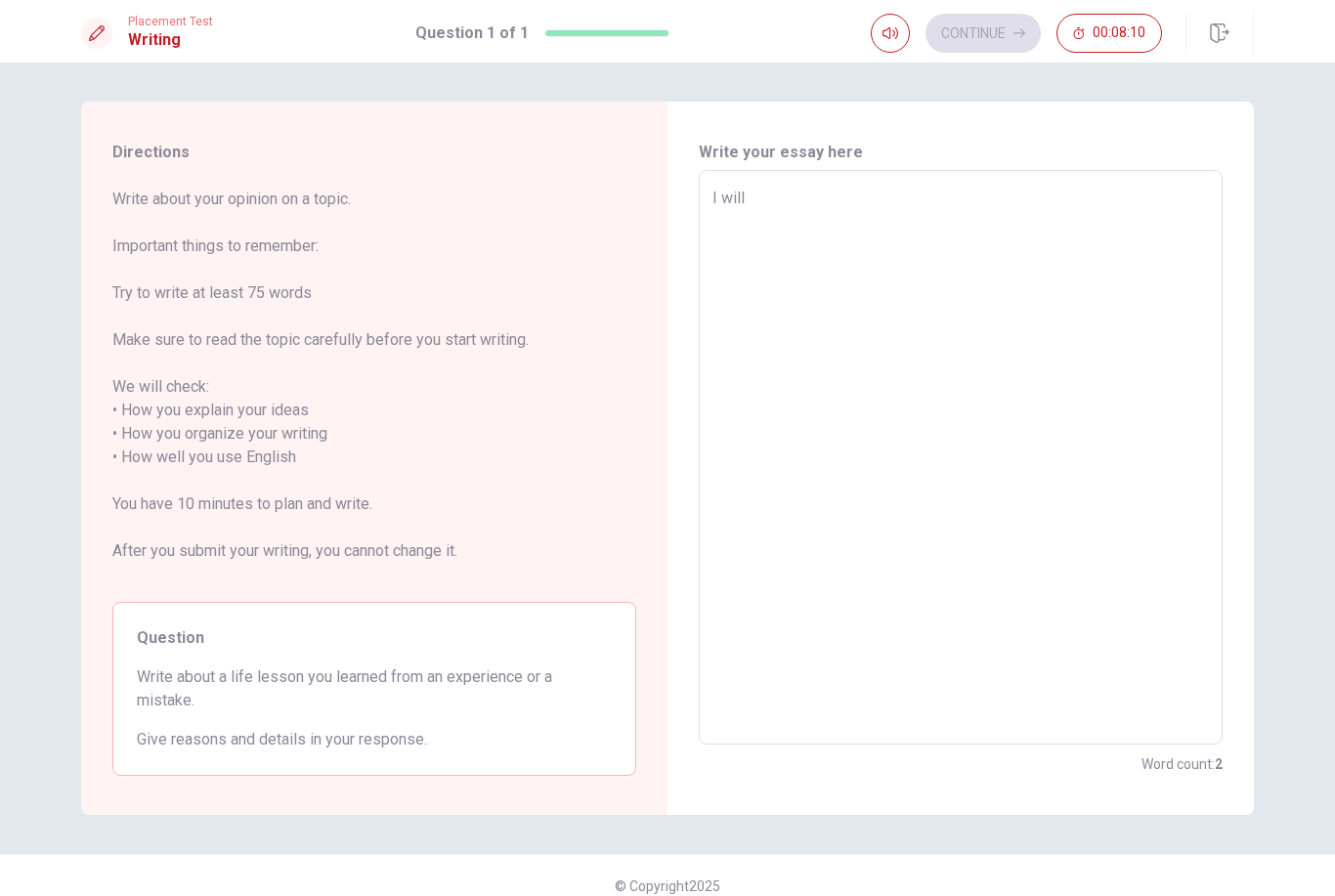
type textarea "I will"
click at [0, 0] on html "This site uses cookies, as explained in our Privacy Policy . If you agree to th…" at bounding box center [668, 448] width 1335 height 896
type textarea "x"
type textarea "I will t"
type textarea "x"
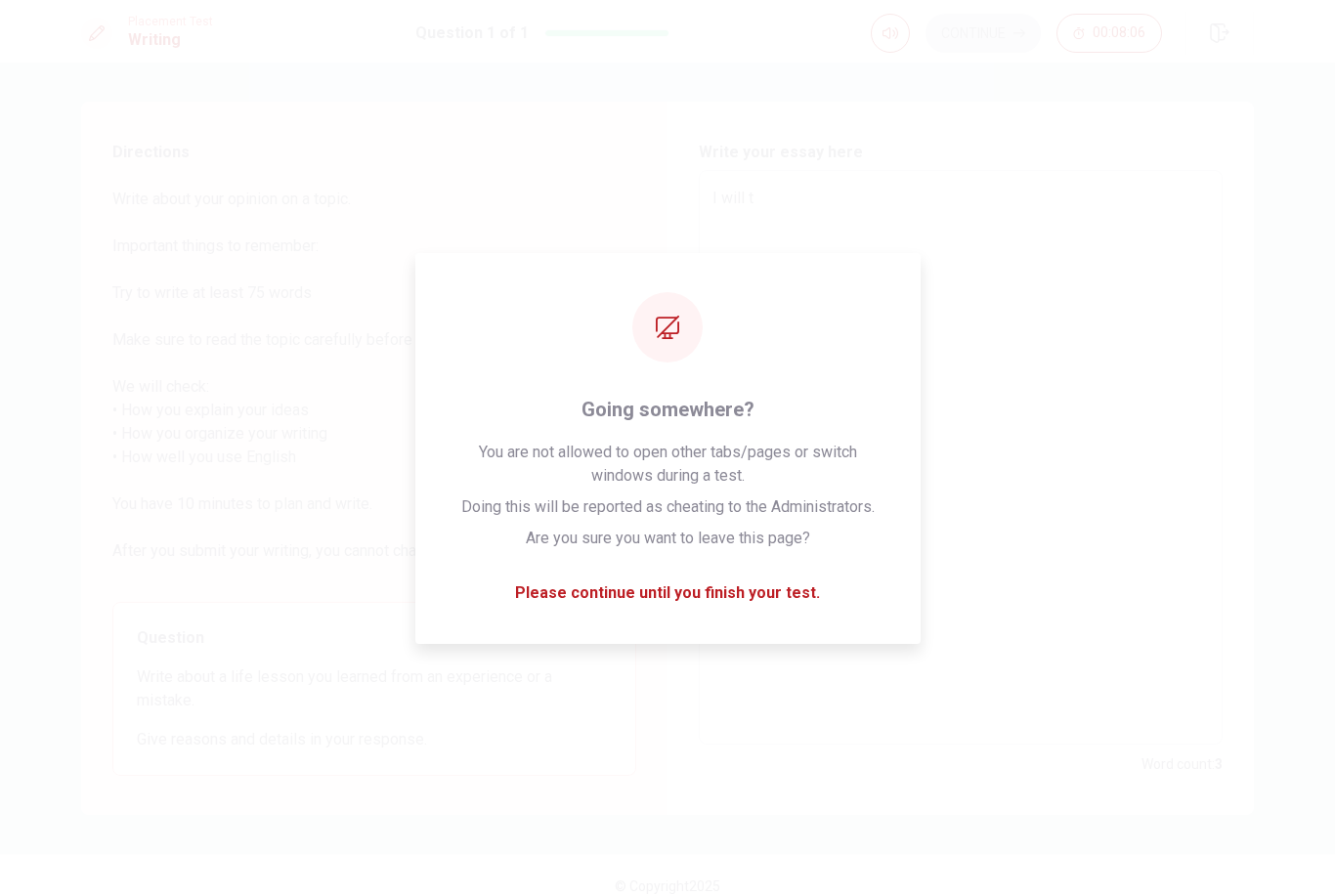
type textarea "I will ta"
type textarea "x"
type textarea "I will tal"
type textarea "x"
type textarea "I will talk"
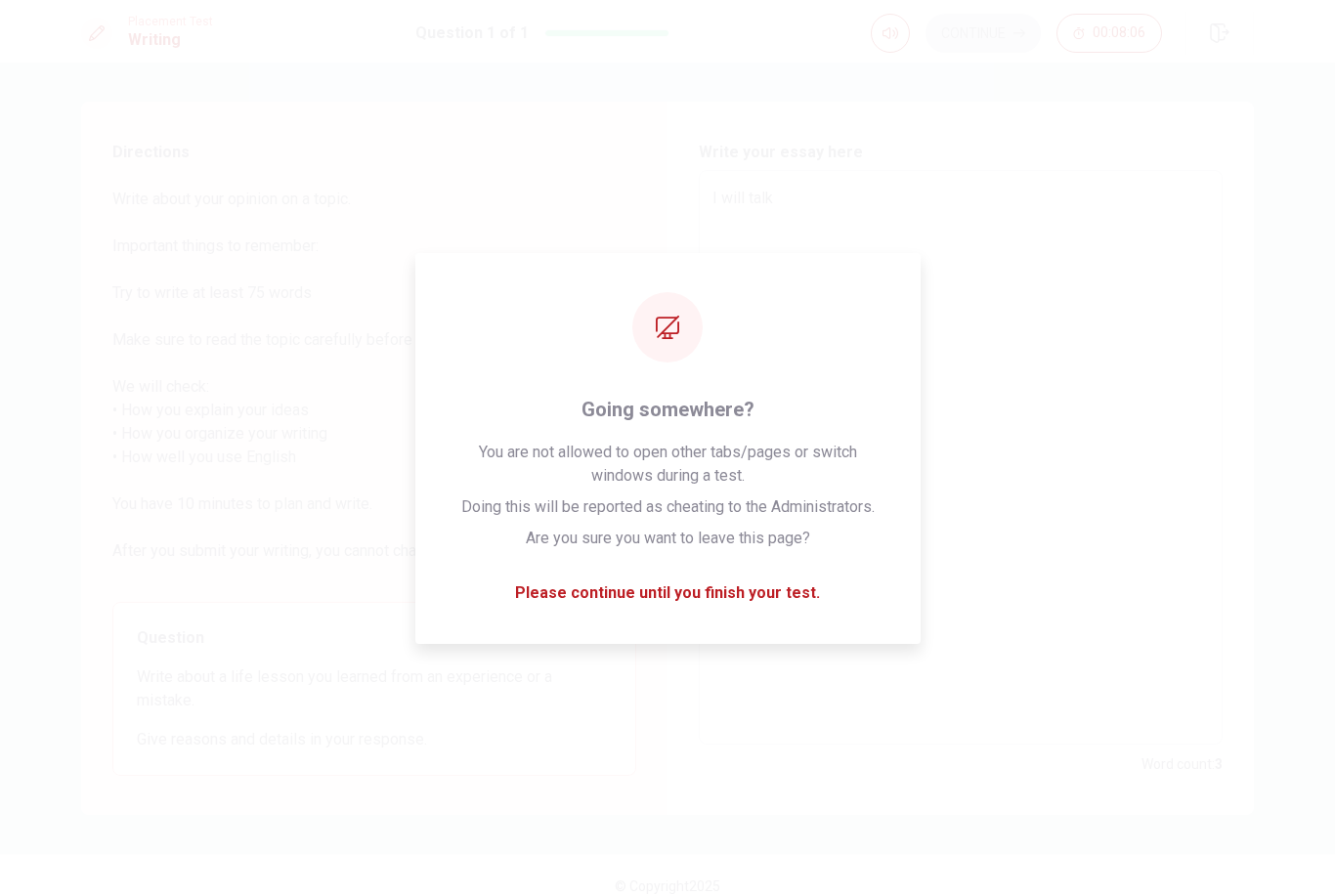
type textarea "x"
type textarea "I will talk"
type textarea "x"
type textarea "I will talk a"
type textarea "x"
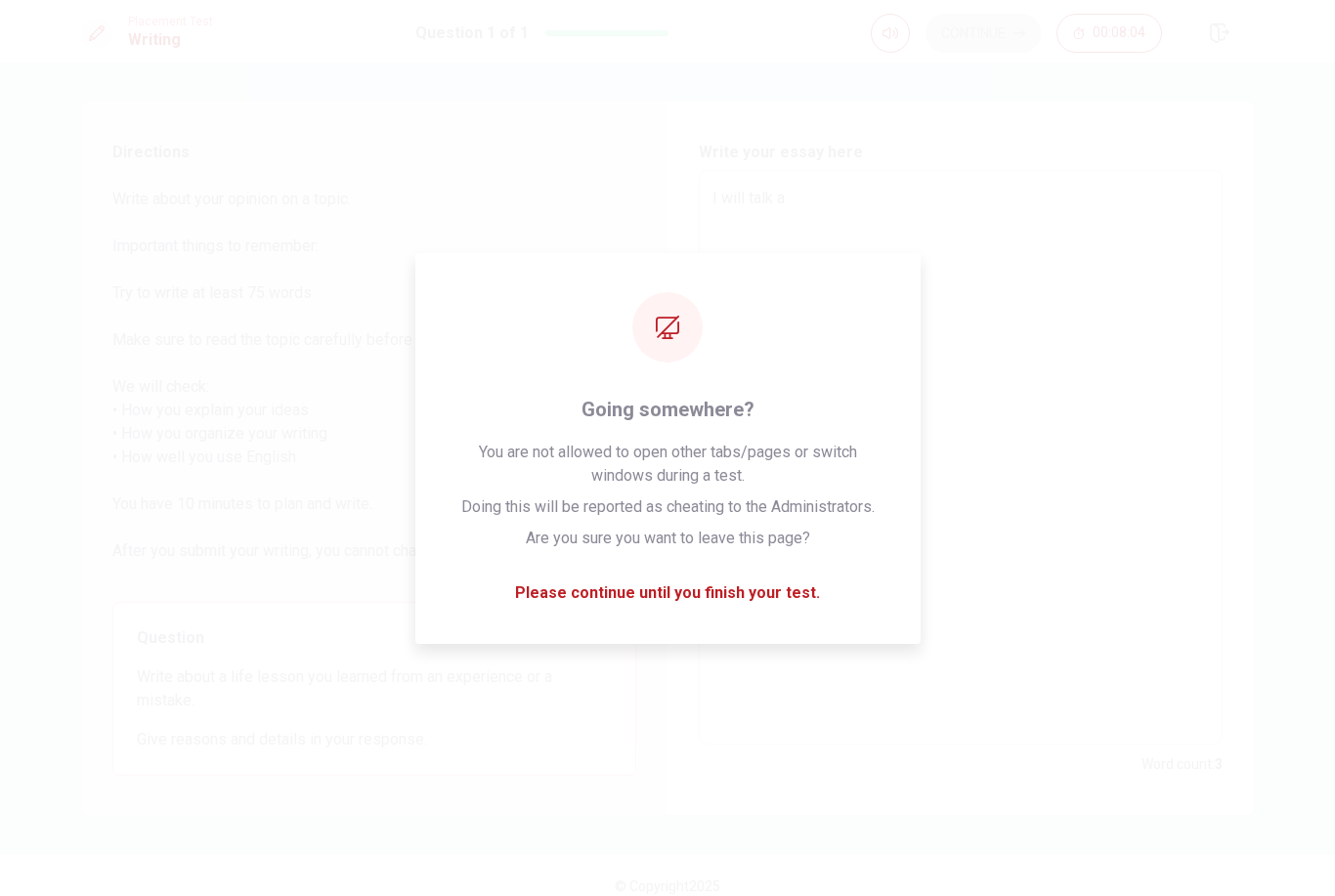
type textarea "I will talk ab"
type textarea "x"
type textarea "I will talk abo"
type textarea "x"
type textarea "I will talk abou"
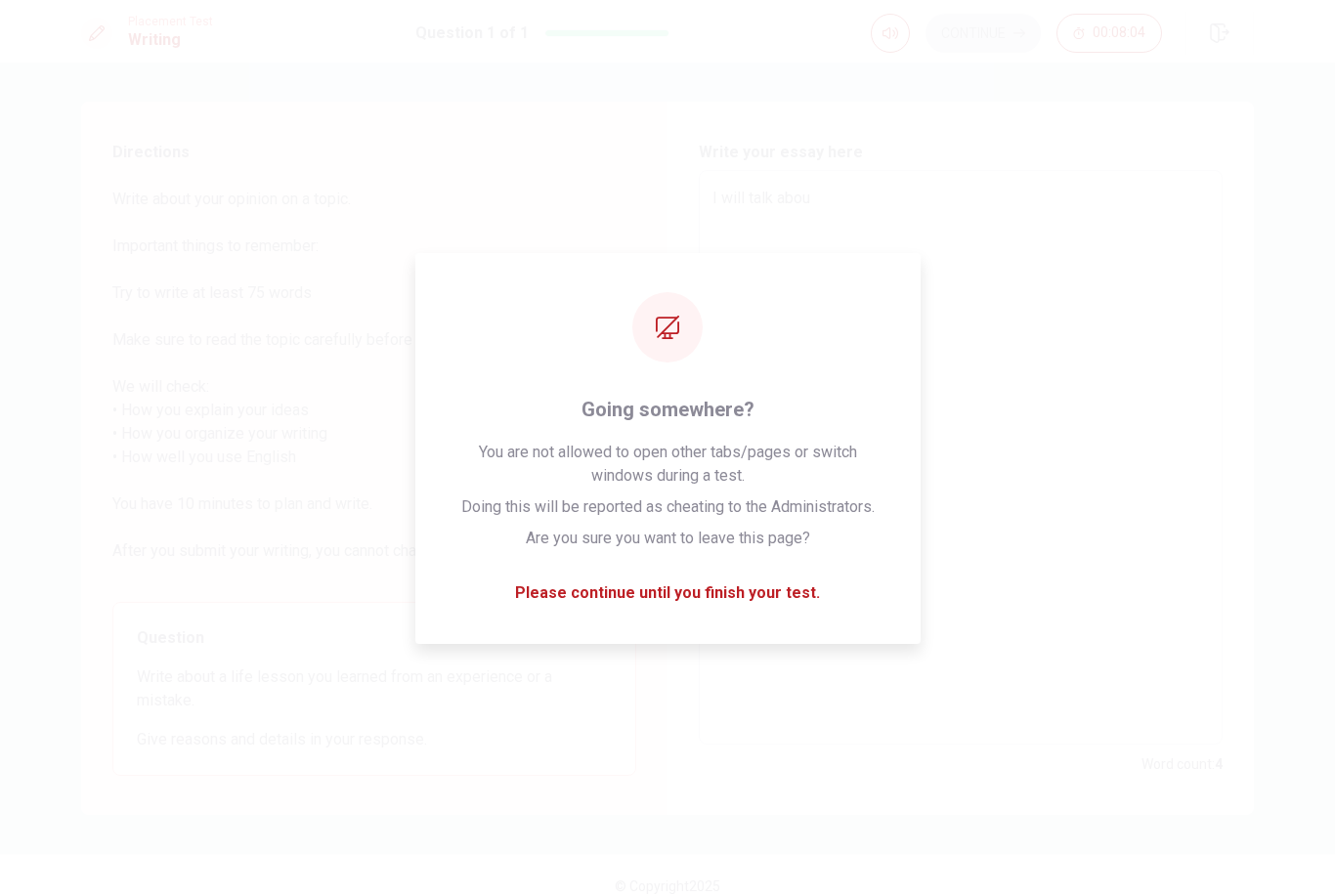
type textarea "x"
type textarea "I will talk about"
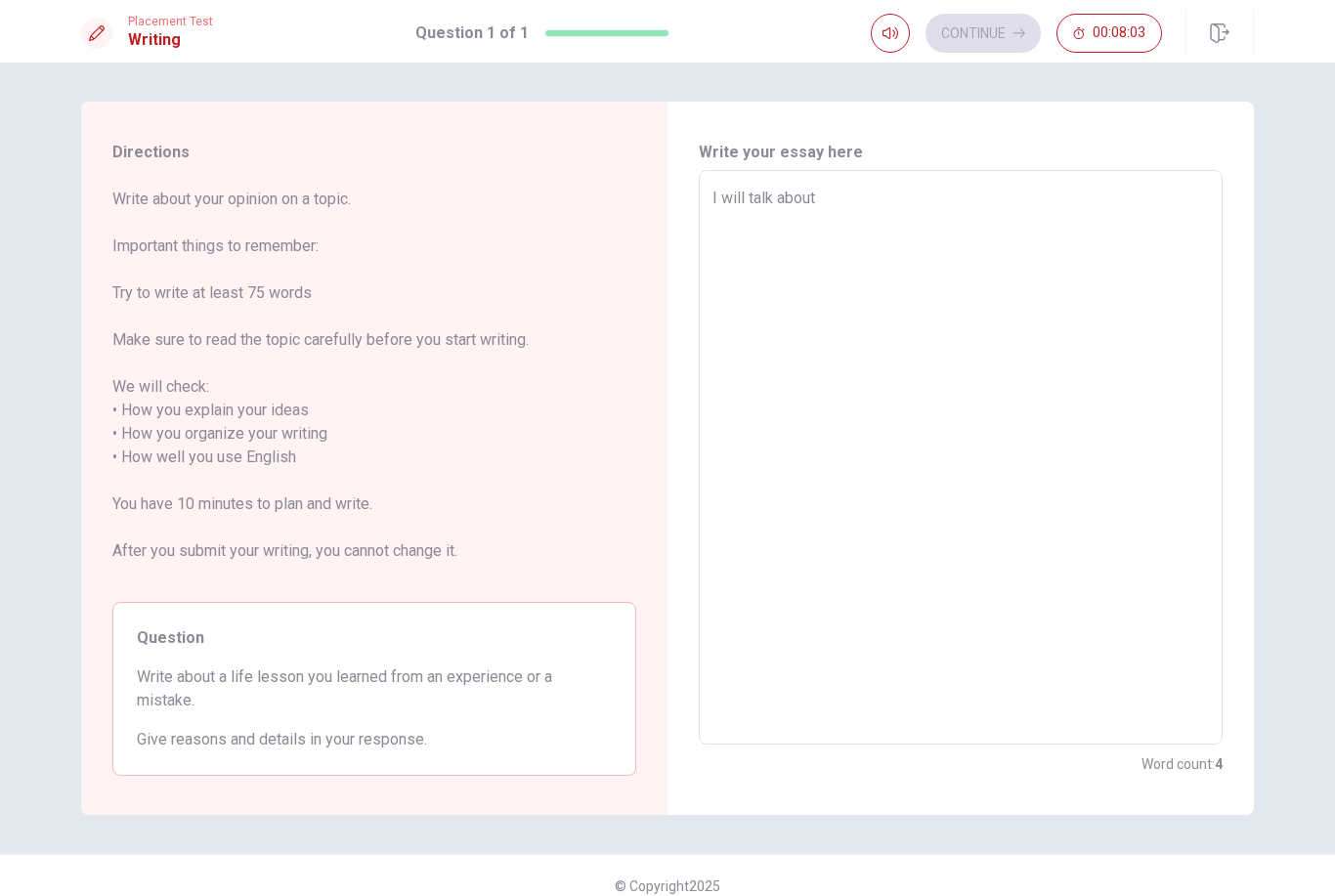
type textarea "x"
type textarea "I will talk about"
type textarea "x"
type textarea "I will talk about m"
type textarea "x"
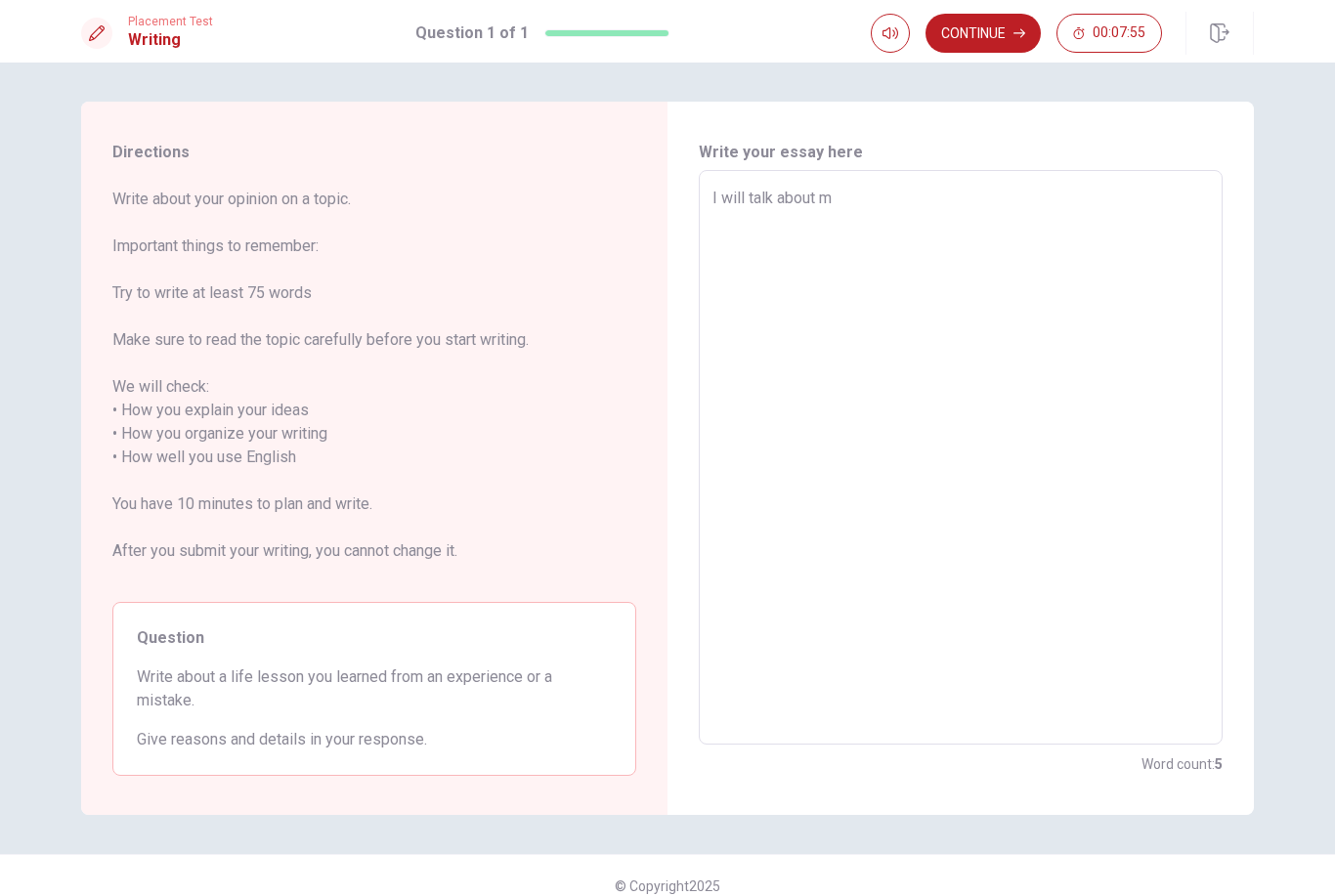
type textarea "I will talk about my"
type textarea "x"
type textarea "I will talk about my"
type textarea "x"
type textarea "I will talk about my e"
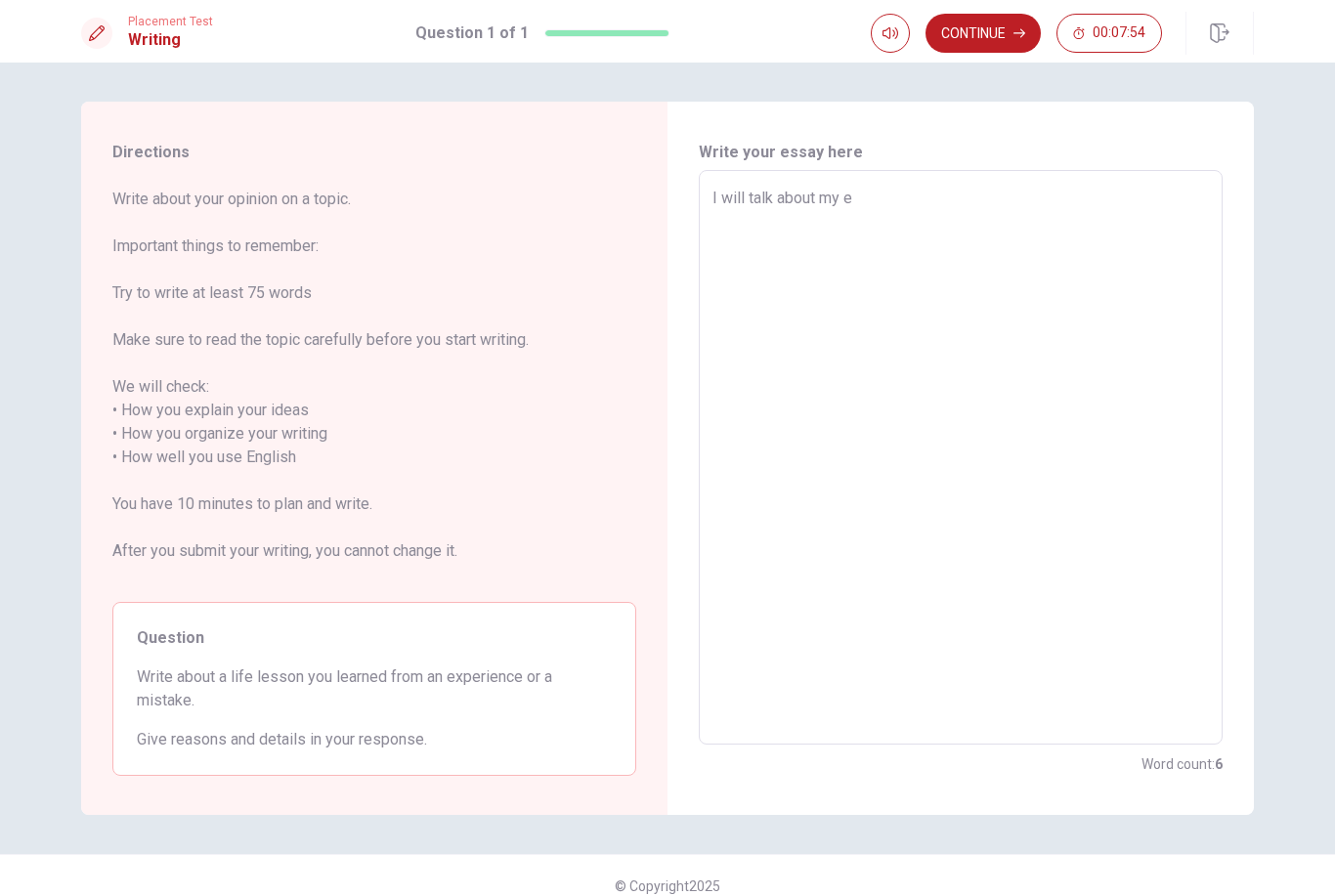
type textarea "x"
type textarea "I will talk about my ex"
type textarea "x"
type textarea "I will talk about my exp"
type textarea "x"
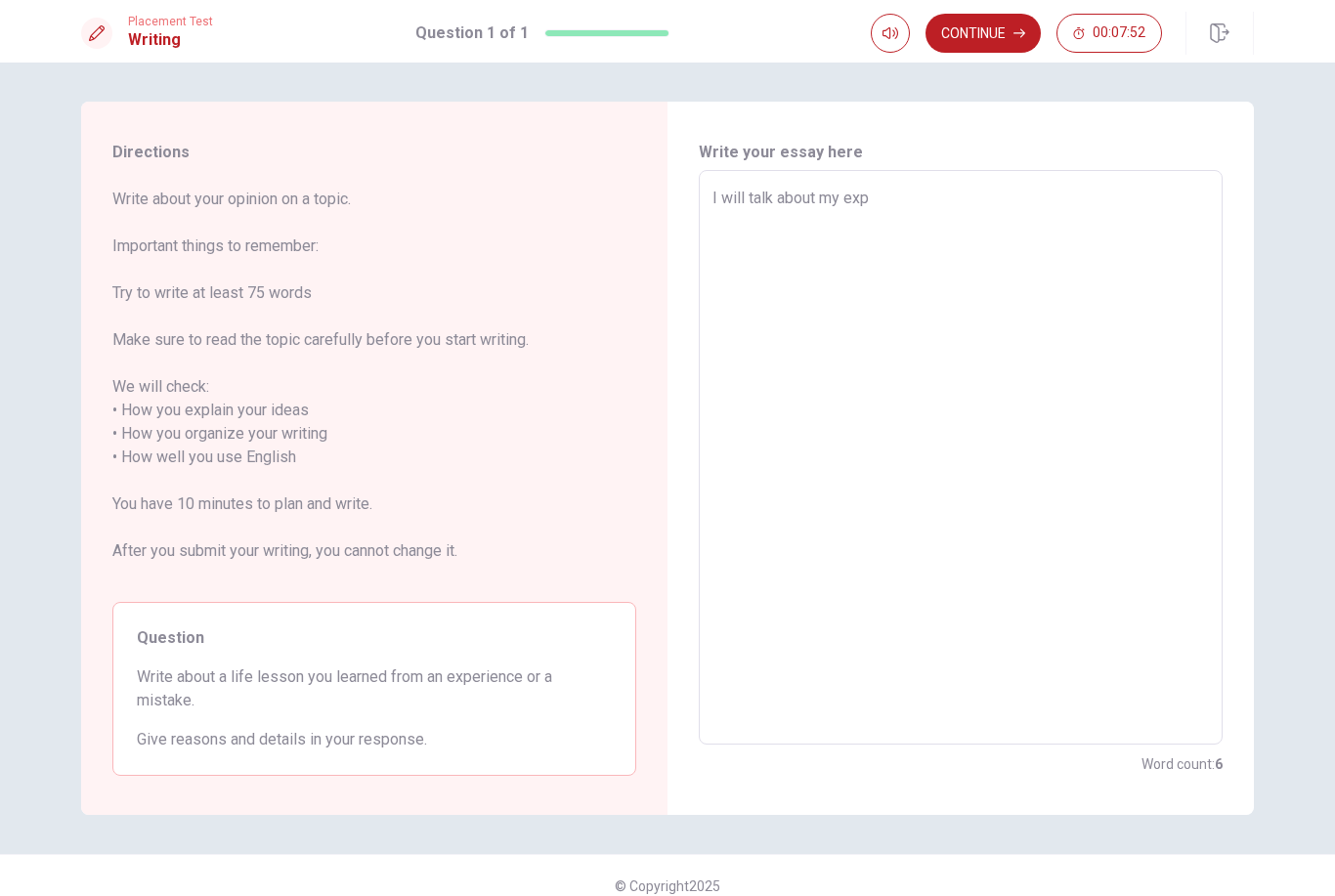
type textarea "I will talk about my expe"
type textarea "x"
type textarea "I will talk about my expee"
type textarea "x"
type textarea "I will talk about my expeer"
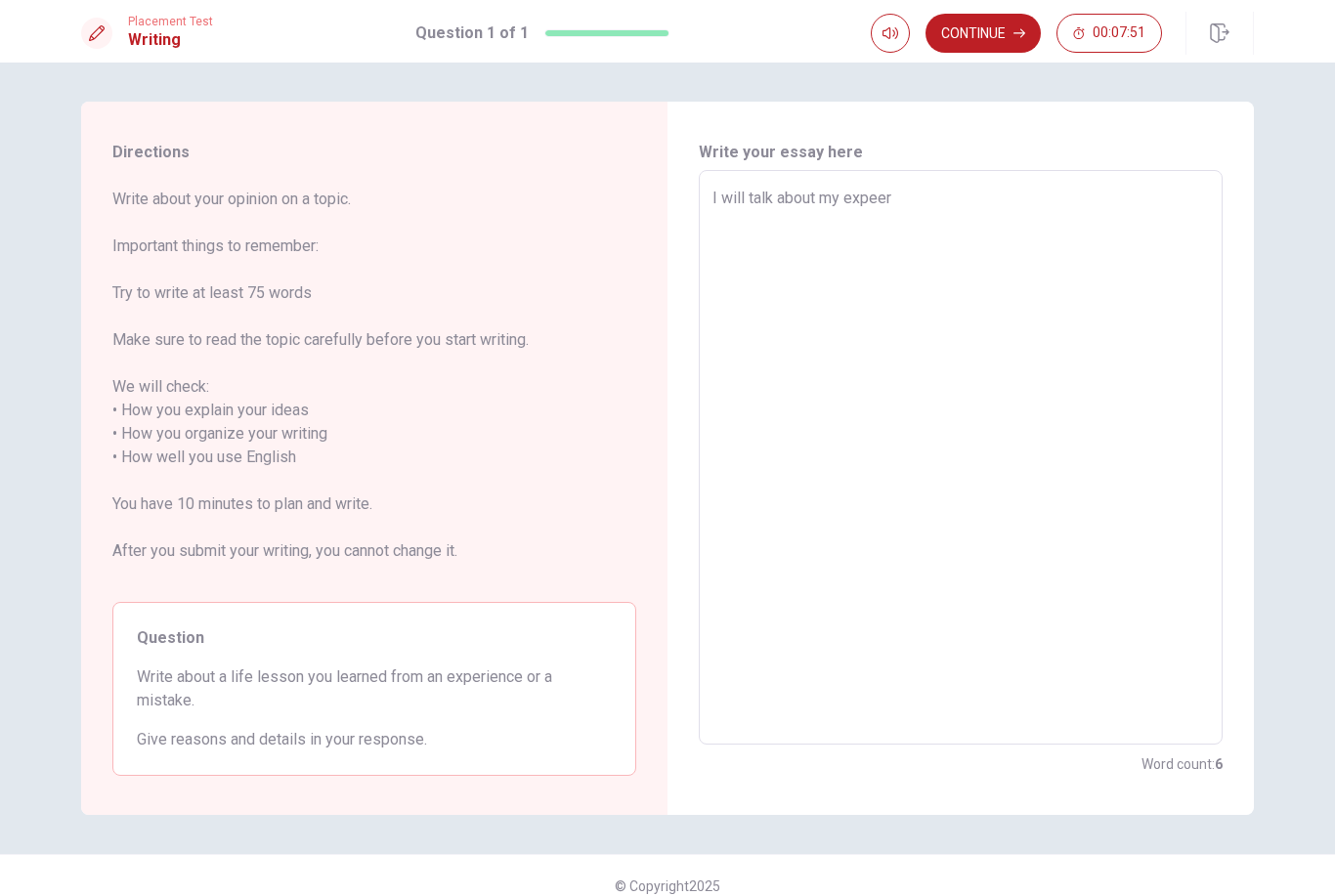
type textarea "x"
type textarea "I will talk about my expee"
type textarea "x"
type textarea "I will talk about my expe"
type textarea "x"
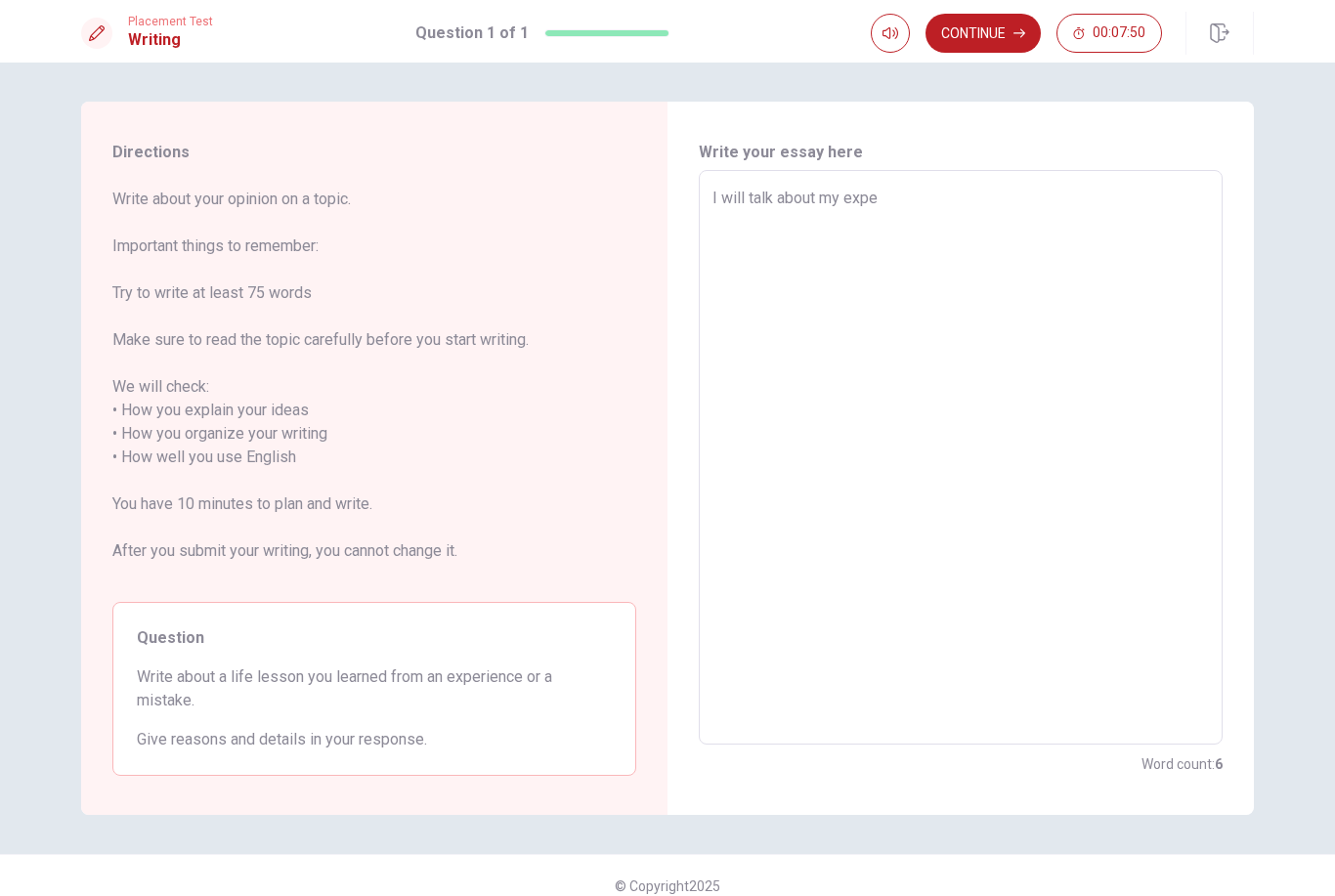
type textarea "I will talk about my exper"
type textarea "x"
type textarea "I will talk about my experi"
type textarea "x"
type textarea "I will talk about my experie"
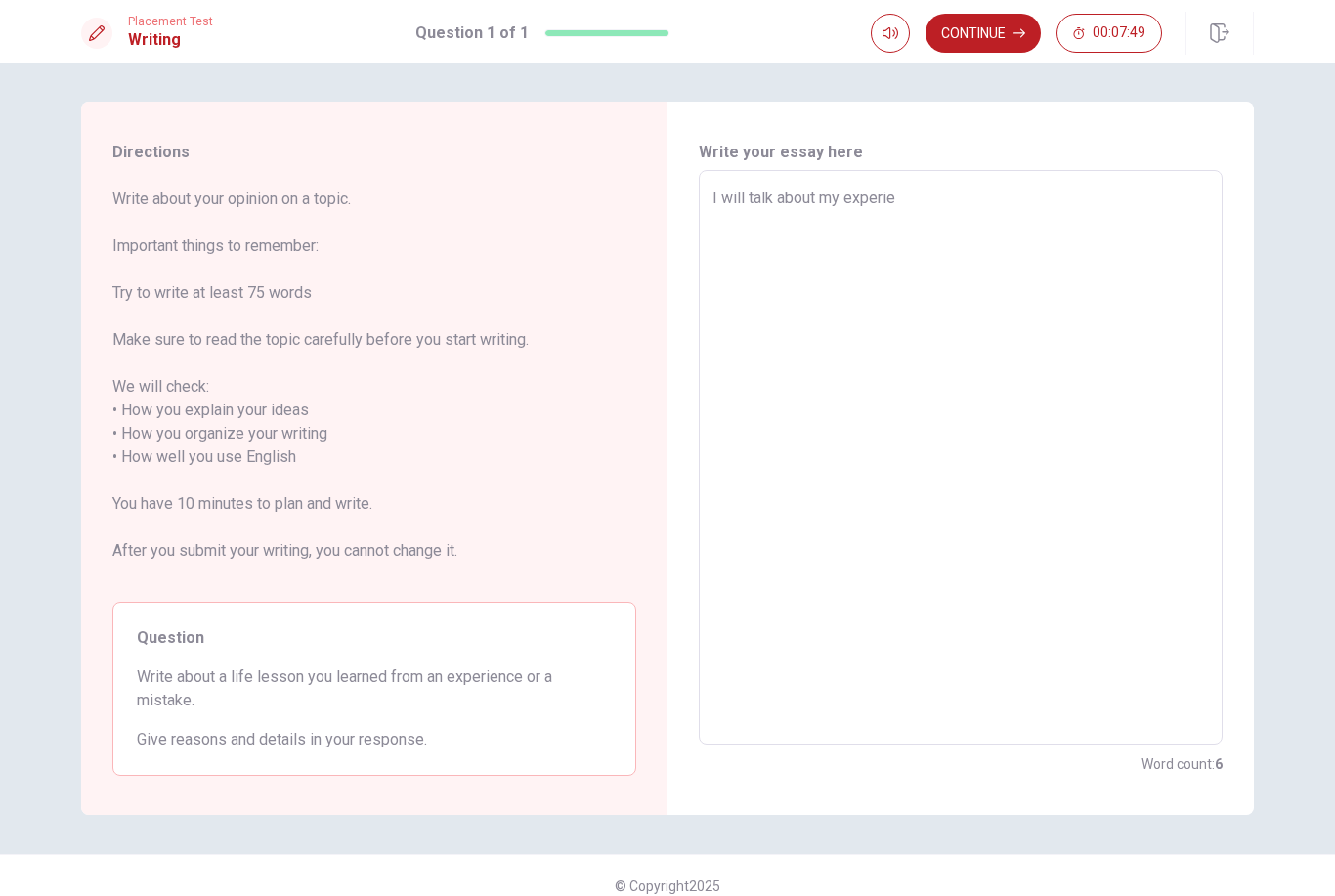
type textarea "x"
type textarea "I will talk about my experien"
type textarea "x"
type textarea "I will talk about my experienc"
type textarea "x"
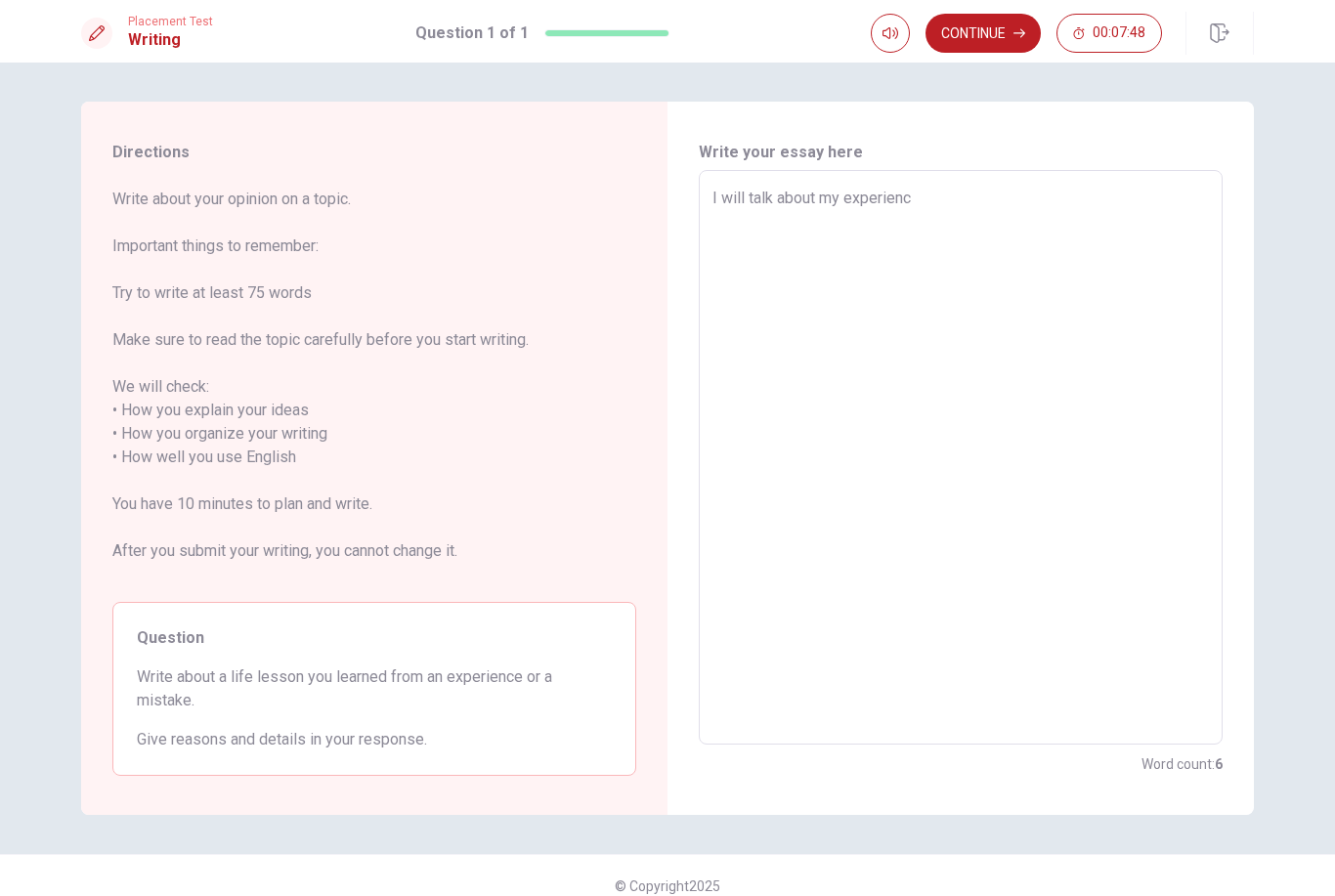
type textarea "I will talk about my experience"
type textarea "x"
type textarea "I will talk about my experience"
type textarea "x"
type textarea "I will talk about my experience a"
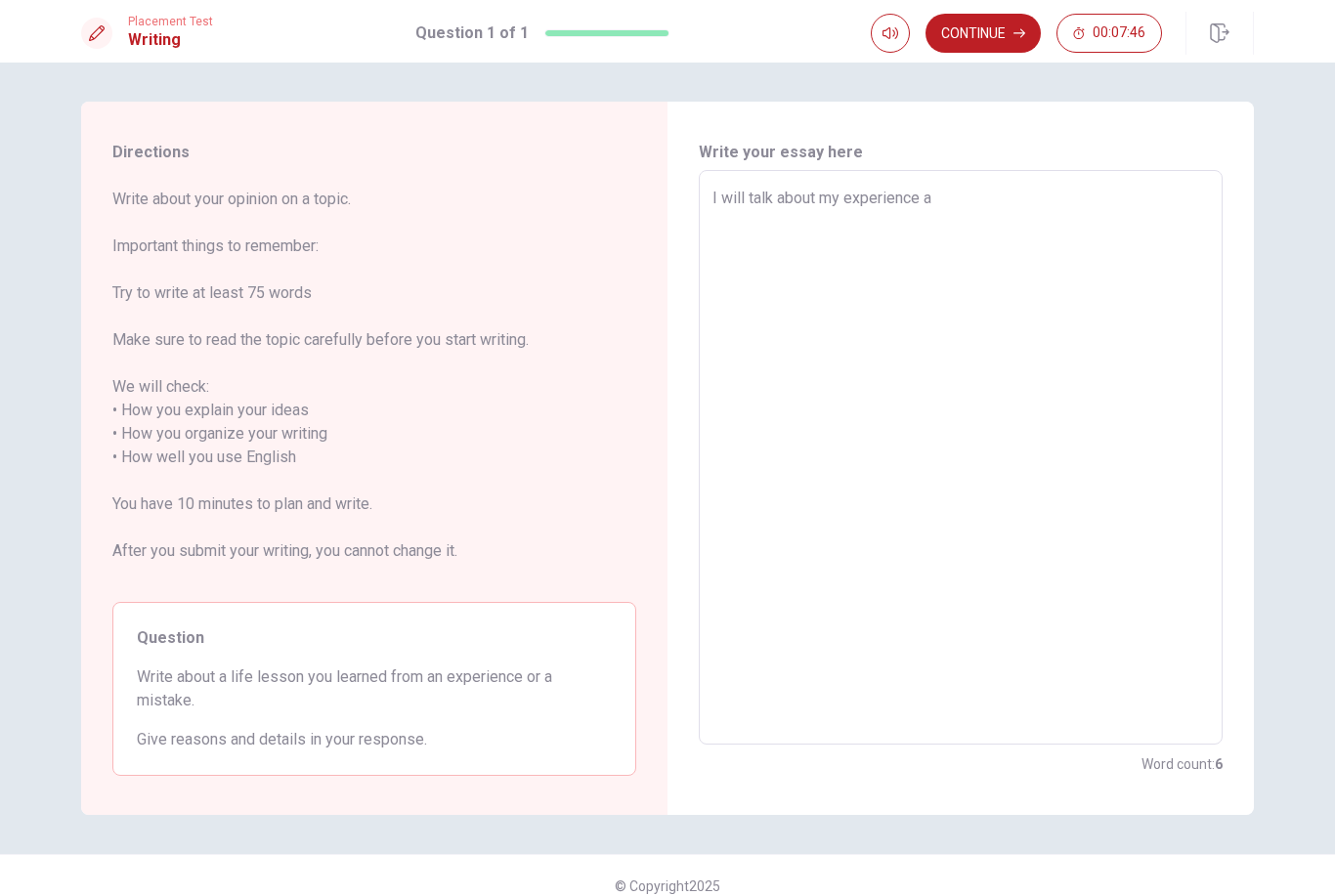
type textarea "x"
type textarea "I will talk about my experience at"
type textarea "x"
type textarea "I will talk about my experience at"
type textarea "x"
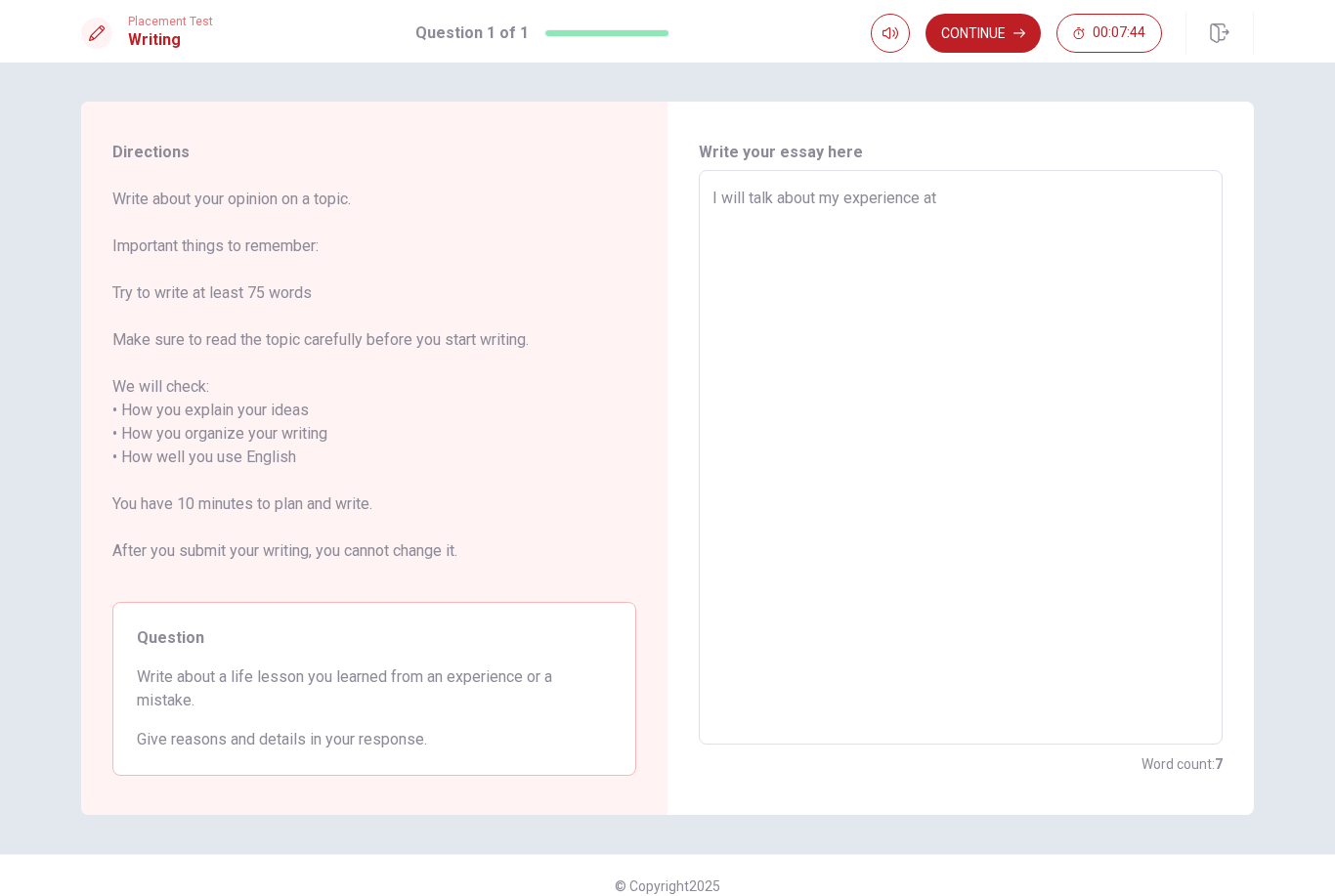
type textarea "I will talk about my experience at w"
type textarea "x"
type textarea "I will talk about my experience at wo"
type textarea "x"
type textarea "I will talk about my experience at wor"
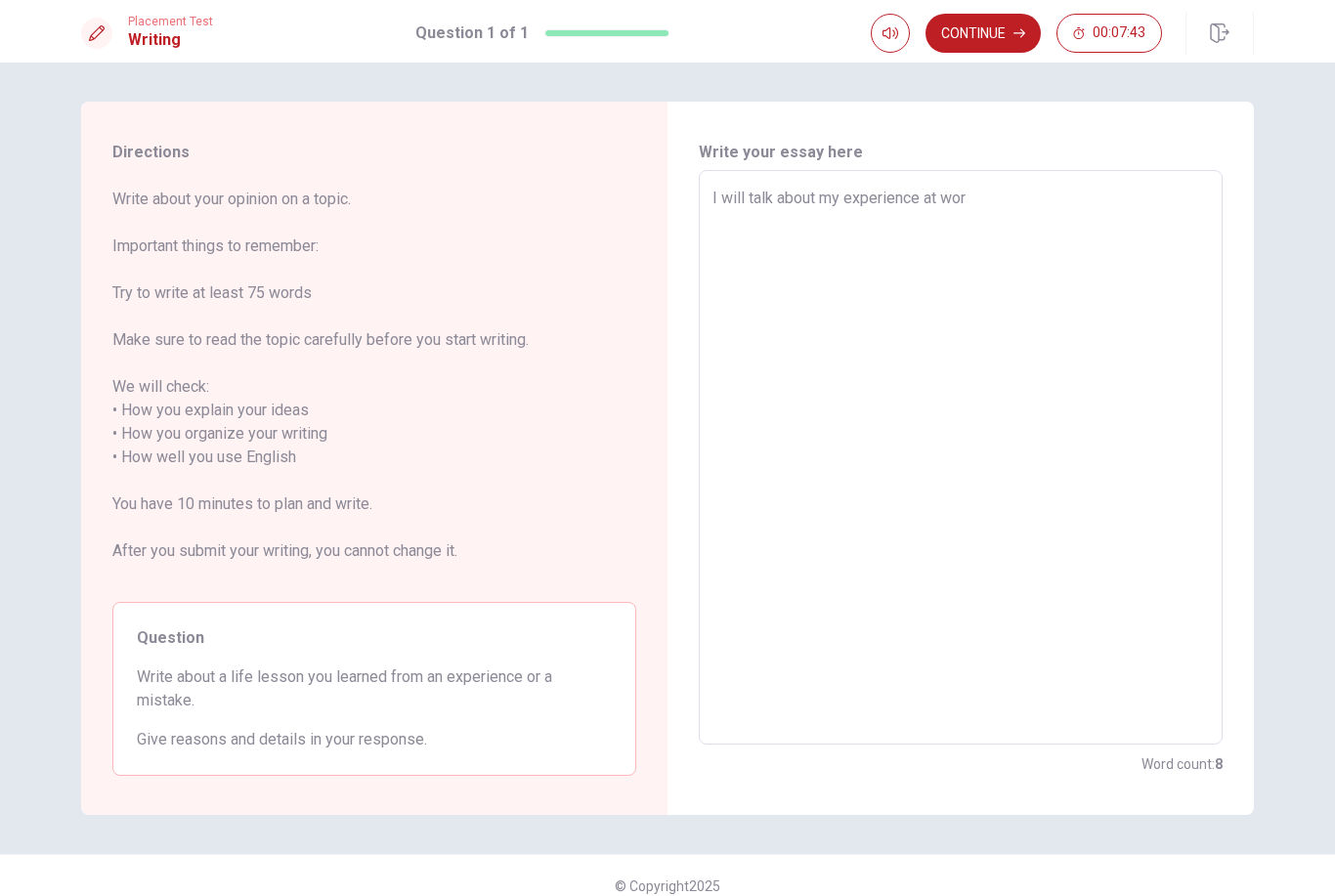
type textarea "x"
type textarea "I will talk about my experience at work"
type textarea "x"
type textarea "I will talk about my experience at work"
type textarea "x"
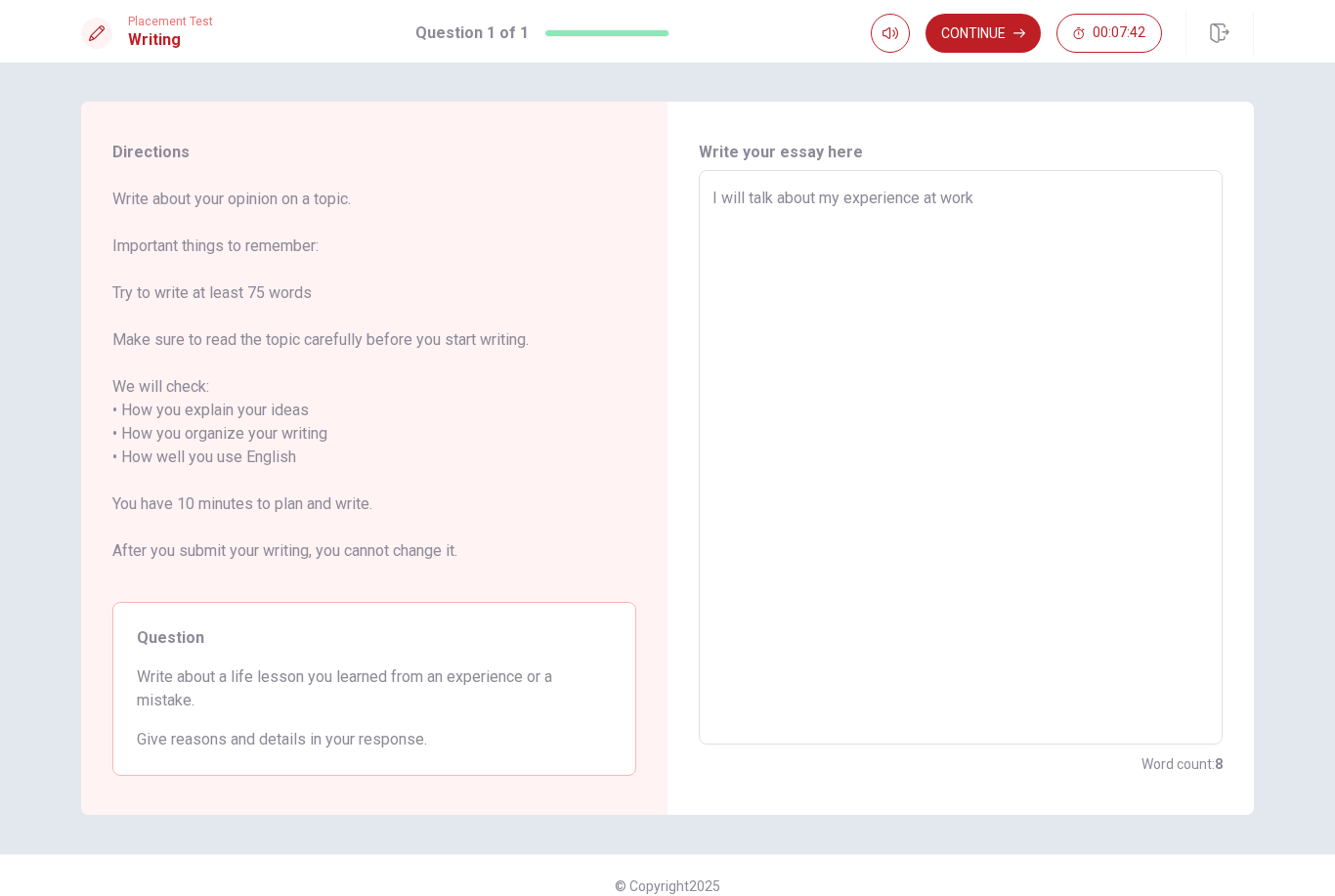
type textarea "I will talk about my experience at work a"
type textarea "x"
type textarea "I will talk about my experience at work an"
type textarea "x"
type textarea "I will talk about my experience at work and"
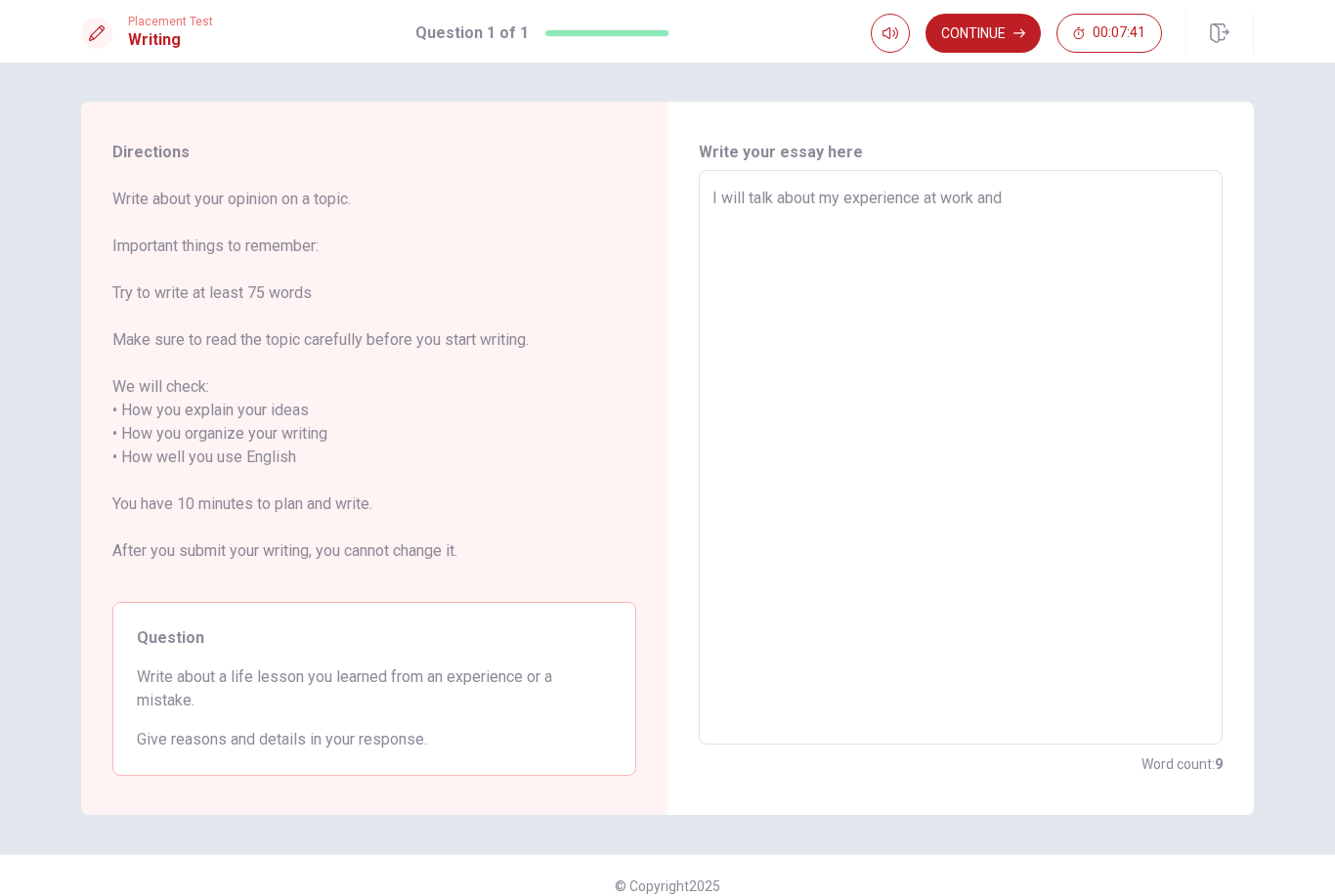
type textarea "x"
type textarea "I will talk about my experience at work and"
type textarea "x"
type textarea "I will talk about my experience at work and t"
type textarea "x"
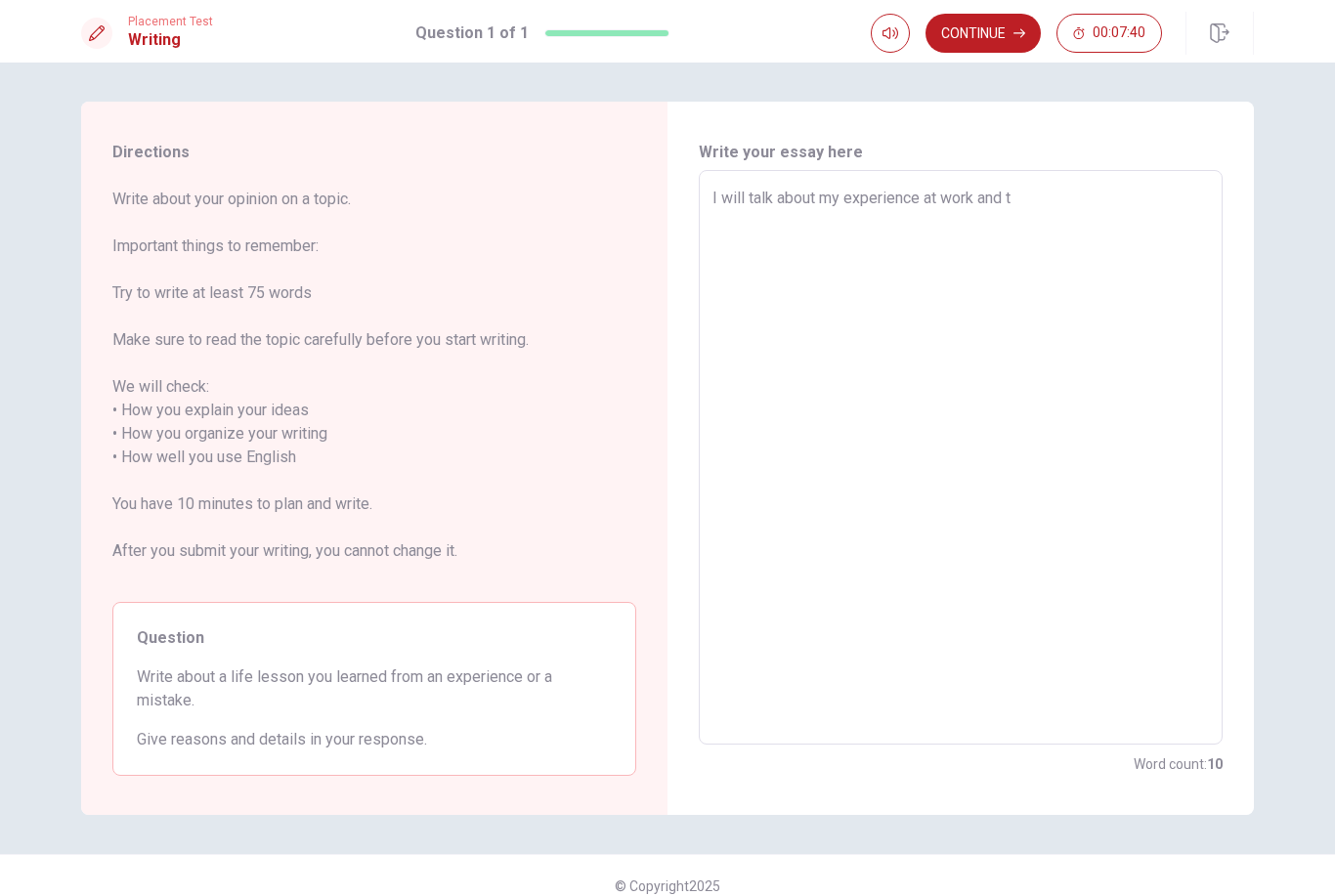
type textarea "I will talk about my experience at work and th"
type textarea "x"
click at [865, 444] on textarea "I will talk about my experience at work and t" at bounding box center [960, 457] width 497 height 542
type textarea "I will talk about my experience at work and the"
type textarea "x"
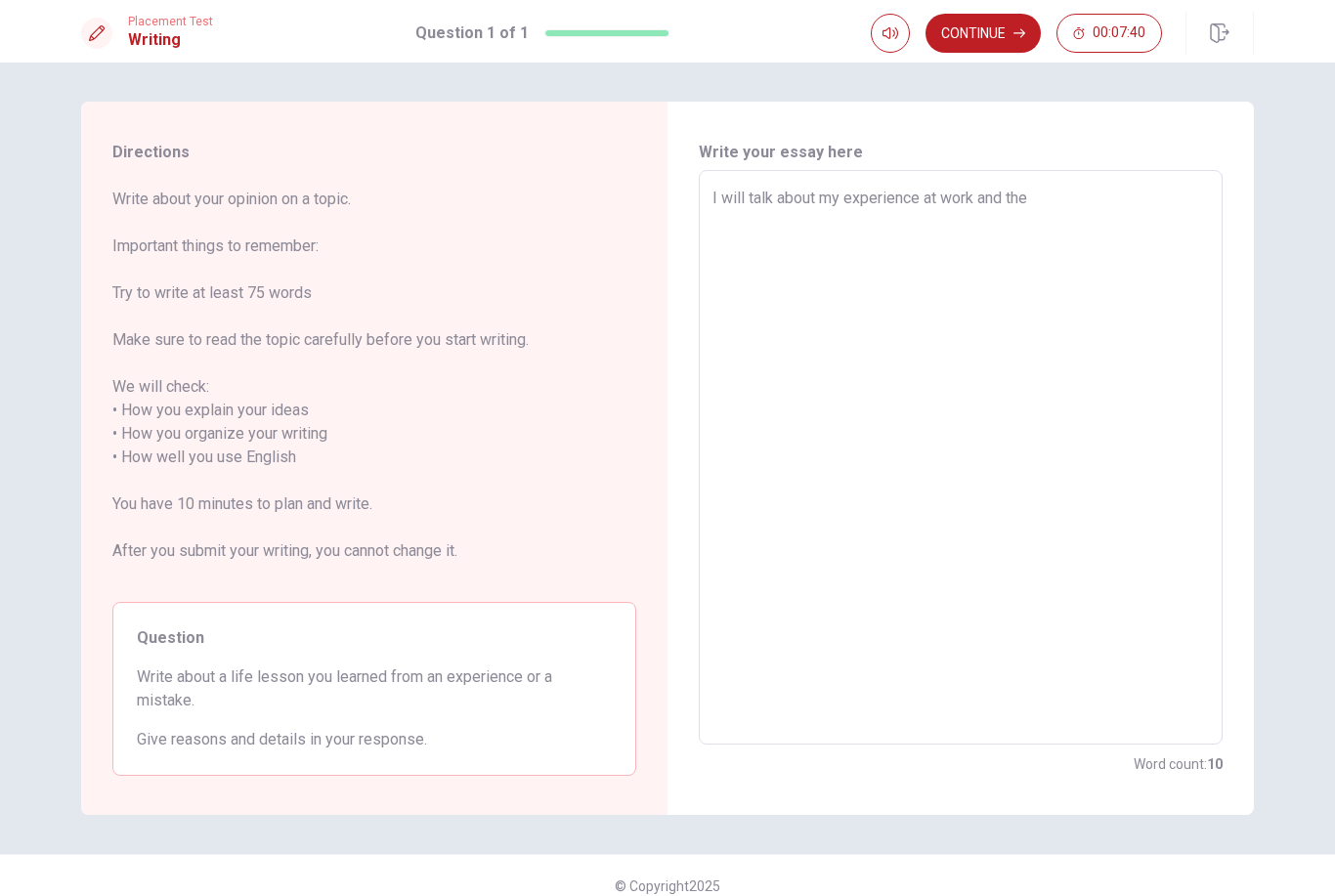
type textarea "I will talk about my experience at work and the"
type textarea "x"
type textarea "I will talk about my experience at work and the i"
type textarea "x"
type textarea "I will talk about my experience at work and the im"
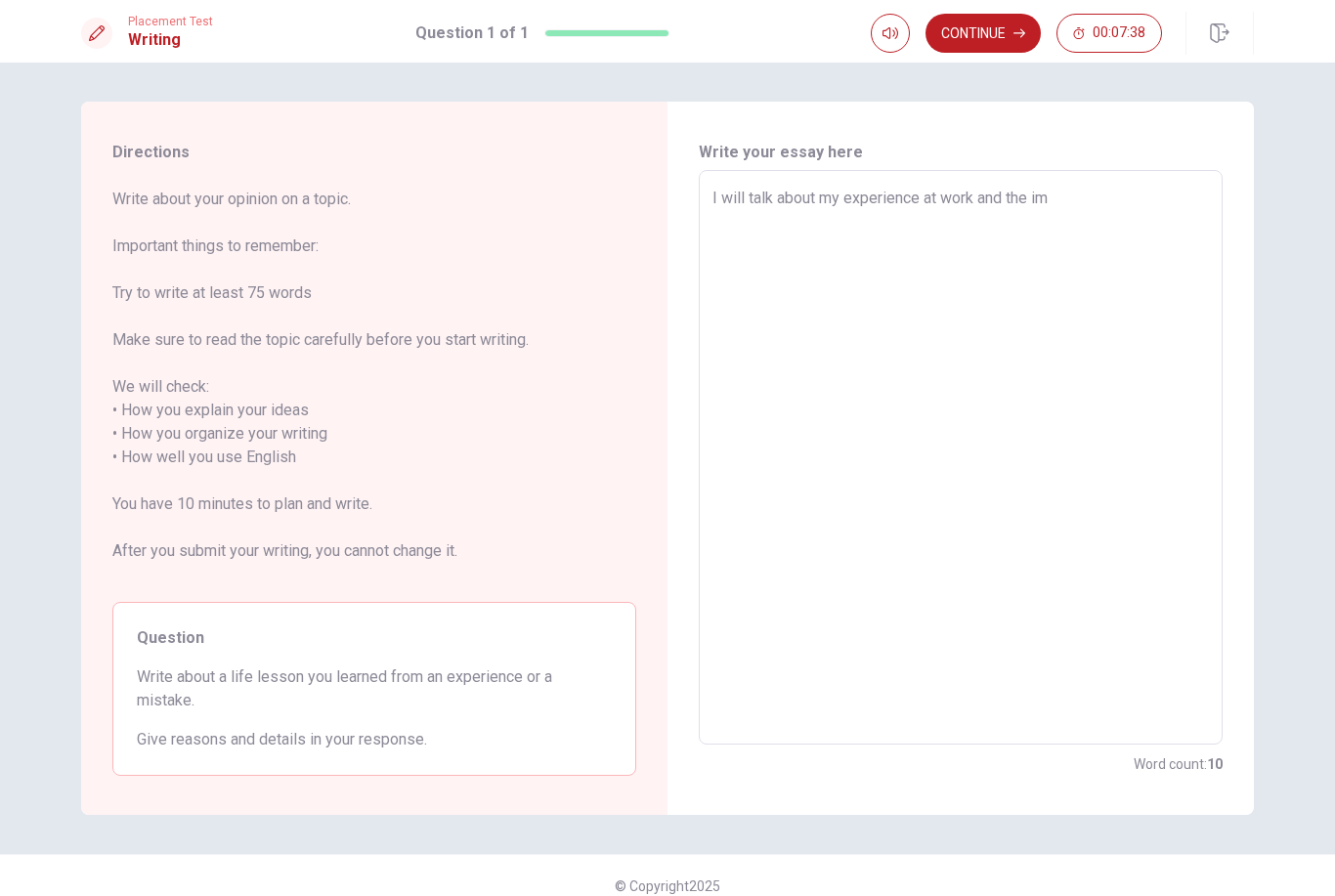
type textarea "x"
type textarea "I will talk about my experience at work and the imp"
type textarea "x"
type textarea "I will talk about my experience at work and the impo"
type textarea "x"
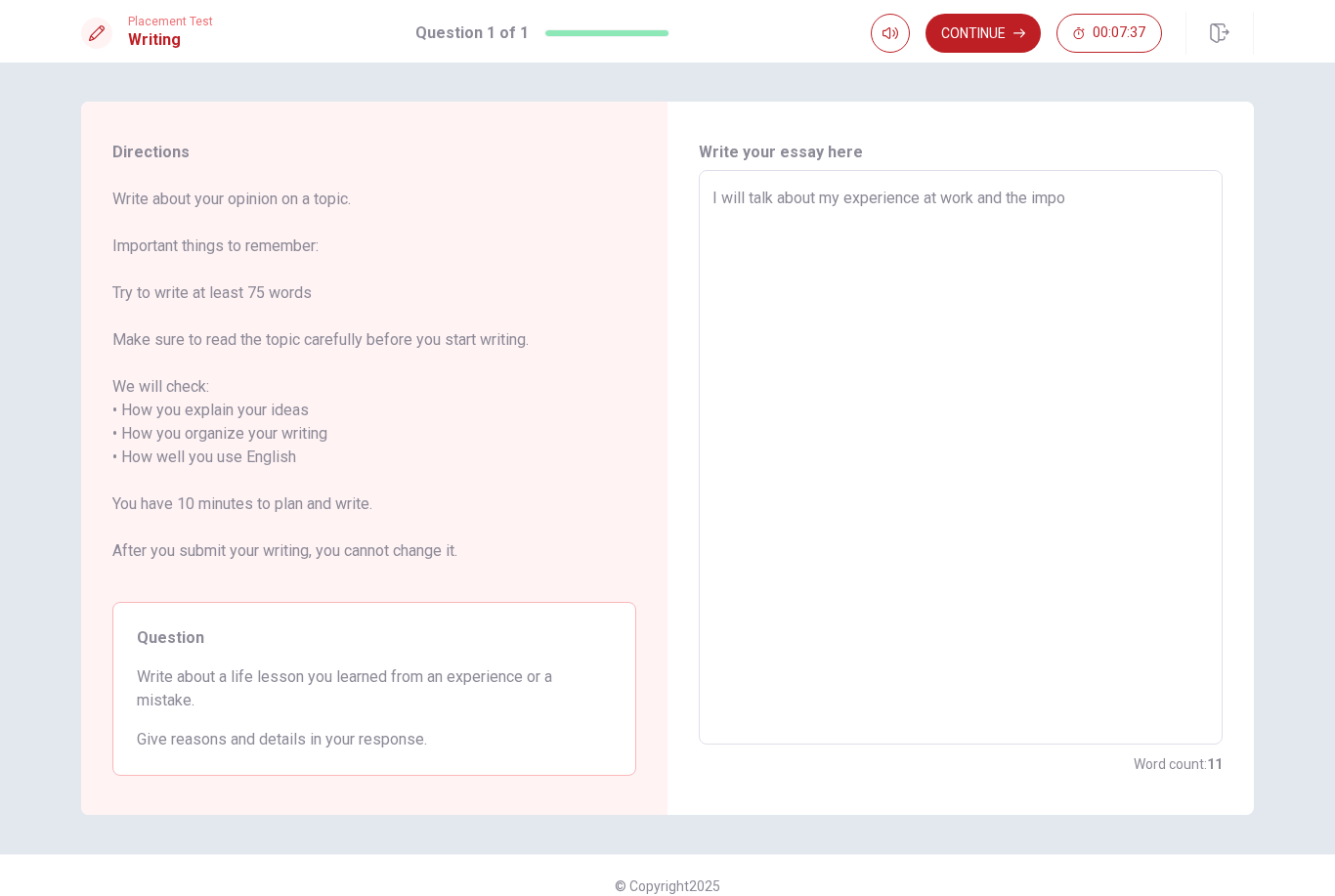
type textarea "I will talk about my experience at work and the impor"
type textarea "x"
type textarea "I will talk about my experience at work and the import"
type textarea "x"
type textarea "I will talk about my experience at work and the importa"
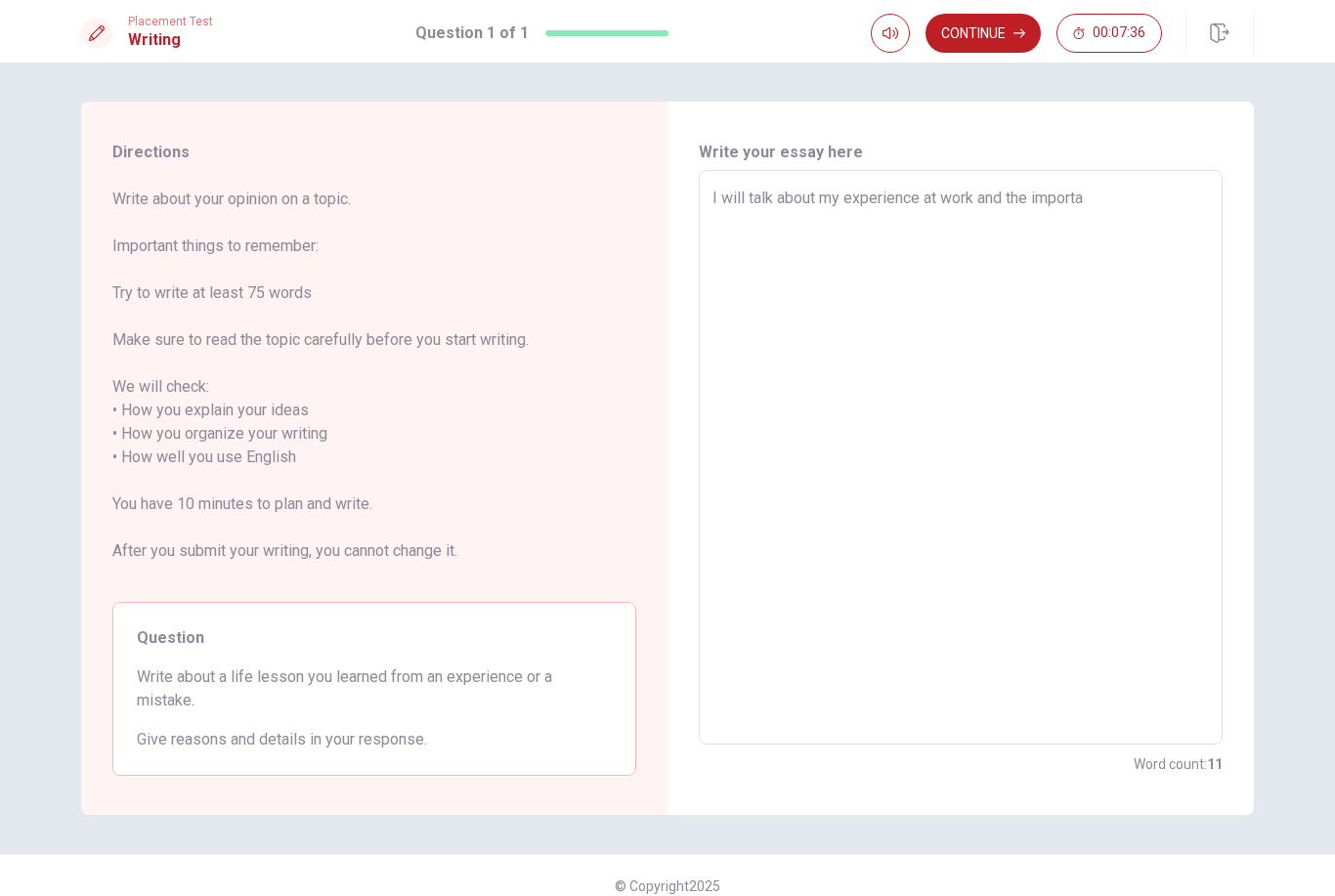
type textarea "x"
type textarea "I will talk about my experience at work and the importan"
type textarea "x"
type textarea "I will talk about my experience at work and the importanc"
type textarea "x"
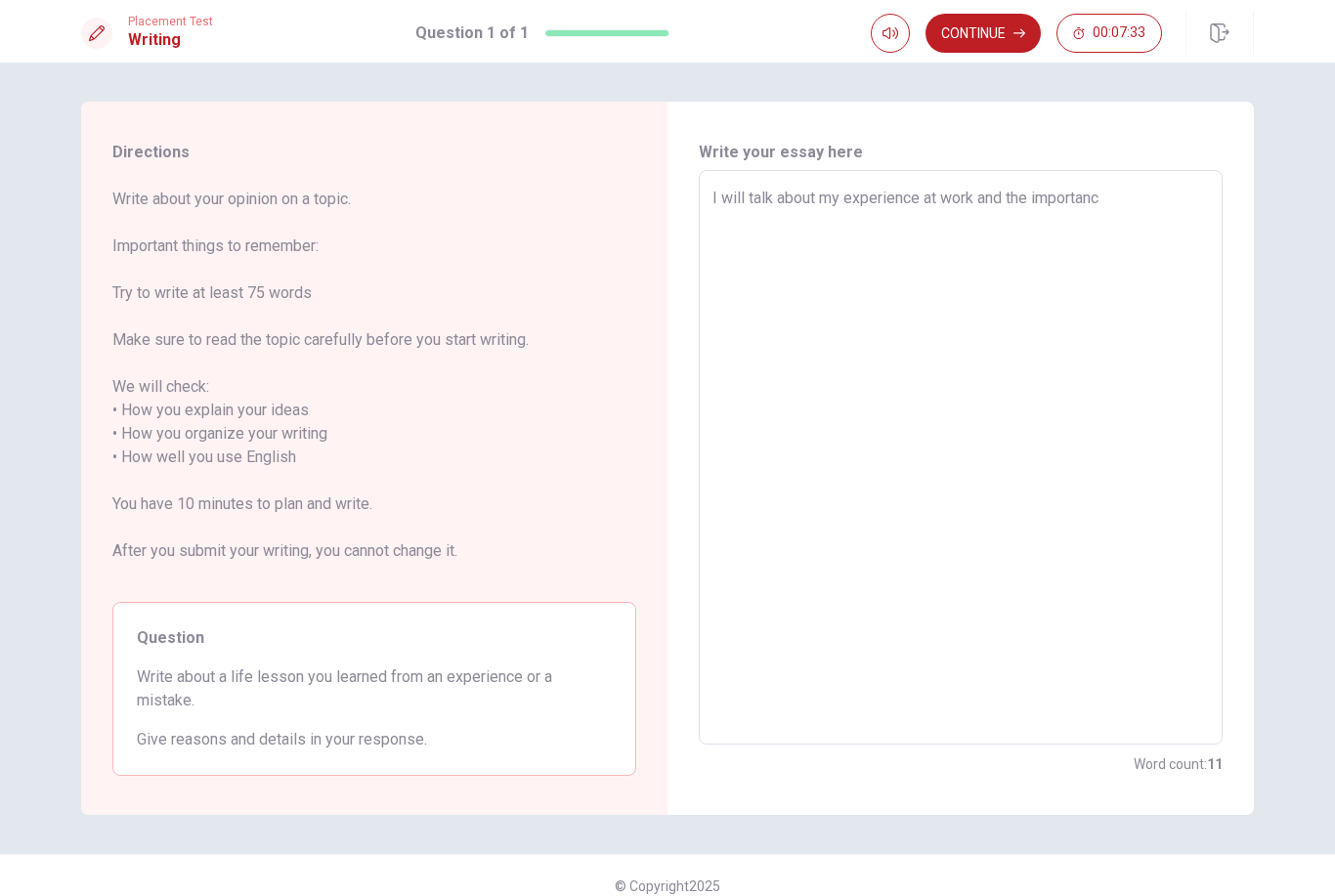
type textarea "I will talk about my experience at work and the importance"
type textarea "x"
type textarea "I will talk about my experience at work and the importance"
type textarea "x"
type textarea "I will talk about my experience at work and the importance o"
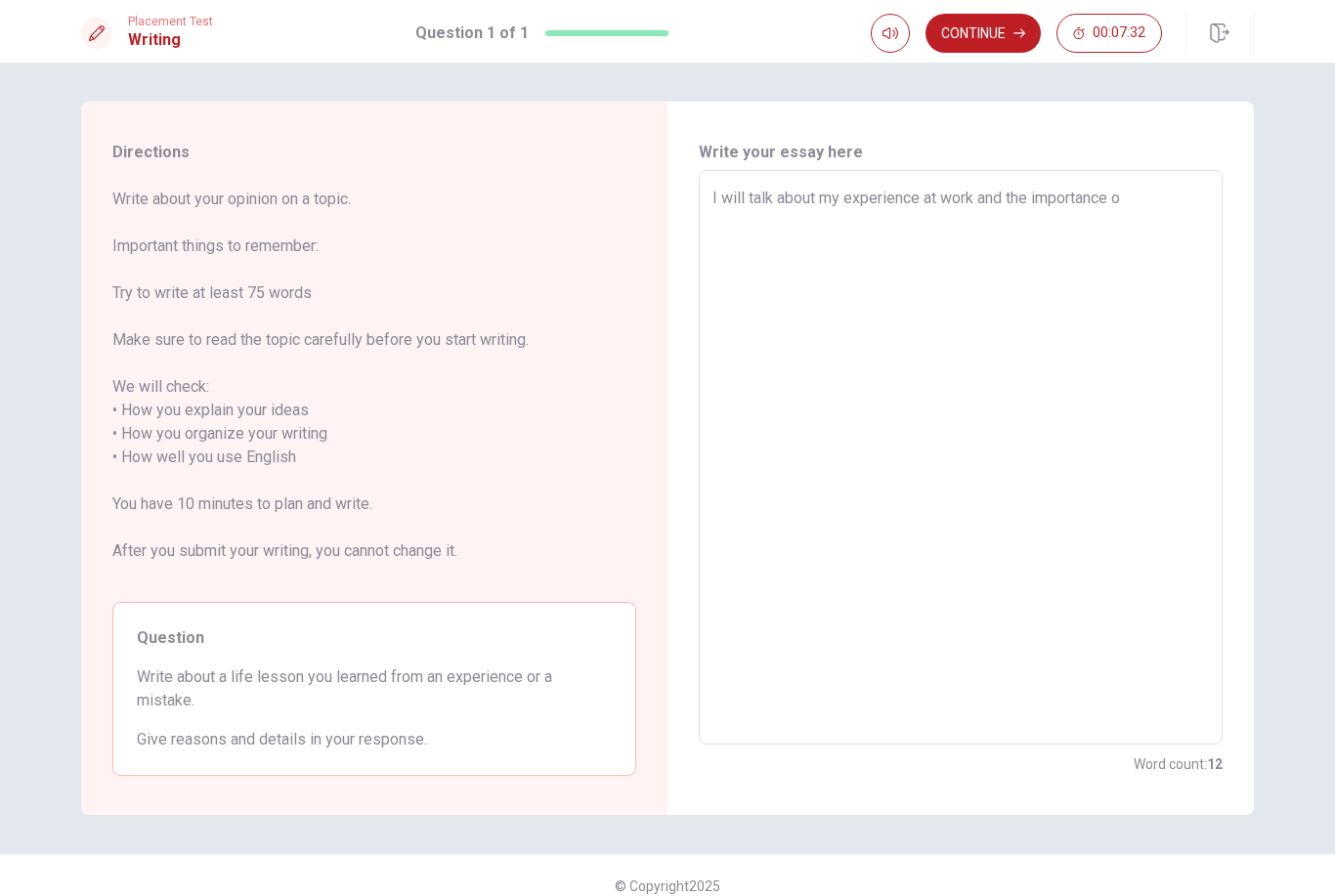
type textarea "x"
type textarea "I will talk about my experience at work and the importance of"
type textarea "x"
type textarea "I will talk about my experience at work and the importance of"
type textarea "x"
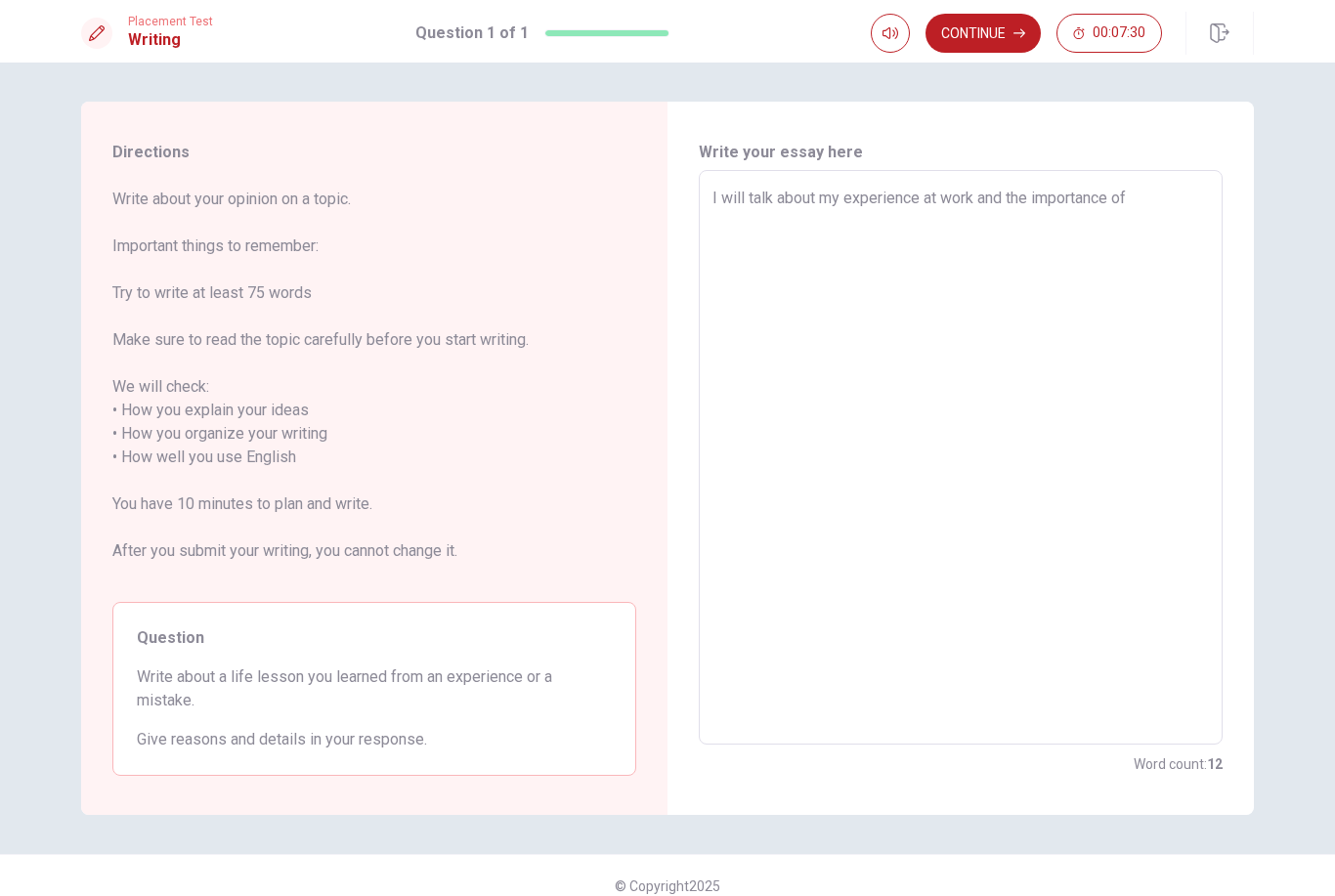
type textarea "I will talk about my experience at work and the importance of n"
type textarea "x"
type textarea "I will talk about my experience at work and the importance of no"
type textarea "x"
type textarea "I will talk about my experience at work and the importance of not"
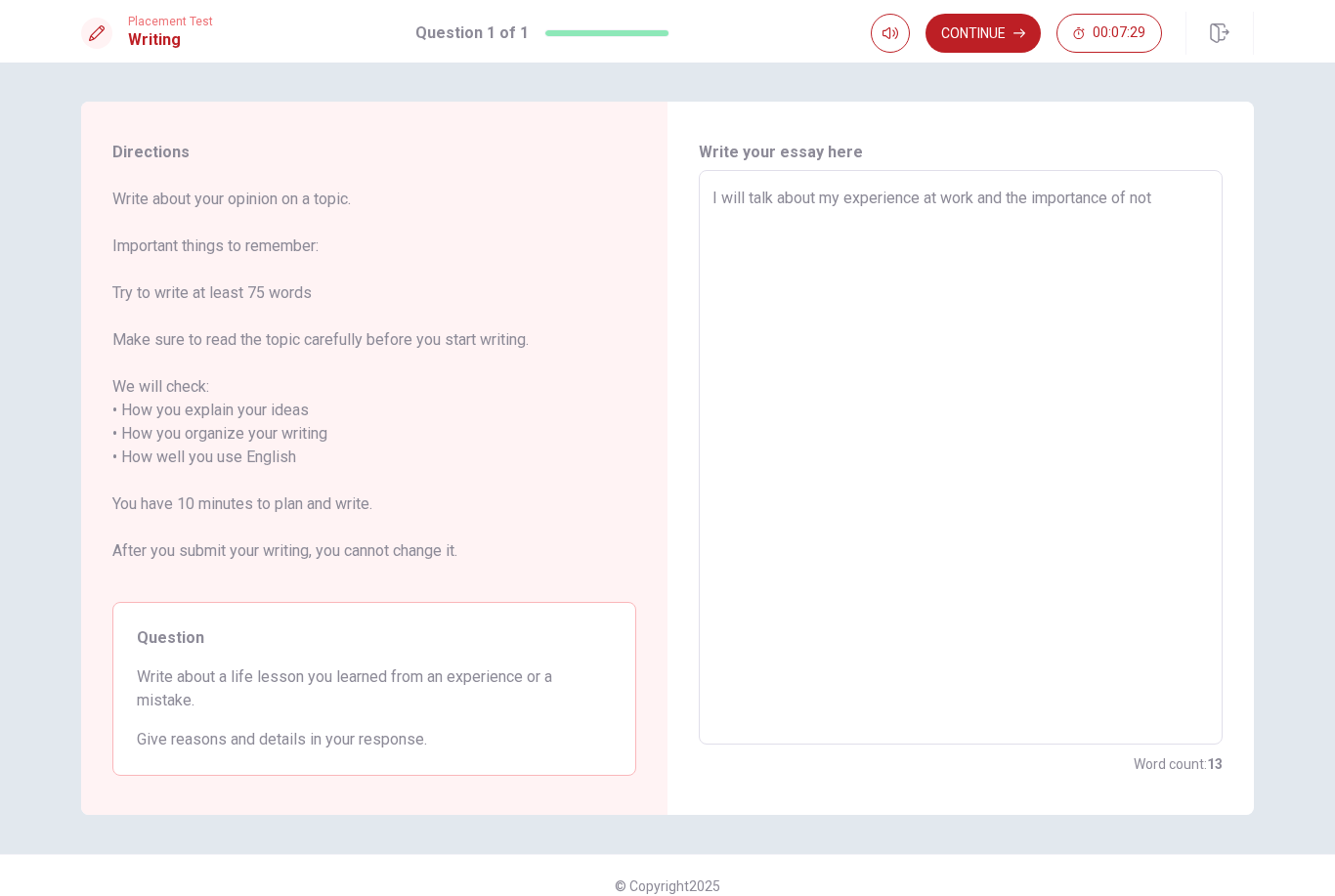
type textarea "x"
type textarea "I will talk about my experience at work and the importance of note"
type textarea "x"
type textarea "I will talk about my experience at work and the importance of note"
type textarea "x"
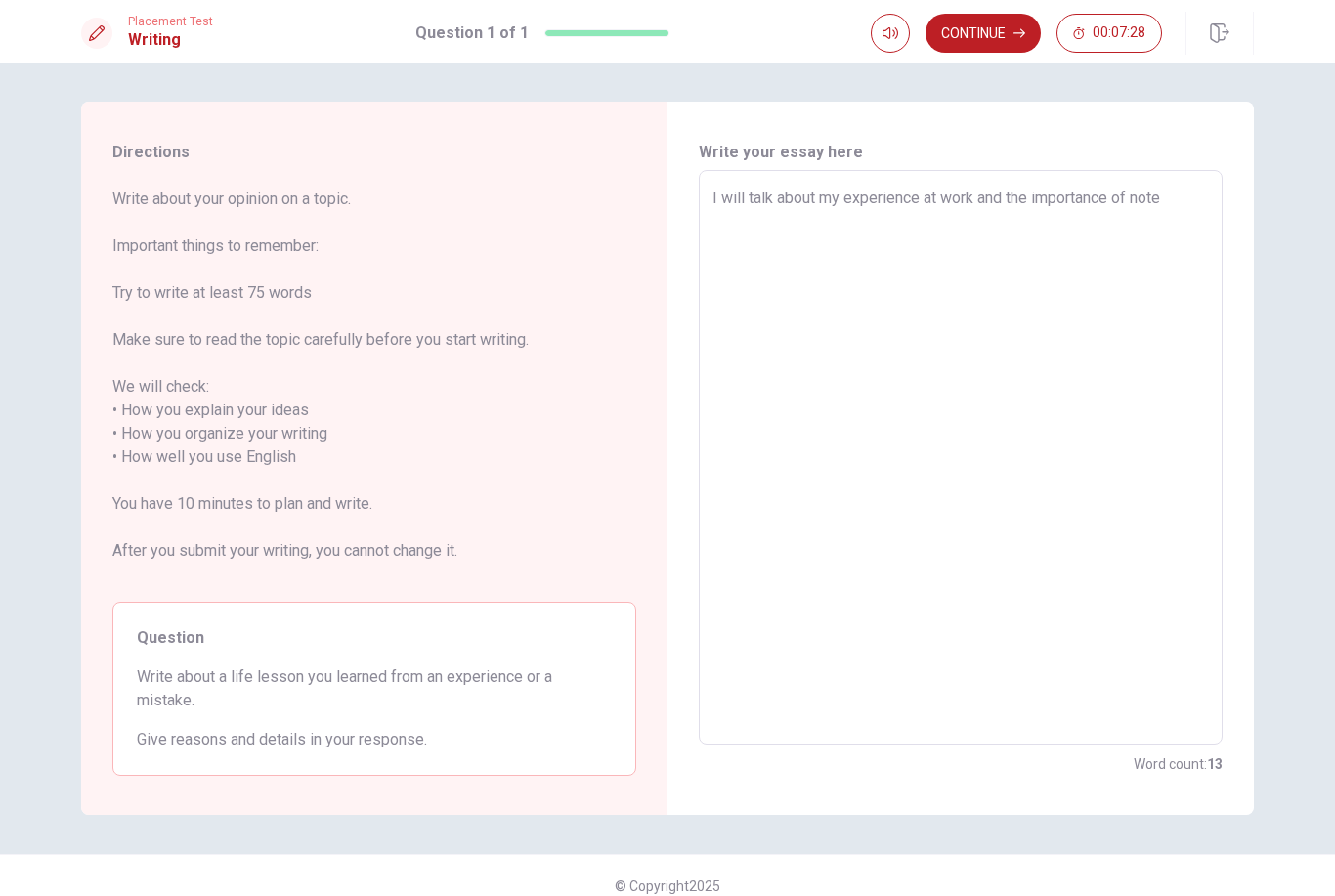
type textarea "I will talk about my experience at work and the importance of note m"
type textarea "x"
type textarea "I will talk about my experience at work and the importance of note mi"
type textarea "x"
type textarea "I will talk about my experience at work and the importance of note mix"
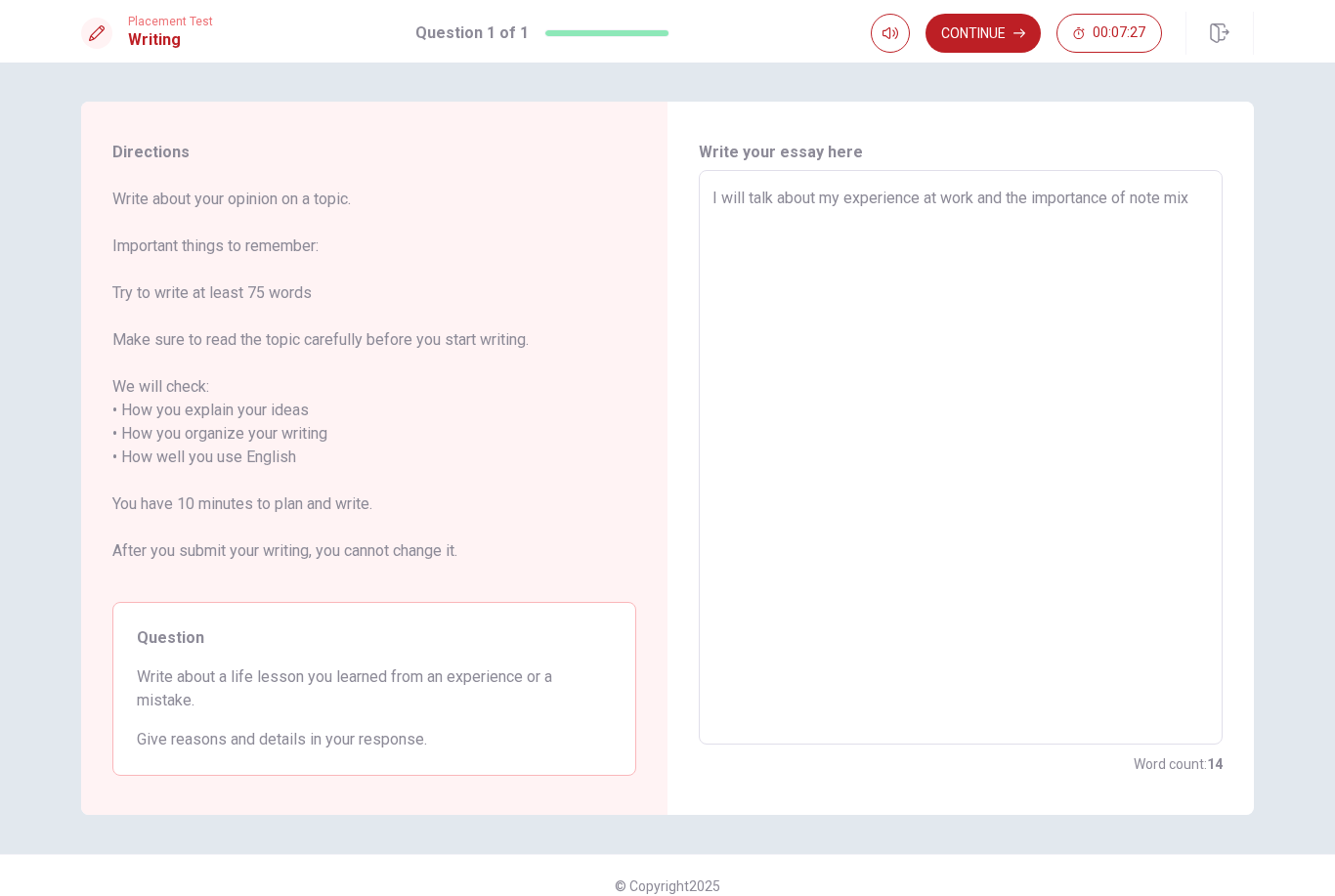
type textarea "x"
type textarea "I will talk about my experience at work and the importance of note mixi"
type textarea "x"
type textarea "I will talk about my experience at work and the importance of note mixin"
type textarea "x"
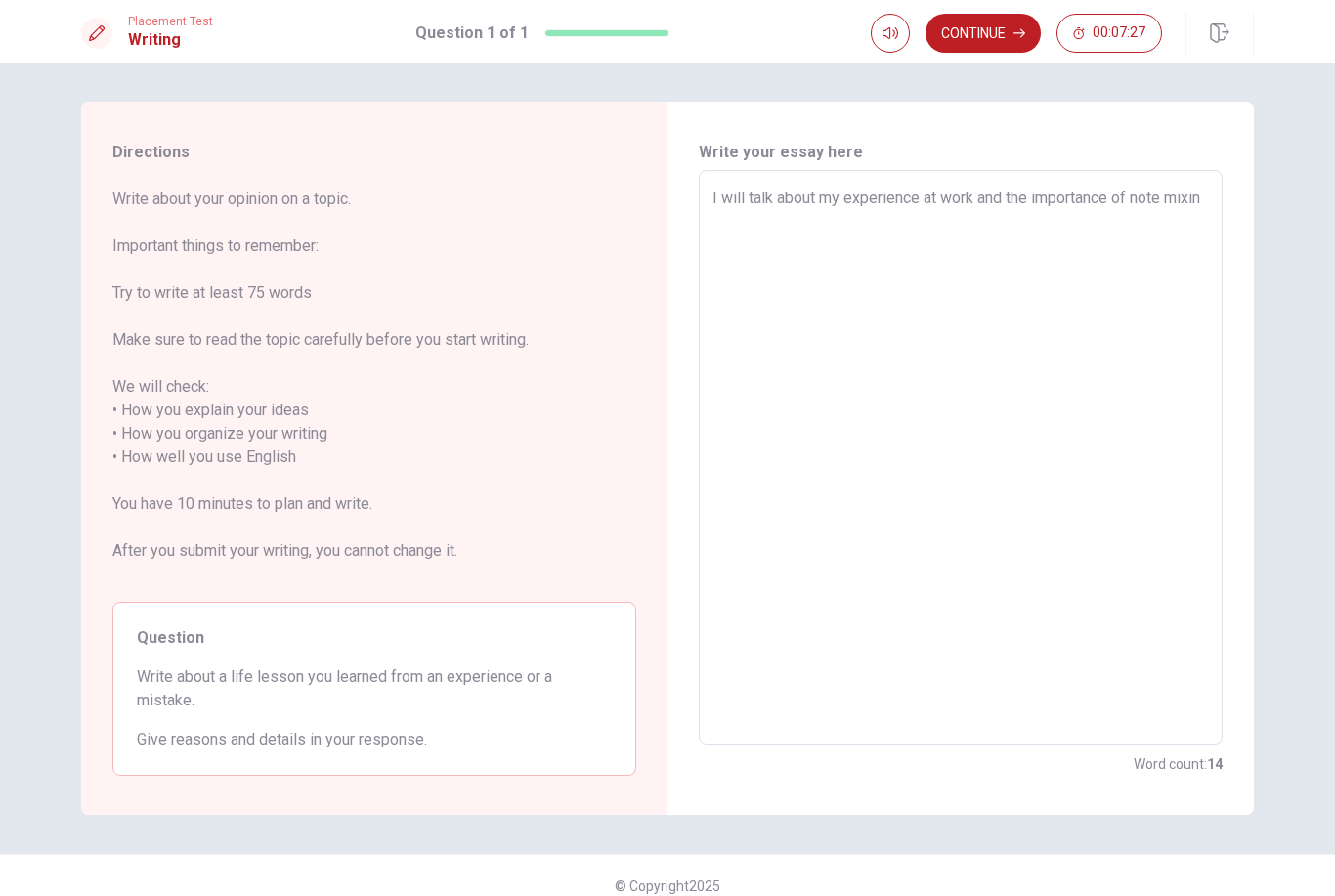
type textarea "I will talk about my experience at work and the importance of note mixing"
type textarea "x"
type textarea "I will talk about my experience at work and the importance of note mixing"
type textarea "x"
type textarea "I will talk about my experience at work and the importance of note mixing i"
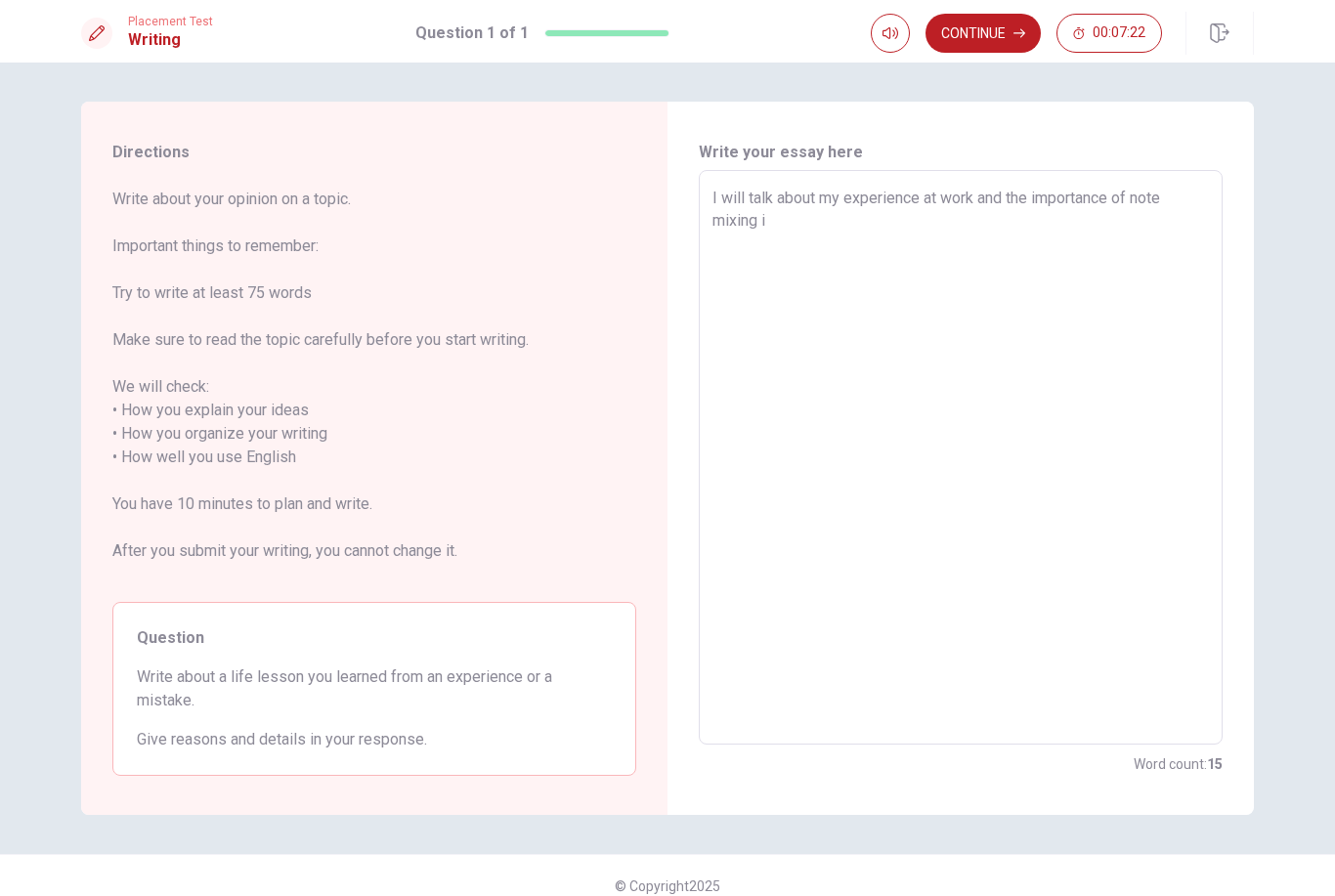
type textarea "x"
type textarea "I will talk about my experience at work and the importance of note mixing in"
type textarea "x"
type textarea "I will talk about my experience at work and the importance of note mixing in"
type textarea "x"
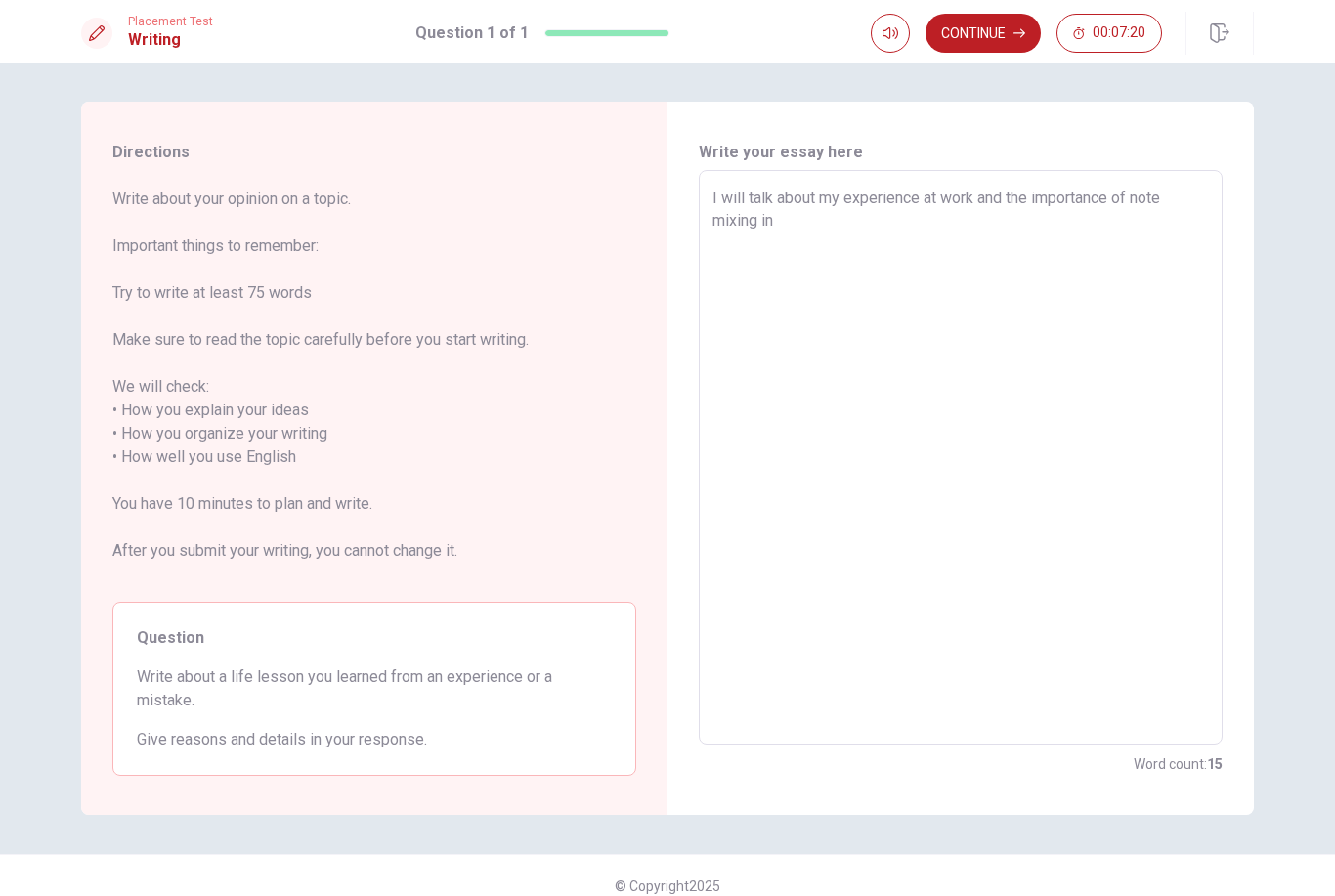
type textarea "I will talk about my experience at work and the importance of note mixing in t"
type textarea "x"
type textarea "I will talk about my experience at work and the importance of note mixing in th"
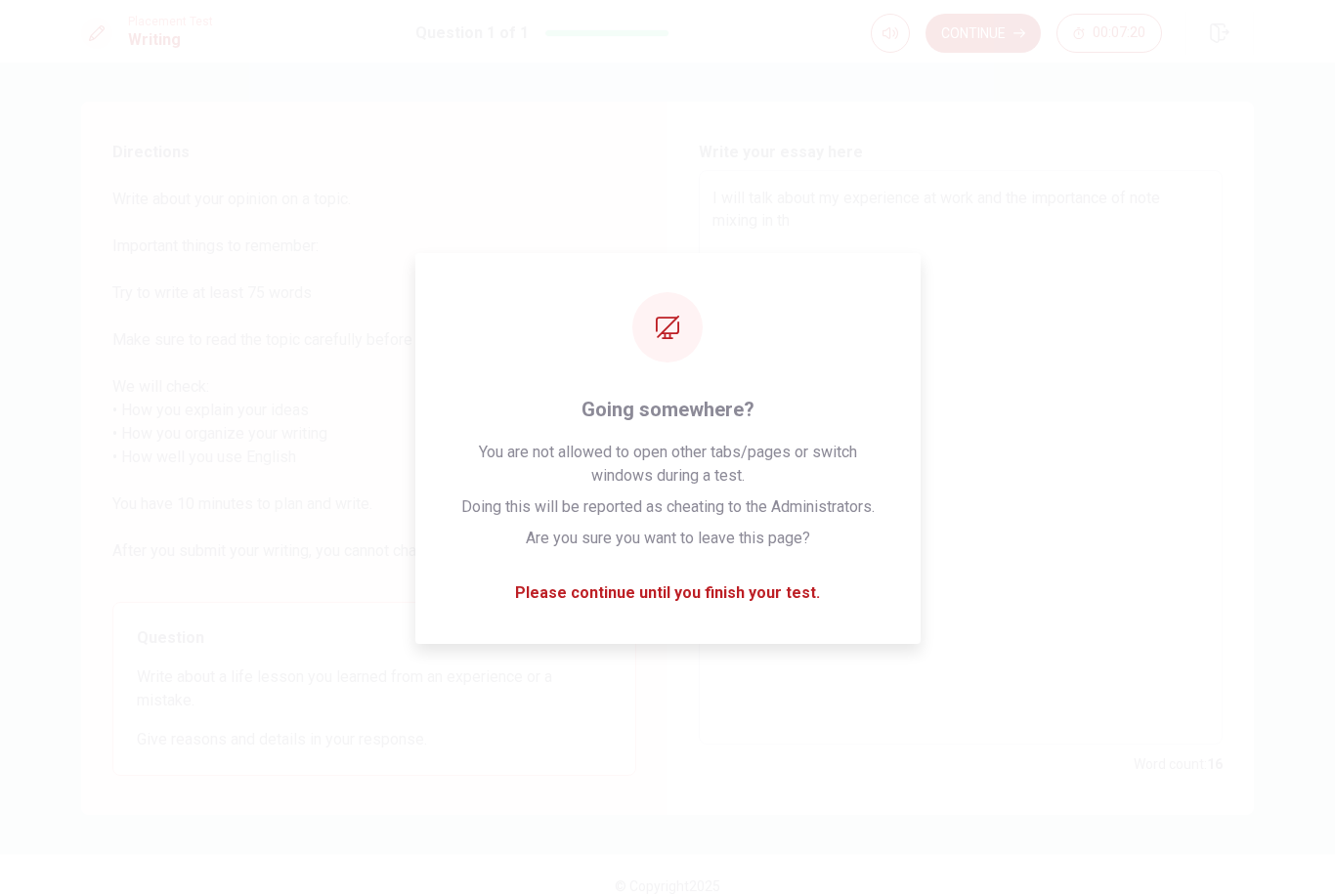
type textarea "x"
type textarea "I will talk about my experience at work and the importance of note mixing in the"
type textarea "x"
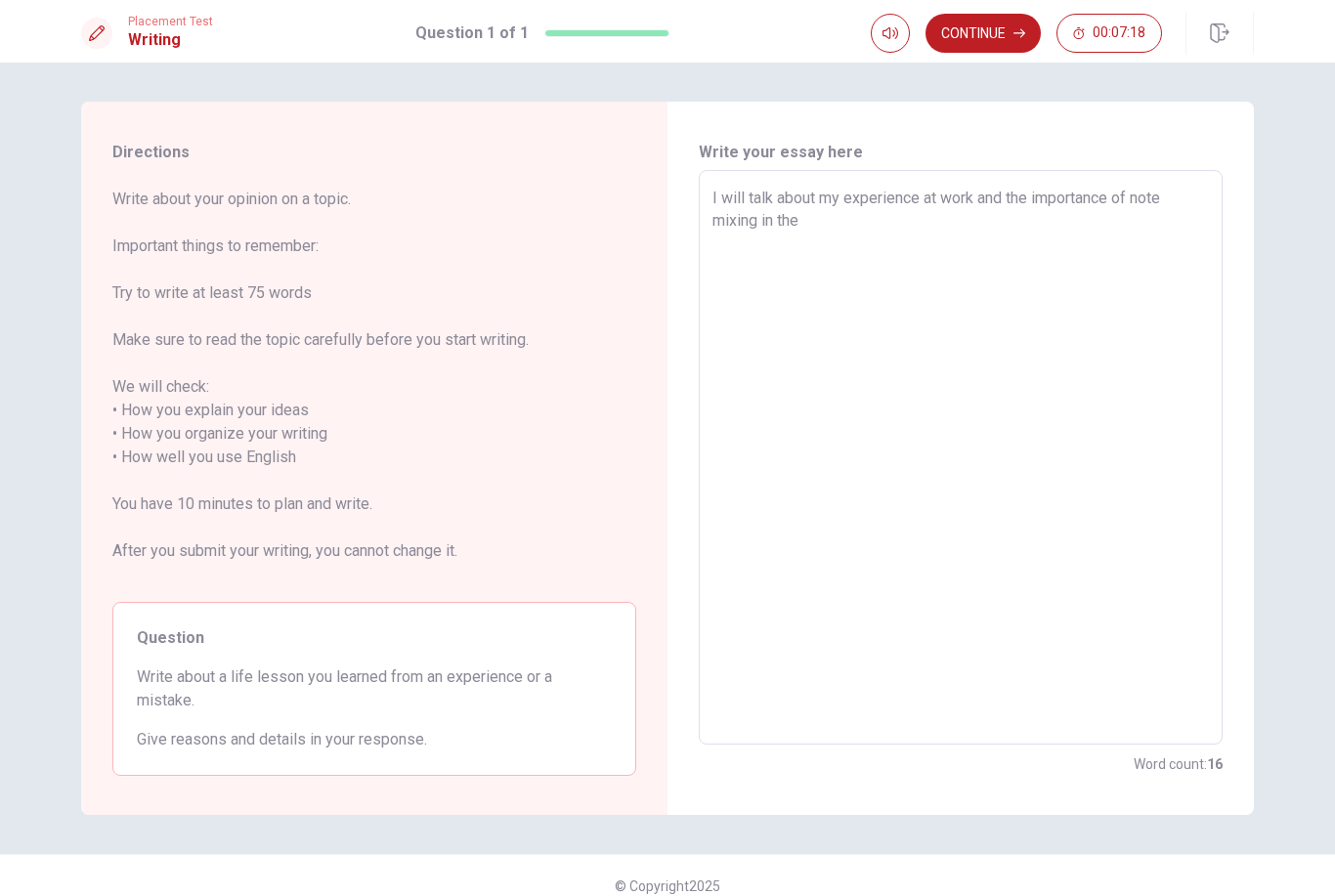
type textarea "I will talk about my experience at work and the importance of note mixing in the"
type textarea "x"
type textarea "I will talk about my experience at work and the importance of note mixing in th…"
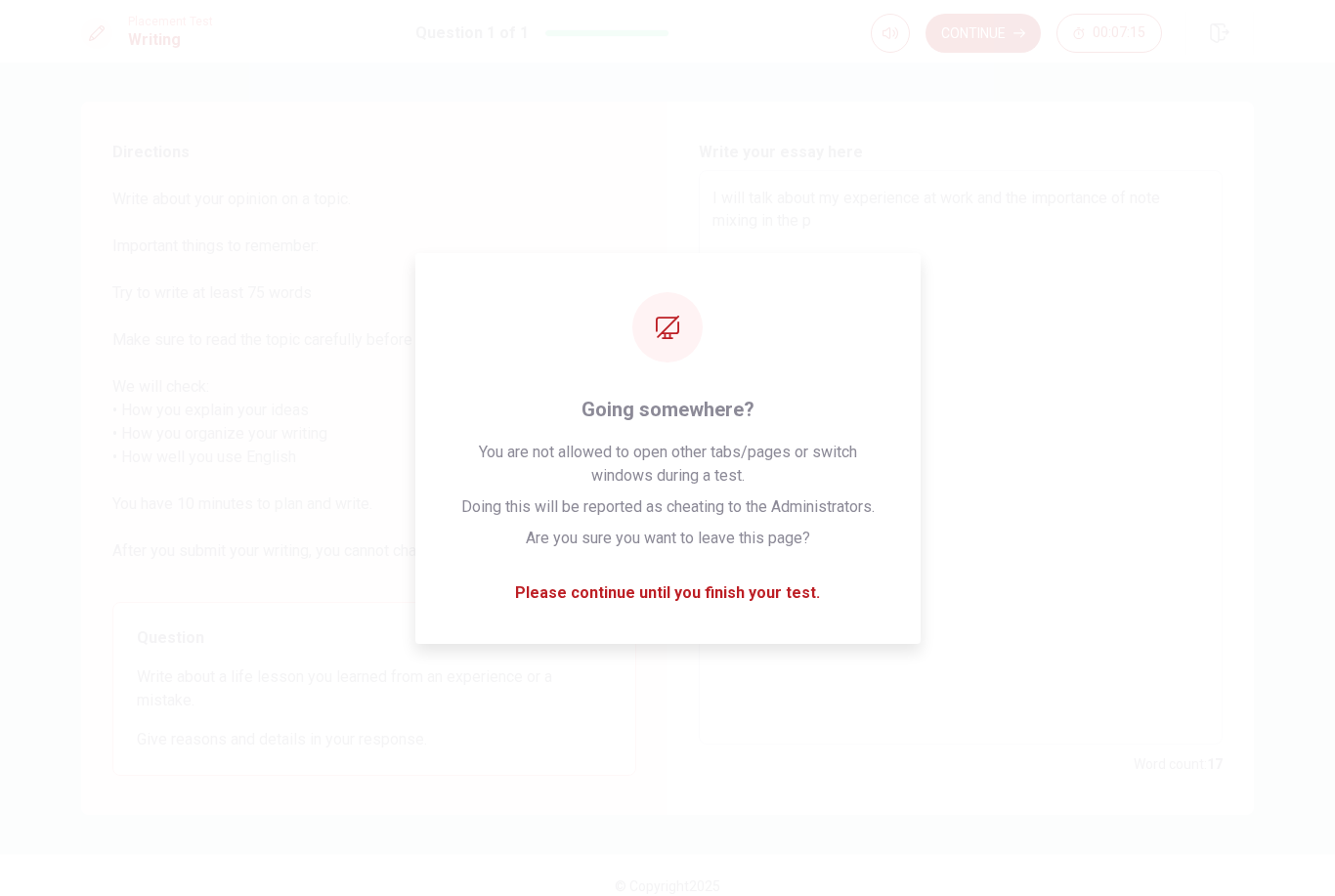
type textarea "x"
type textarea "I will talk about my experience at work and the importance of note mixing in th…"
type textarea "x"
type textarea "I will talk about my experience at work and the importance of note mixing in th…"
type textarea "x"
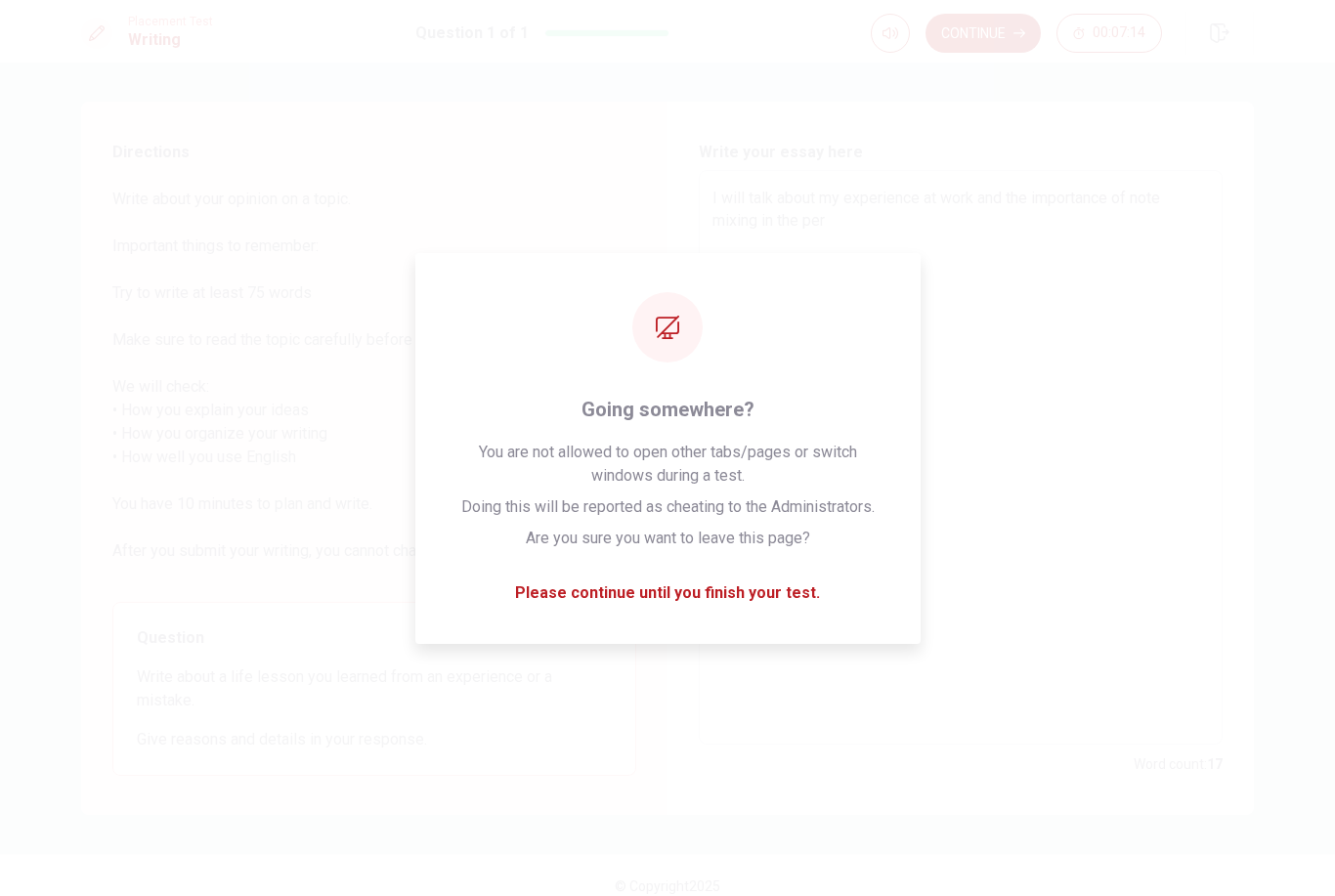
type textarea "I will talk about my experience at work and the importance of note mixing in th…"
click at [0, 0] on html "This site uses cookies, as explained in our Privacy Policy . If you agree to th…" at bounding box center [668, 448] width 1335 height 896
click at [827, 433] on textarea "I will talk about my experience at work and the importance of note mixing in th…" at bounding box center [960, 457] width 497 height 542
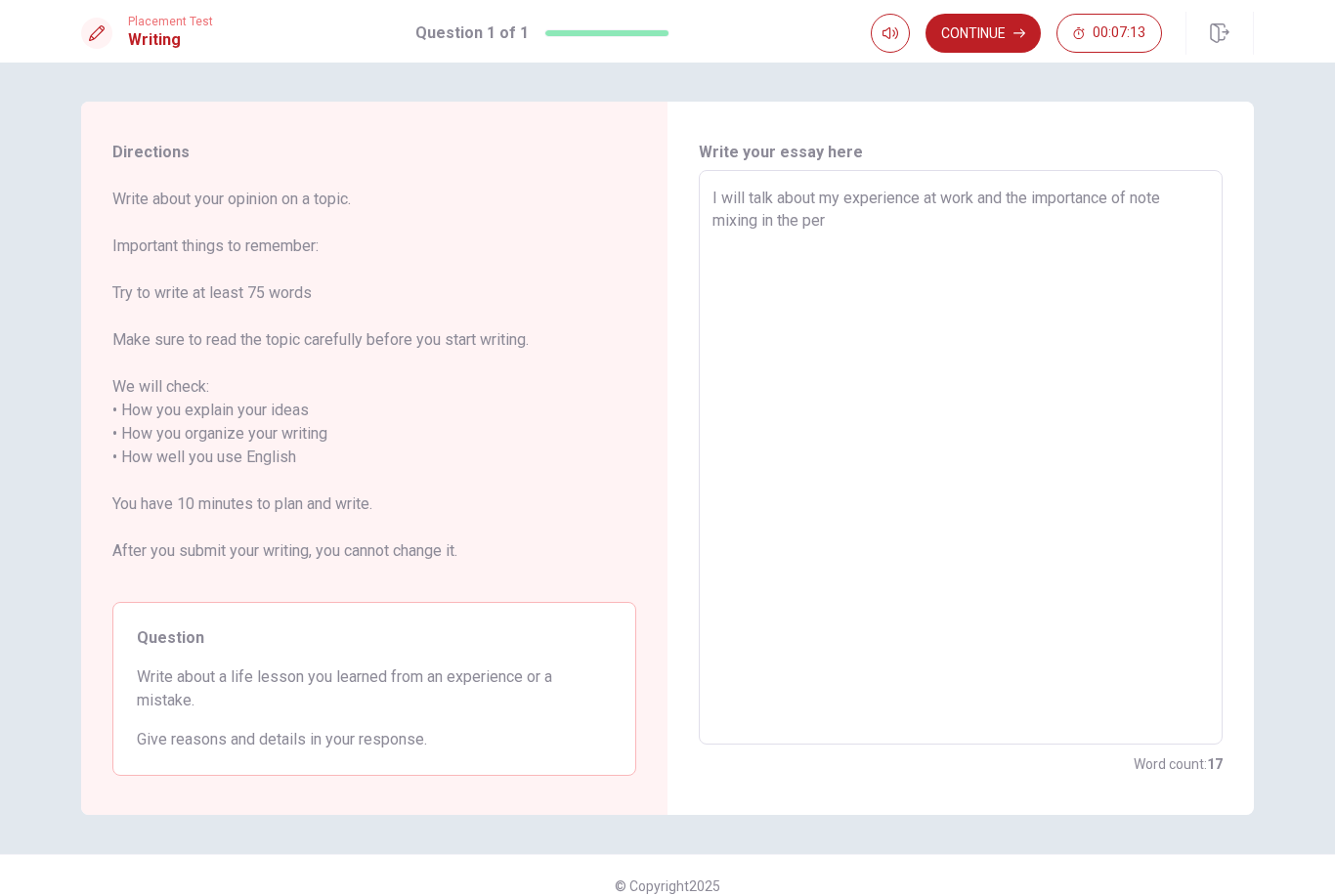
type textarea "x"
type textarea "I will talk about my experience at work and the importance of note mixing in th…"
type textarea "x"
type textarea "I will talk about my experience at work and the importance of note mixing in th…"
type textarea "x"
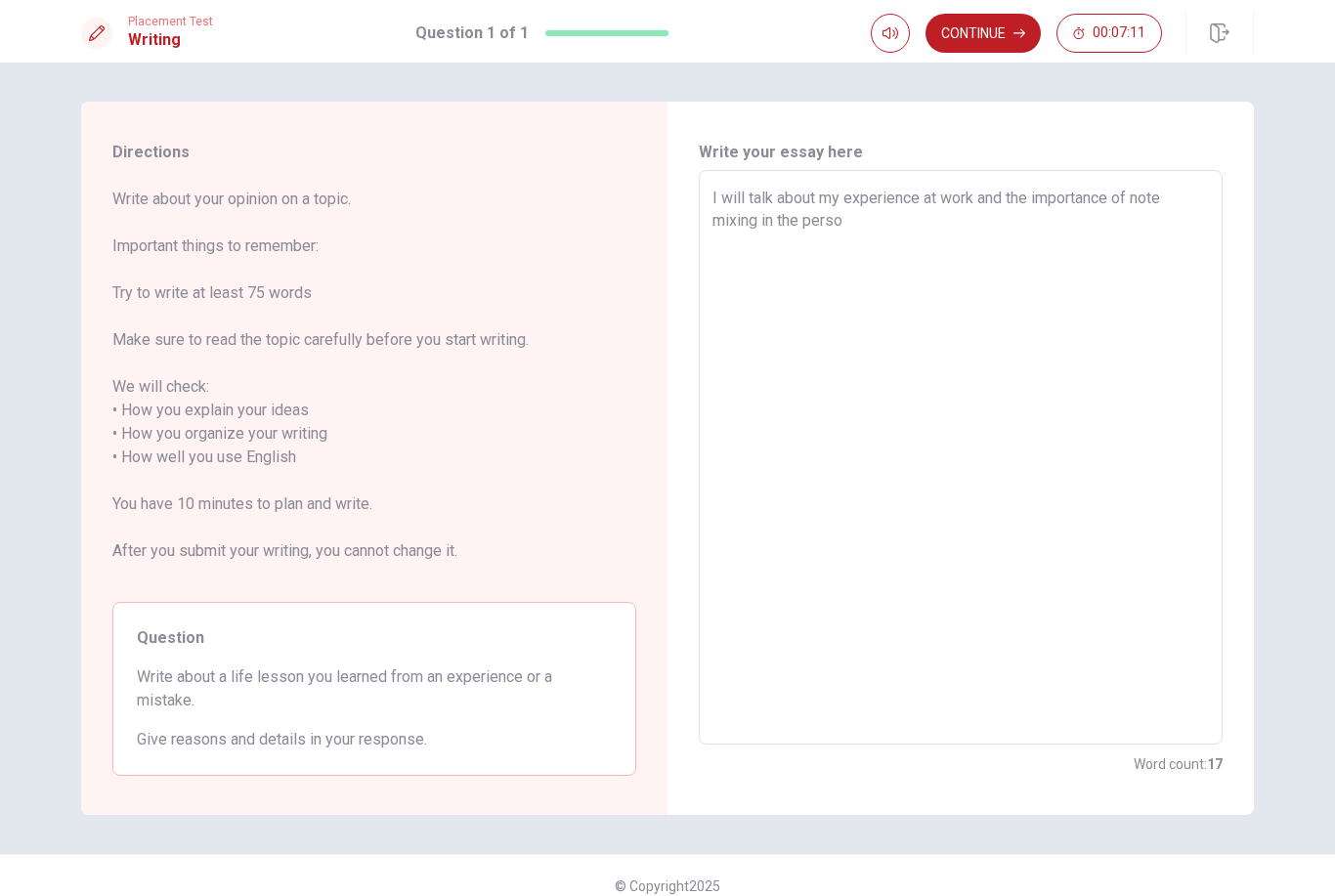
type textarea "I will talk about my experience at work and the importance of note mixing in th…"
type textarea "x"
type textarea "I will talk about my experience at work and the importance of note mixing in th…"
click at [0, 0] on html "This site uses cookies, as explained in our Privacy Policy . If you agree to th…" at bounding box center [668, 448] width 1335 height 896
click at [827, 433] on textarea "I will talk about my experience at work and the importance of note mixing in th…" at bounding box center [960, 457] width 497 height 542
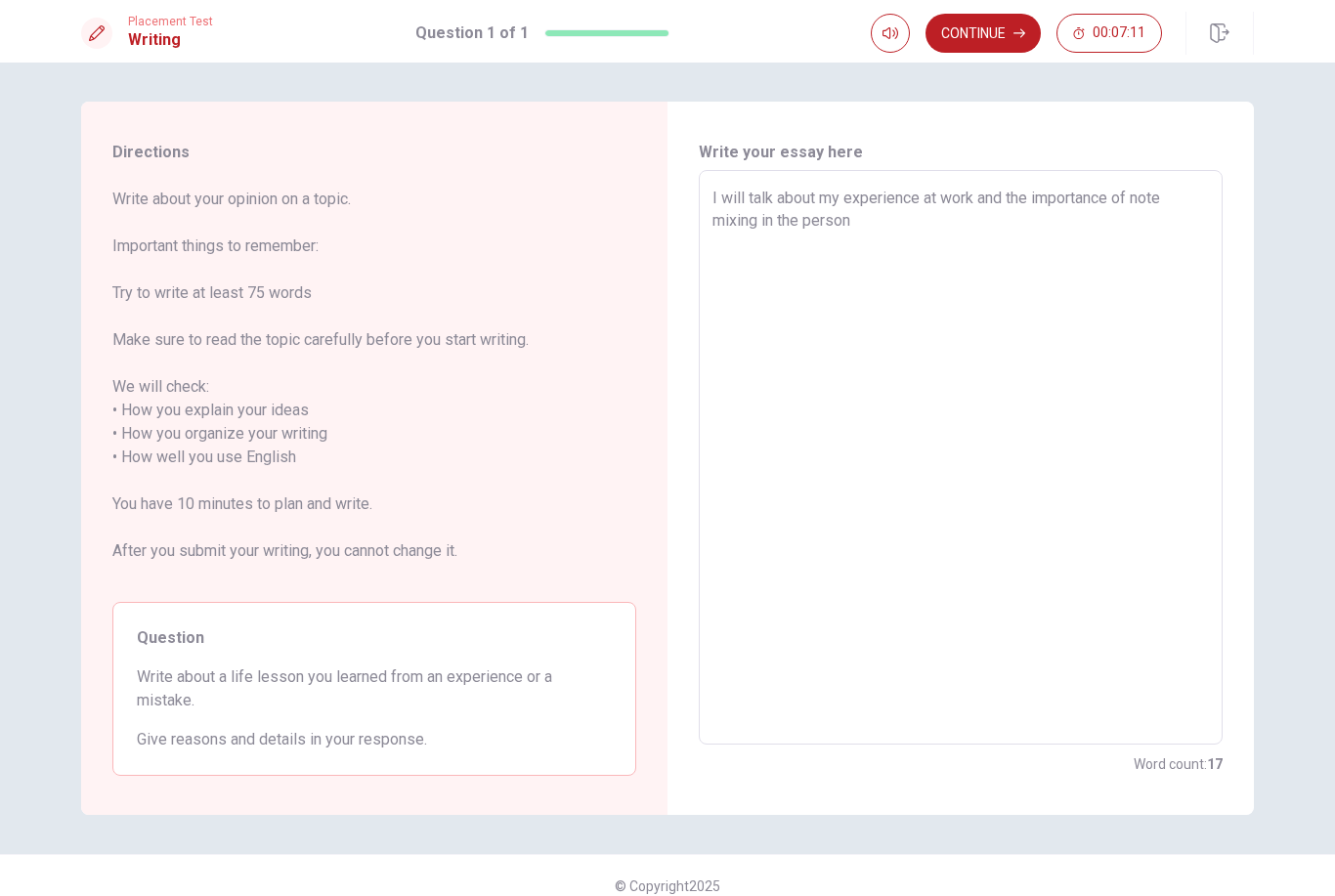
type textarea "x"
type textarea "I will talk about my experience at work and the importance of note mixing in th…"
type textarea "x"
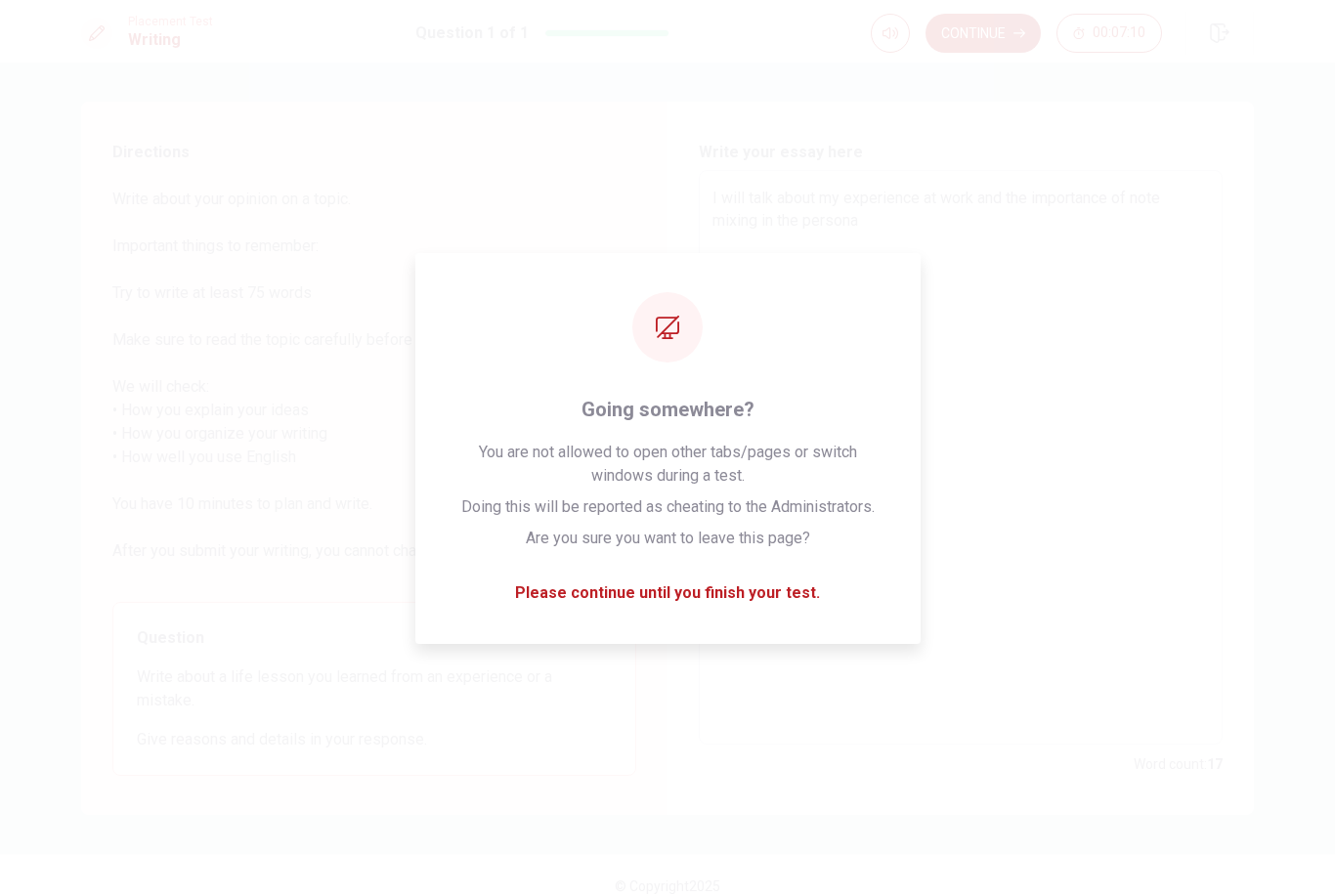
type textarea "I will talk about my experience at work and the importance of note mixing in th…"
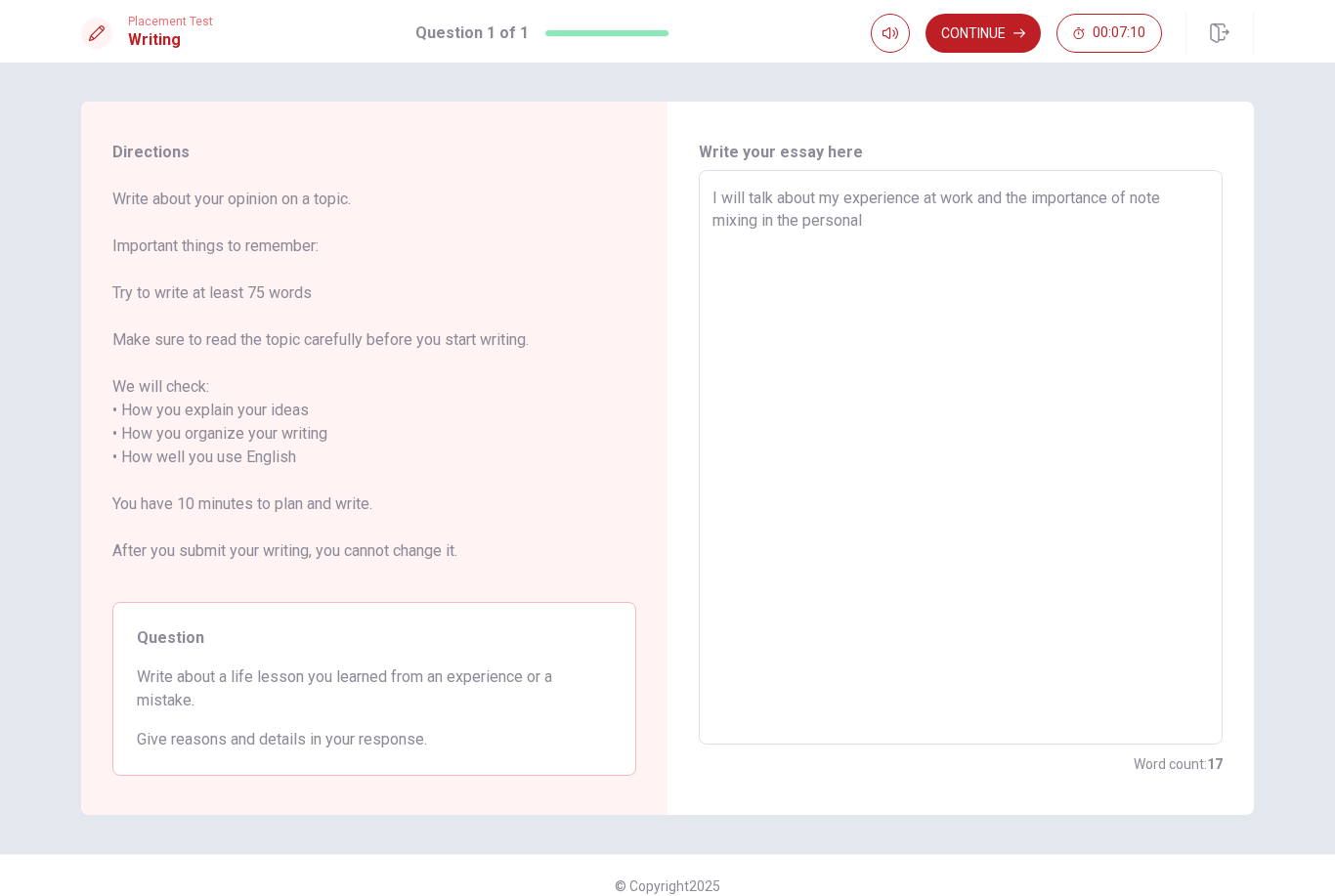
type textarea "x"
type textarea "I will talk about my experience at work and the importance of note mixing in th…"
type textarea "x"
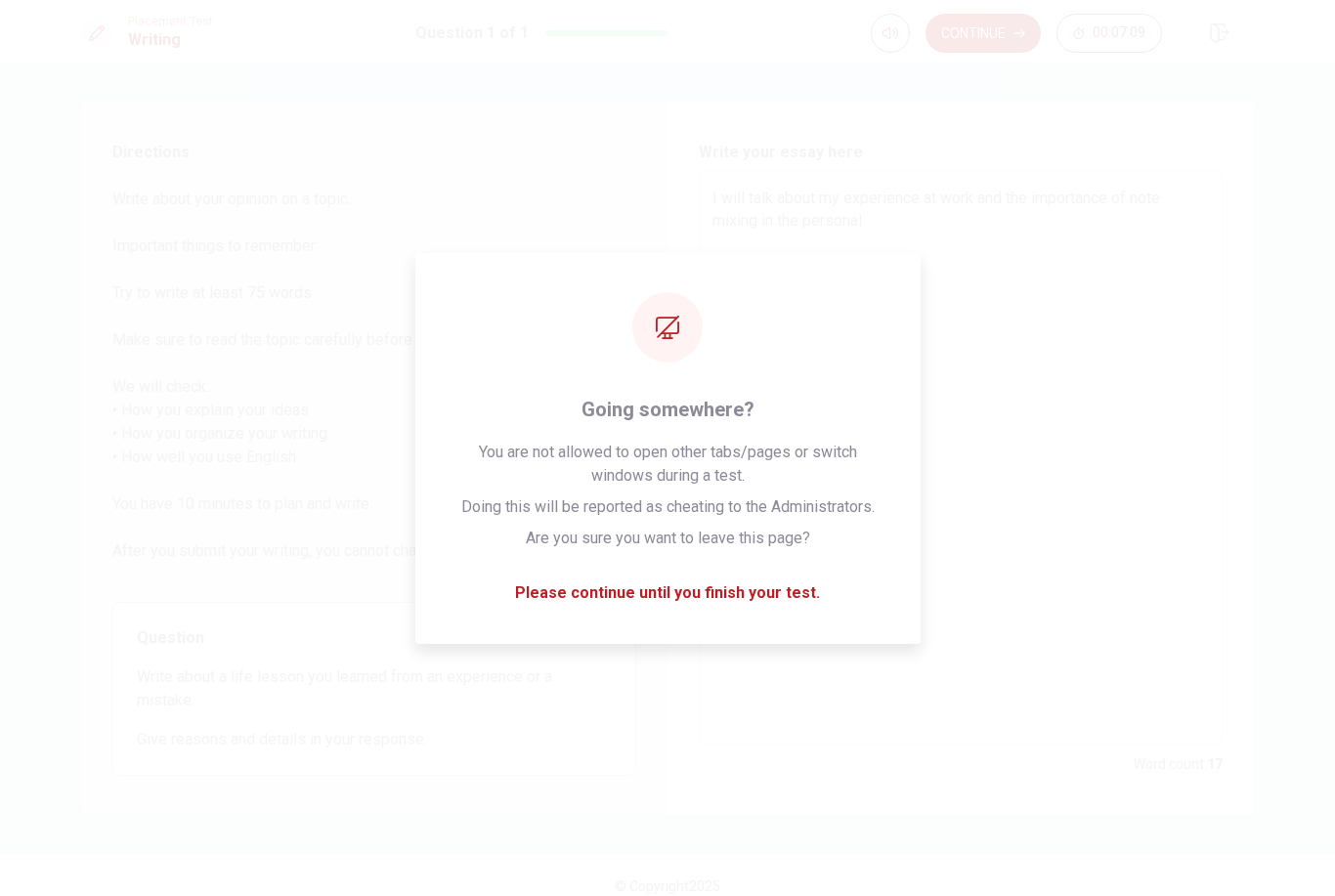
type textarea "I will talk about my experience at work and the importance of note mixing in th…"
type textarea "x"
type textarea "I will talk about my experience at work and the importance of note mixing in th…"
type textarea "x"
type textarea "I will talk about my experience at work and the importance of note mixing in th…"
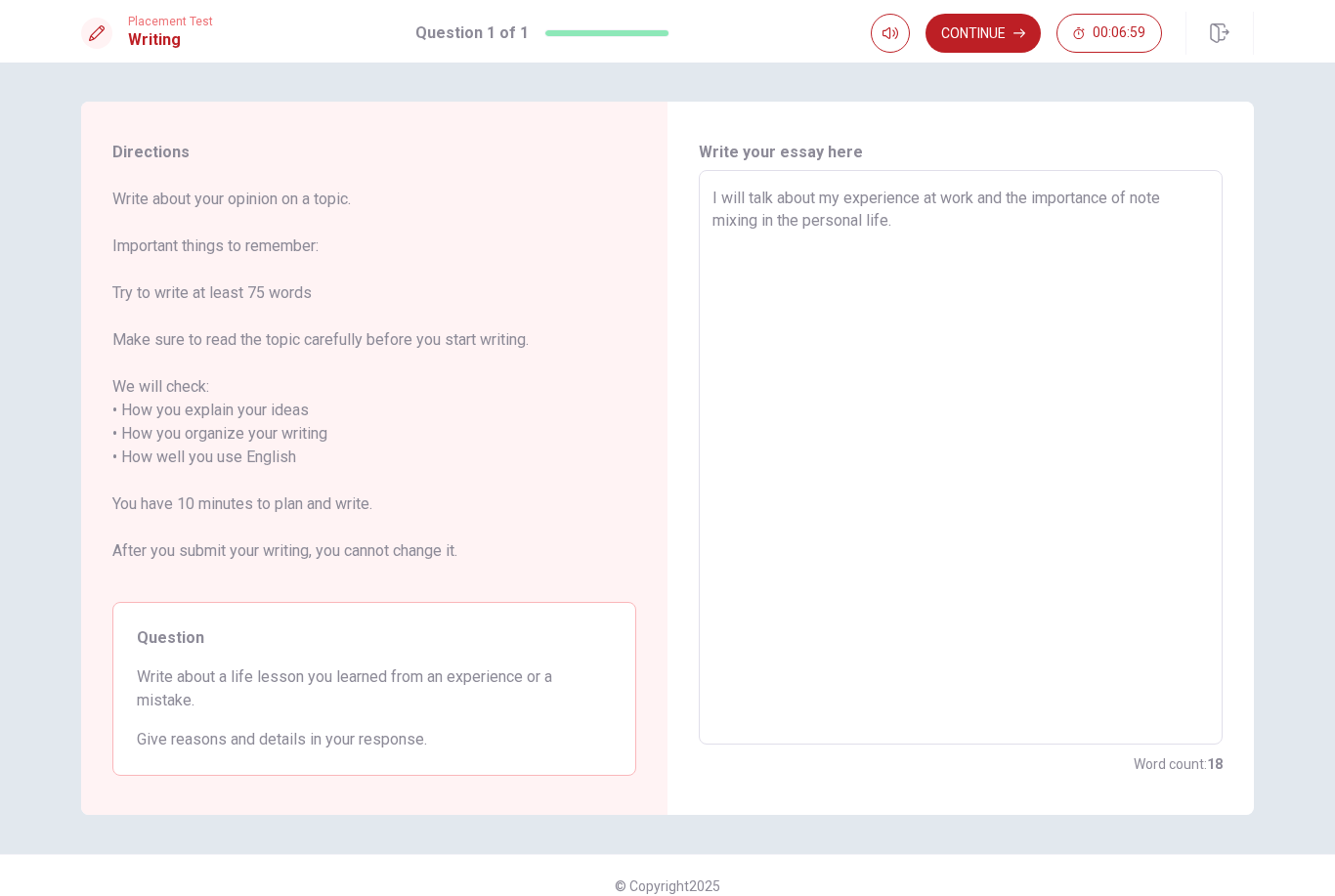
click at [828, 355] on textarea "I will talk about my experience at work and the importance of note mixing in th…" at bounding box center [960, 457] width 497 height 542
click at [1249, 346] on div "Write your essay here I will talk about my experience at work and the importanc…" at bounding box center [960, 458] width 587 height 713
click at [1178, 357] on textarea "I will talk about my experience at work and the importance of note mixing in th…" at bounding box center [960, 457] width 497 height 542
click at [986, 236] on textarea "I will talk about my experience at work and the importance of note mixing in th…" at bounding box center [960, 457] width 497 height 542
click at [922, 281] on textarea "I will talk about my experience at work and the importance of note mixing in th…" at bounding box center [960, 457] width 497 height 542
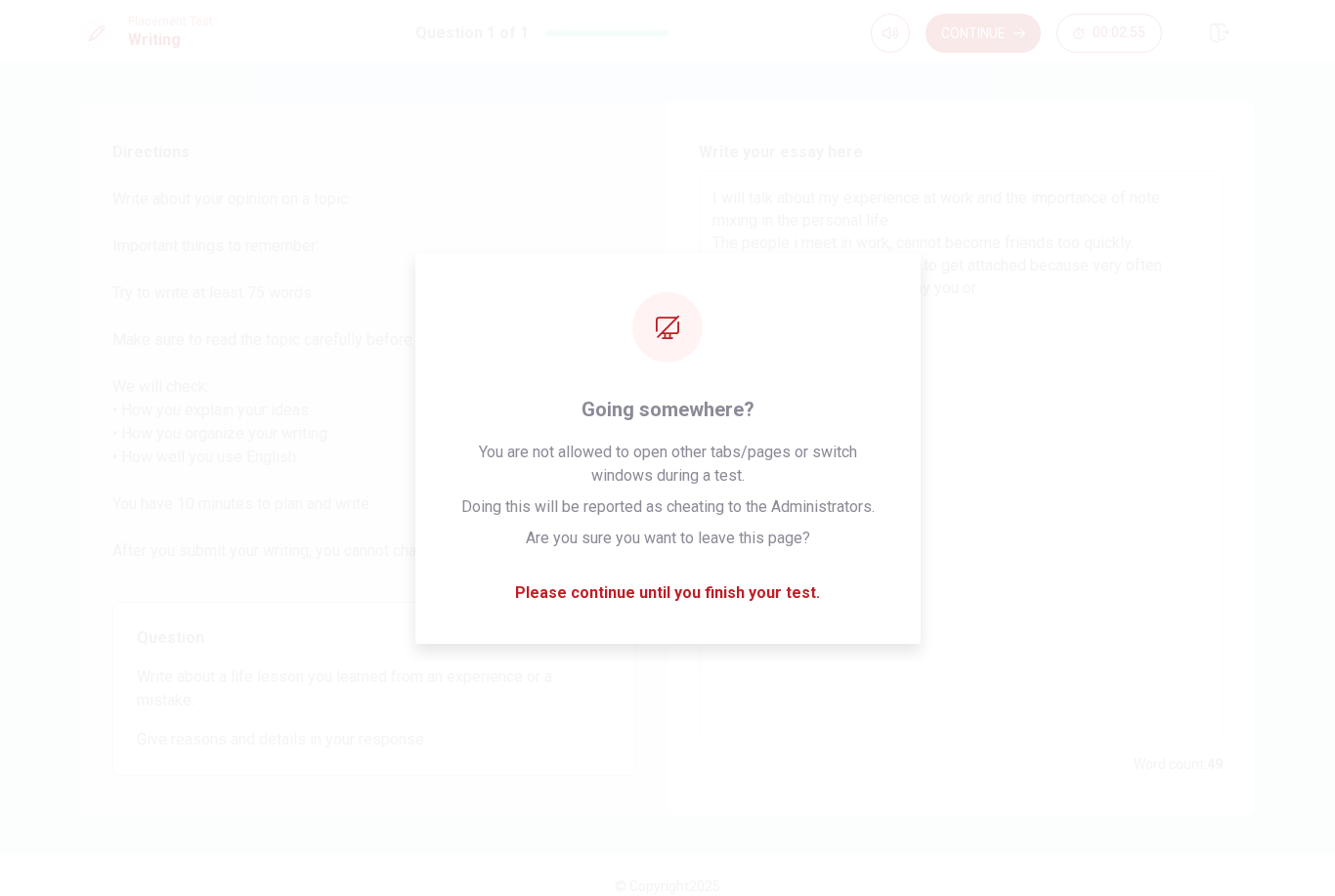
drag, startPoint x: 905, startPoint y: 602, endPoint x: -1, endPoint y: -1, distance: 1088.3
click at [905, 600] on textarea "I will talk about my experience at work and the importance of note mixing in th…" at bounding box center [960, 457] width 497 height 542
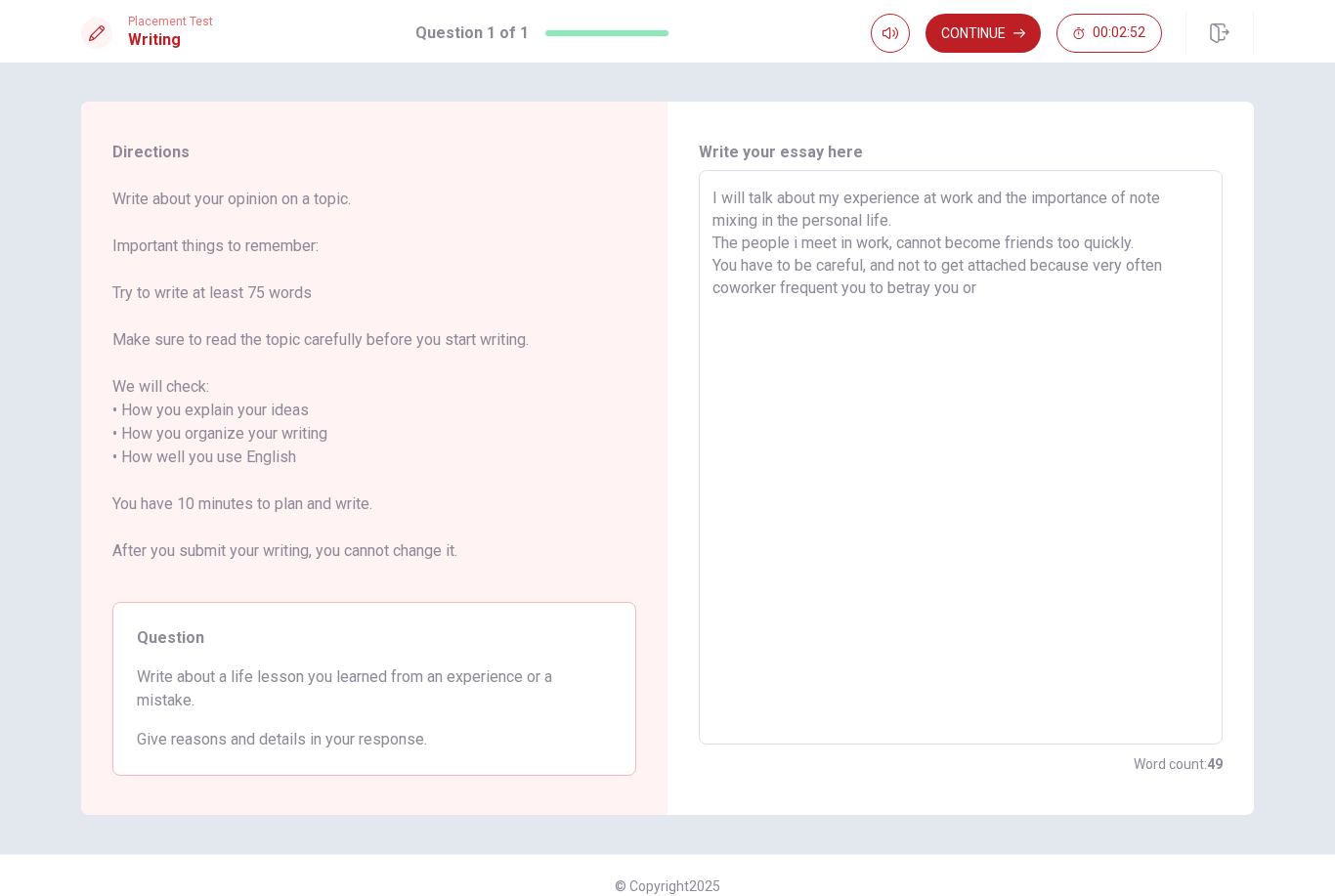
click at [796, 475] on textarea "I will talk about my experience at work and the importance of note mixing in th…" at bounding box center [960, 457] width 497 height 542
click at [738, 486] on textarea "I will talk about my experience at work and the importance of note mixing in th…" at bounding box center [960, 457] width 497 height 542
click at [1051, 332] on textarea "I will talk about my experience at work and the importance of note mixing in th…" at bounding box center [960, 457] width 497 height 542
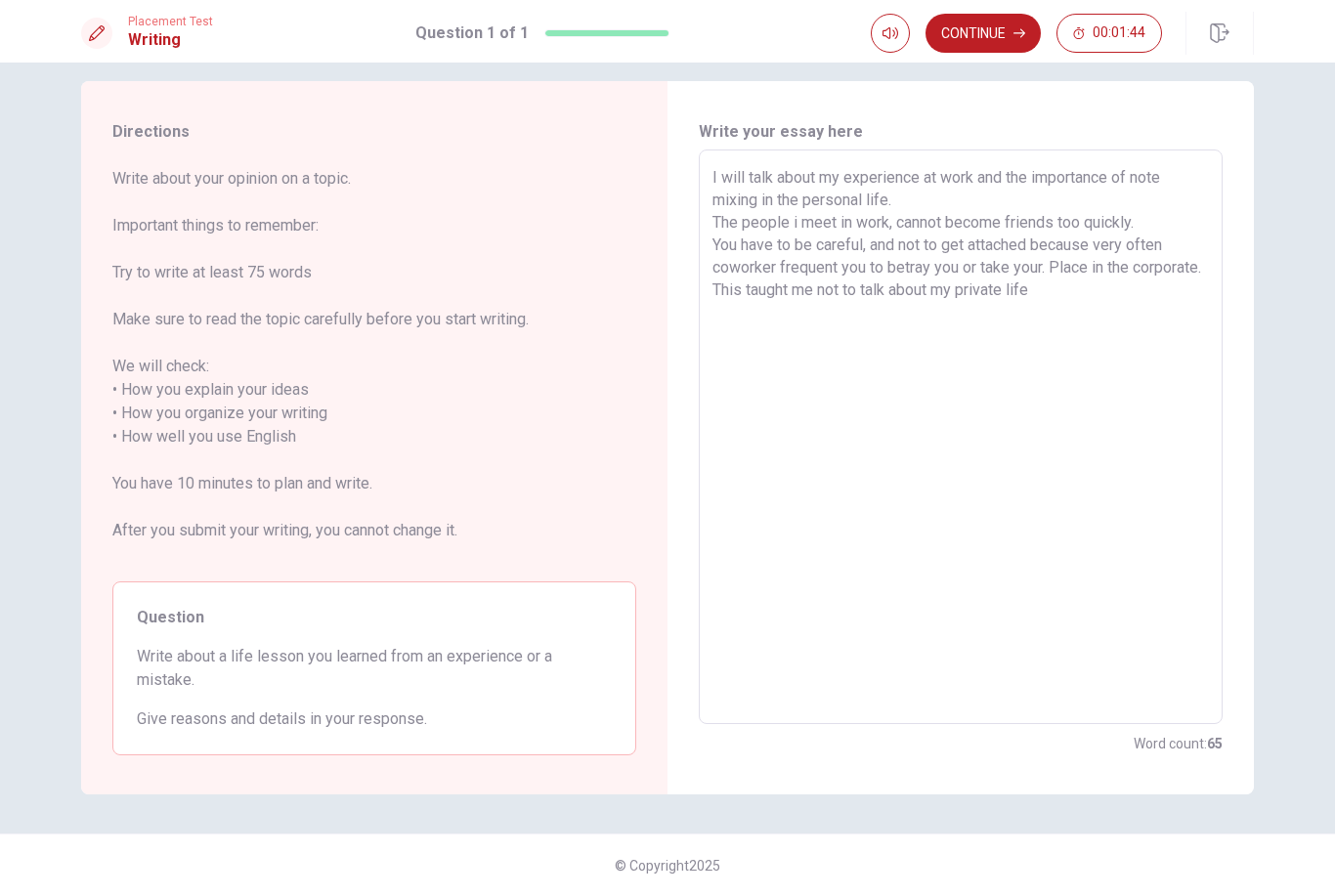
scroll to position [21, 0]
click at [995, 39] on button "Continue" at bounding box center [982, 33] width 115 height 39
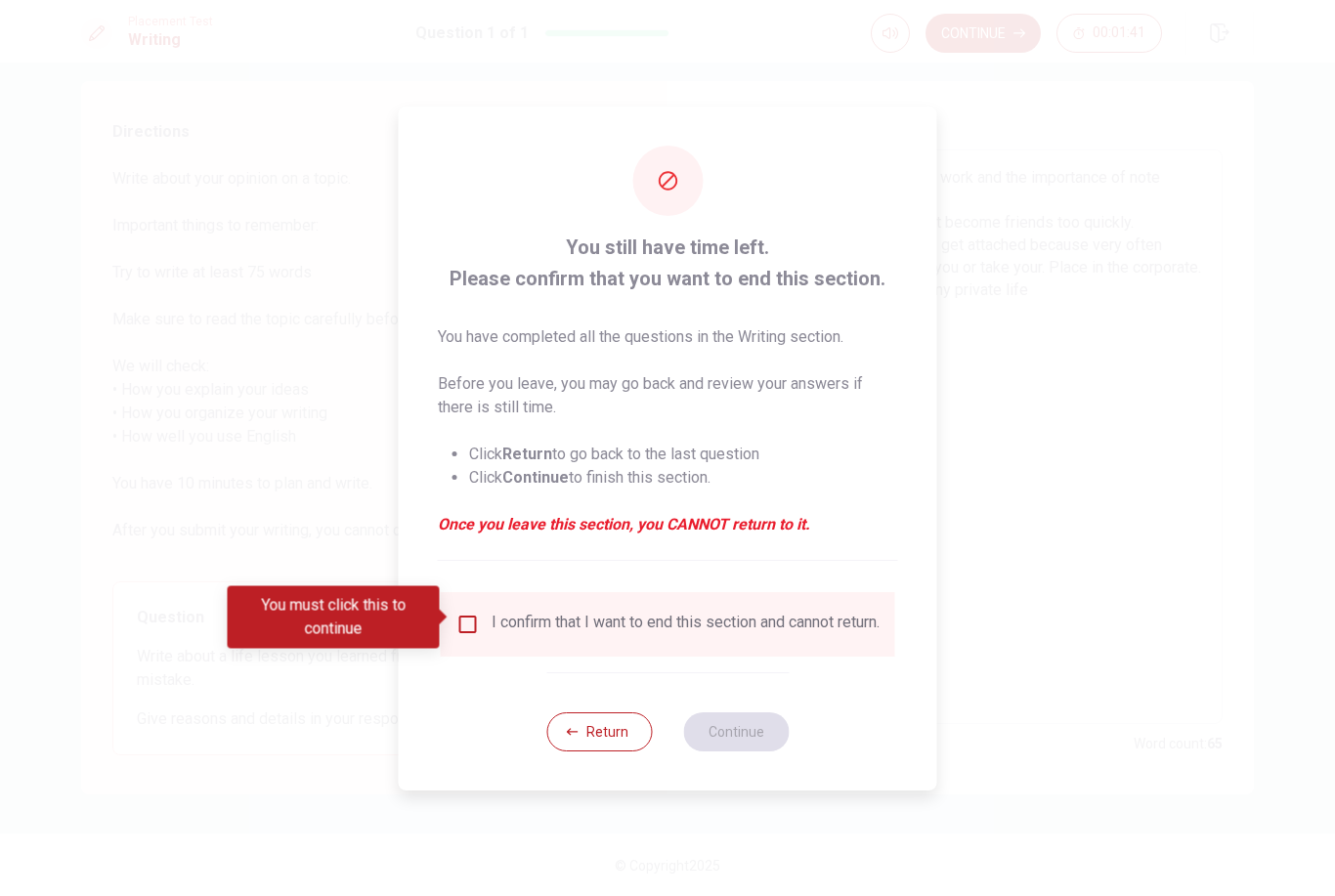
click at [459, 622] on input "You must click this to continue" at bounding box center [468, 623] width 23 height 23
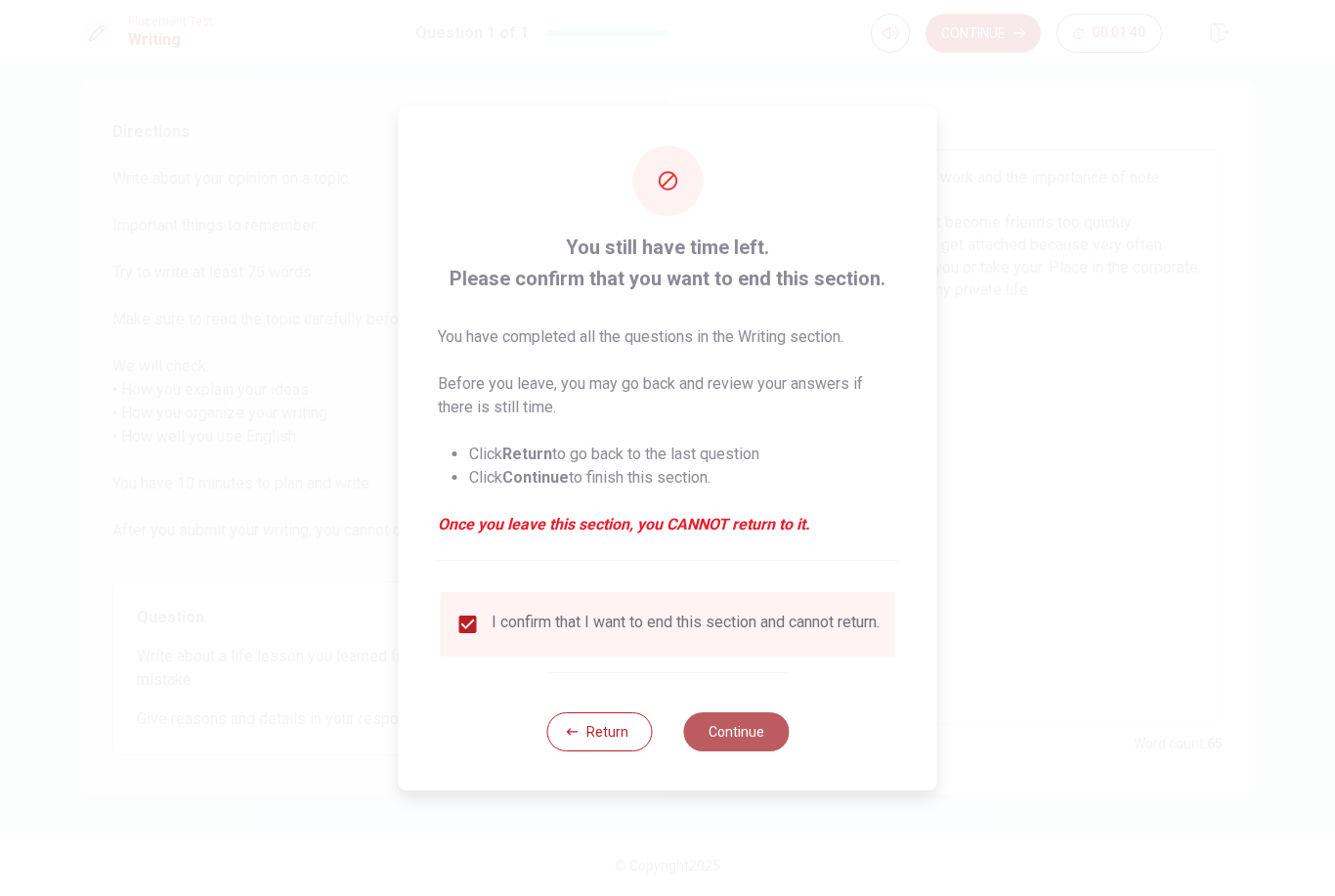
click at [708, 738] on button "Continue" at bounding box center [736, 731] width 106 height 39
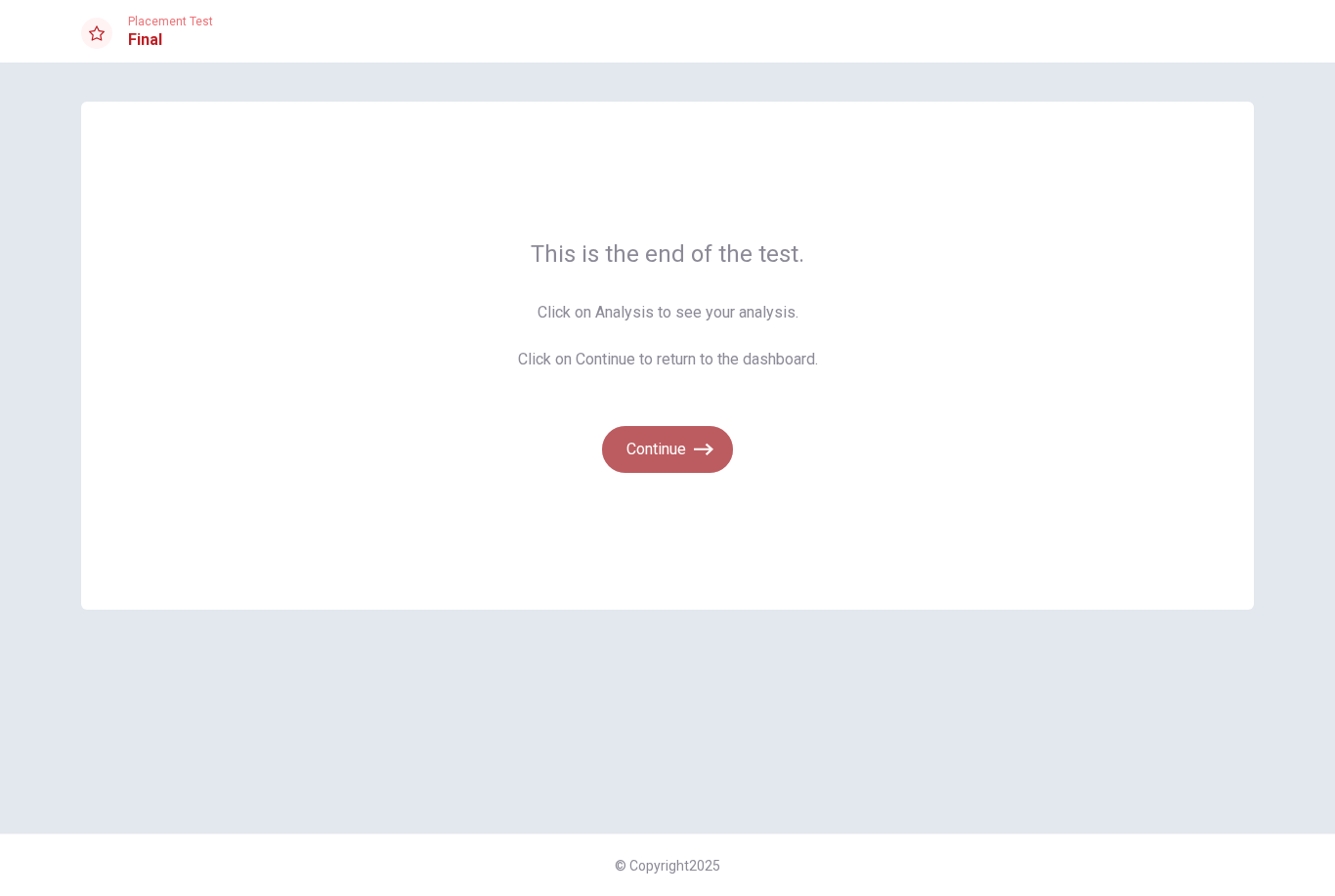
click at [682, 448] on button "Continue" at bounding box center [668, 448] width 131 height 47
